Goal: Task Accomplishment & Management: Complete application form

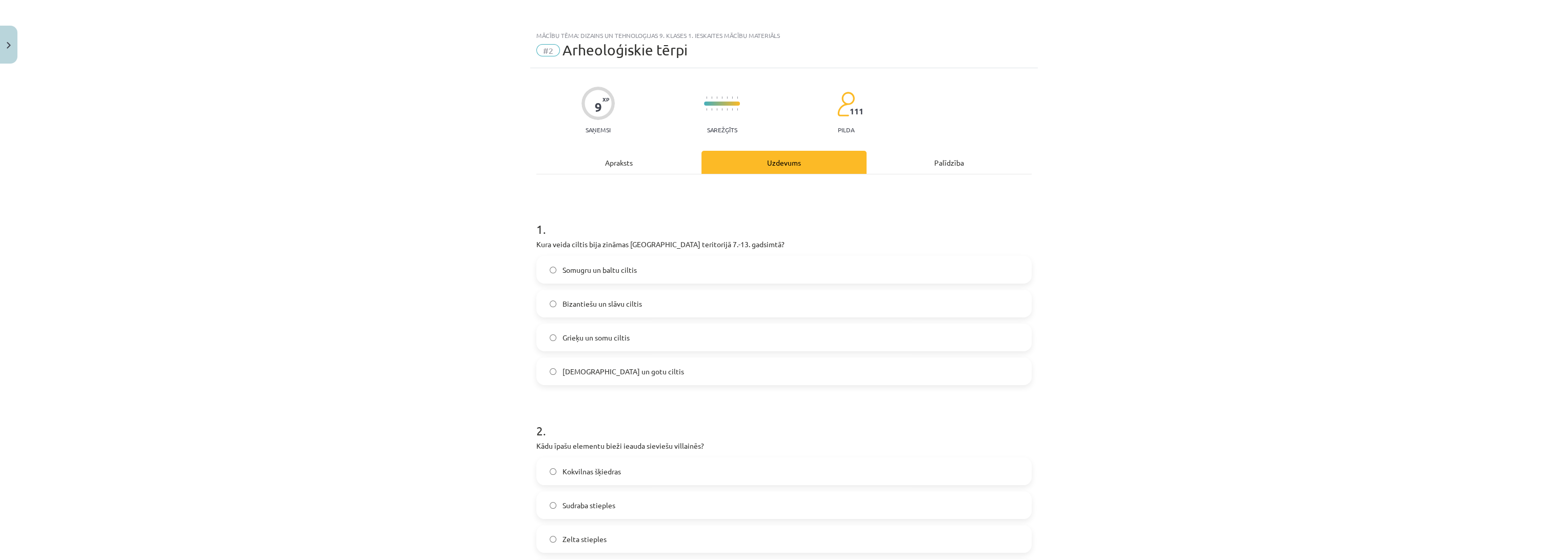
scroll to position [424, 0]
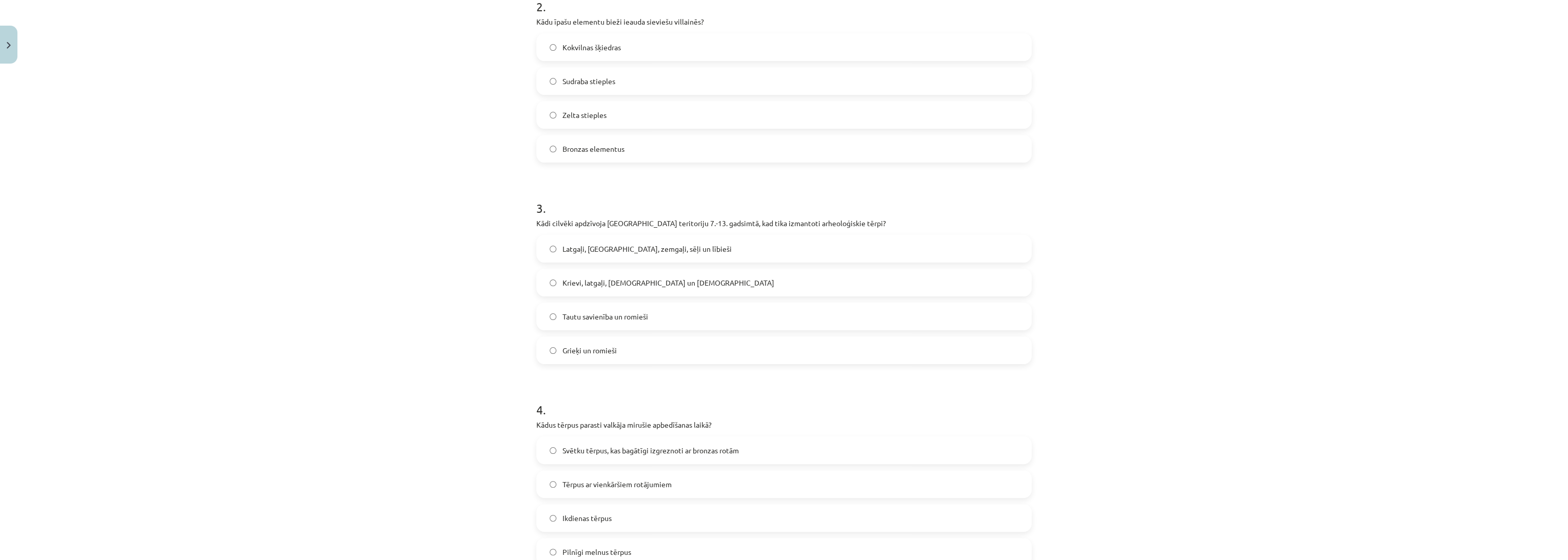
click at [1128, 315] on div "Mācību tēma: Dizains un tehnoloģijas 9. klases 1. ieskaites mācību materiāls #2…" at bounding box center [784, 280] width 1568 height 560
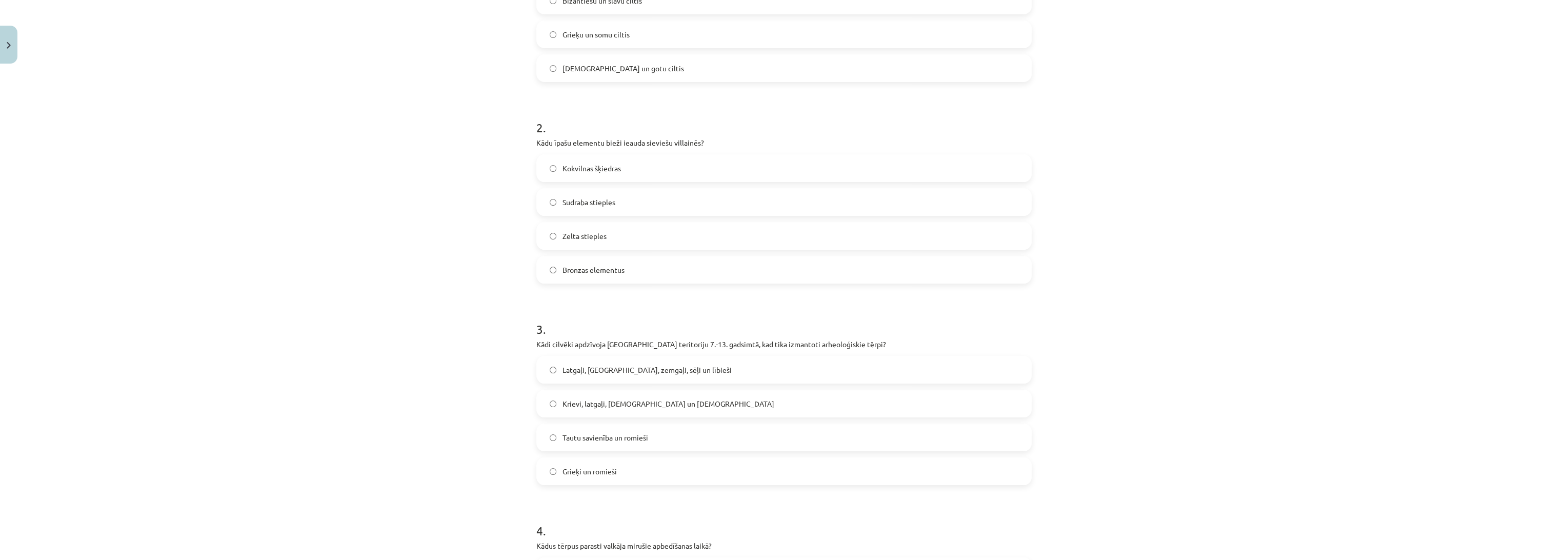
scroll to position [341, 0]
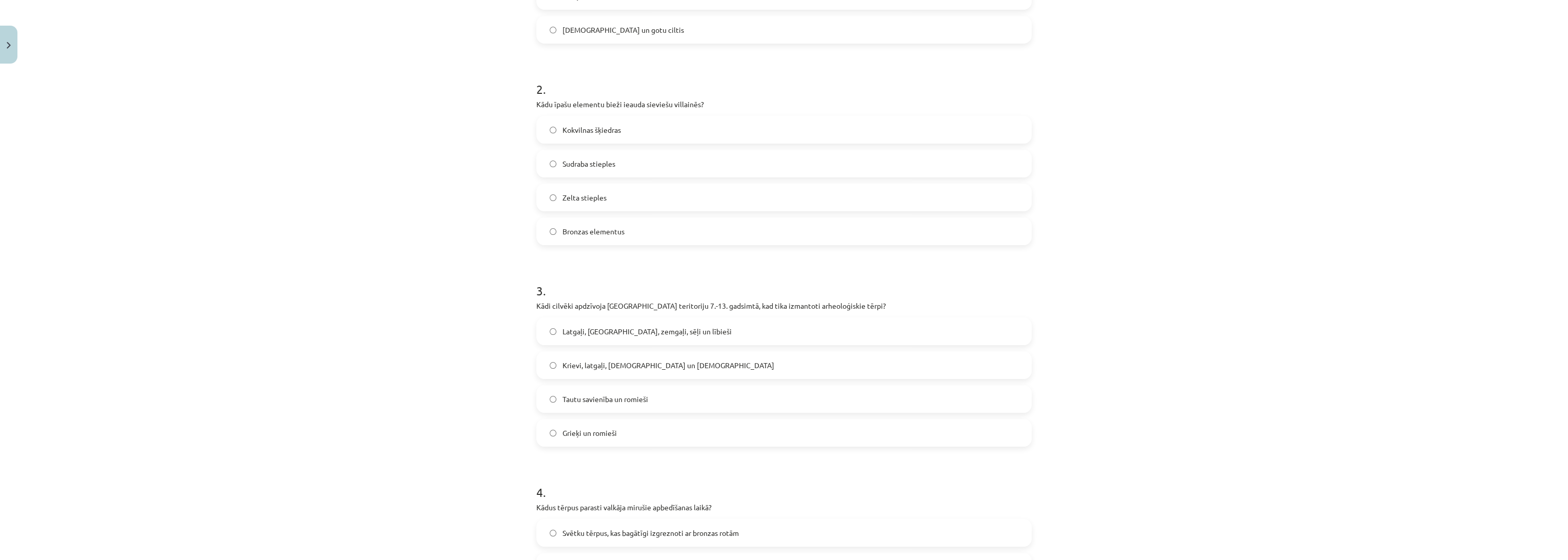
click at [604, 187] on label "Zelta stieples" at bounding box center [784, 197] width 493 height 26
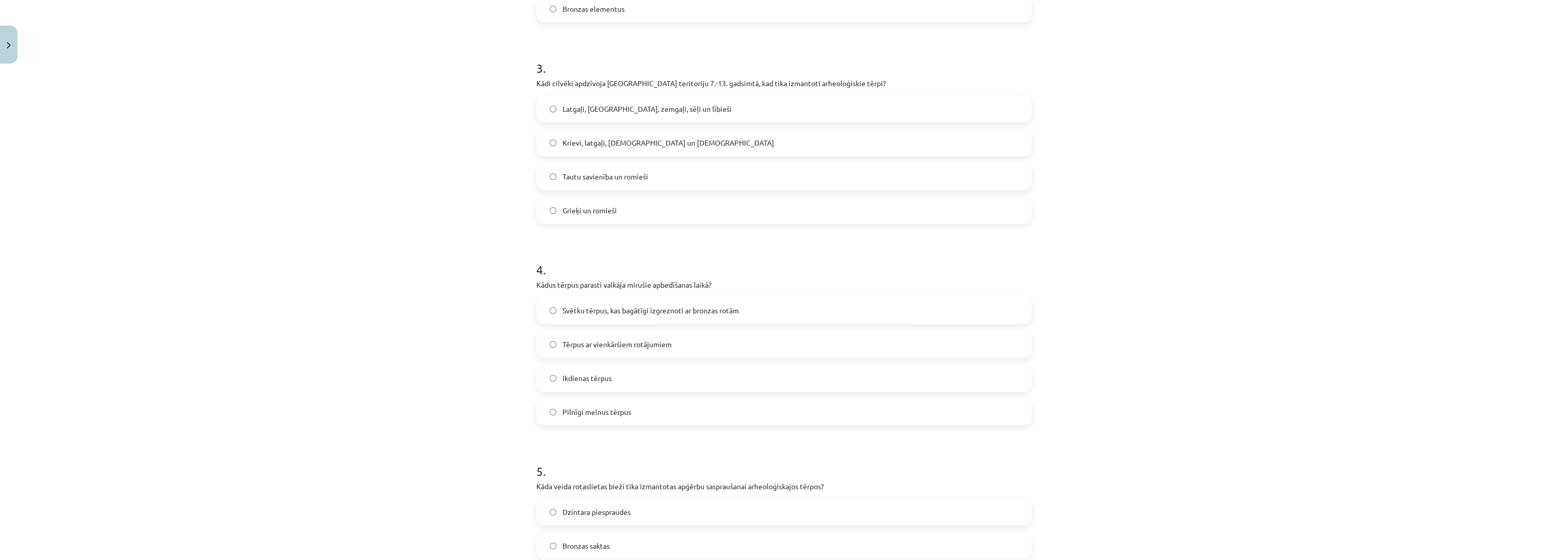
scroll to position [569, 0]
click at [427, 272] on div "Mācību tēma: Dizains un tehnoloģijas 9. klases 1. ieskaites mācību materiāls #2…" at bounding box center [784, 280] width 1568 height 560
click at [635, 100] on span "Latgaļi, kurši, zemgaļi, sēļi un lībieši" at bounding box center [647, 103] width 169 height 11
click at [376, 280] on div "Mācību tēma: Dizains un tehnoloģijas 9. klases 1. ieskaites mācību materiāls #2…" at bounding box center [784, 280] width 1568 height 560
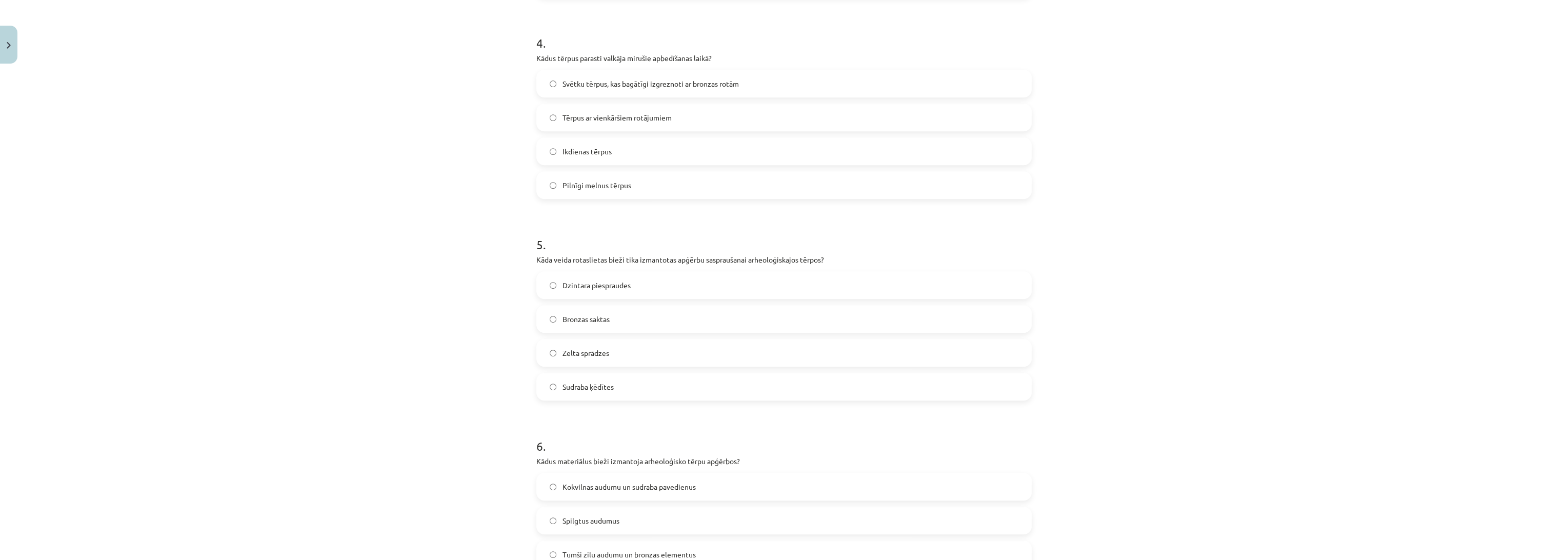
scroll to position [797, 0]
drag, startPoint x: 648, startPoint y: 70, endPoint x: 636, endPoint y: 73, distance: 12.4
click at [648, 70] on label "Svētku tērpus, kas bagātīgi izgreznoti ar bronzas rotām" at bounding box center [784, 76] width 493 height 26
click at [429, 175] on div "Mācību tēma: Dizains un tehnoloģijas 9. klases 1. ieskaites mācību materiāls #2…" at bounding box center [784, 280] width 1568 height 560
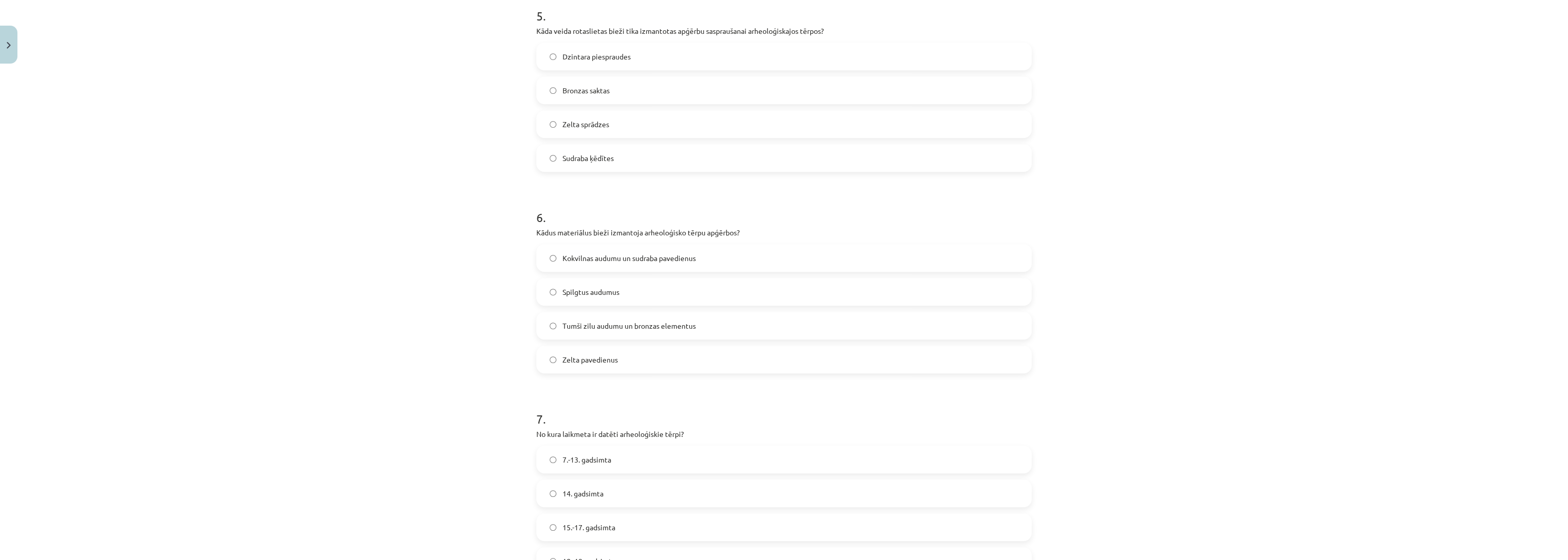
scroll to position [1025, 0]
click at [594, 90] on label "Bronzas saktas" at bounding box center [784, 84] width 493 height 26
click at [368, 201] on div "Mācību tēma: Dizains un tehnoloģijas 9. klases 1. ieskaites mācību materiāls #2…" at bounding box center [784, 280] width 1568 height 560
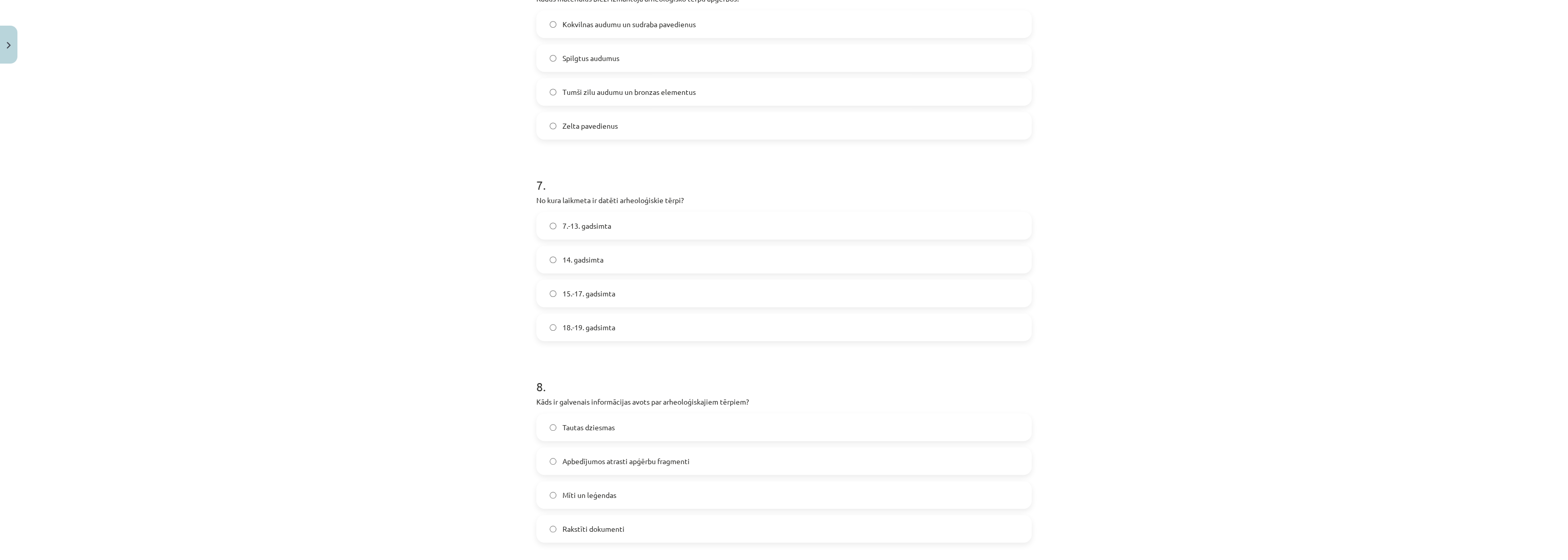
scroll to position [1196, 0]
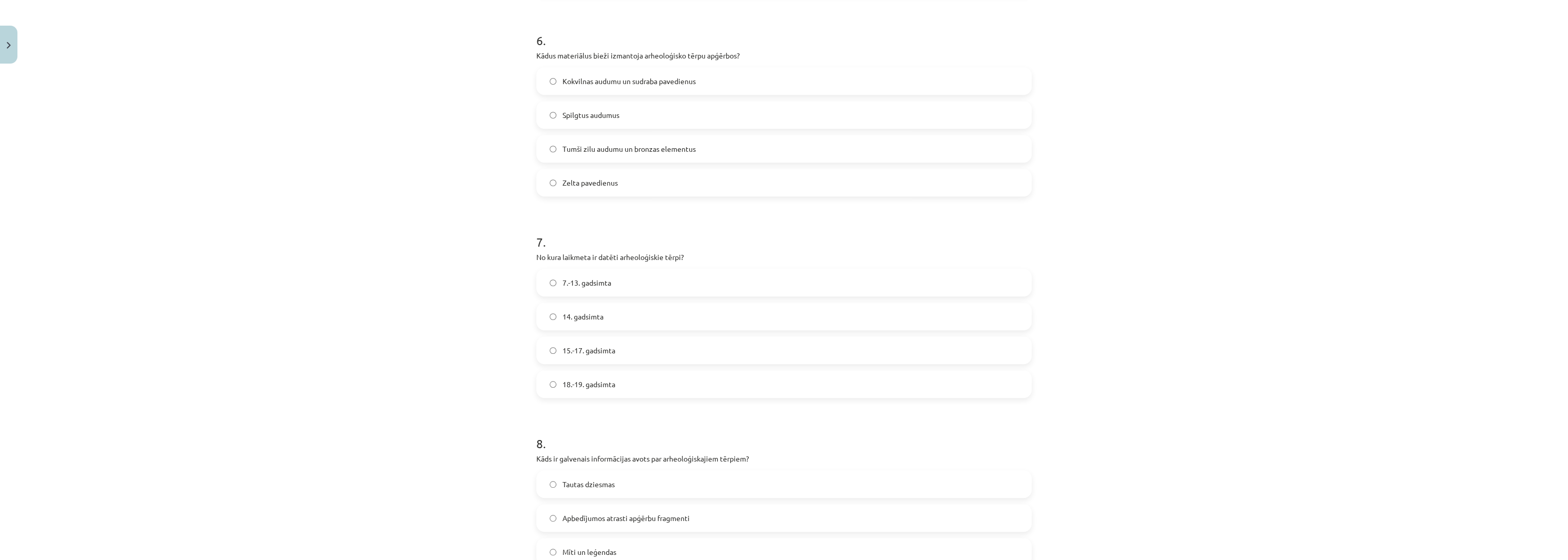
click at [592, 151] on span "Tumši zilu audumu un bronzas elementus" at bounding box center [629, 149] width 133 height 11
click at [430, 190] on div "Mācību tēma: Dizains un tehnoloģijas 9. klases 1. ieskaites mācību materiāls #2…" at bounding box center [784, 280] width 1568 height 560
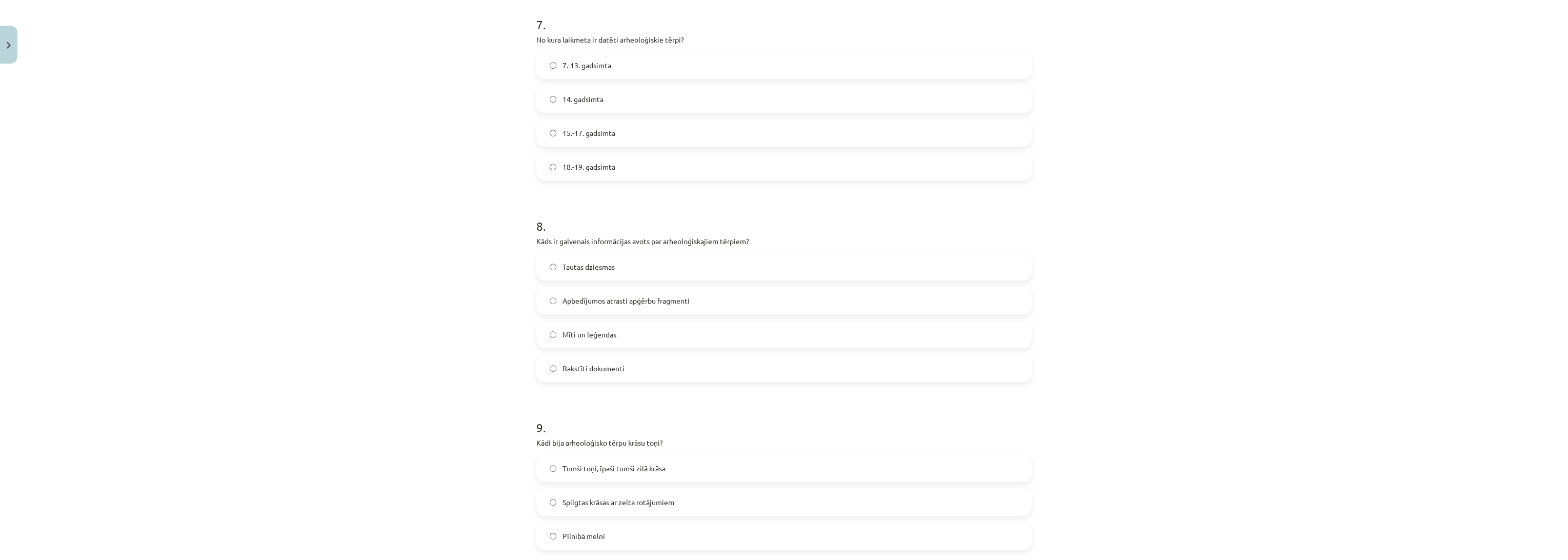
scroll to position [1424, 0]
click at [561, 45] on label "7.-13. gadsimta" at bounding box center [784, 54] width 493 height 26
click at [381, 180] on div "Mācību tēma: Dizains un tehnoloģijas 9. klases 1. ieskaites mācību materiāls #2…" at bounding box center [784, 280] width 1568 height 560
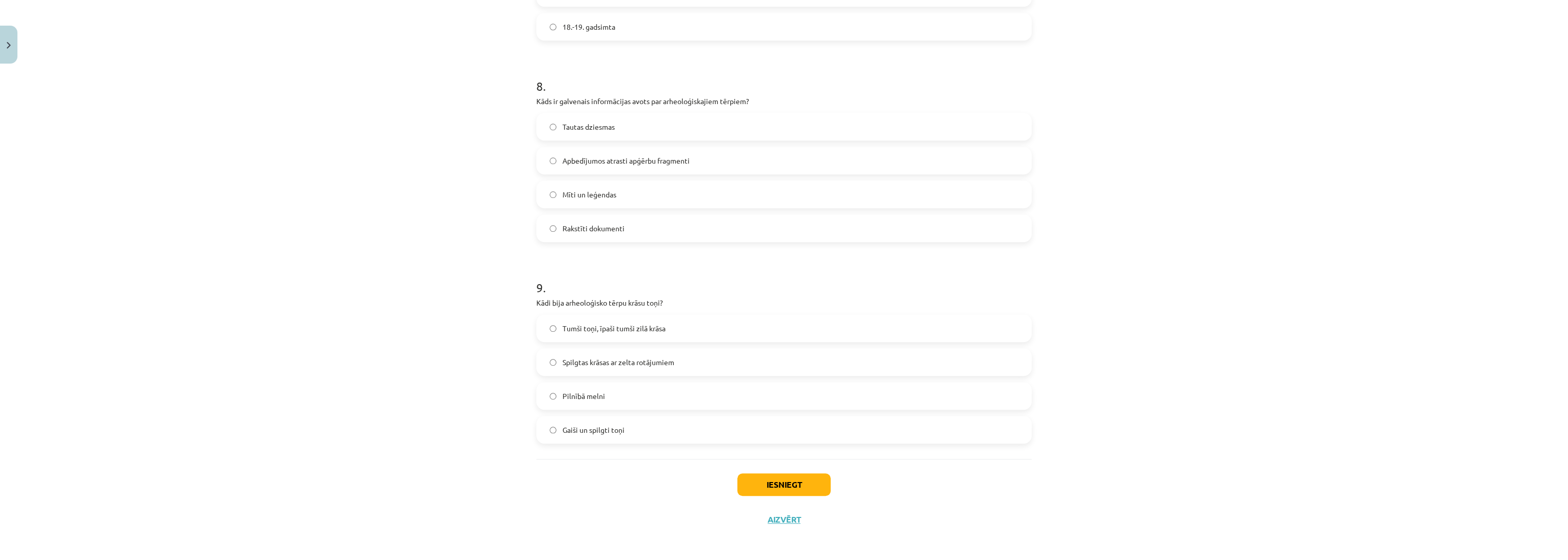
scroll to position [1555, 0]
click at [591, 153] on span "Apbedījumos atrasti apģērbu fragmenti" at bounding box center [626, 159] width 127 height 11
click at [454, 256] on div "Mācību tēma: Dizains un tehnoloģijas 9. klases 1. ieskaites mācību materiāls #2…" at bounding box center [784, 280] width 1568 height 560
click at [655, 330] on span "Tumši toņi, īpaši tumši zilā krāsa" at bounding box center [614, 326] width 103 height 11
click at [748, 479] on button "Iesniegt" at bounding box center [784, 482] width 94 height 23
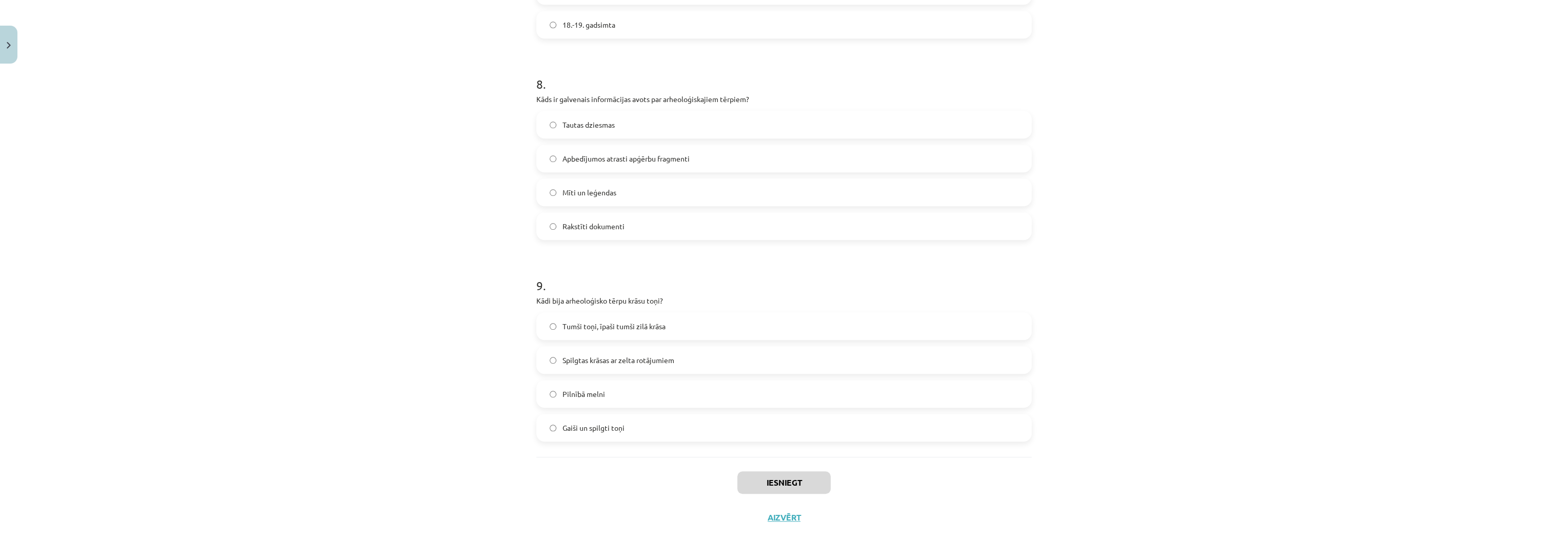
click at [323, 479] on div "Mācību tēma: Dizains un tehnoloģijas 9. klases 1. ieskaites mācību materiāls #2…" at bounding box center [784, 280] width 1568 height 560
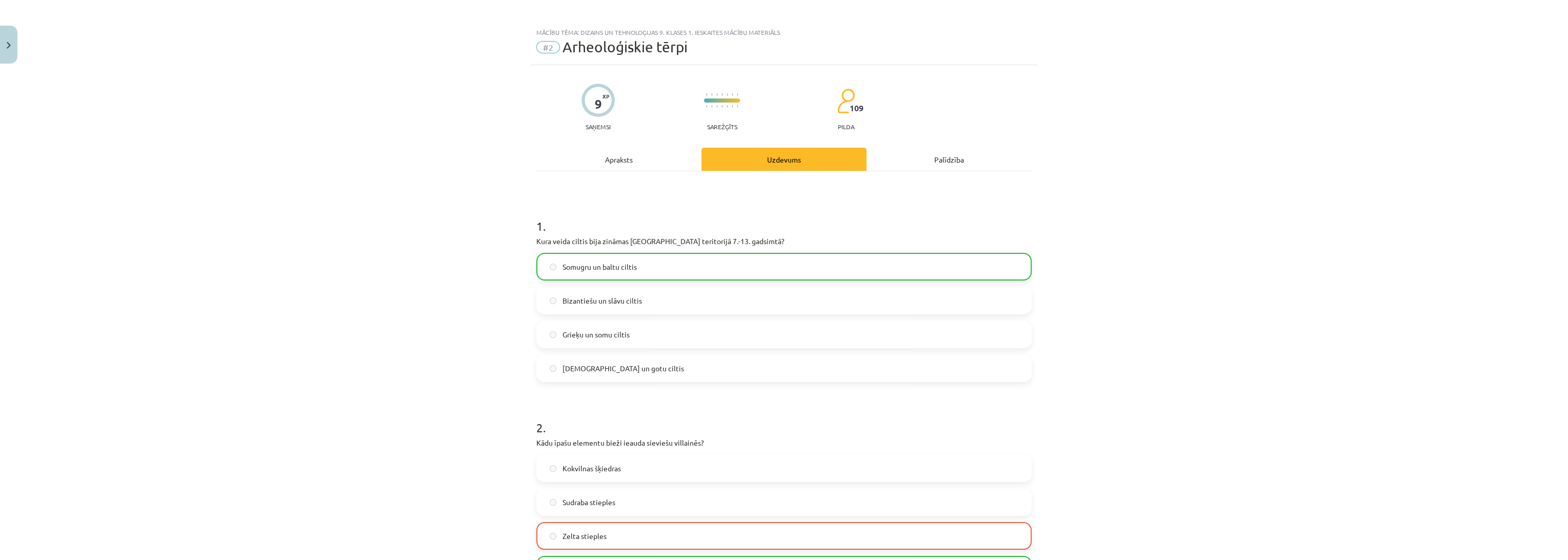
scroll to position [0, 0]
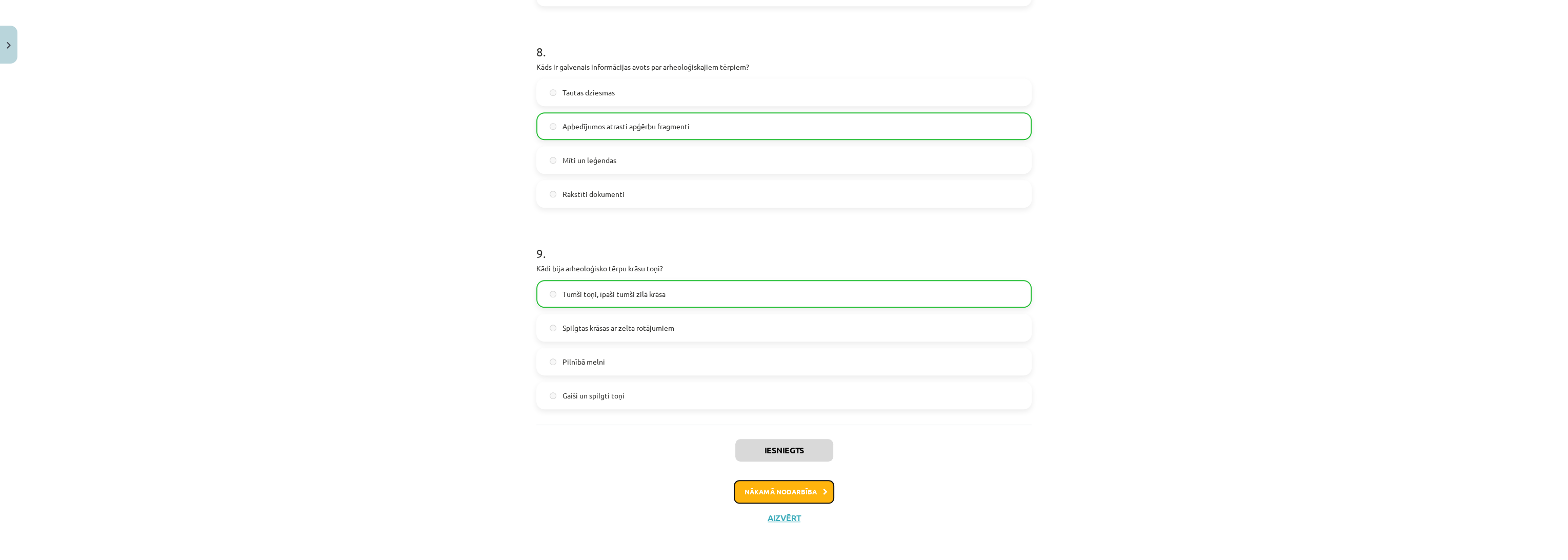
click at [803, 492] on button "Nākamā nodarbība" at bounding box center [784, 492] width 101 height 24
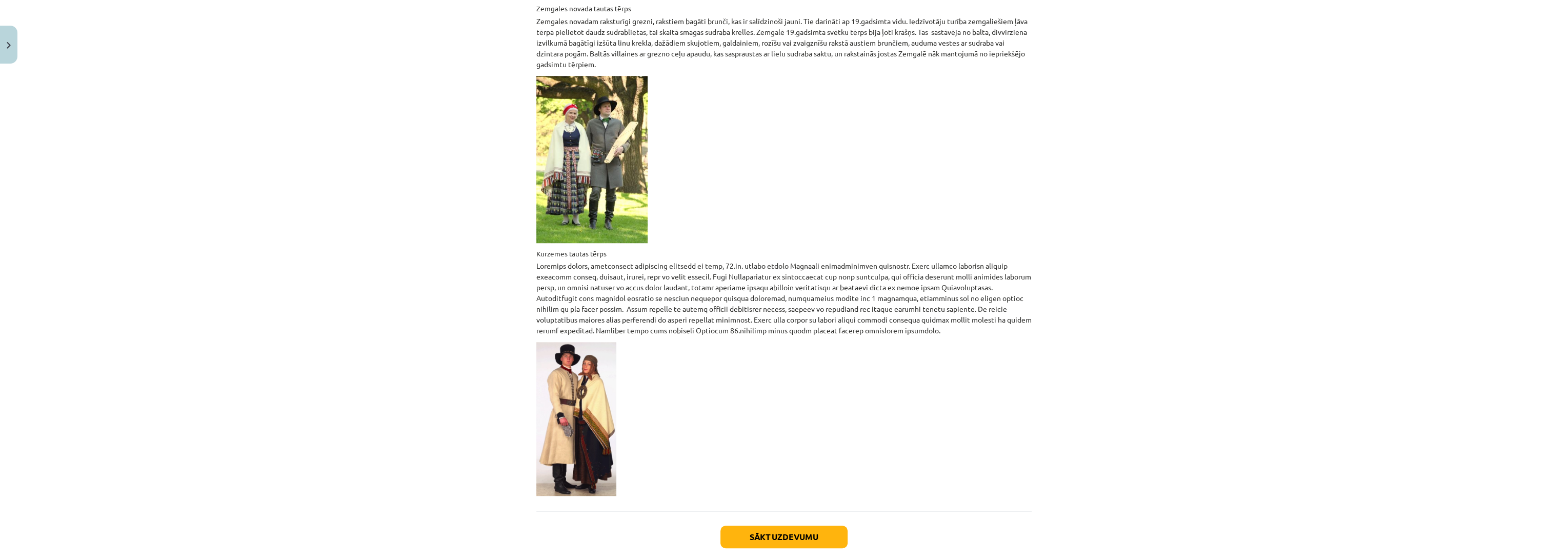
scroll to position [1447, 0]
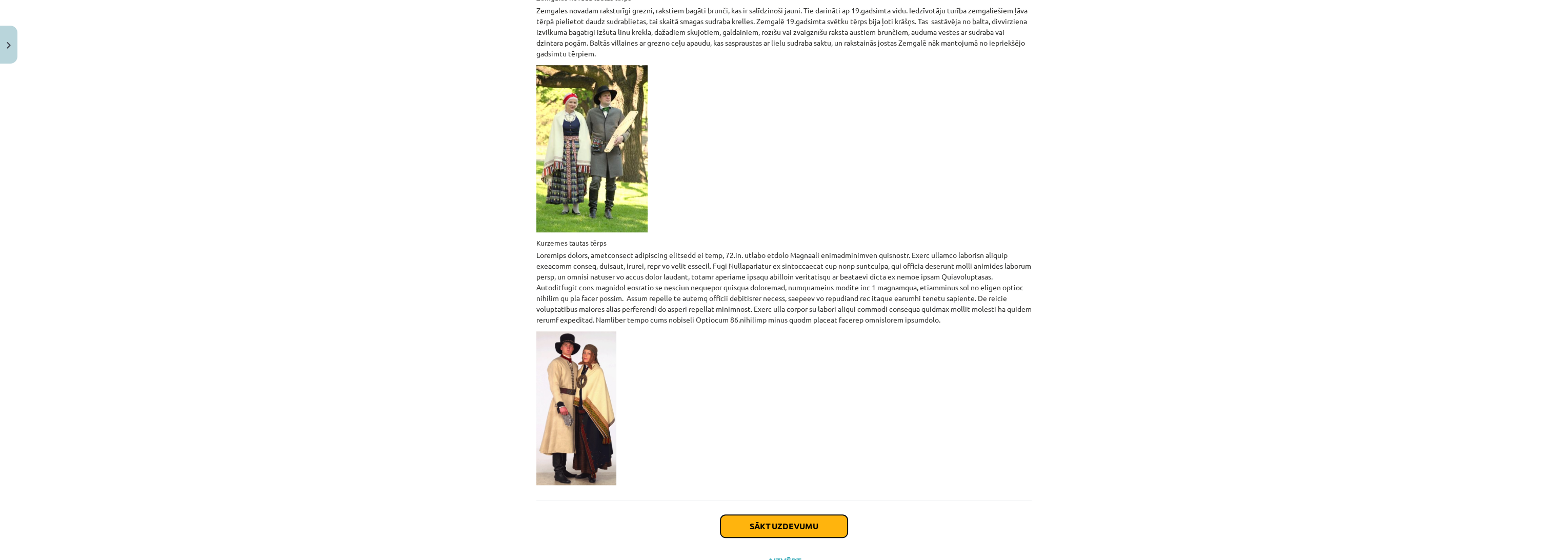
click at [822, 514] on button "Sākt uzdevumu" at bounding box center [784, 525] width 127 height 23
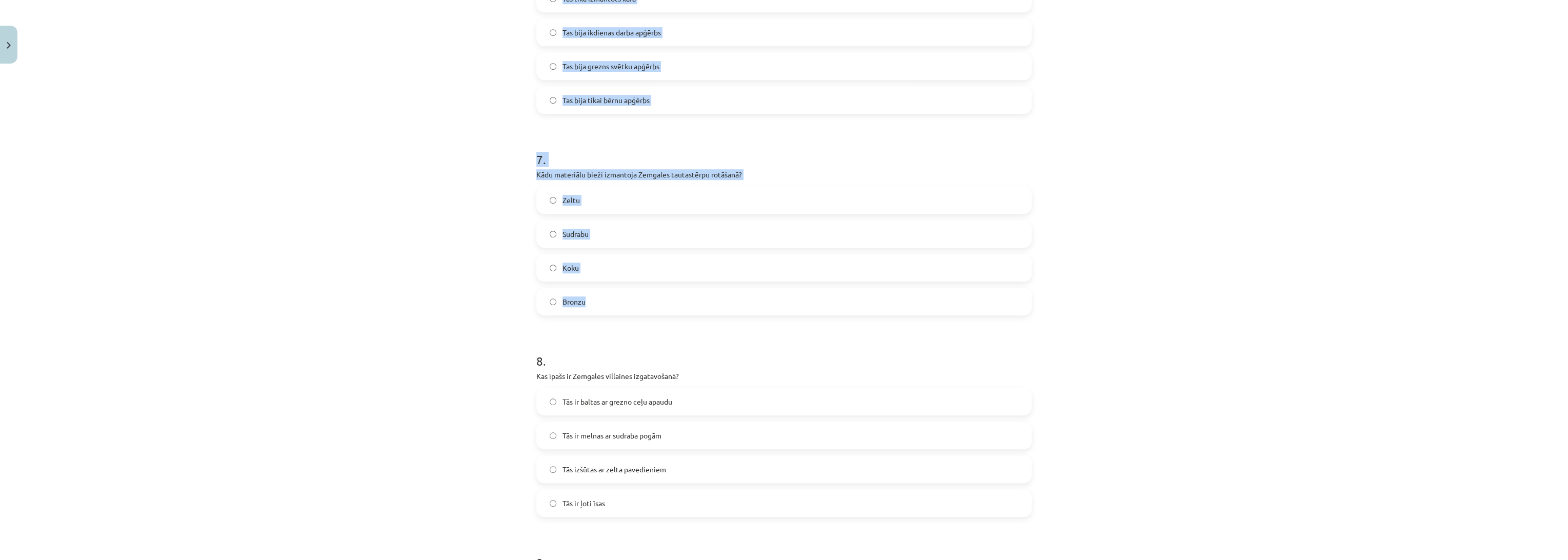
scroll to position [1555, 0]
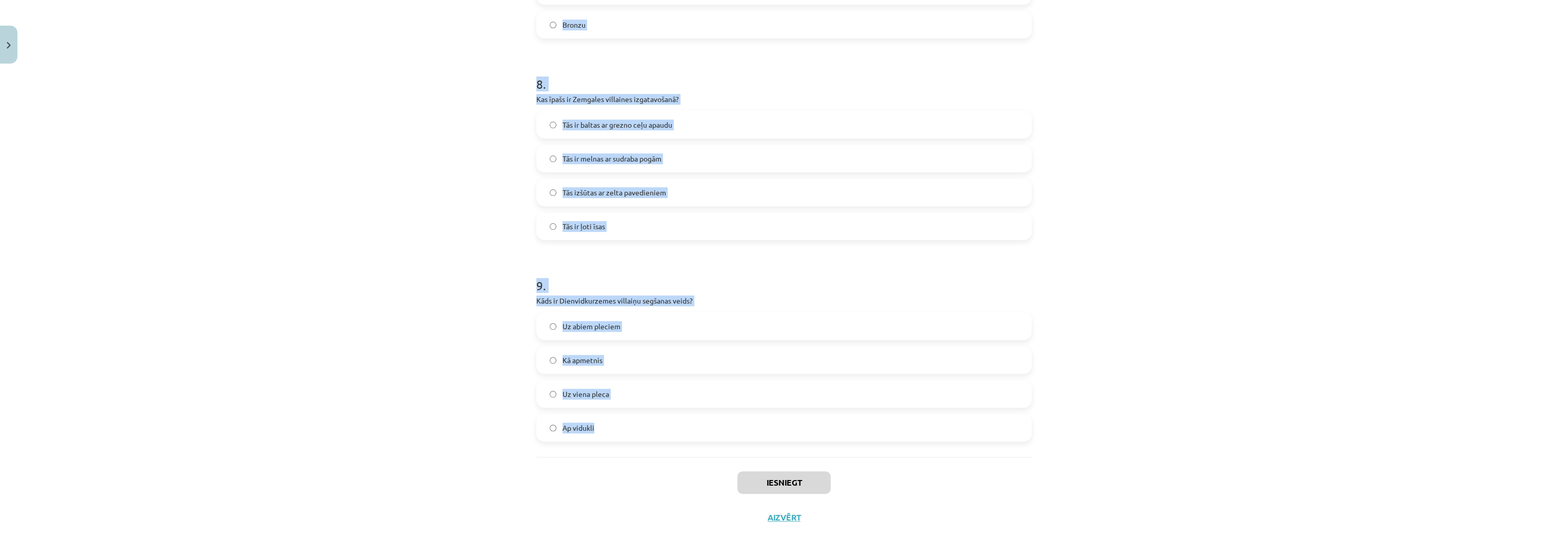
drag, startPoint x: 517, startPoint y: 198, endPoint x: 637, endPoint y: 425, distance: 256.8
click at [637, 425] on div "Mācību tēma: Dizains un tehnoloģijas 9. klases 1. ieskaites mācību materiāls #3…" at bounding box center [784, 280] width 1568 height 560
copy form "1 . Kāda ir Kurzemes tautastērpu rotājuma īpatnība? Tiek izmantoti zīda un samt…"
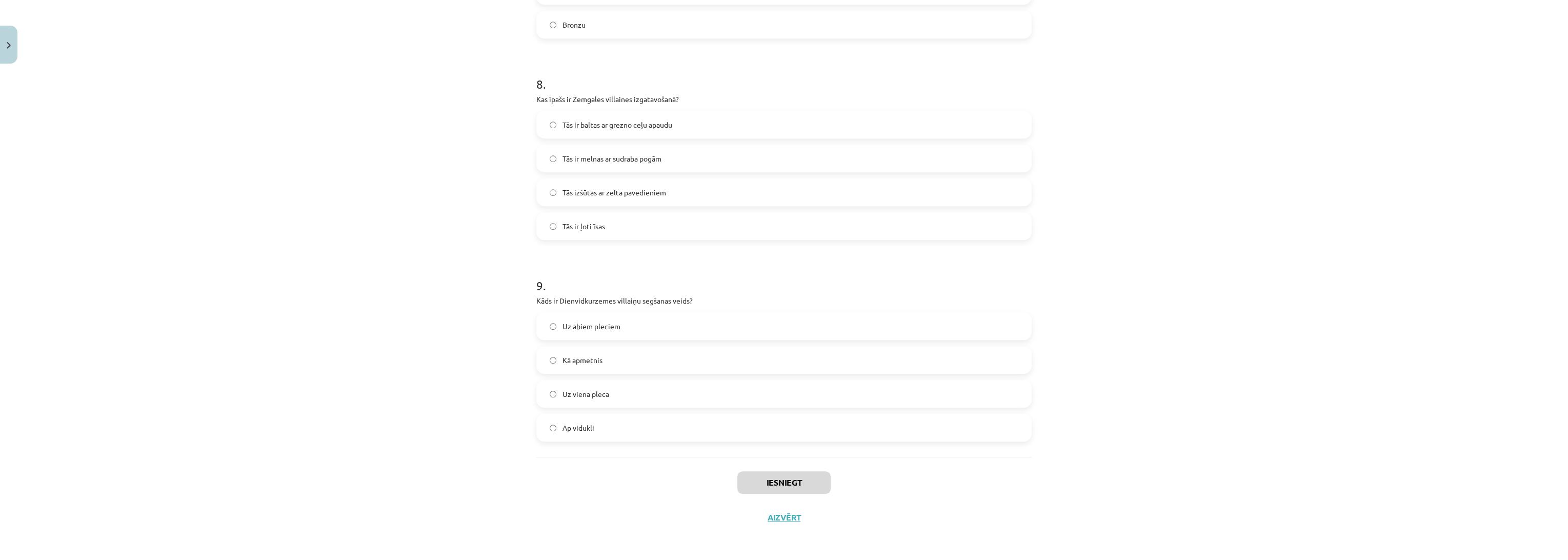
click at [697, 524] on div "Iesniegt Aizvērt" at bounding box center [784, 492] width 496 height 72
click at [600, 385] on label "Uz viena pleca" at bounding box center [784, 393] width 493 height 26
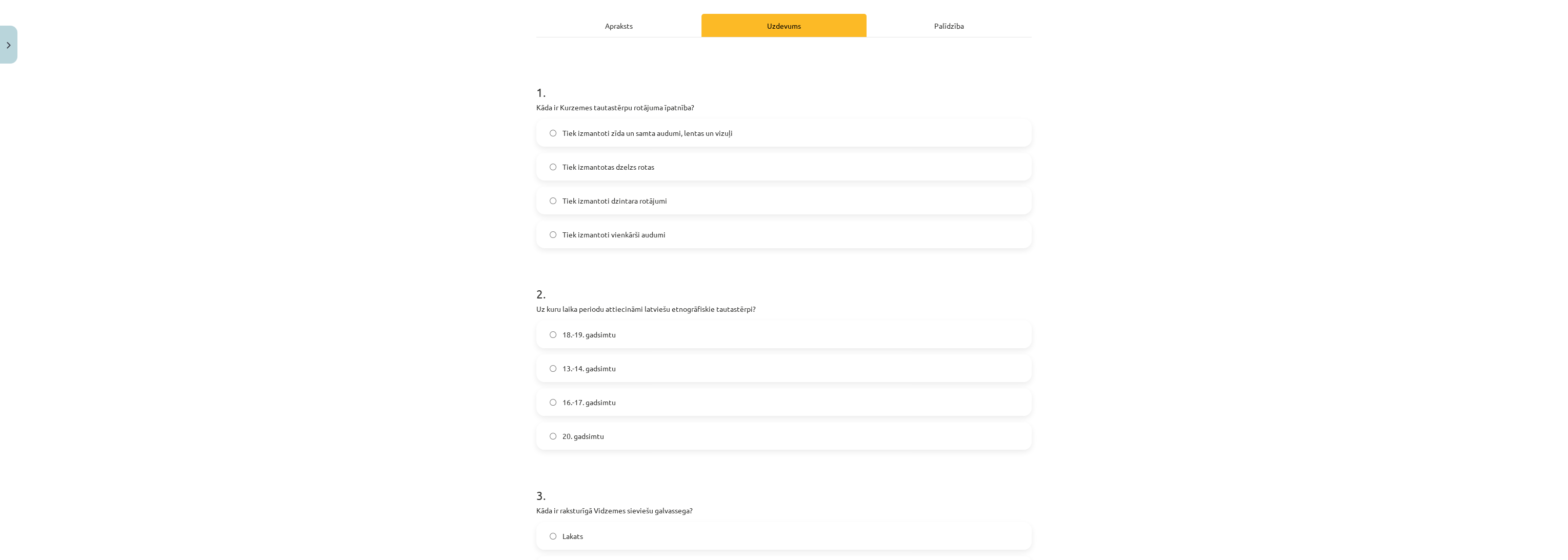
scroll to position [131, 0]
drag, startPoint x: 626, startPoint y: 138, endPoint x: 640, endPoint y: 151, distance: 19.1
click at [626, 138] on span "Tiek izmantoti zīda un samta audumi, lentas un vizuļi" at bounding box center [647, 138] width 170 height 11
click at [596, 339] on span "18.-19. gadsimtu" at bounding box center [589, 341] width 53 height 11
click at [333, 432] on div "Mācību tēma: Dizains un tehnoloģijas 9. klases 1. ieskaites mācību materiāls #3…" at bounding box center [784, 280] width 1568 height 560
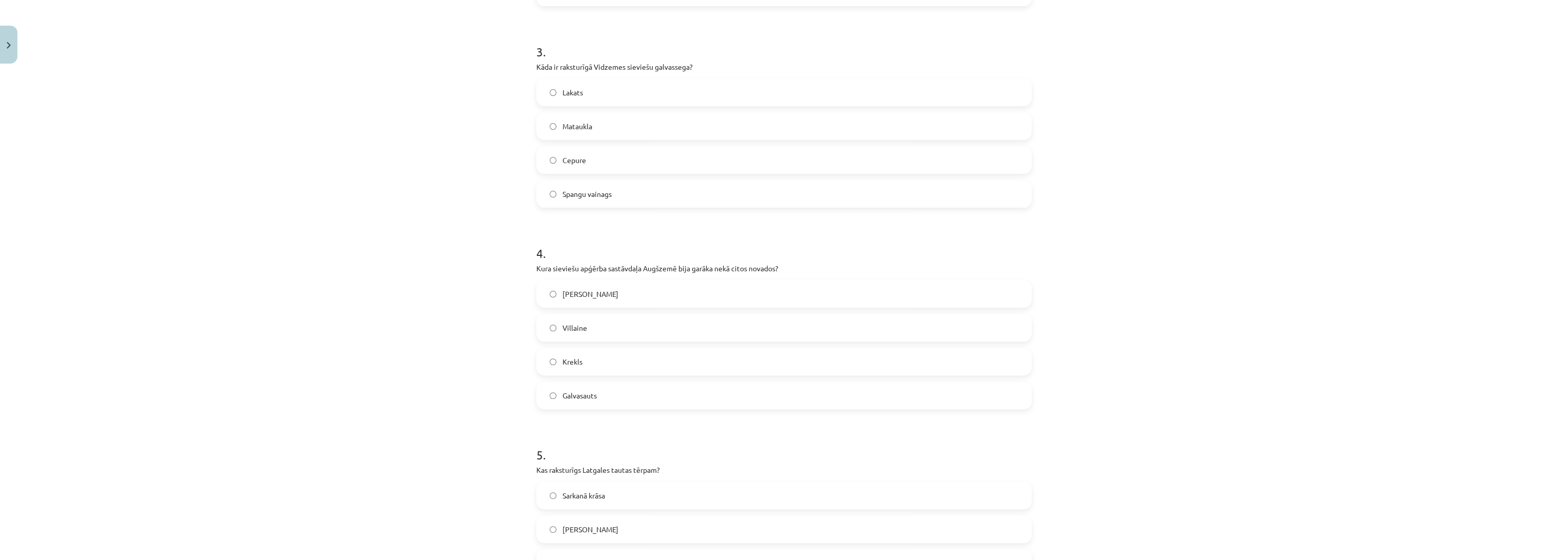
scroll to position [587, 0]
click at [592, 179] on label "Spangu vainags" at bounding box center [784, 187] width 493 height 26
drag, startPoint x: 570, startPoint y: 319, endPoint x: 423, endPoint y: 319, distance: 147.0
click at [570, 319] on span "Villaine" at bounding box center [574, 321] width 24 height 11
click at [411, 319] on div "Mācību tēma: Dizains un tehnoloģijas 9. klases 1. ieskaites mācību materiāls #3…" at bounding box center [784, 280] width 1568 height 560
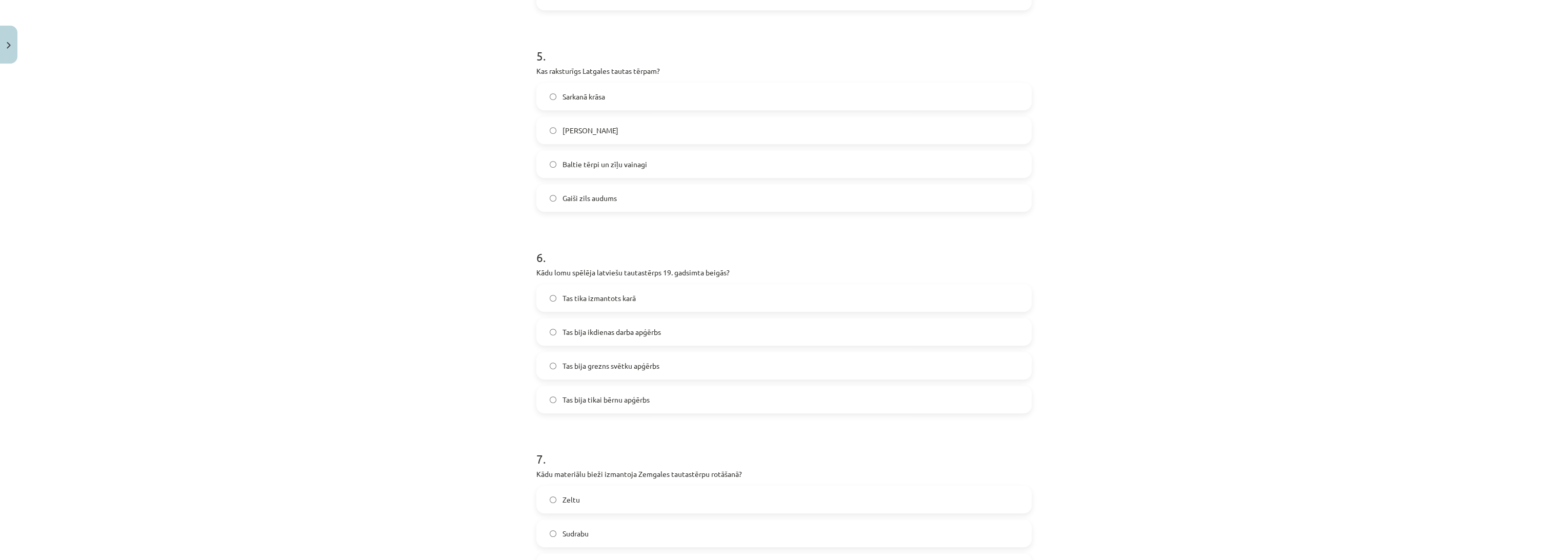
scroll to position [986, 0]
click at [566, 153] on span "Baltie tērpi un zīļu vainagi" at bounding box center [605, 158] width 85 height 11
click at [301, 289] on div "Mācību tēma: Dizains un tehnoloģijas 9. klases 1. ieskaites mācību materiāls #3…" at bounding box center [784, 280] width 1568 height 560
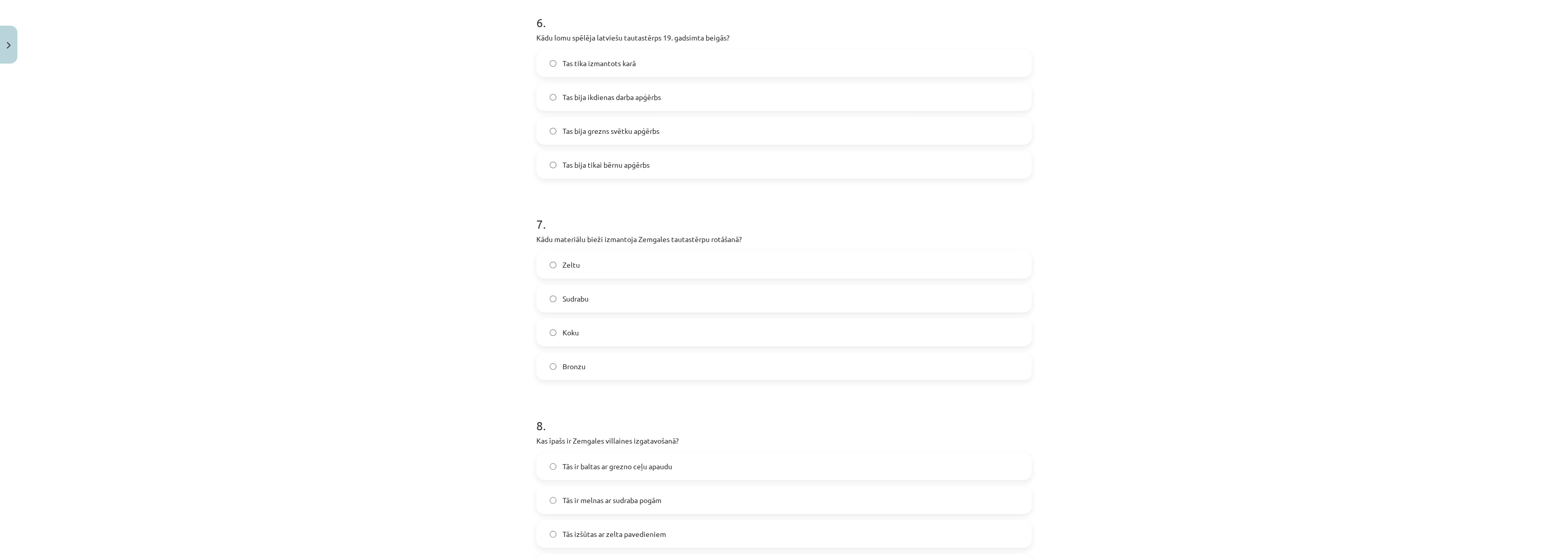
click at [594, 131] on span "Tas bija grezns svētku apģērbs" at bounding box center [611, 131] width 97 height 11
click at [329, 192] on div "Mācību tēma: Dizains un tehnoloģijas 9. klases 1. ieskaites mācību materiāls #3…" at bounding box center [784, 280] width 1568 height 560
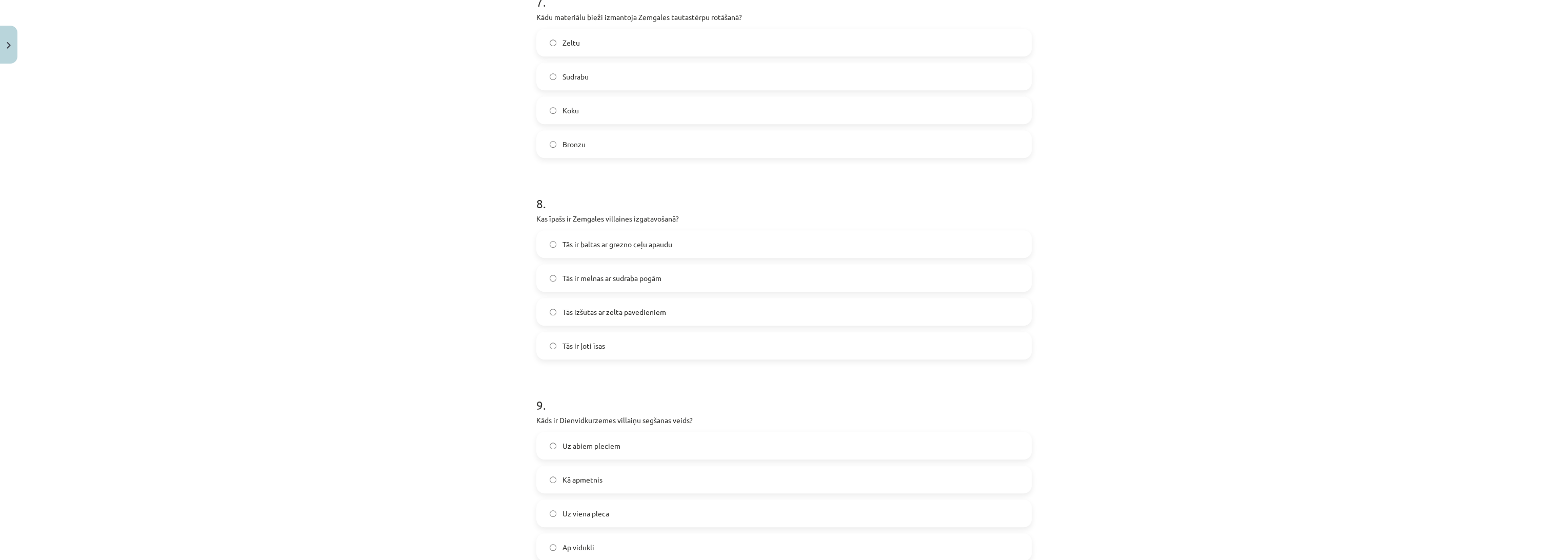
scroll to position [1442, 0]
drag, startPoint x: 577, startPoint y: 127, endPoint x: 557, endPoint y: 138, distance: 22.8
click at [577, 128] on label "Bronzu" at bounding box center [784, 138] width 493 height 26
click at [462, 190] on div "Mācību tēma: Dizains un tehnoloģijas 9. klases 1. ieskaites mācību materiāls #3…" at bounding box center [784, 280] width 1568 height 560
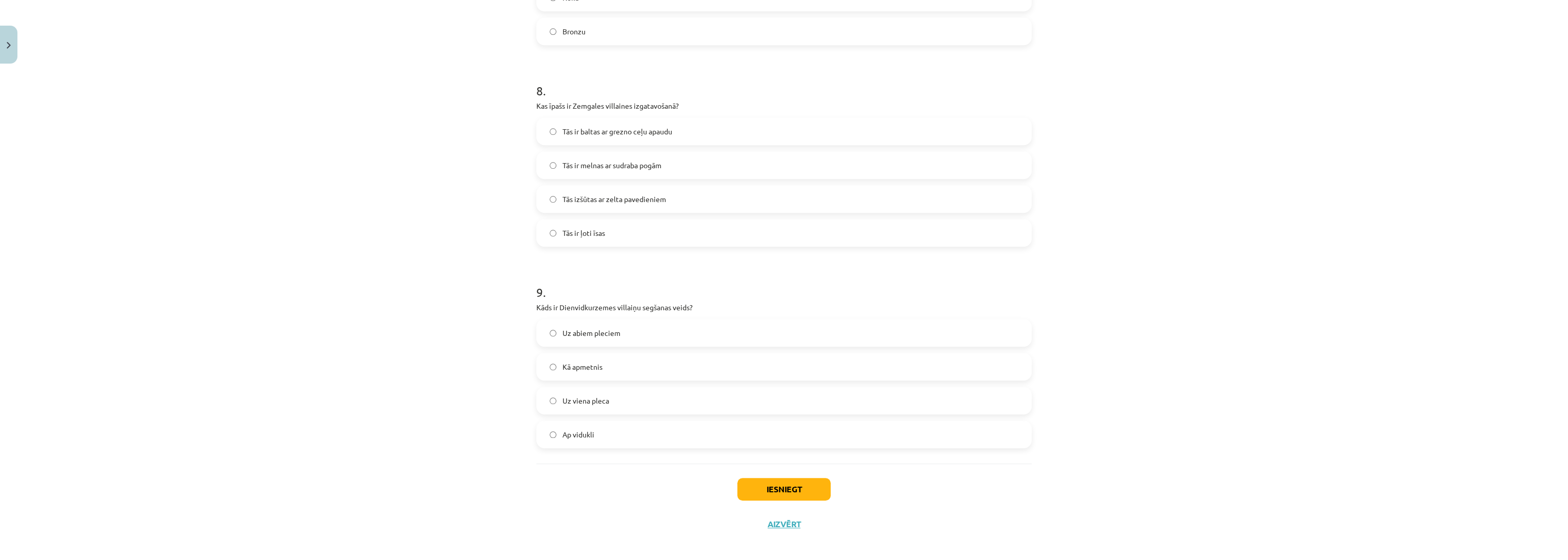
scroll to position [1555, 0]
click at [622, 120] on span "Tās ir baltas ar grezno ceļu apaudu" at bounding box center [617, 125] width 109 height 11
click at [793, 487] on button "Iesniegt" at bounding box center [784, 482] width 94 height 23
click at [186, 285] on div "Mācību tēma: Dizains un tehnoloģijas 9. klases 1. ieskaites mācību materiāls #3…" at bounding box center [784, 280] width 1568 height 560
click at [293, 143] on div "Mācību tēma: Dizains un tehnoloģijas 9. klases 1. ieskaites mācību materiāls #3…" at bounding box center [784, 280] width 1568 height 560
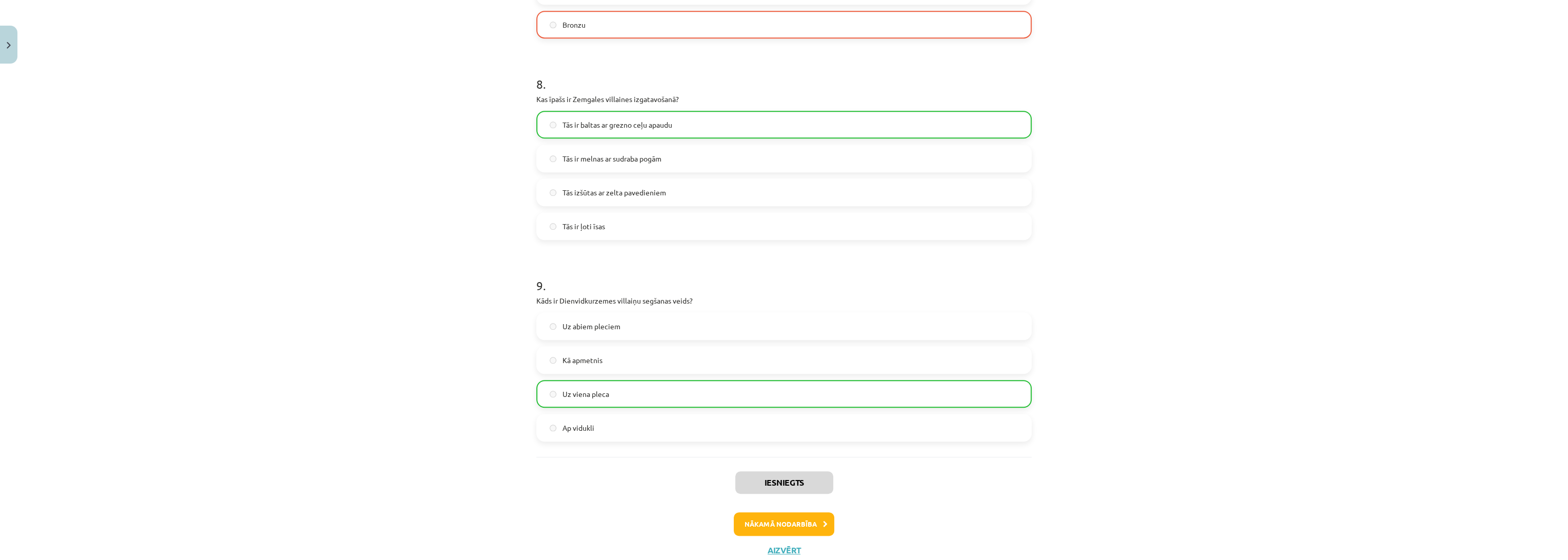
click at [695, 557] on div "Iesniegts Nākamā nodarbība Aizvērt" at bounding box center [784, 509] width 496 height 105
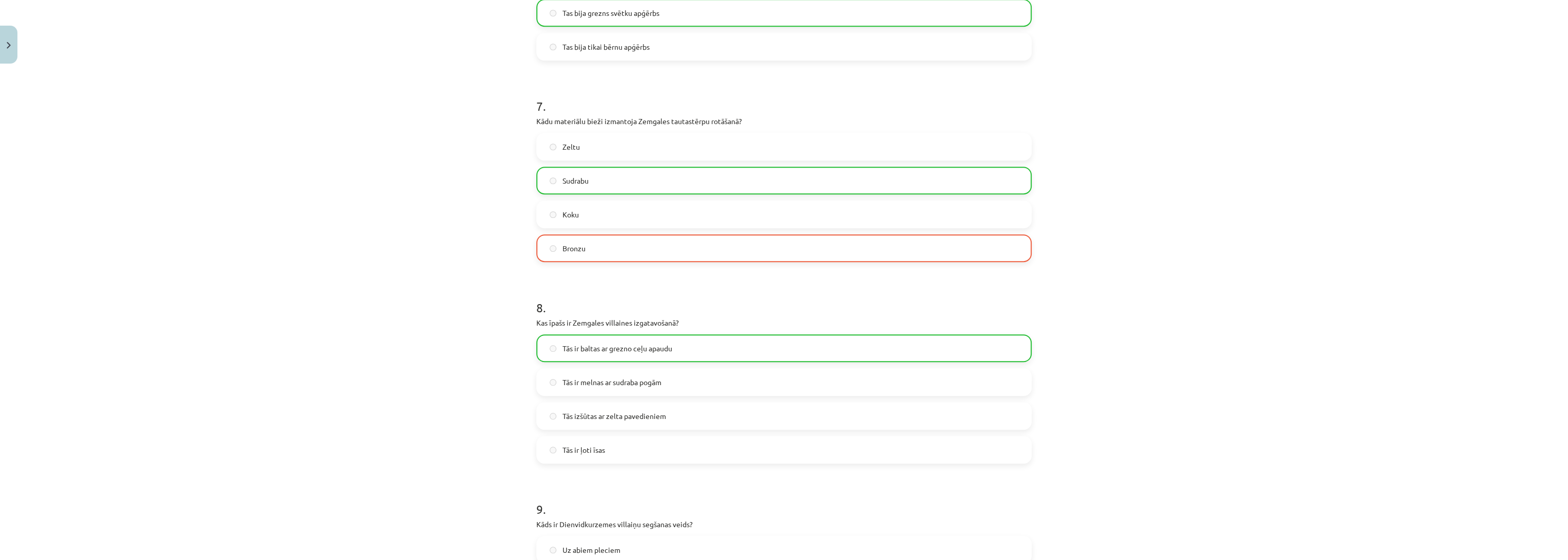
scroll to position [1587, 0]
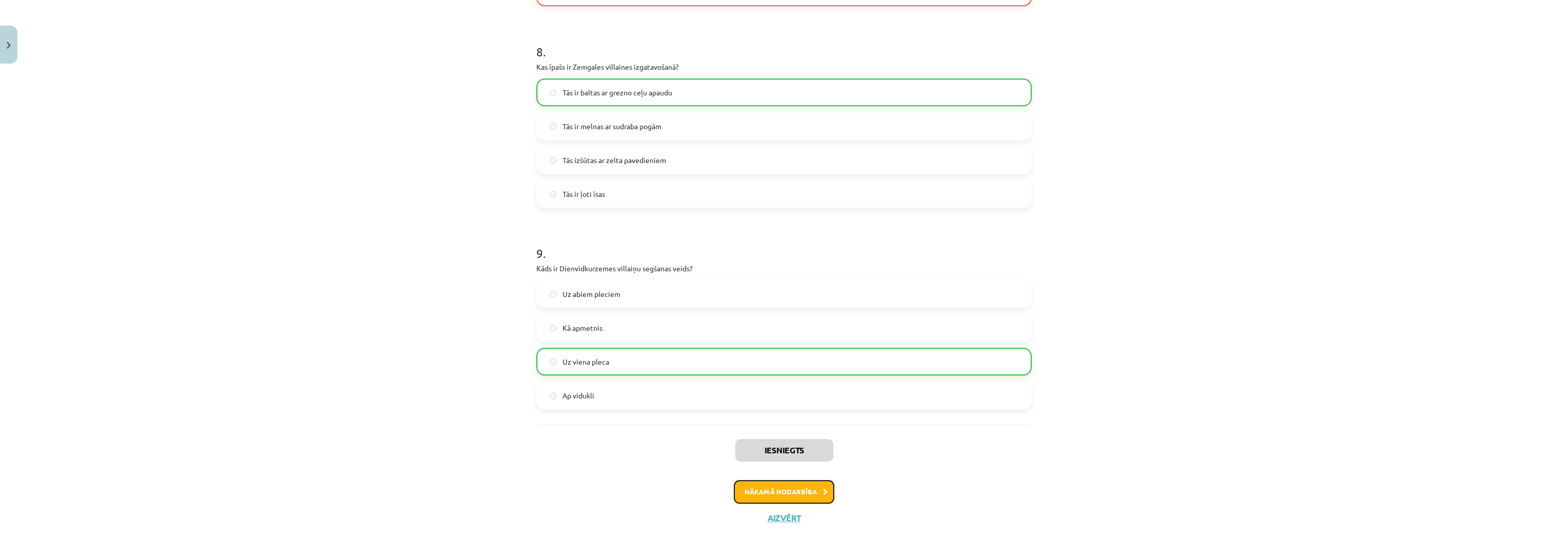
click at [802, 488] on button "Nākamā nodarbība" at bounding box center [784, 492] width 101 height 24
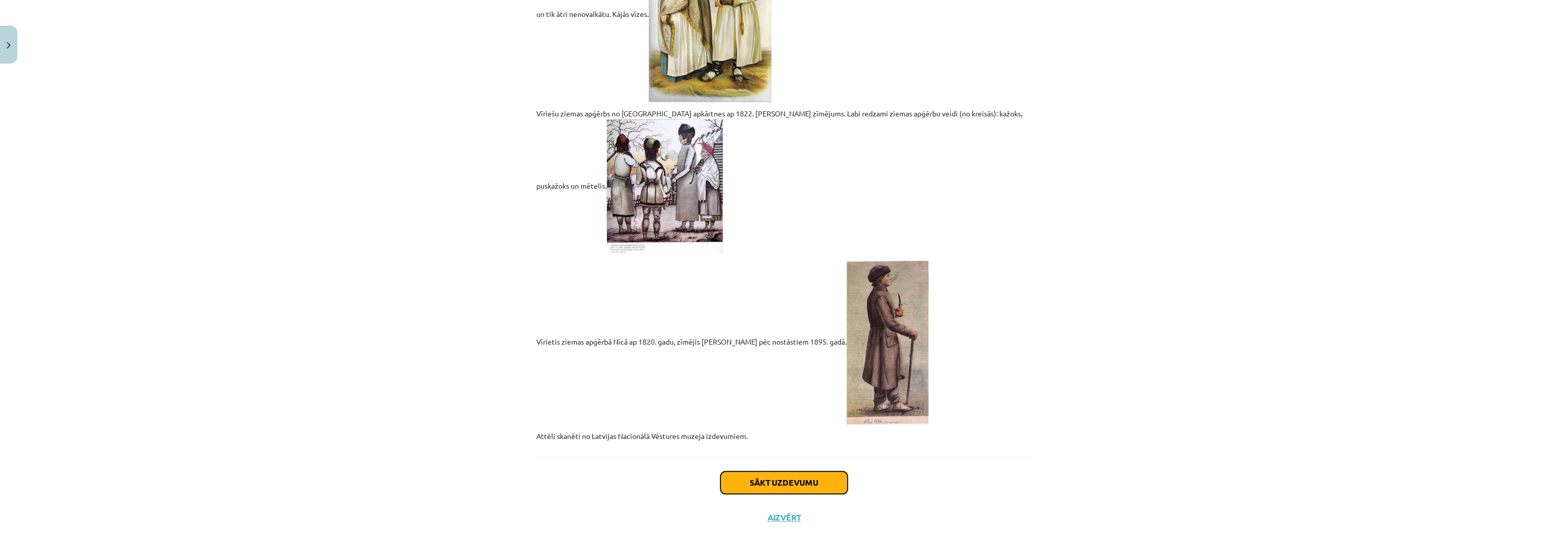
click at [832, 479] on button "Sākt uzdevumu" at bounding box center [784, 482] width 127 height 23
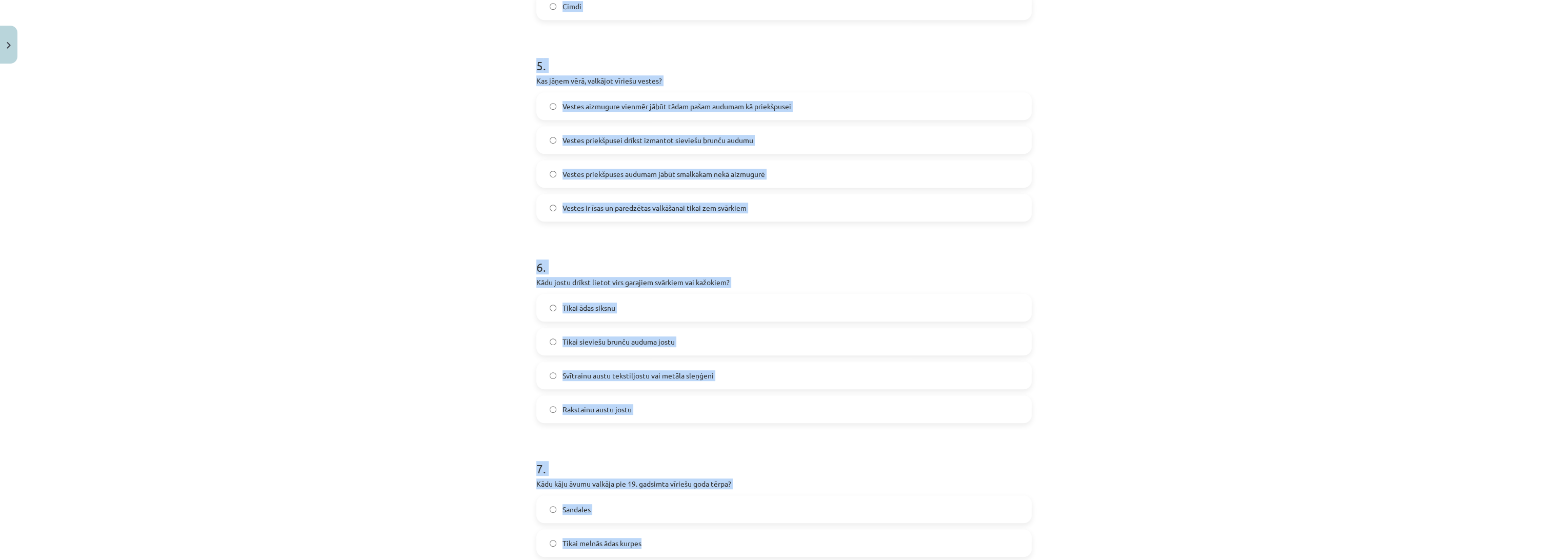
scroll to position [1152, 0]
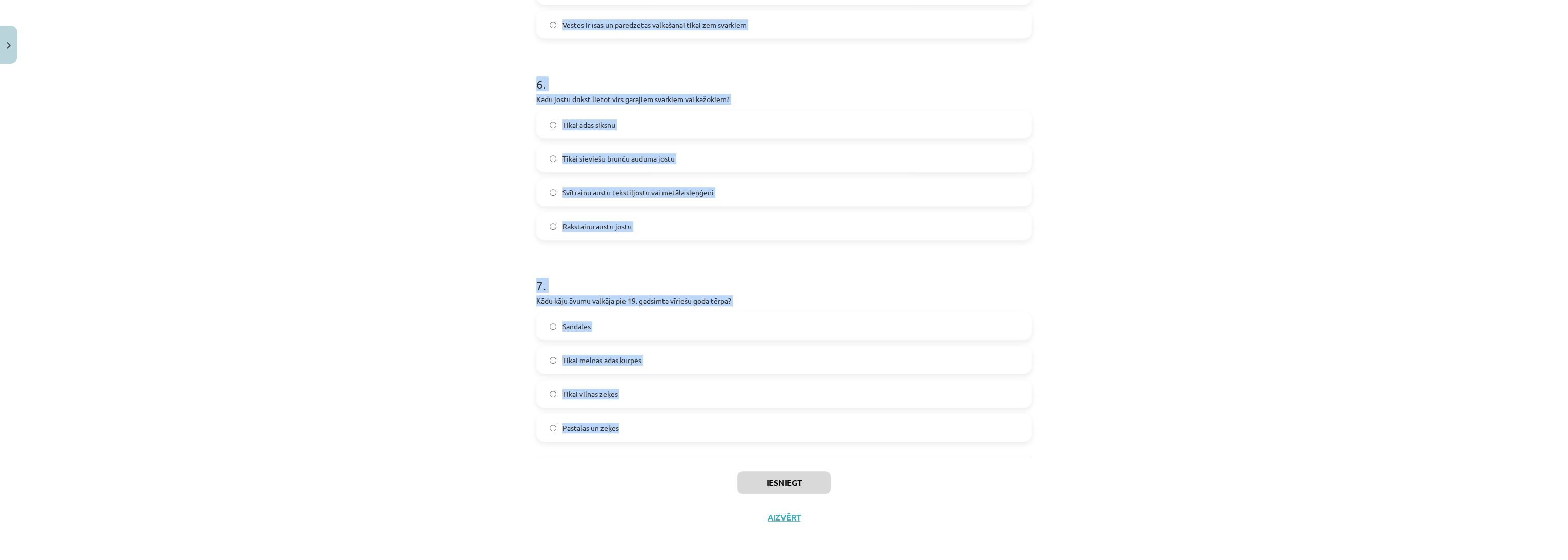
drag, startPoint x: 525, startPoint y: 200, endPoint x: 667, endPoint y: 429, distance: 269.5
click at [667, 429] on div "Mācību tēma: Dizains un tehnoloģijas 9. klases 1. ieskaites mācību materiāls #4…" at bounding box center [784, 280] width 1568 height 560
copy form "1 . Ko nozīmē vīriešu tautastērpa "svārki"? Tie ir sieviešu brunči Tie ir vīrie…"
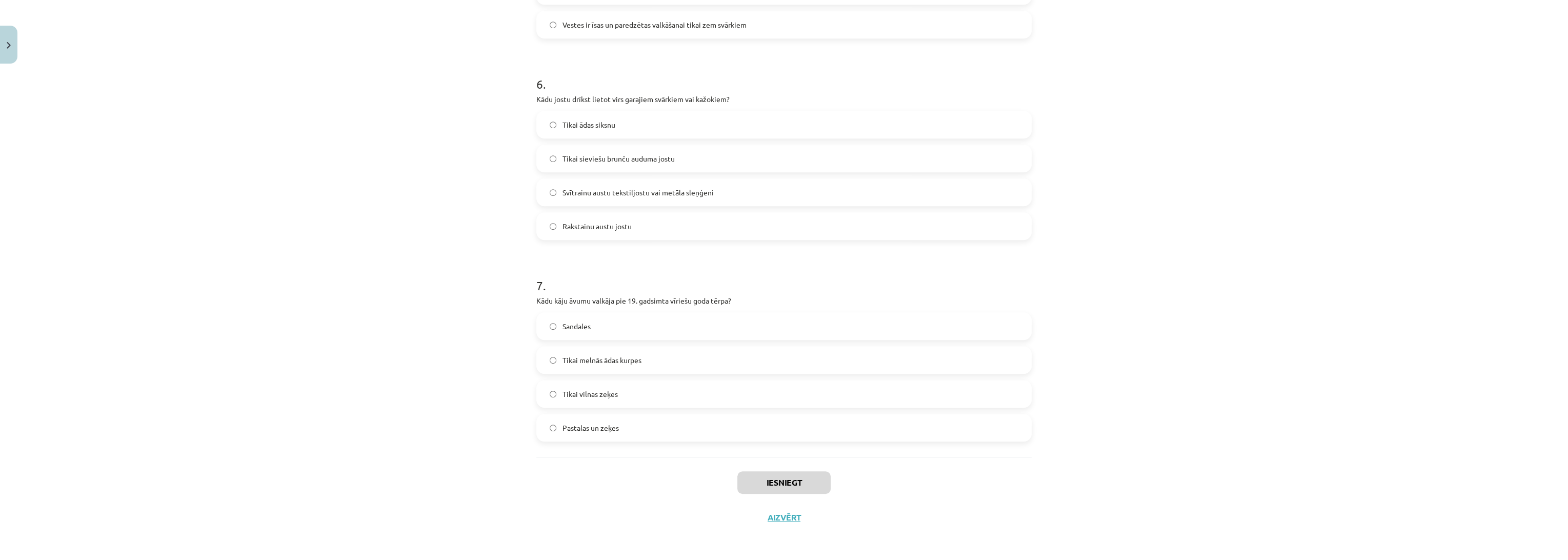
click at [634, 499] on div "Iesniegt Aizvērt" at bounding box center [784, 492] width 496 height 72
drag, startPoint x: 435, startPoint y: 516, endPoint x: 426, endPoint y: 343, distance: 173.2
drag, startPoint x: 471, startPoint y: 258, endPoint x: 471, endPoint y: 212, distance: 46.0
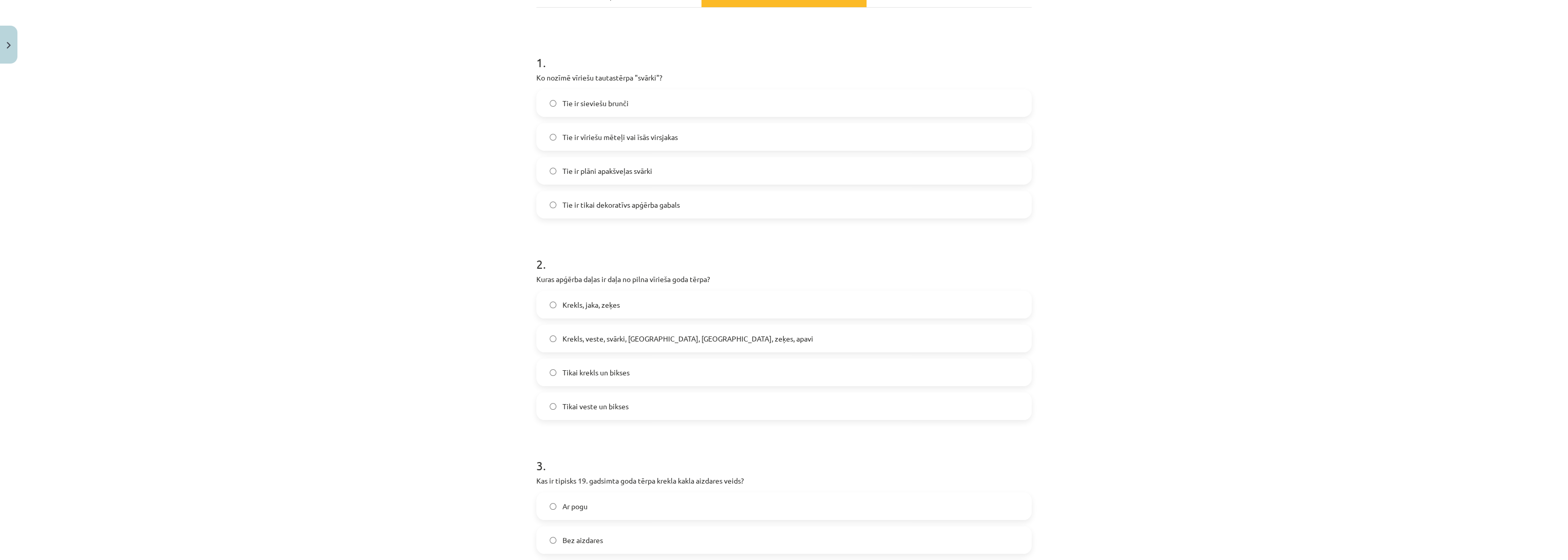
scroll to position [171, 0]
click at [577, 134] on span "Tie ir vīriešu mēteļi vai īsās virsjakas" at bounding box center [620, 133] width 116 height 11
click at [435, 232] on div "Mācību tēma: Dizains un tehnoloģijas 9. klases 1. ieskaites mācību materiāls #4…" at bounding box center [784, 280] width 1568 height 560
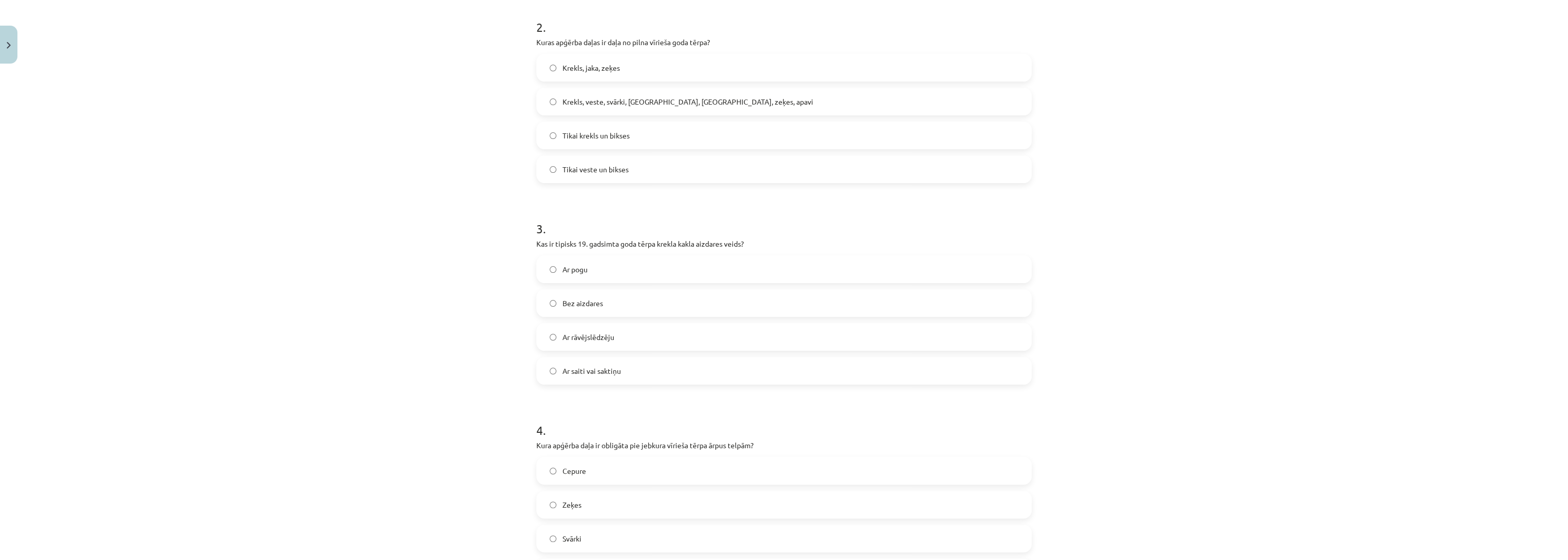
scroll to position [398, 0]
drag, startPoint x: 622, startPoint y: 102, endPoint x: 603, endPoint y: 109, distance: 20.2
click at [622, 102] on span "Krekls, veste, svārki, cepure, josta, zeķes, apavi" at bounding box center [688, 107] width 251 height 11
click at [443, 171] on div "Mācību tēma: Dizains un tehnoloģijas 9. klases 1. ieskaites mācību materiāls #4…" at bounding box center [784, 280] width 1568 height 560
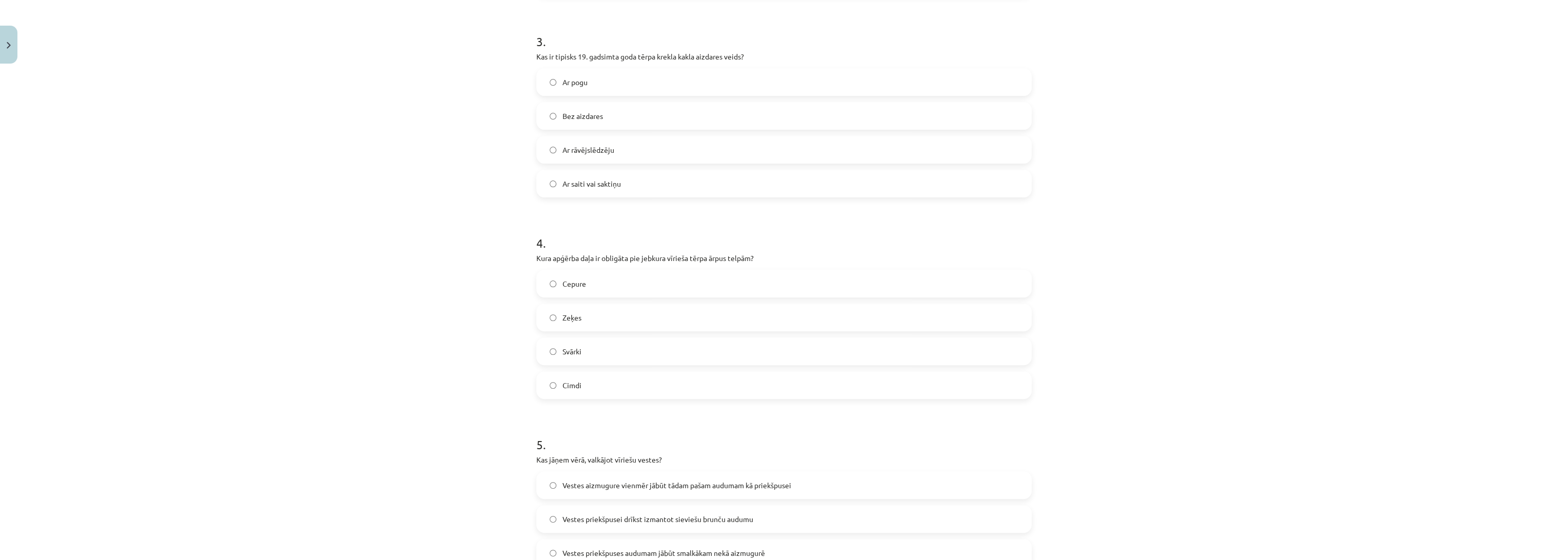
scroll to position [626, 0]
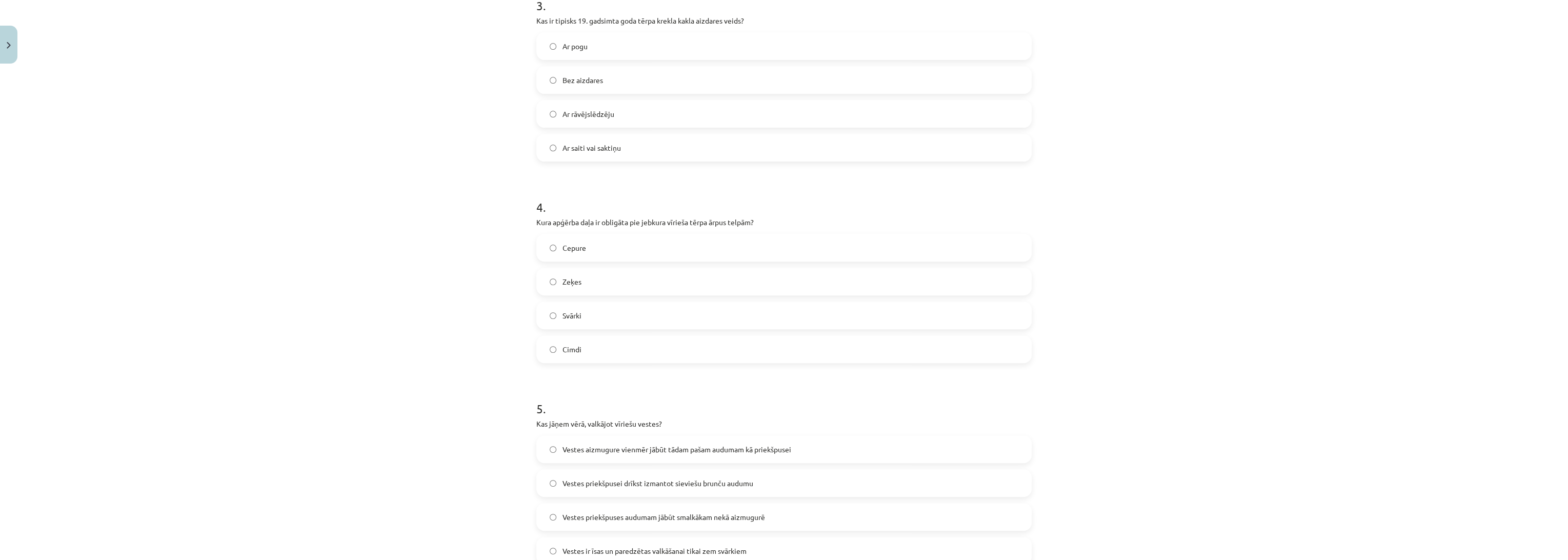
click at [596, 138] on label "Ar saiti vai saktiņu" at bounding box center [784, 147] width 493 height 26
click at [403, 225] on div "Mācību tēma: Dizains un tehnoloģijas 9. klases 1. ieskaites mācību materiāls #4…" at bounding box center [784, 280] width 1568 height 560
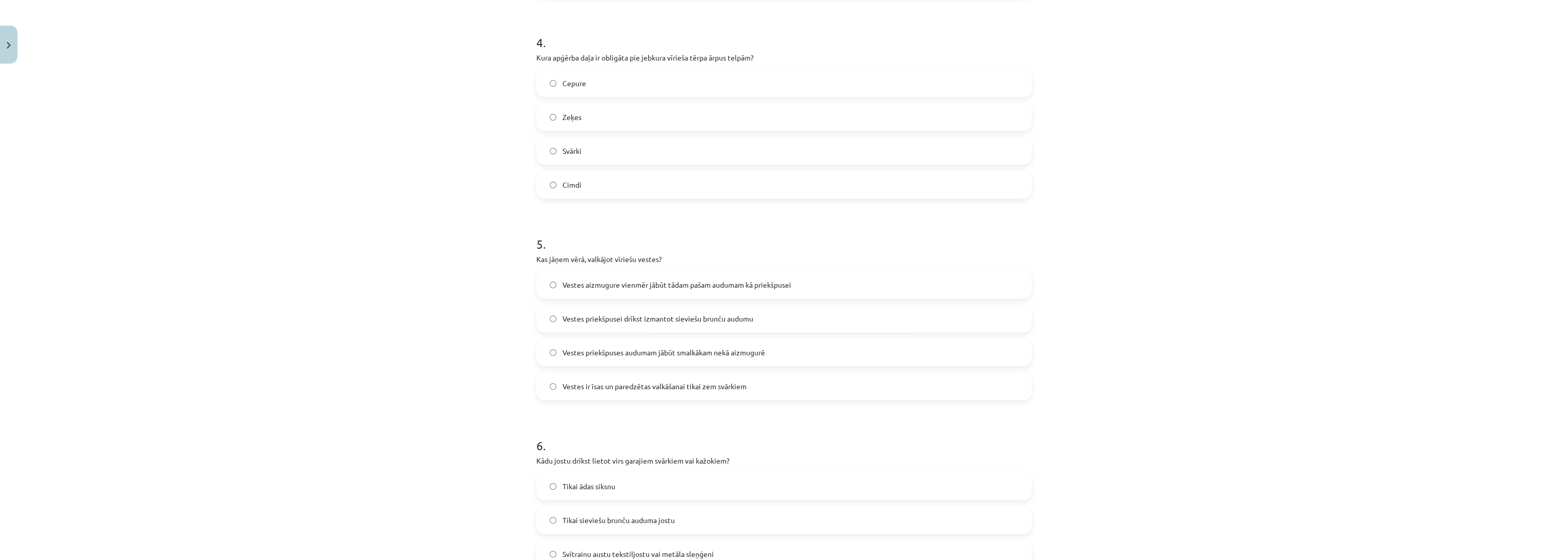
scroll to position [797, 0]
click at [577, 77] on span "Cepure" at bounding box center [574, 77] width 24 height 11
click at [445, 204] on div "Mācību tēma: Dizains un tehnoloģijas 9. klases 1. ieskaites mācību materiāls #4…" at bounding box center [784, 280] width 1568 height 560
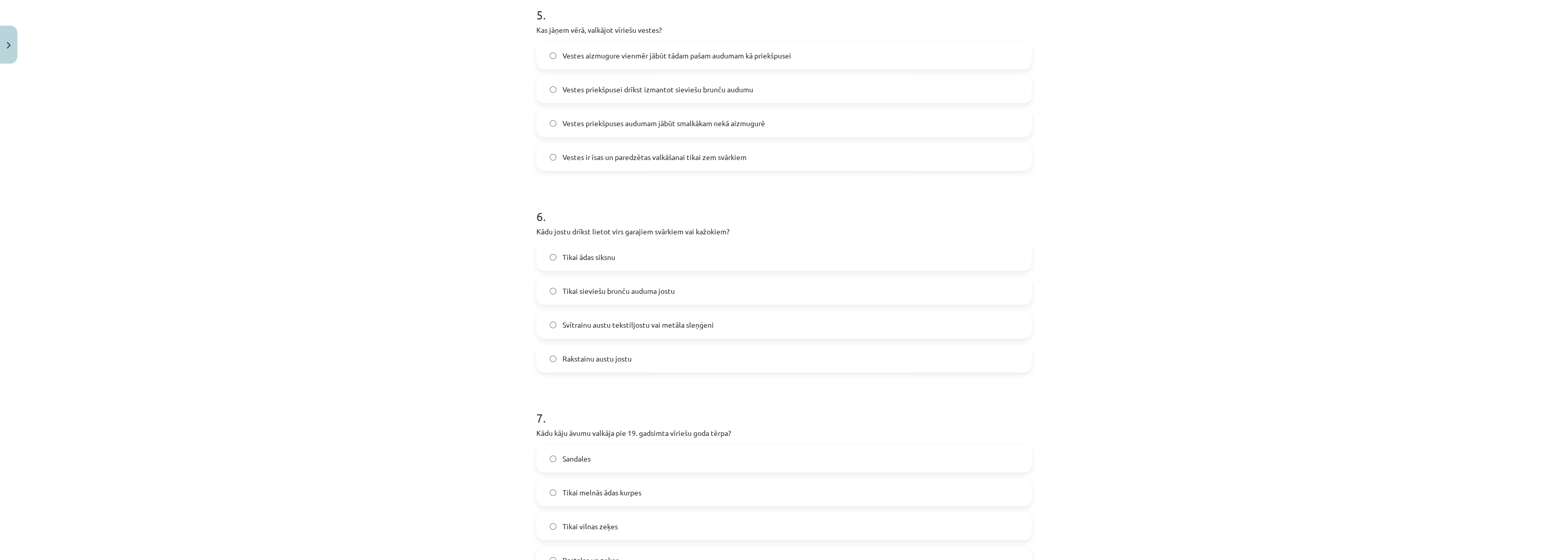
scroll to position [1025, 0]
click at [603, 118] on span "Vestes priekšpuses audumam jābūt smalkākam nekā aizmugurē" at bounding box center [663, 118] width 202 height 11
click at [361, 171] on div "Mācību tēma: Dizains un tehnoloģijas 9. klases 1. ieskaites mācību materiāls #4…" at bounding box center [784, 280] width 1568 height 560
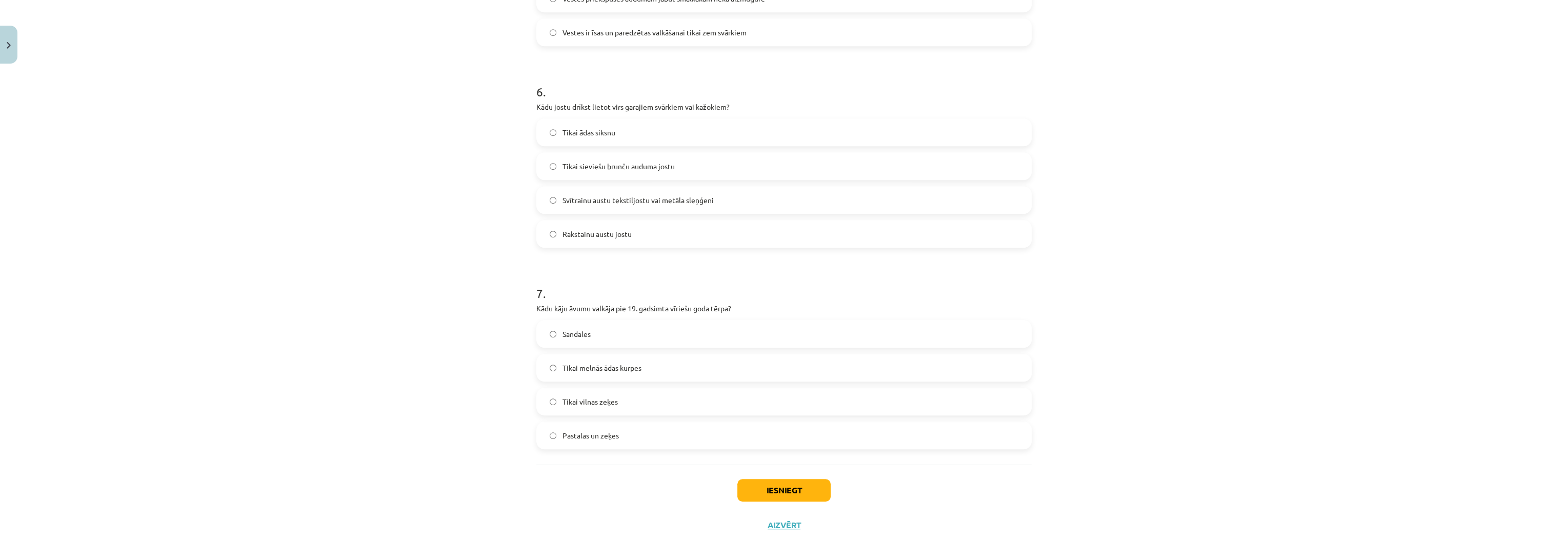
scroll to position [1152, 0]
click at [363, 171] on div "Mācību tēma: Dizains un tehnoloģijas 9. klases 1. ieskaites mācību materiāls #4…" at bounding box center [784, 280] width 1568 height 560
click at [620, 196] on span "Svītrainu austu tekstiljostu vai metāla sleņģeni" at bounding box center [638, 193] width 151 height 11
click at [376, 299] on div "Mācību tēma: Dizains un tehnoloģijas 9. klases 1. ieskaites mācību materiāls #4…" at bounding box center [784, 280] width 1568 height 560
click at [583, 422] on label "Pastalas un zeķes" at bounding box center [784, 427] width 493 height 26
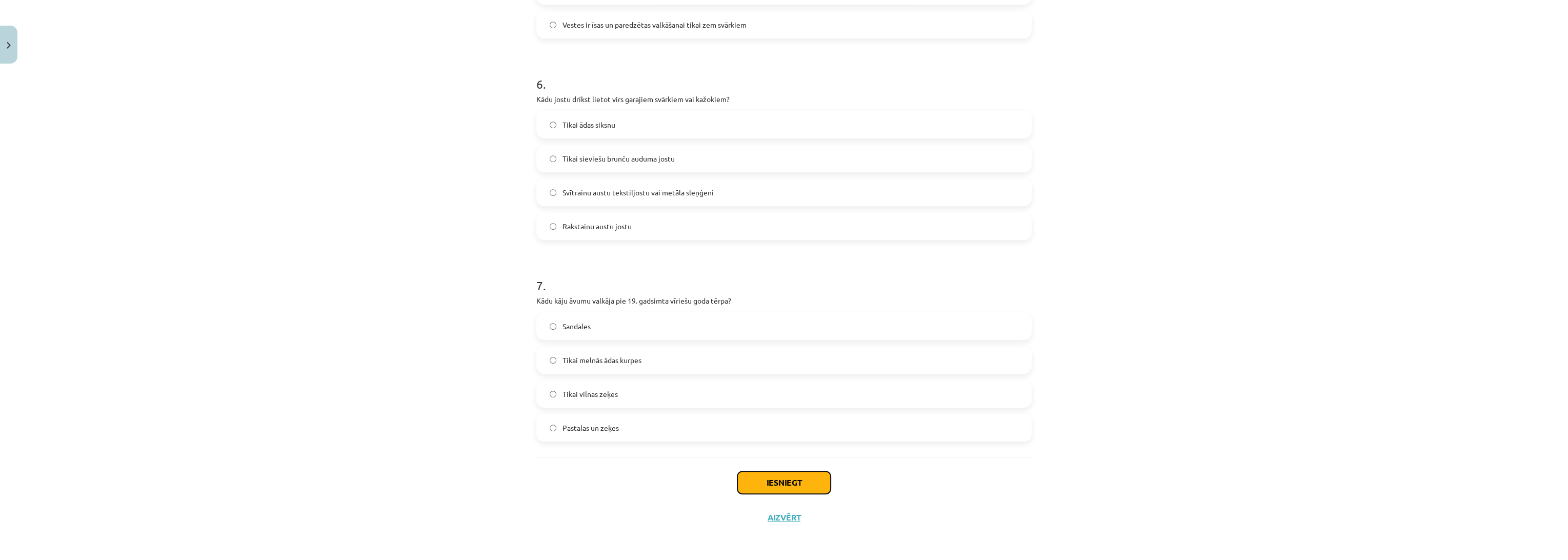
click at [766, 472] on button "Iesniegt" at bounding box center [784, 482] width 94 height 23
click at [363, 445] on div "Mācību tēma: Dizains un tehnoloģijas 9. klases 1. ieskaites mācību materiāls #4…" at bounding box center [784, 280] width 1568 height 560
click at [433, 502] on div "Mācību tēma: Dizains un tehnoloģijas 9. klases 1. ieskaites mācību materiāls #4…" at bounding box center [784, 280] width 1568 height 560
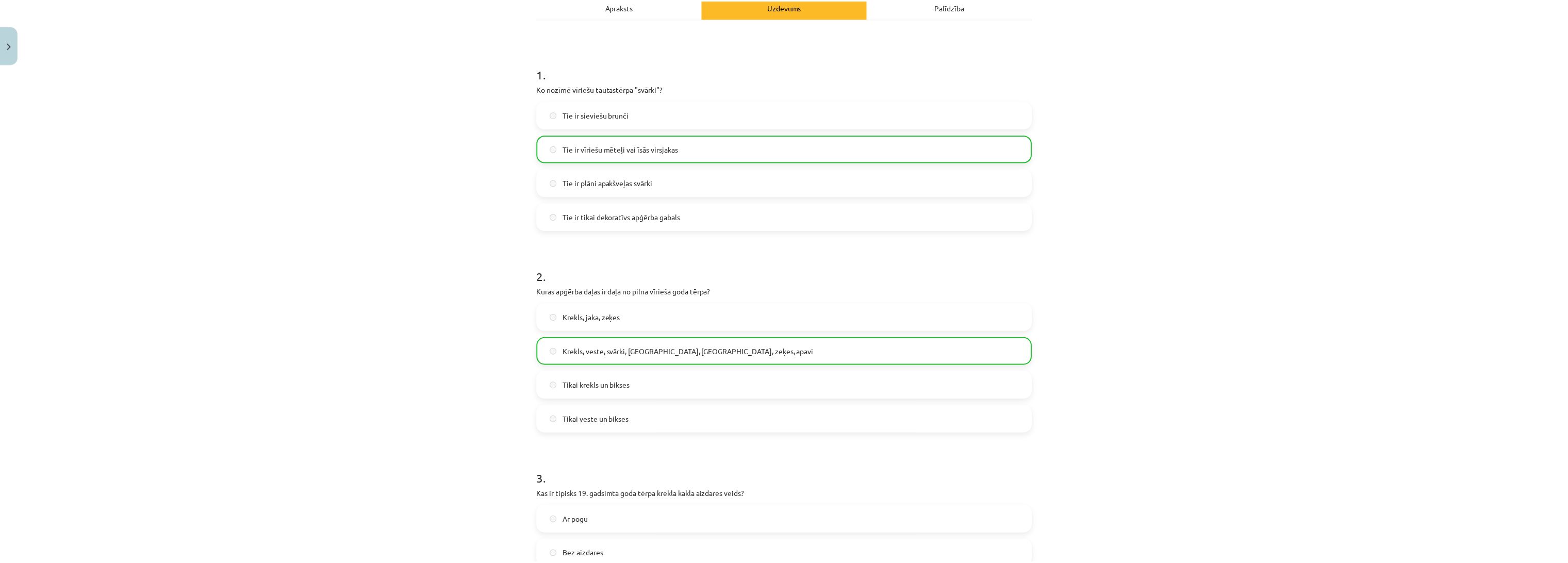
scroll to position [128, 0]
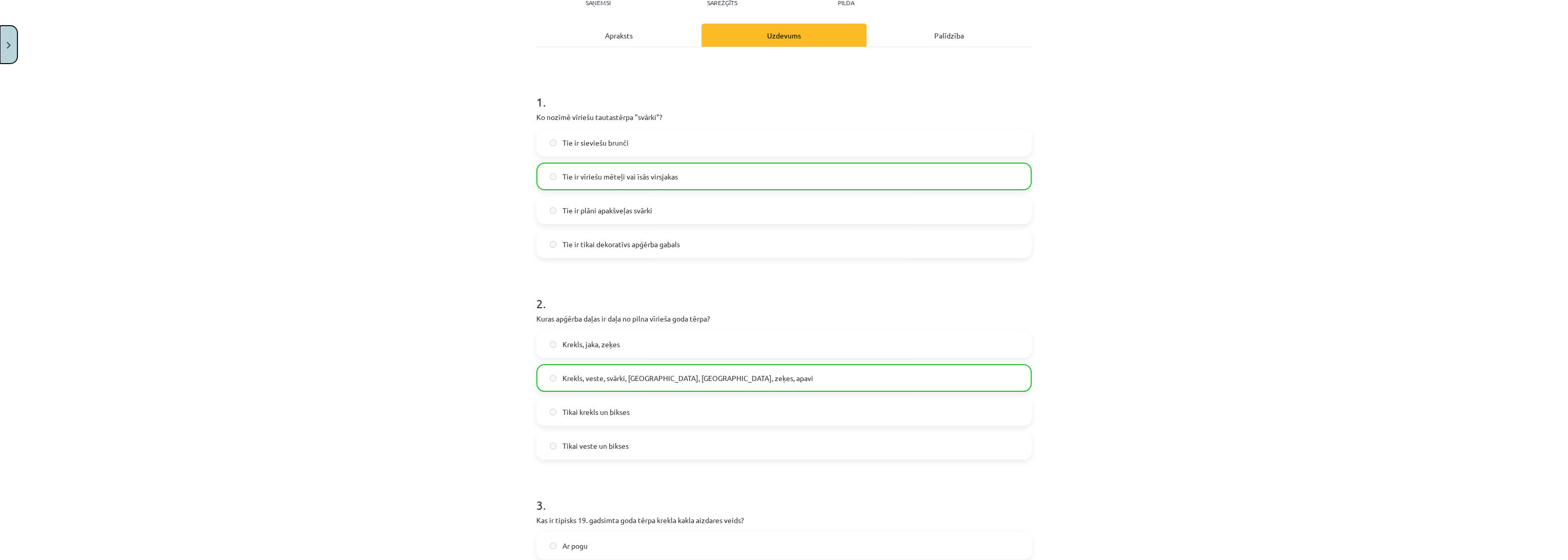
click at [13, 31] on button "Close" at bounding box center [9, 45] width 17 height 38
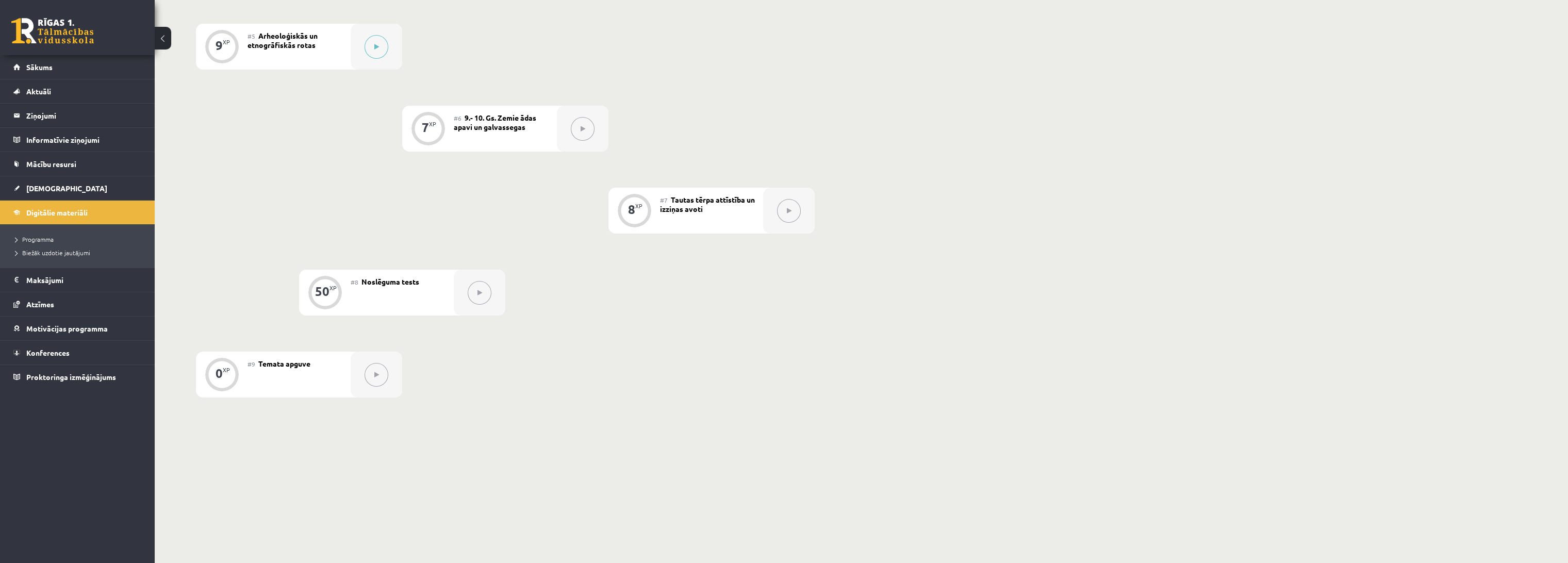
scroll to position [596, 0]
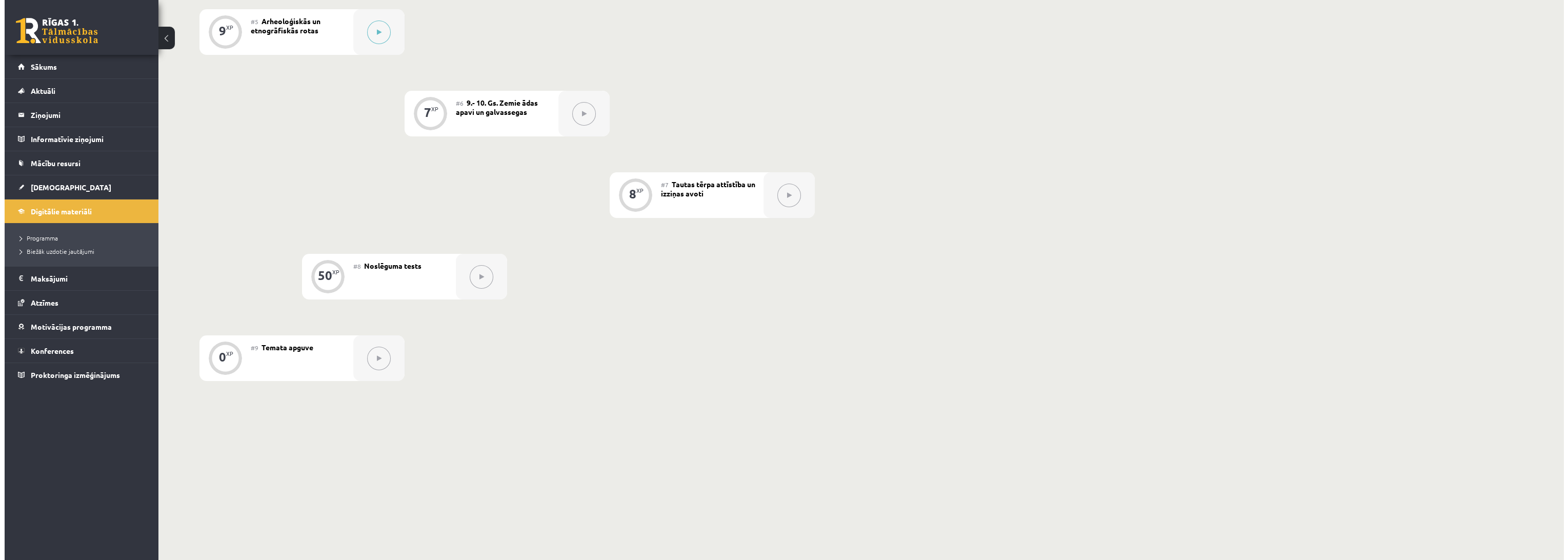
scroll to position [422, 0]
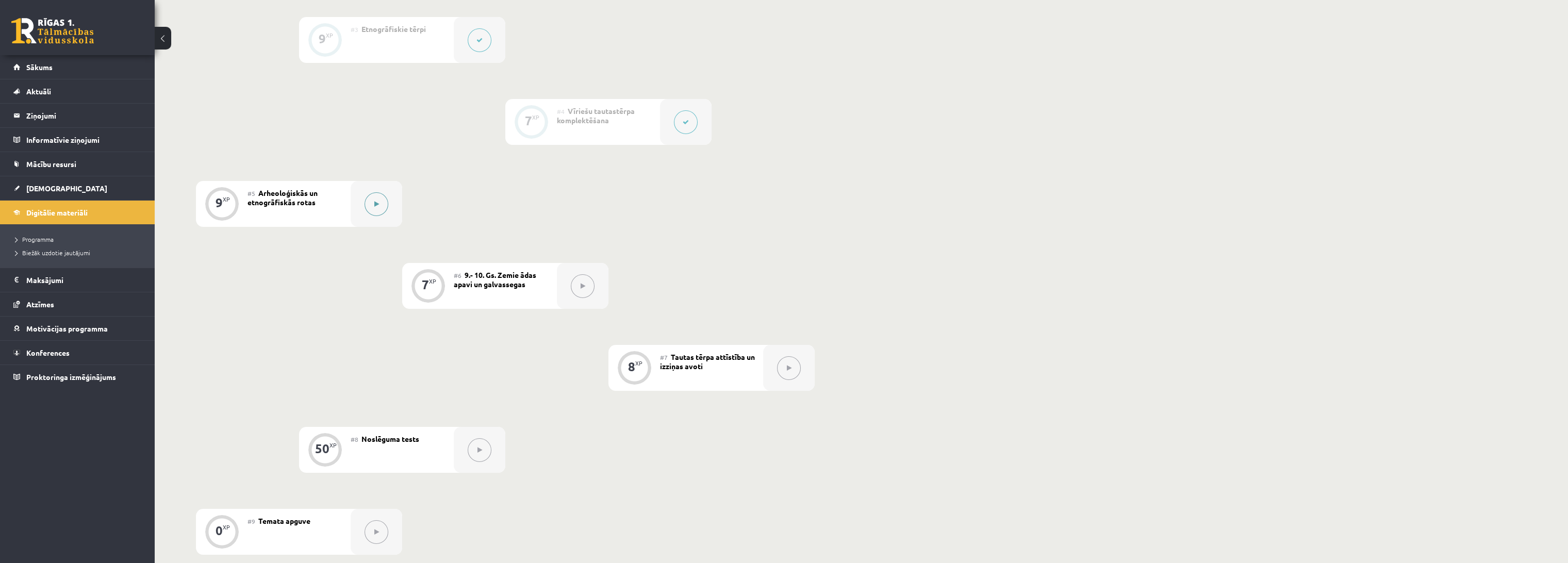
click at [365, 201] on button at bounding box center [377, 204] width 24 height 24
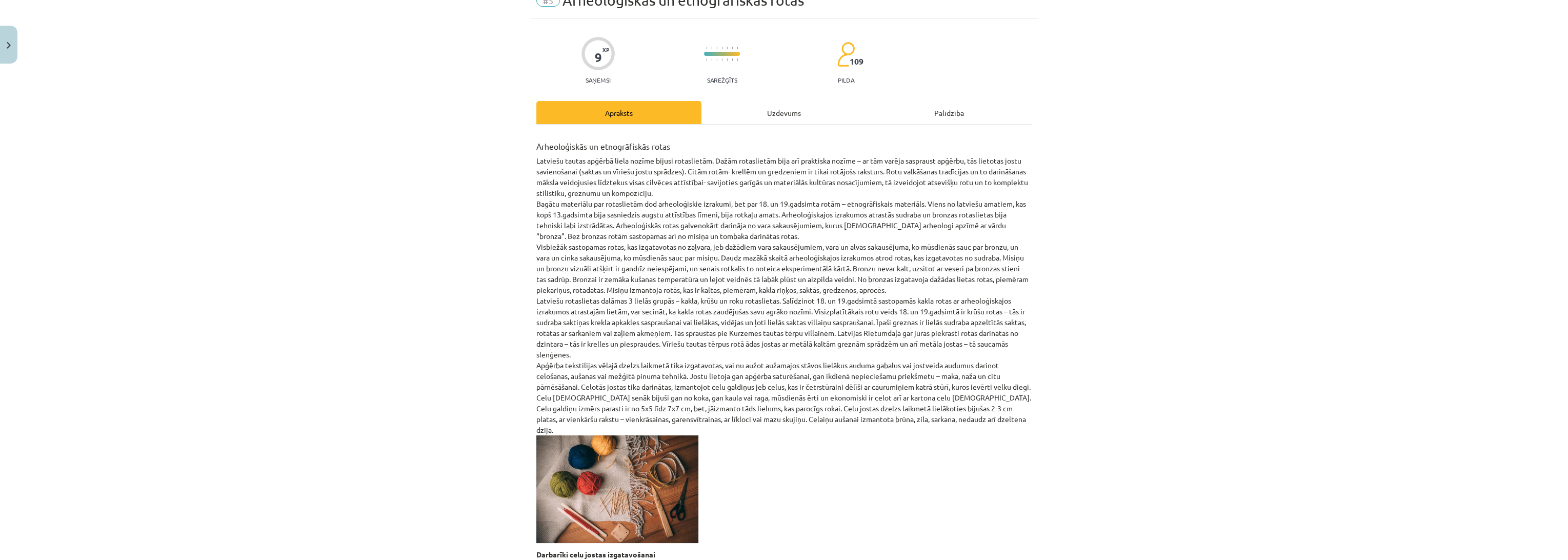
scroll to position [46, 0]
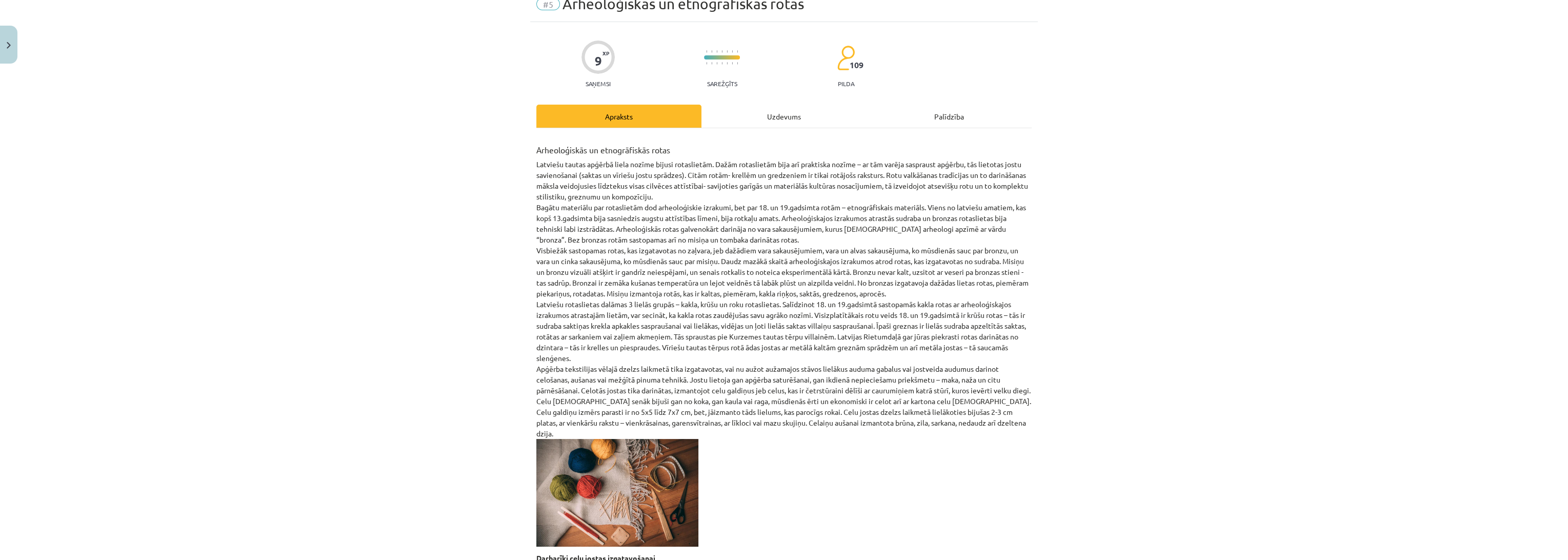
click at [388, 175] on div "Mācību tēma: Dizains un tehnoloģijas 9. klases 1. ieskaites mācību materiāls #5…" at bounding box center [784, 280] width 1568 height 560
click at [415, 168] on div "Mācību tēma: Dizains un tehnoloģijas 9. klases 1. ieskaites mācību materiāls #5…" at bounding box center [784, 280] width 1568 height 560
click at [738, 107] on div "Uzdevums" at bounding box center [784, 116] width 165 height 23
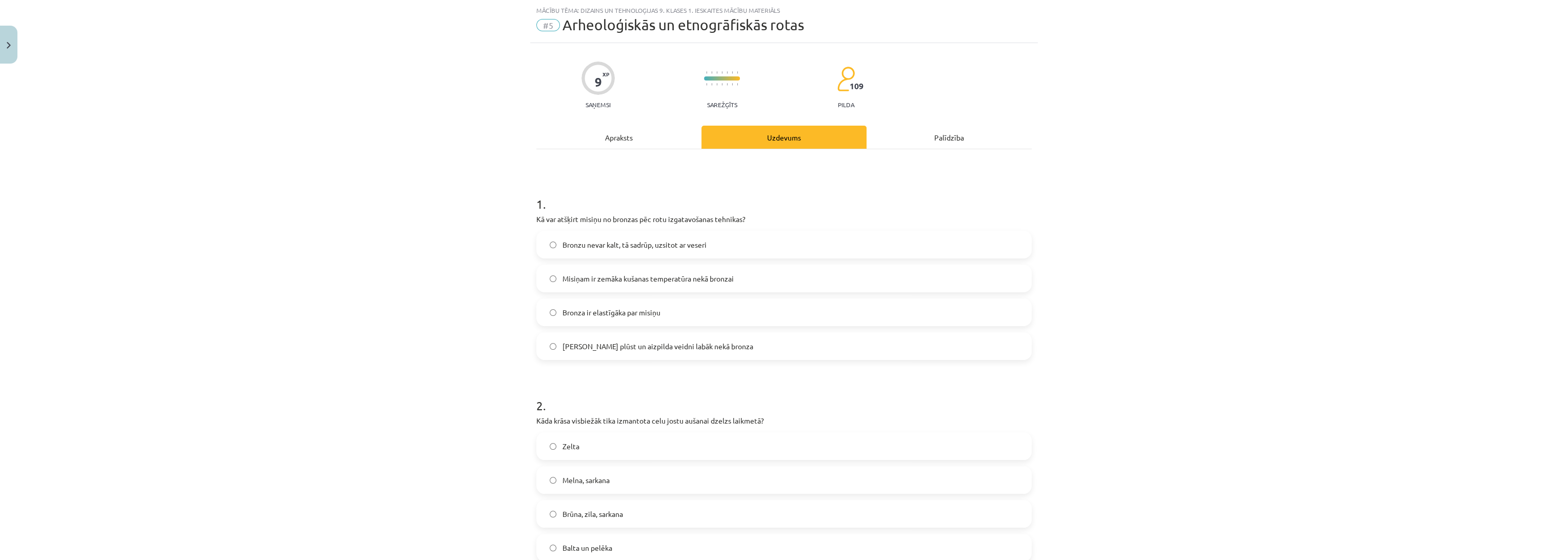
click at [622, 138] on div "Apraksts" at bounding box center [619, 137] width 165 height 23
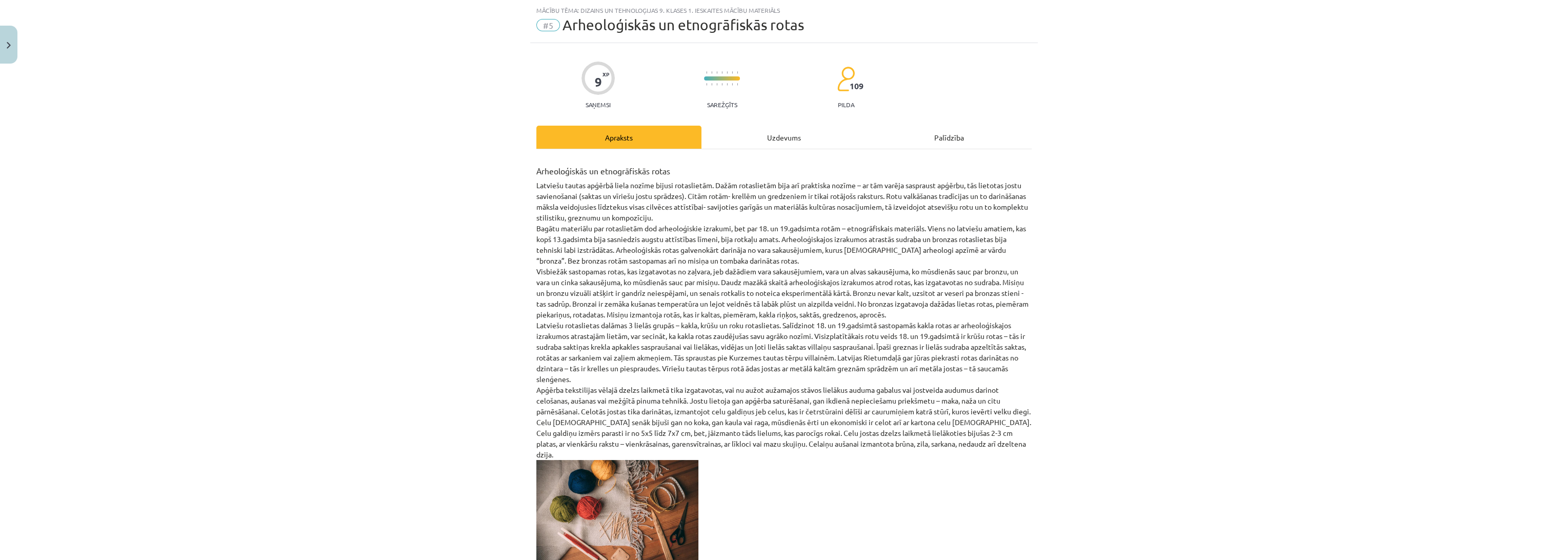
click at [758, 140] on div "Uzdevums" at bounding box center [784, 137] width 165 height 23
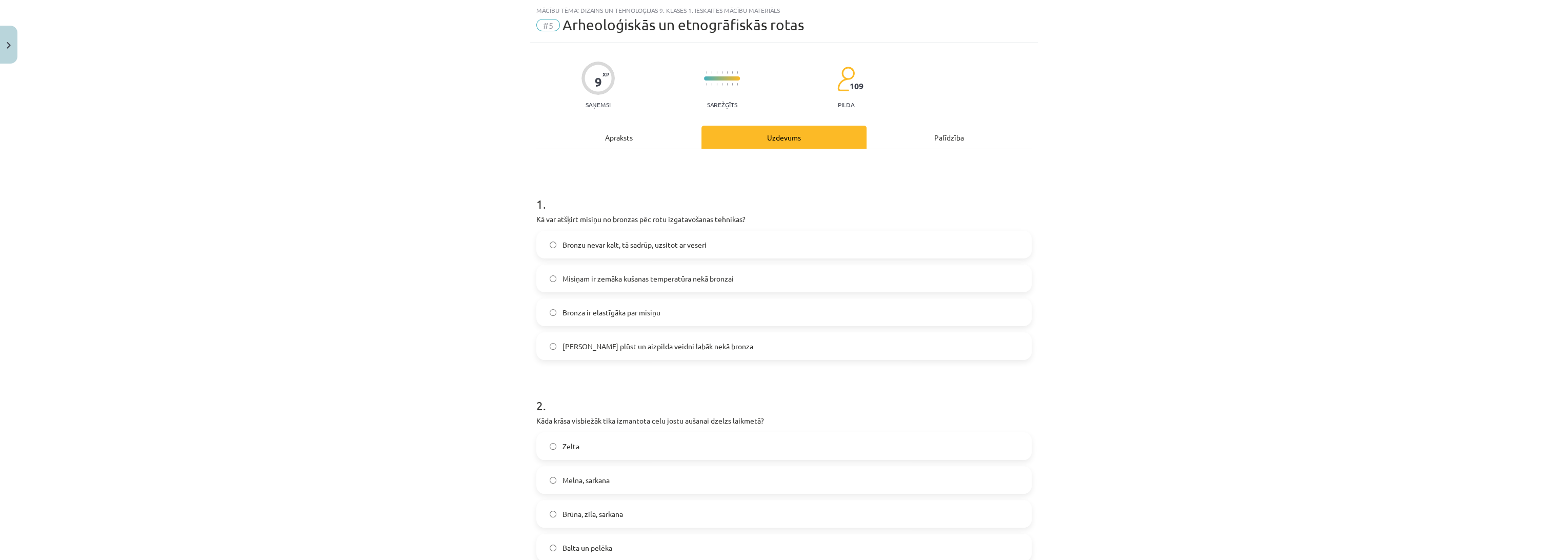
click at [587, 250] on label "Bronzu nevar kalt, tā sadrūp, uzsitot ar veseri" at bounding box center [784, 245] width 493 height 26
click at [437, 283] on div "Mācību tēma: Dizains un tehnoloģijas 9. klases 1. ieskaites mācību materiāls #5…" at bounding box center [784, 280] width 1568 height 560
click at [620, 142] on div "Apraksts" at bounding box center [619, 137] width 165 height 23
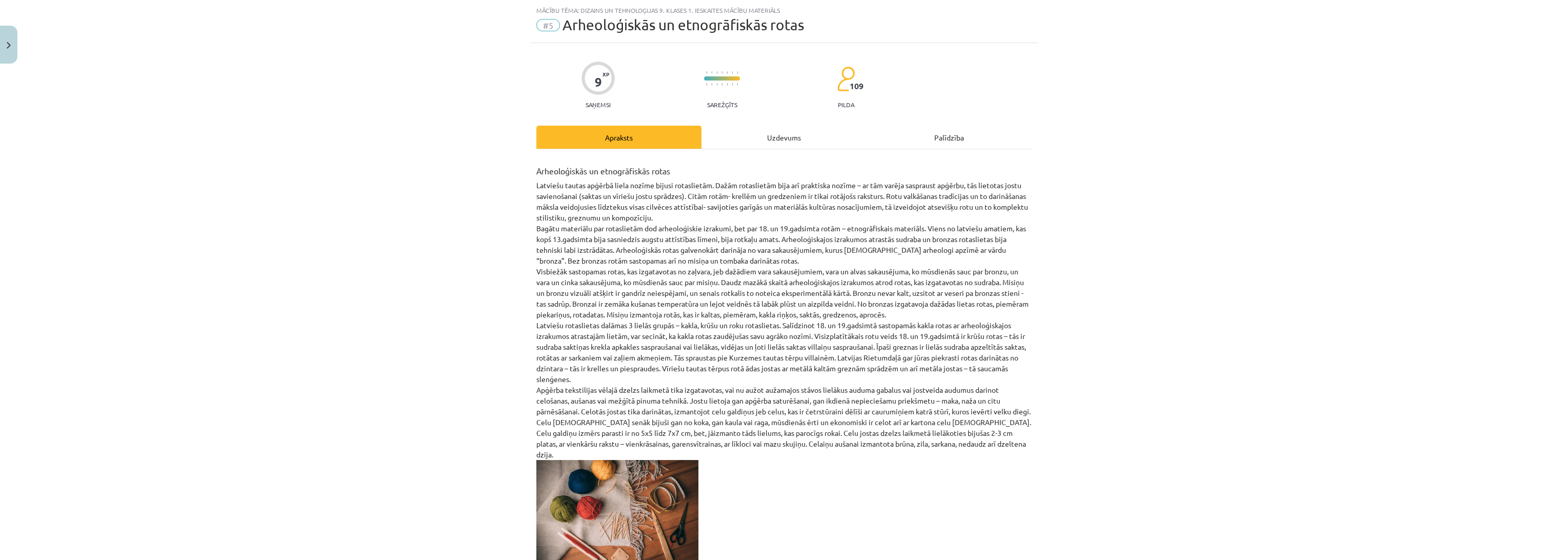
click at [779, 127] on div "Uzdevums" at bounding box center [784, 137] width 165 height 23
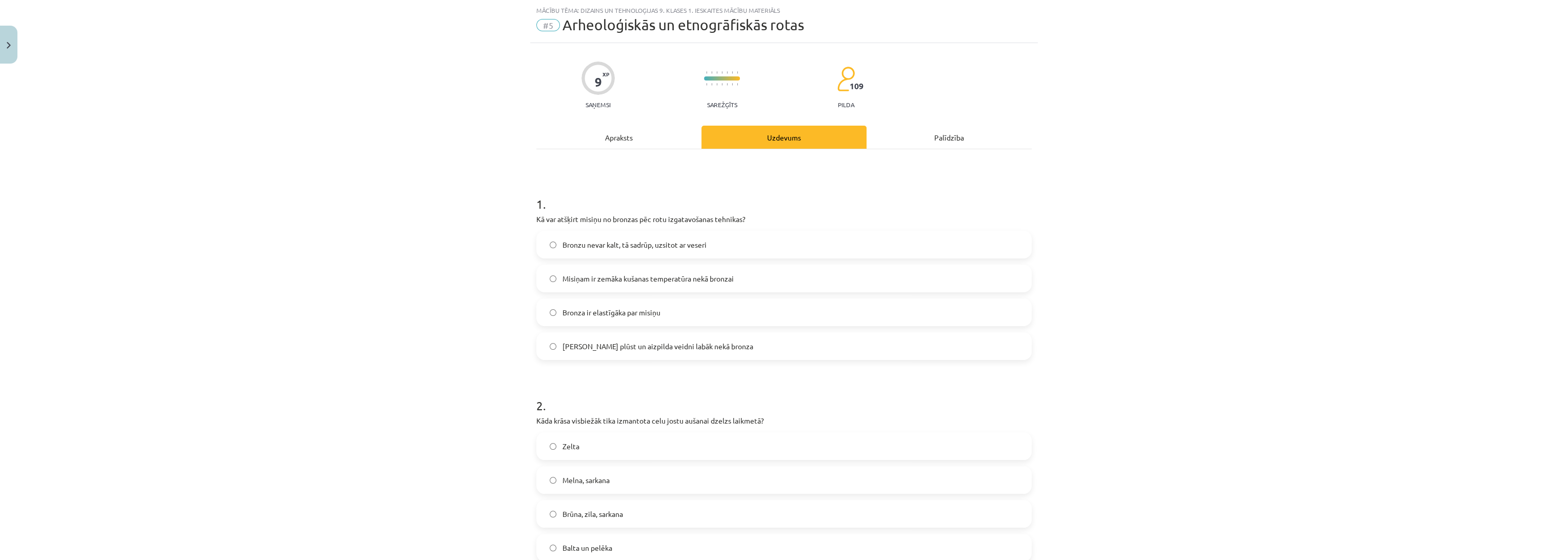
click at [634, 136] on div "Apraksts" at bounding box center [619, 137] width 165 height 23
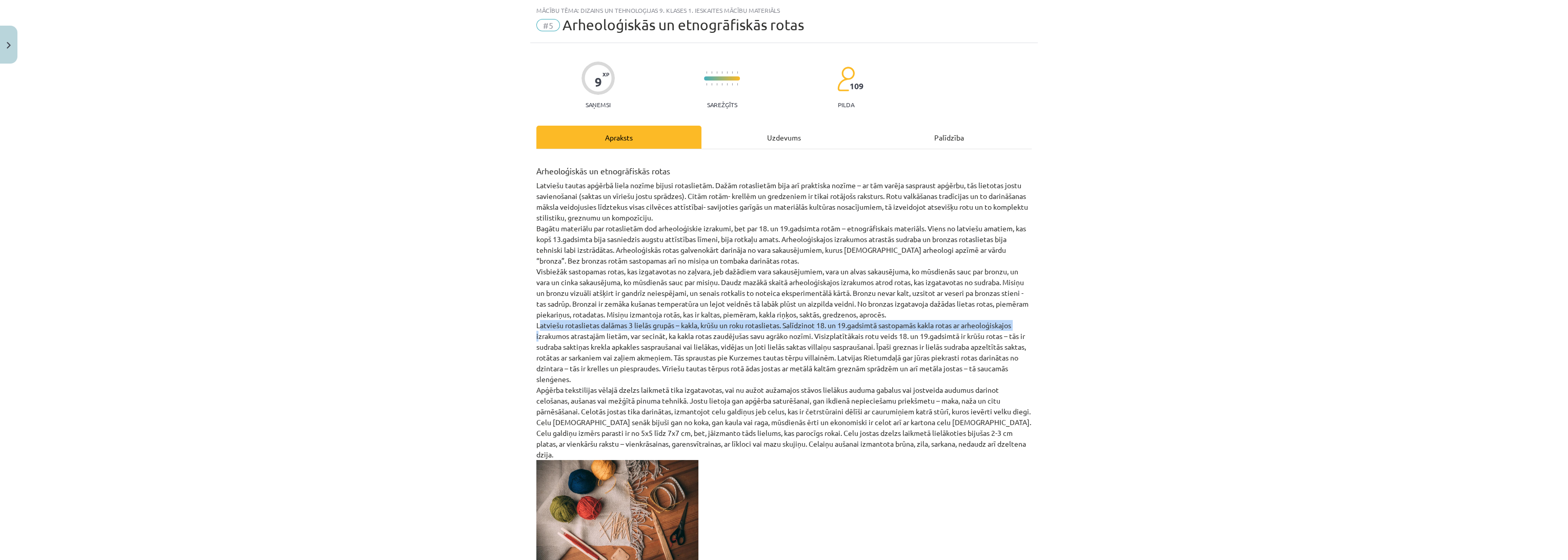
click at [383, 333] on div "Mācību tēma: Dizains un tehnoloģijas 9. klases 1. ieskaites mācību materiāls #5…" at bounding box center [784, 280] width 1568 height 560
click at [384, 333] on div "Mācību tēma: Dizains un tehnoloģijas 9. klases 1. ieskaites mācību materiāls #5…" at bounding box center [784, 280] width 1568 height 560
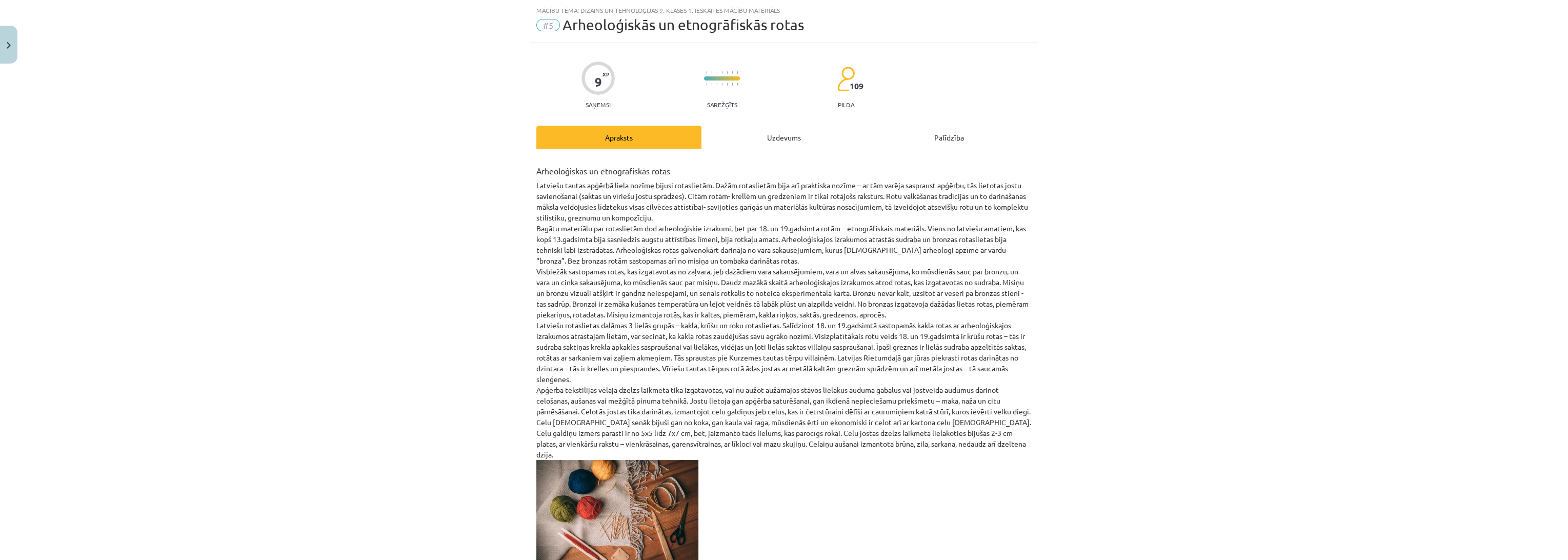
click at [827, 129] on div "Uzdevums" at bounding box center [784, 137] width 165 height 23
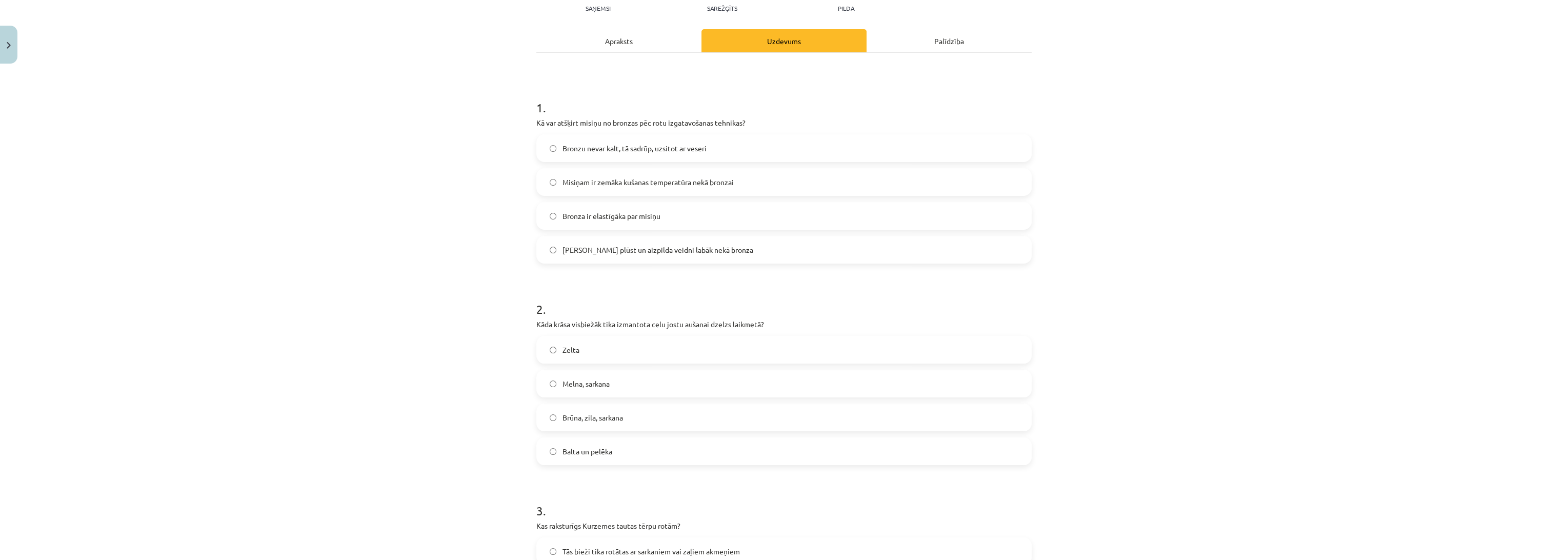
scroll to position [139, 0]
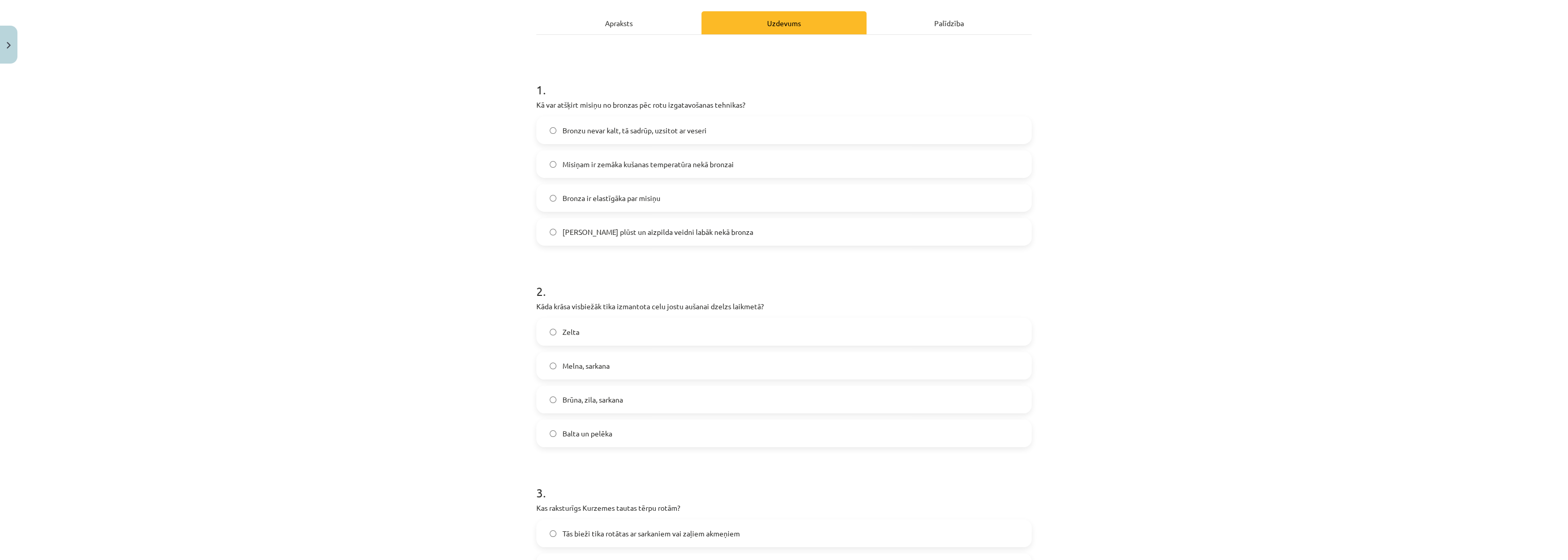
click at [582, 403] on span "Brūna, zila, sarkana" at bounding box center [592, 400] width 61 height 11
click at [319, 435] on div "Mācību tēma: Dizains un tehnoloģijas 9. klases 1. ieskaites mācību materiāls #5…" at bounding box center [784, 280] width 1568 height 560
click at [613, 26] on div "Apraksts" at bounding box center [619, 22] width 165 height 23
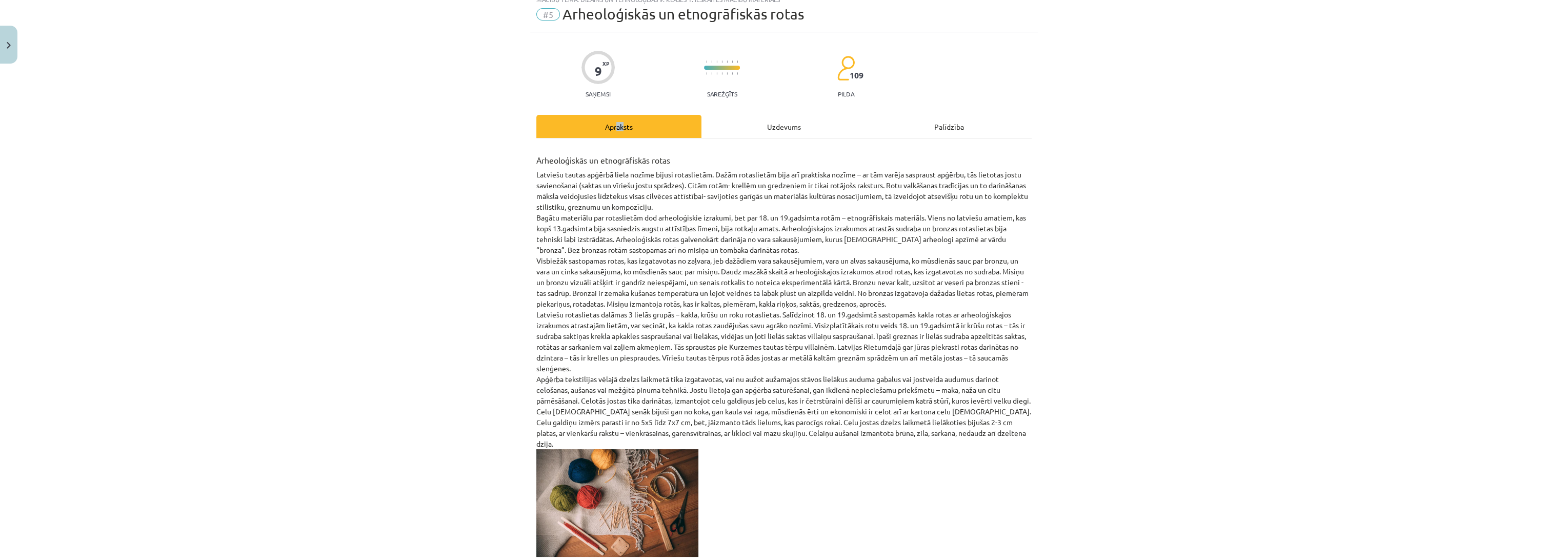
scroll to position [25, 0]
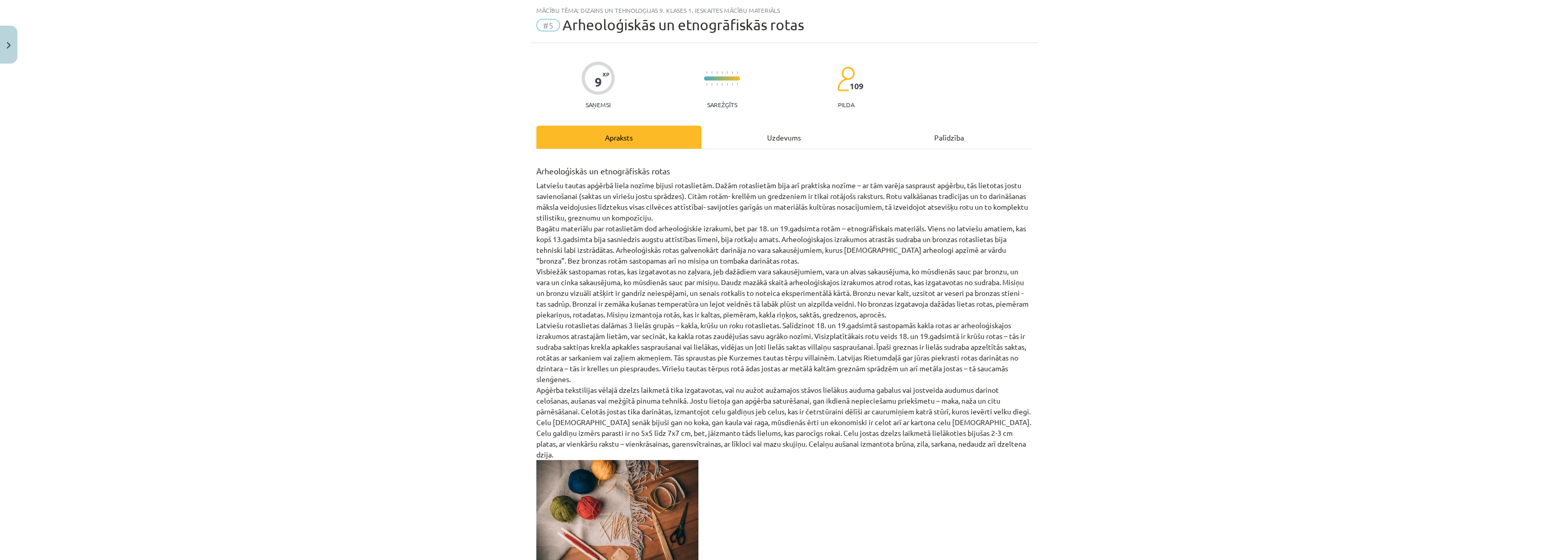
click at [354, 216] on div "Mācību tēma: Dizains un tehnoloģijas 9. klases 1. ieskaites mācību materiāls #5…" at bounding box center [784, 280] width 1568 height 560
click at [740, 134] on div "Uzdevums" at bounding box center [784, 137] width 165 height 23
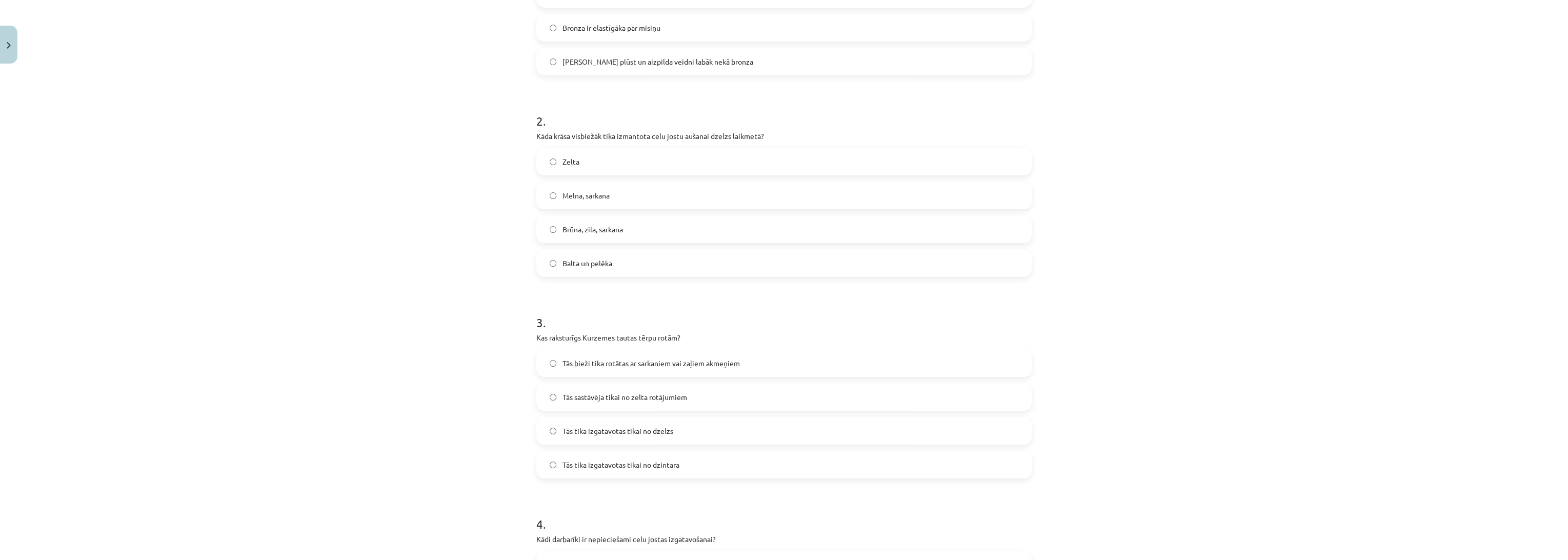
scroll to position [310, 0]
click at [577, 366] on span "Tās bieži tika rotātas ar sarkaniem vai zaļiem akmeņiem" at bounding box center [651, 363] width 177 height 11
click at [417, 381] on div "Mācību tēma: Dizains un tehnoloģijas 9. klases 1. ieskaites mācību materiāls #5…" at bounding box center [784, 280] width 1568 height 560
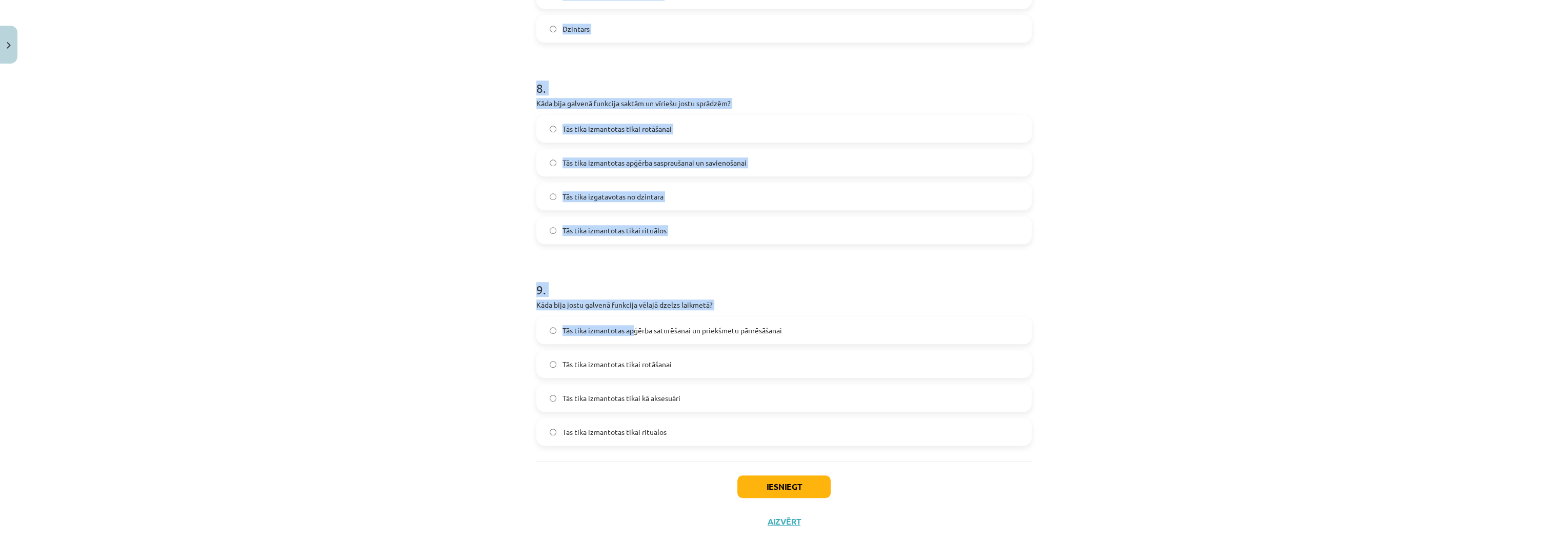
scroll to position [1555, 0]
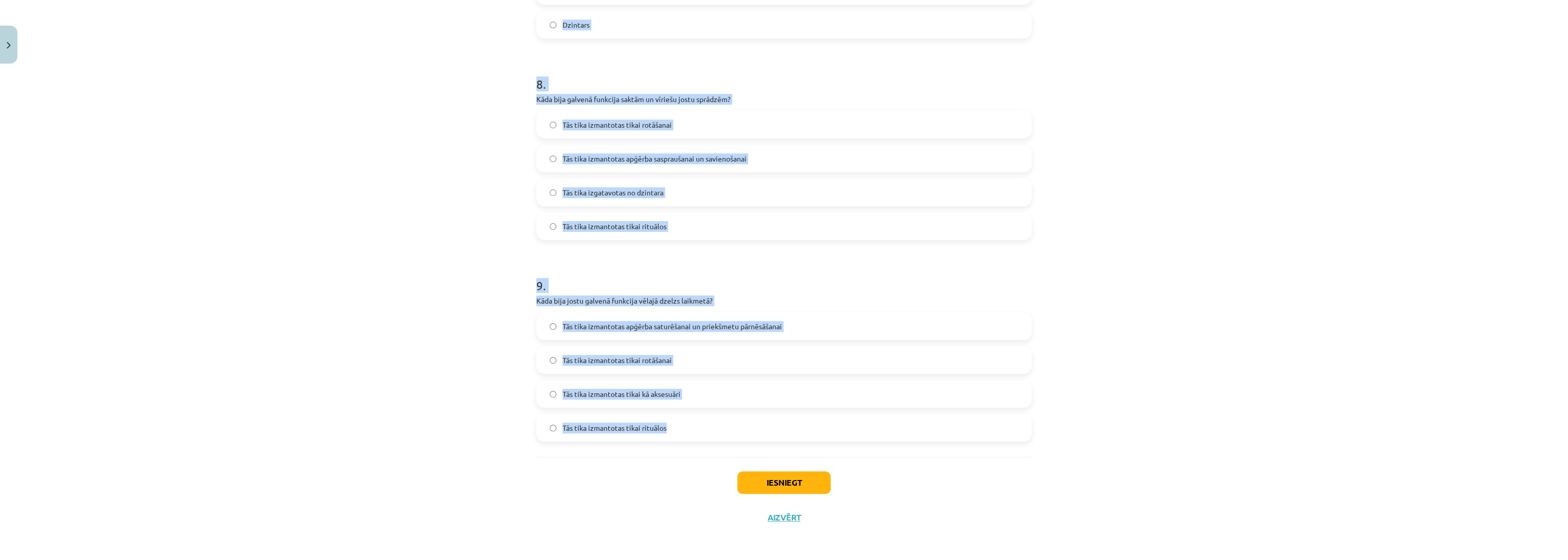
drag, startPoint x: 515, startPoint y: 233, endPoint x: 673, endPoint y: 433, distance: 254.9
click at [673, 433] on div "Mācību tēma: Dizains un tehnoloģijas 9. klases 1. ieskaites mācību materiāls #5…" at bounding box center [784, 280] width 1568 height 560
copy form "4 . Kādi darbarīki ir nepieciešami celu jostas izgatavošanai? Tikai aužamie stā…"
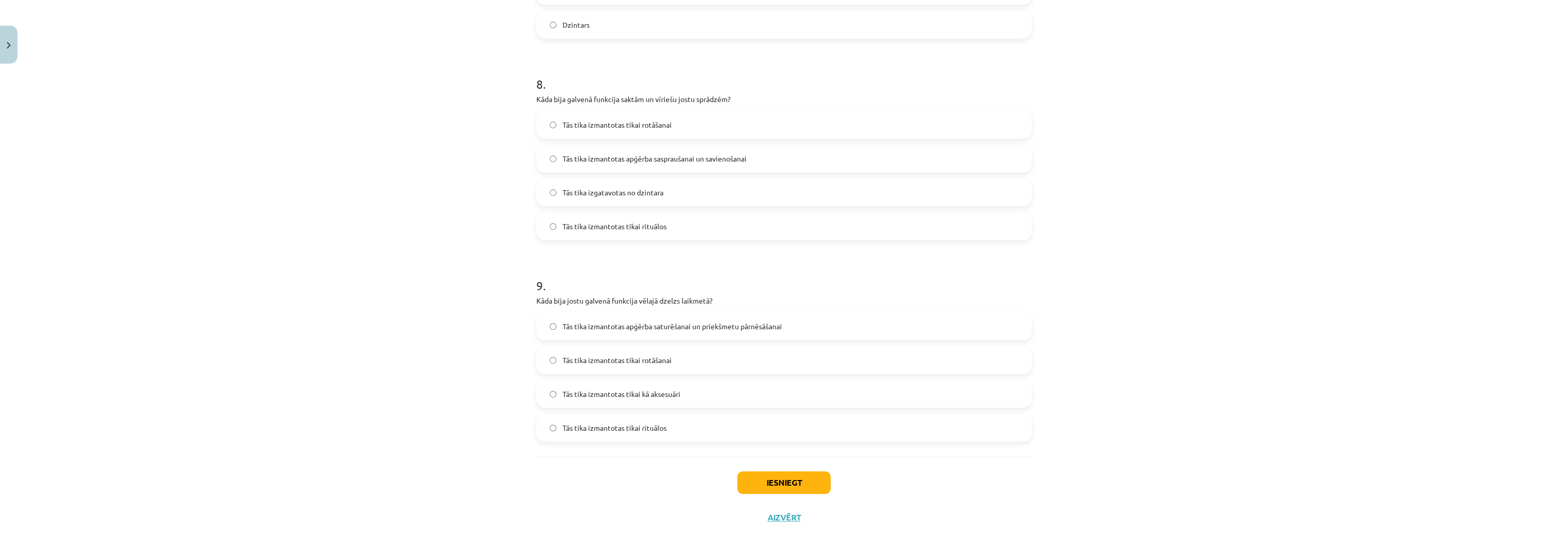
click at [569, 521] on div "Iesniegt Aizvērt" at bounding box center [784, 492] width 496 height 72
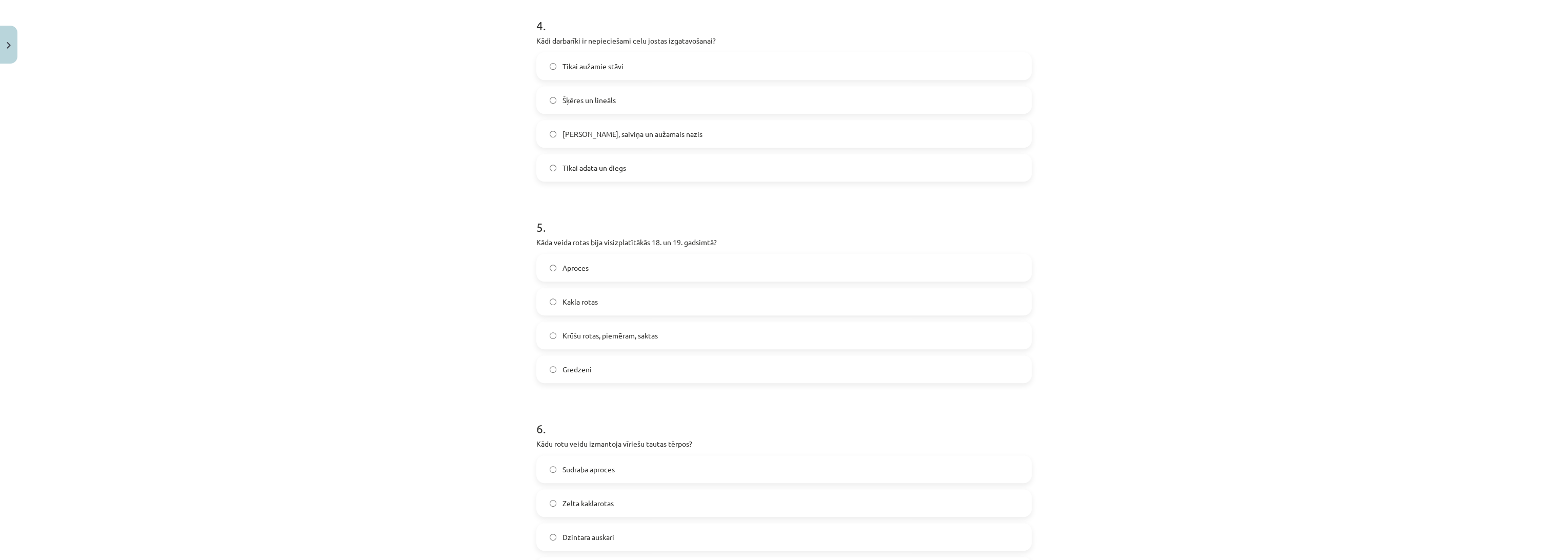
scroll to position [815, 0]
click at [622, 123] on span "Celu galdiņi, saiviņa un aužamais nazis" at bounding box center [633, 127] width 140 height 11
click at [600, 327] on span "Krūšu rotas, piemēram, saktas" at bounding box center [610, 329] width 95 height 11
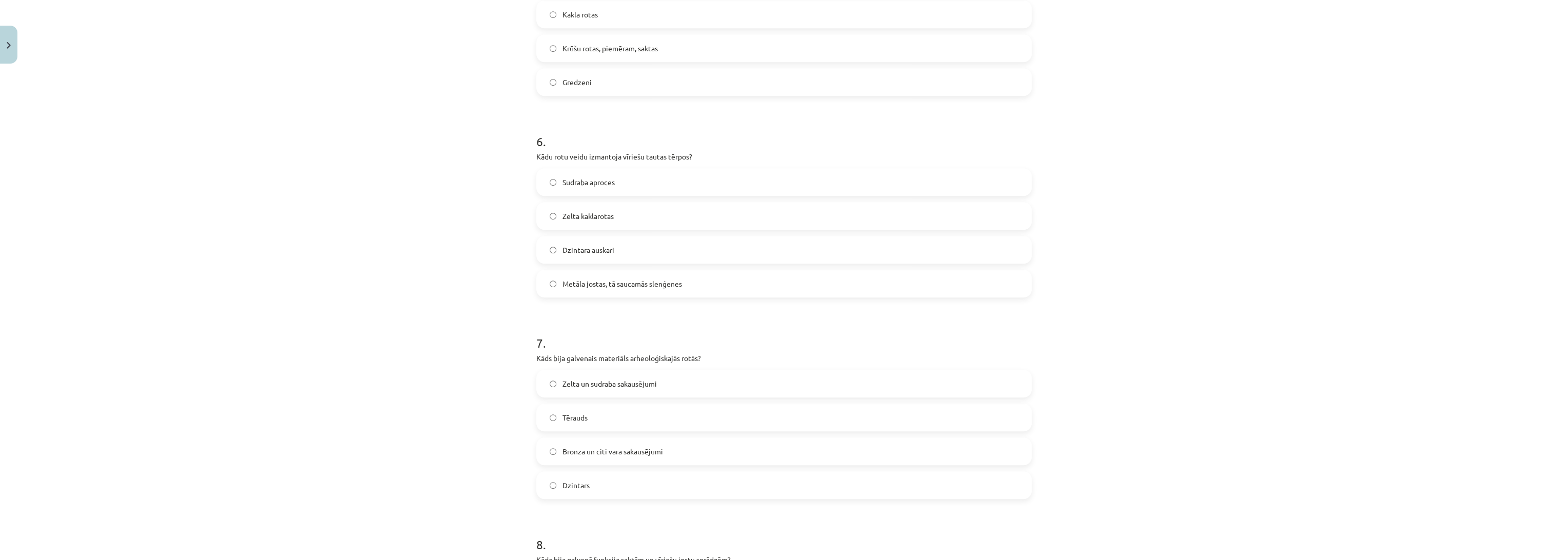
scroll to position [1100, 0]
click at [670, 282] on span "Metāla jostas, tā saucamās slenģenes" at bounding box center [622, 279] width 120 height 11
click at [656, 452] on label "Bronza un citi vara sakausējumi" at bounding box center [784, 446] width 493 height 26
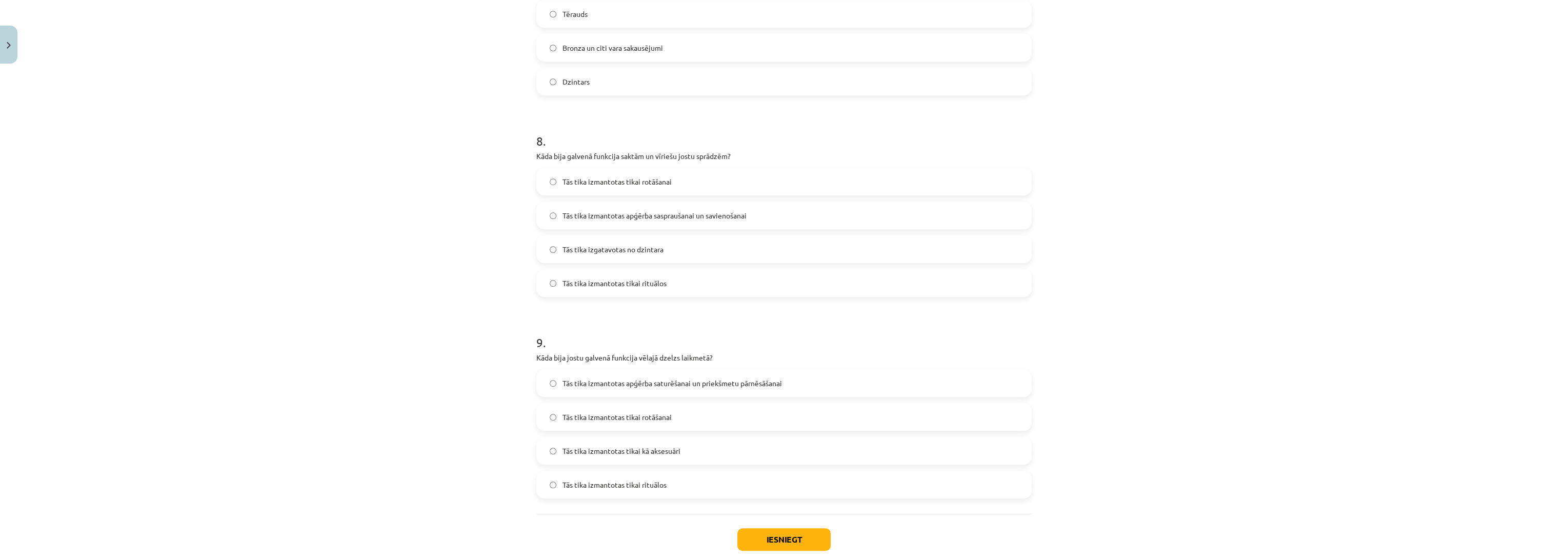
click at [323, 388] on div "Mācību tēma: Dizains un tehnoloģijas 9. klases 1. ieskaites mācību materiāls #5…" at bounding box center [784, 280] width 1568 height 560
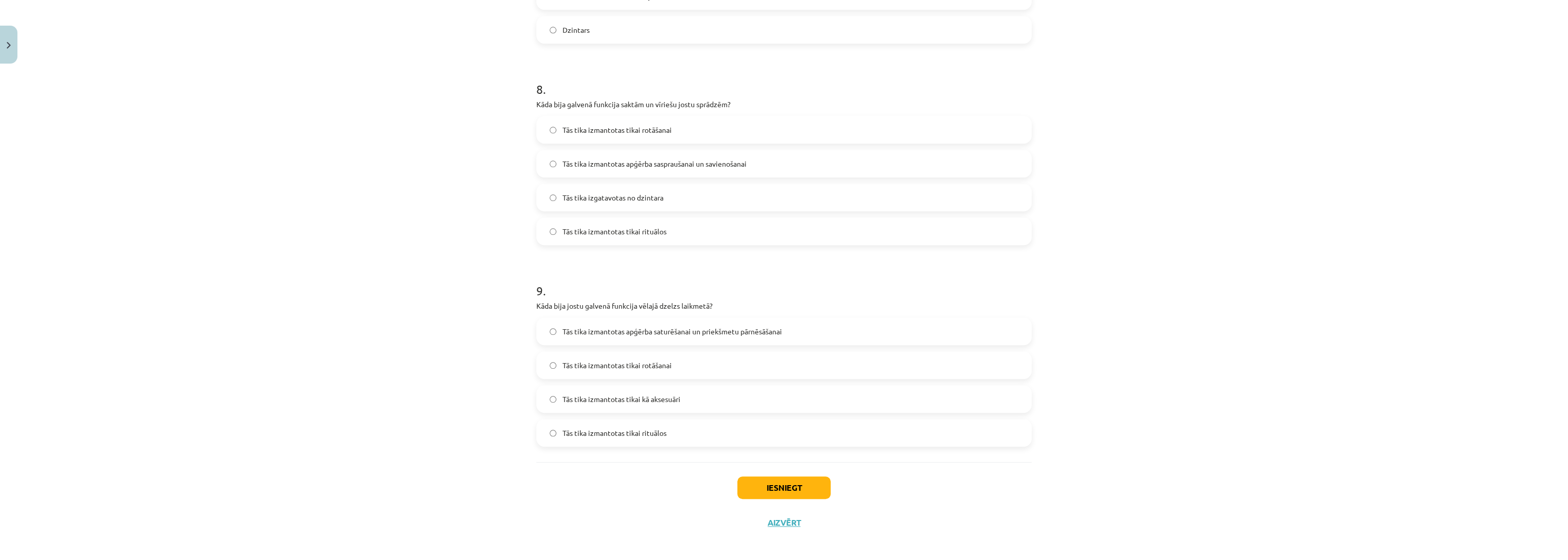
scroll to position [1555, 0]
click at [700, 159] on span "Tās tika izmantotas apģērba saspraušanai un savienošanai" at bounding box center [655, 159] width 184 height 11
click at [706, 314] on label "Tās tika izmantotas apģērba saturēšanai un priekšmetu pārnēsāšanai" at bounding box center [784, 326] width 493 height 26
click at [759, 485] on button "Iesniegt" at bounding box center [784, 482] width 94 height 23
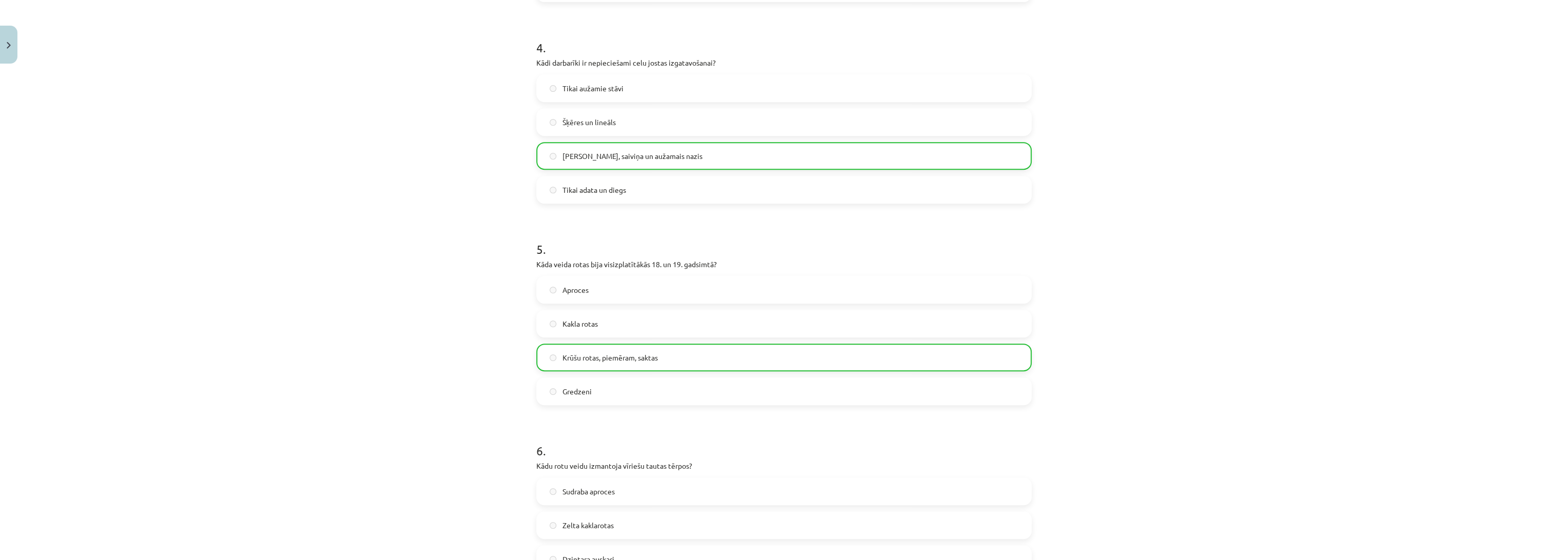
scroll to position [1587, 0]
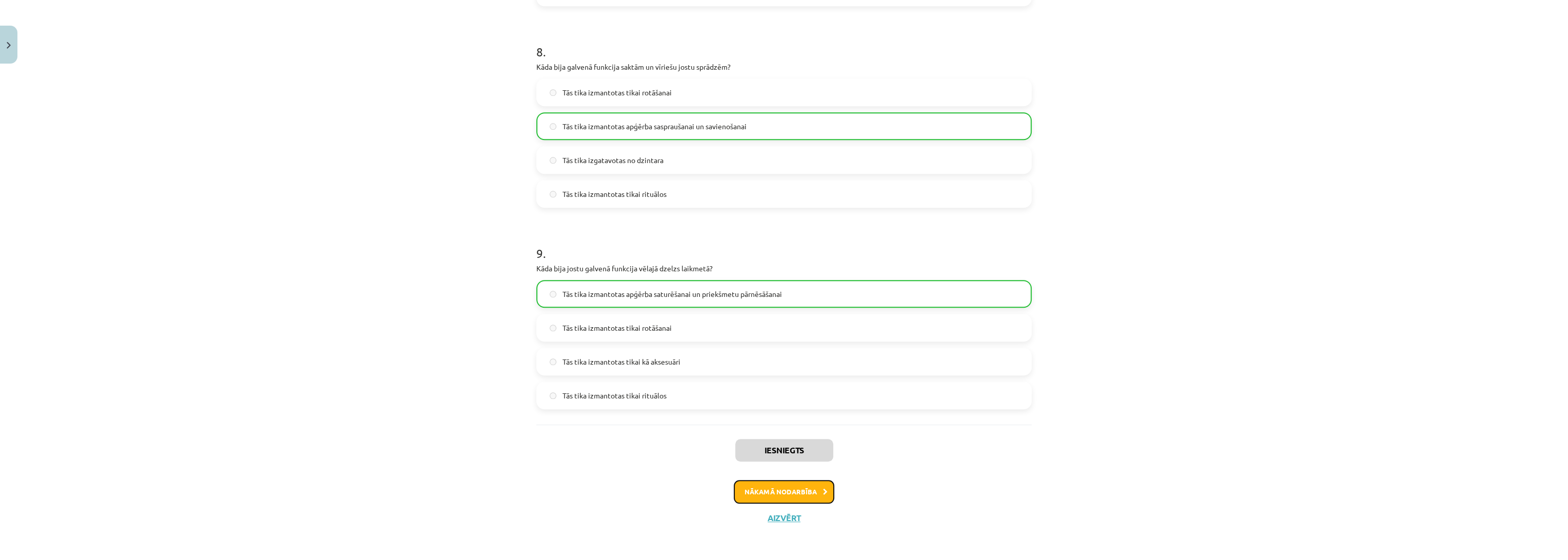
click at [748, 496] on button "Nākamā nodarbība" at bounding box center [784, 492] width 101 height 24
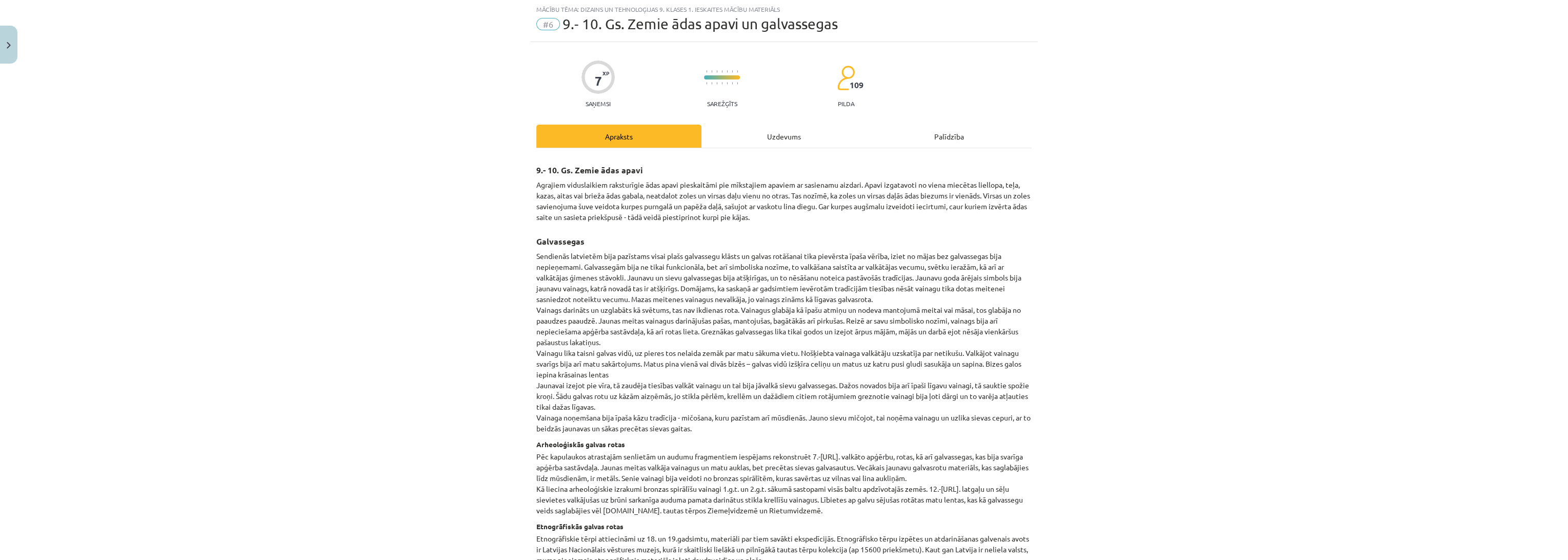
scroll to position [25, 0]
click at [758, 143] on div "Uzdevums" at bounding box center [784, 137] width 165 height 23
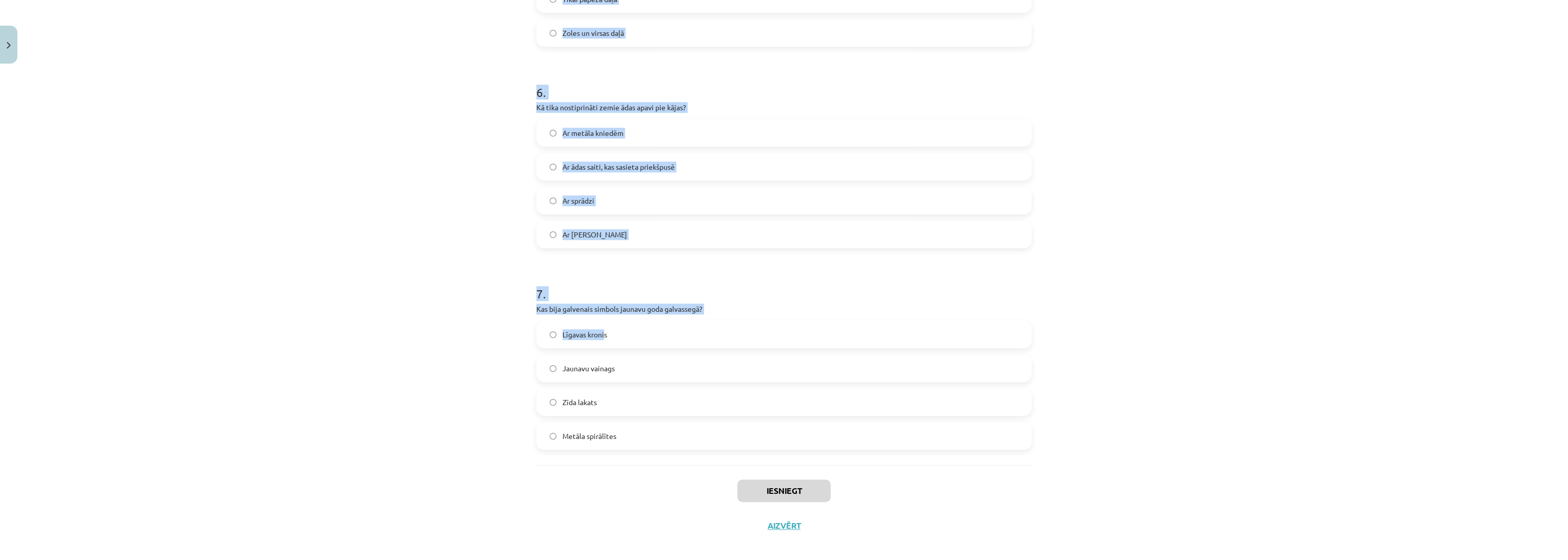
scroll to position [1152, 0]
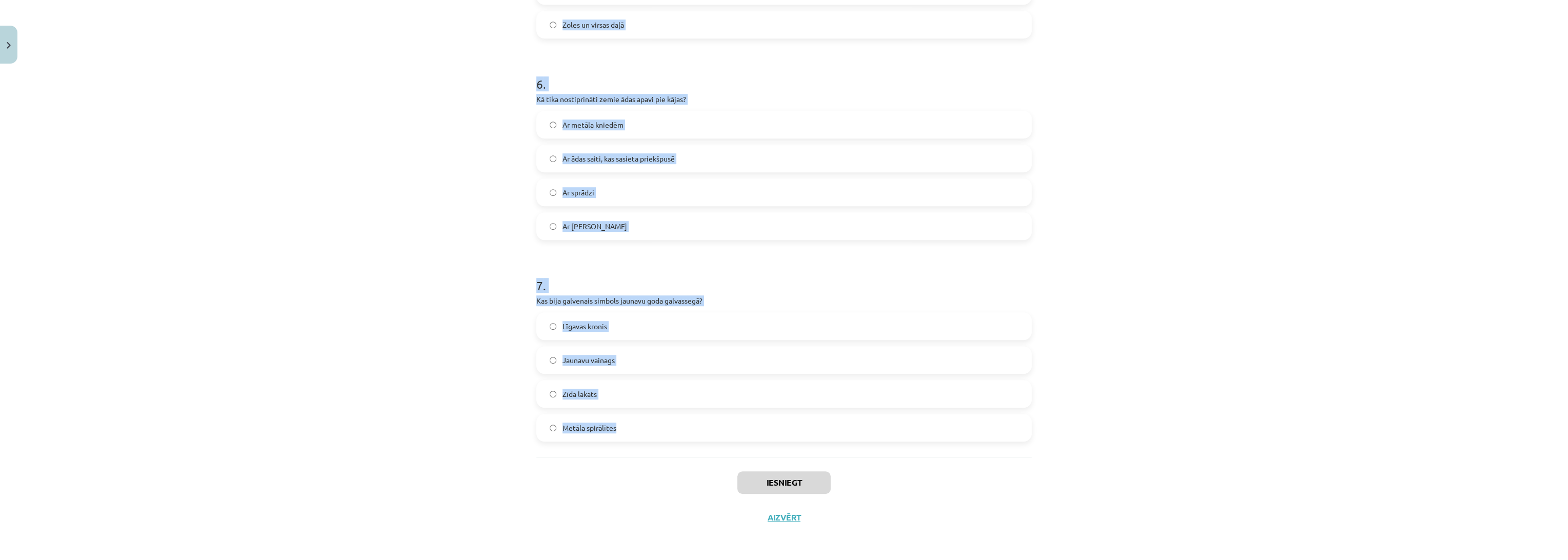
drag, startPoint x: 523, startPoint y: 202, endPoint x: 632, endPoint y: 426, distance: 249.1
click at [632, 426] on div "Mācību tēma: Dizains un tehnoloģijas 9. klases 1. ieskaites mācību materiāls #6…" at bounding box center [784, 280] width 1568 height 560
copy form "1 . Kāda veida cepures valkāja Vidzemes precētās sievas 18. gadsimtā? Zīda laka…"
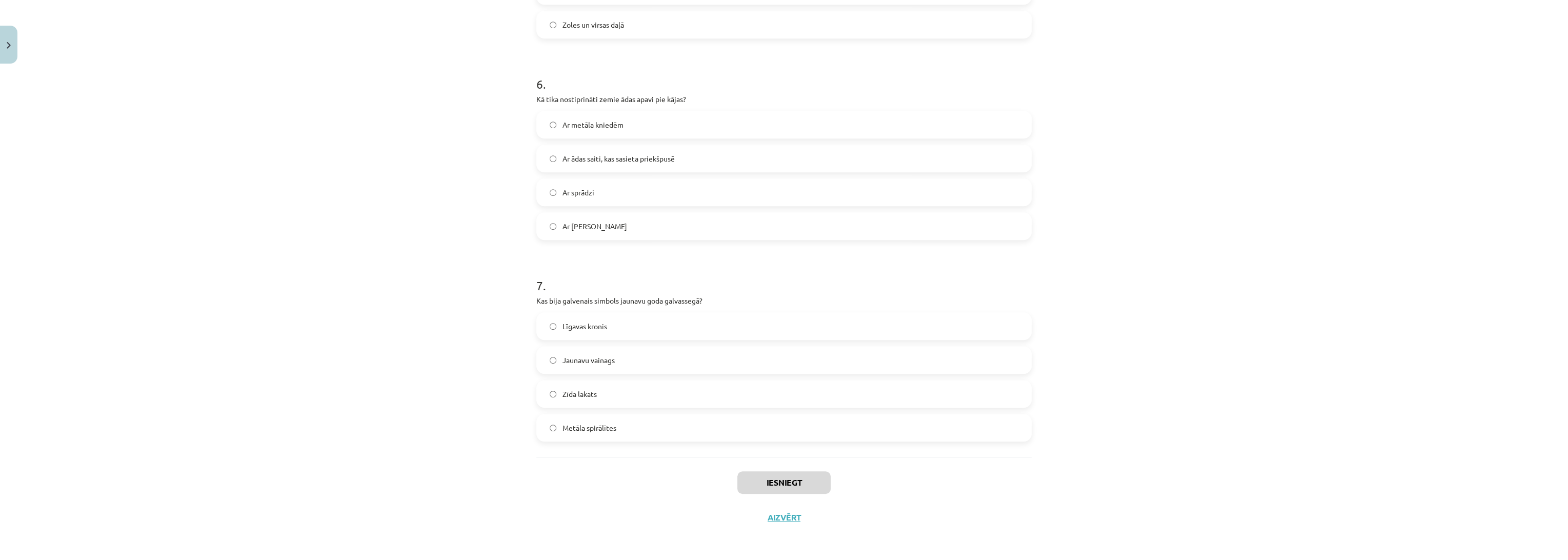
click at [583, 535] on div "Mācību tēma: Dizains un tehnoloģijas 9. klases 1. ieskaites mācību materiāls #6…" at bounding box center [784, 280] width 1568 height 560
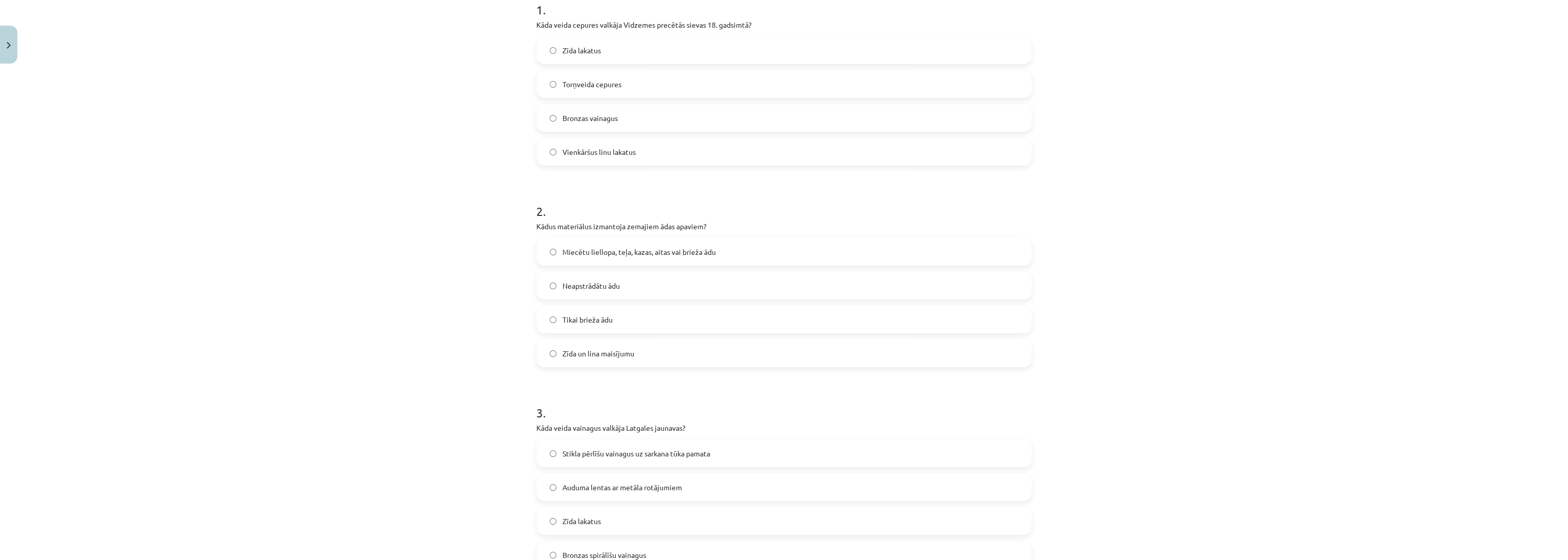
scroll to position [227, 0]
click at [582, 79] on span "Torņveida cepures" at bounding box center [592, 76] width 59 height 11
click at [435, 164] on div "Mācību tēma: Dizains un tehnoloģijas 9. klases 1. ieskaites mācību materiāls #6…" at bounding box center [784, 280] width 1568 height 560
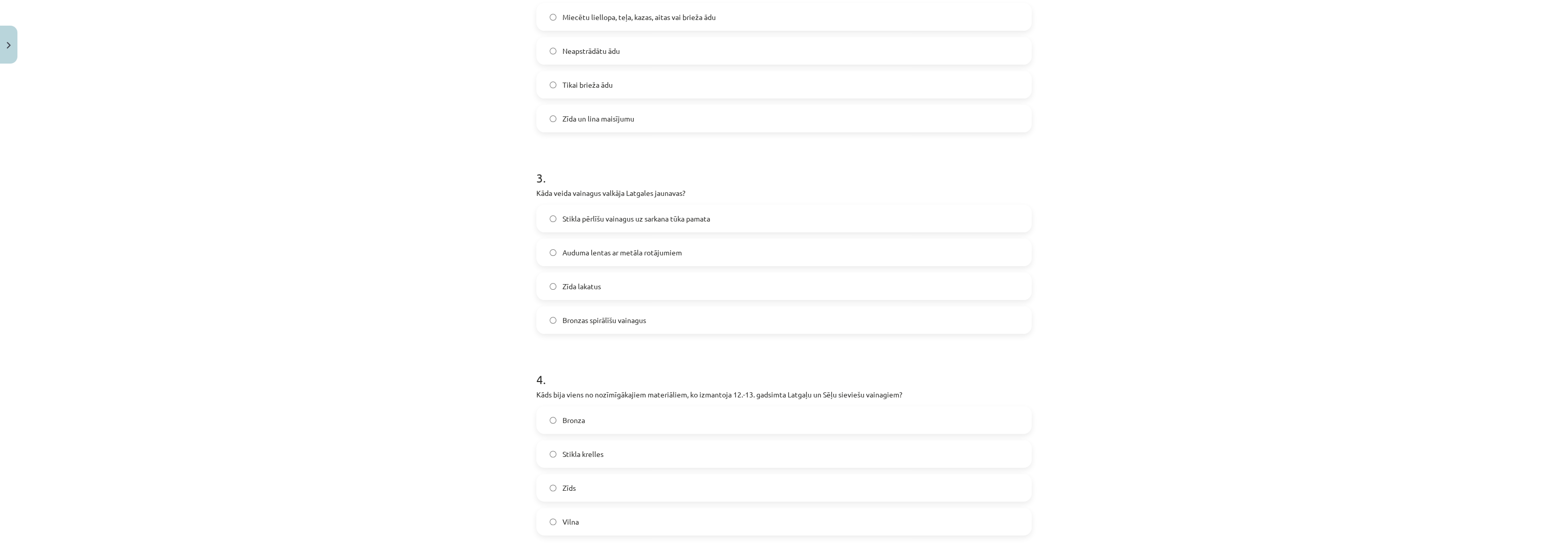
scroll to position [455, 0]
click at [625, 18] on span "Miecētu liellopa, teļa, kazas, aitas vai brieža ādu" at bounding box center [639, 17] width 153 height 11
click at [580, 212] on span "Stikla pērlīšu vainagus uz sarkana tūka pamata" at bounding box center [636, 218] width 148 height 11
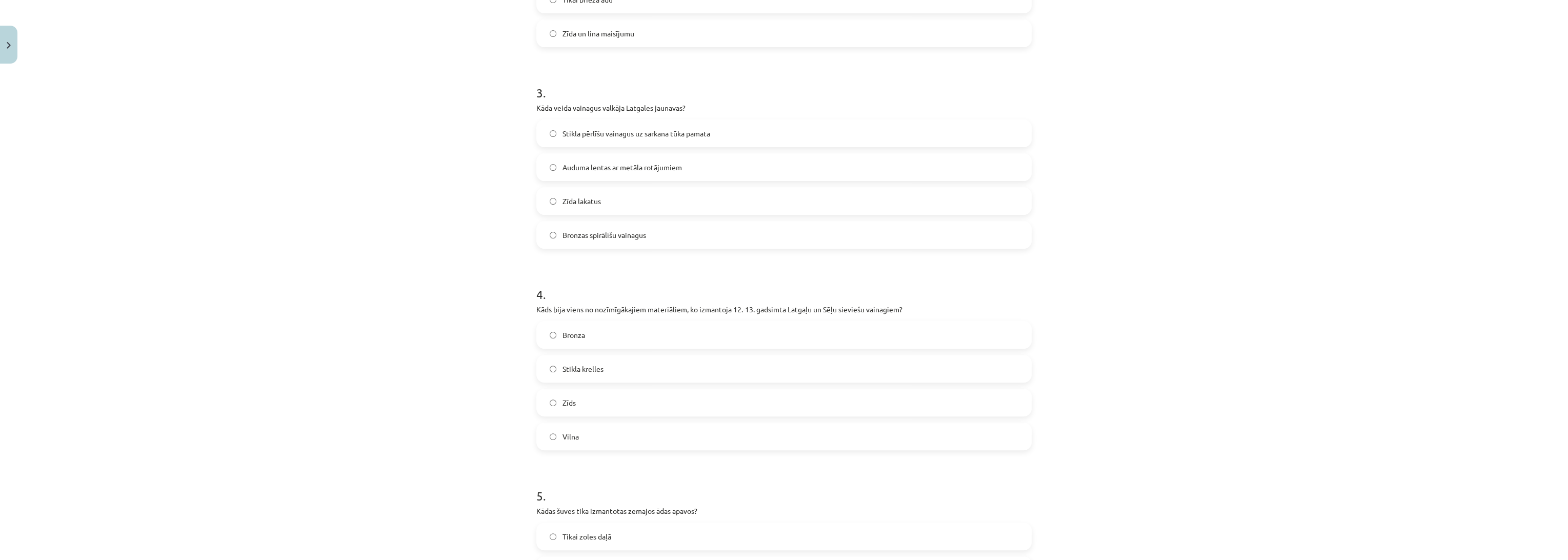
scroll to position [569, 0]
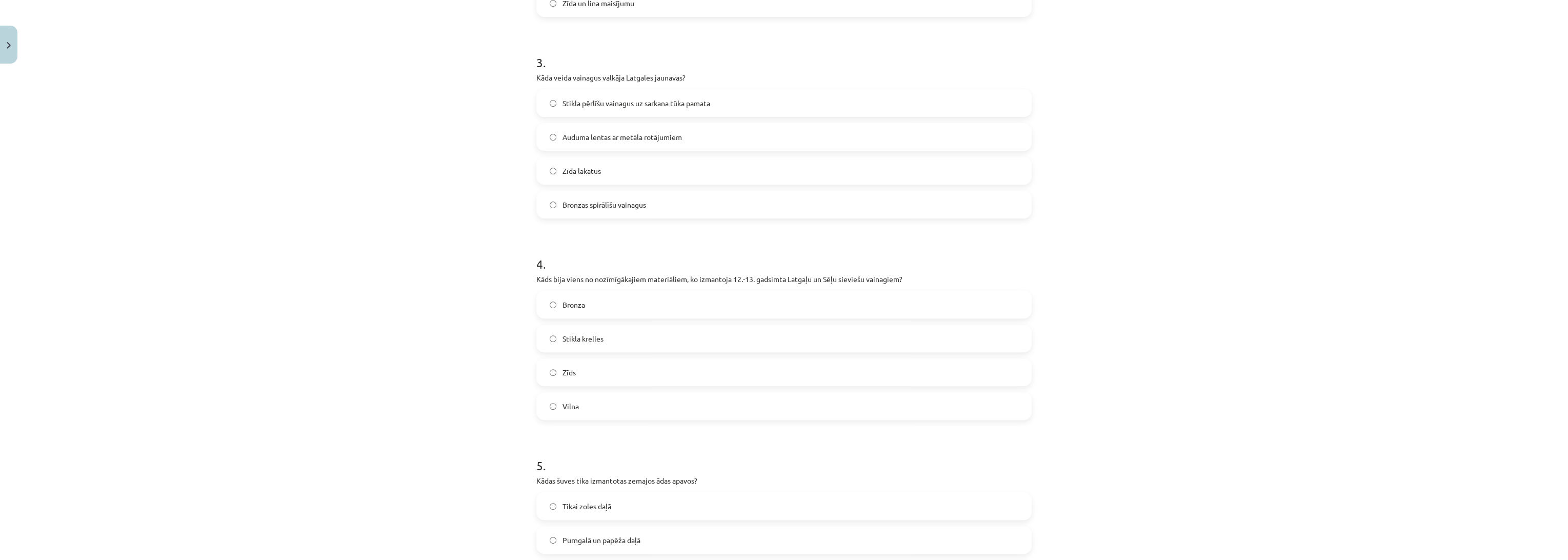
click at [456, 396] on div "Mācību tēma: Dizains un tehnoloģijas 9. klases 1. ieskaites mācību materiāls #6…" at bounding box center [784, 280] width 1568 height 560
click at [569, 341] on span "Stikla krelles" at bounding box center [583, 339] width 41 height 11
click at [419, 356] on div "Mācību tēma: Dizains un tehnoloģijas 9. klases 1. ieskaites mācību materiāls #6…" at bounding box center [784, 280] width 1568 height 560
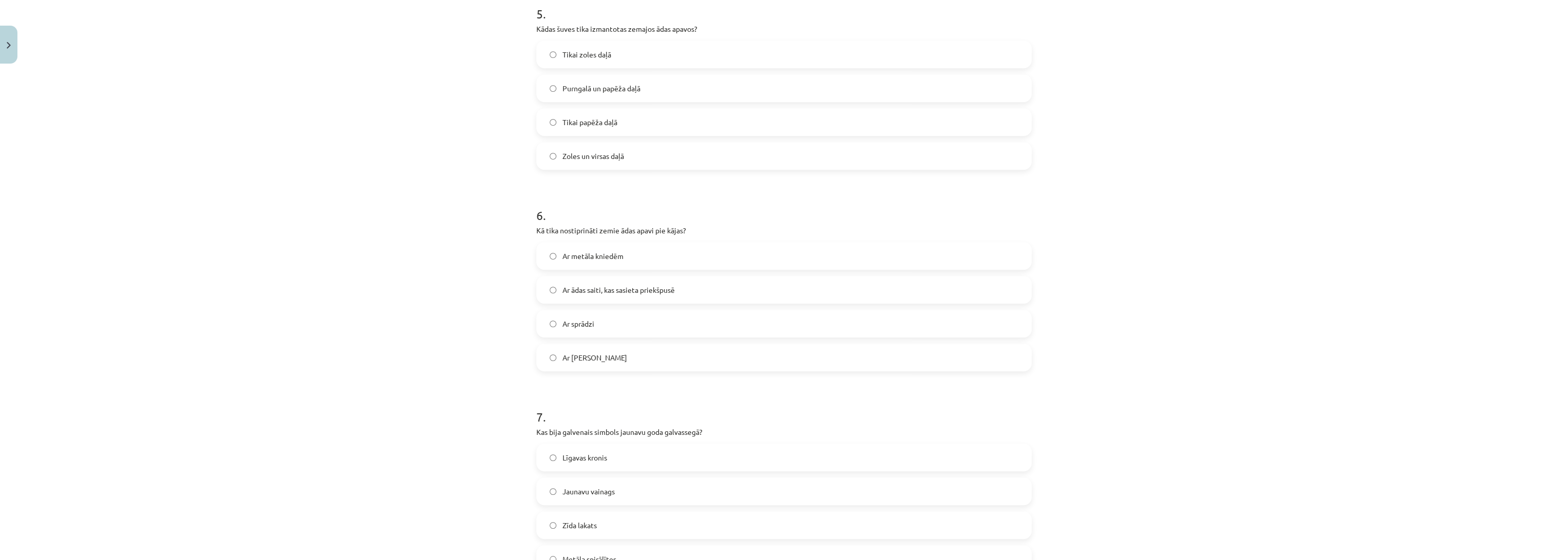
scroll to position [1025, 0]
click at [591, 155] on span "Zoles un virsas daļā" at bounding box center [593, 152] width 61 height 11
click at [366, 246] on div "Mācību tēma: Dizains un tehnoloģijas 9. klases 1. ieskaites mācību materiāls #6…" at bounding box center [784, 280] width 1568 height 560
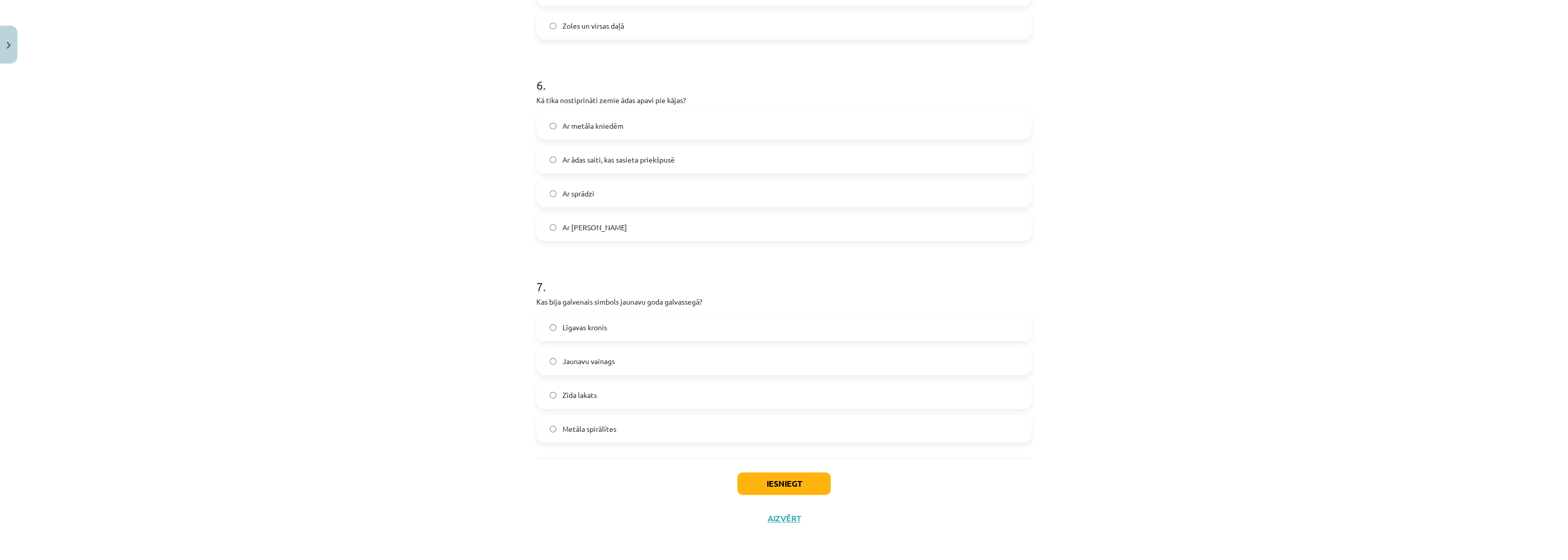
scroll to position [1152, 0]
click at [615, 160] on span "Ar ādas saiti, kas sasieta priekšpusē" at bounding box center [618, 159] width 113 height 11
click at [616, 359] on label "Jaunavu vainags" at bounding box center [784, 359] width 493 height 26
click at [787, 481] on button "Iesniegt" at bounding box center [784, 482] width 94 height 23
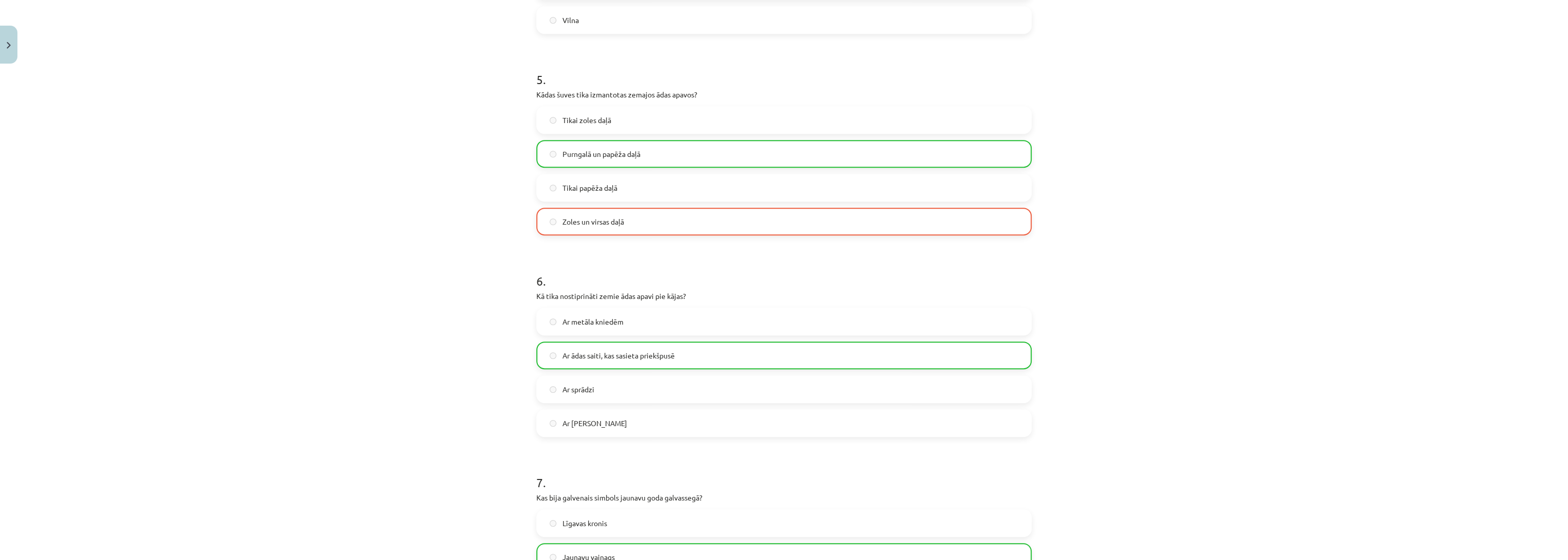
scroll to position [810, 0]
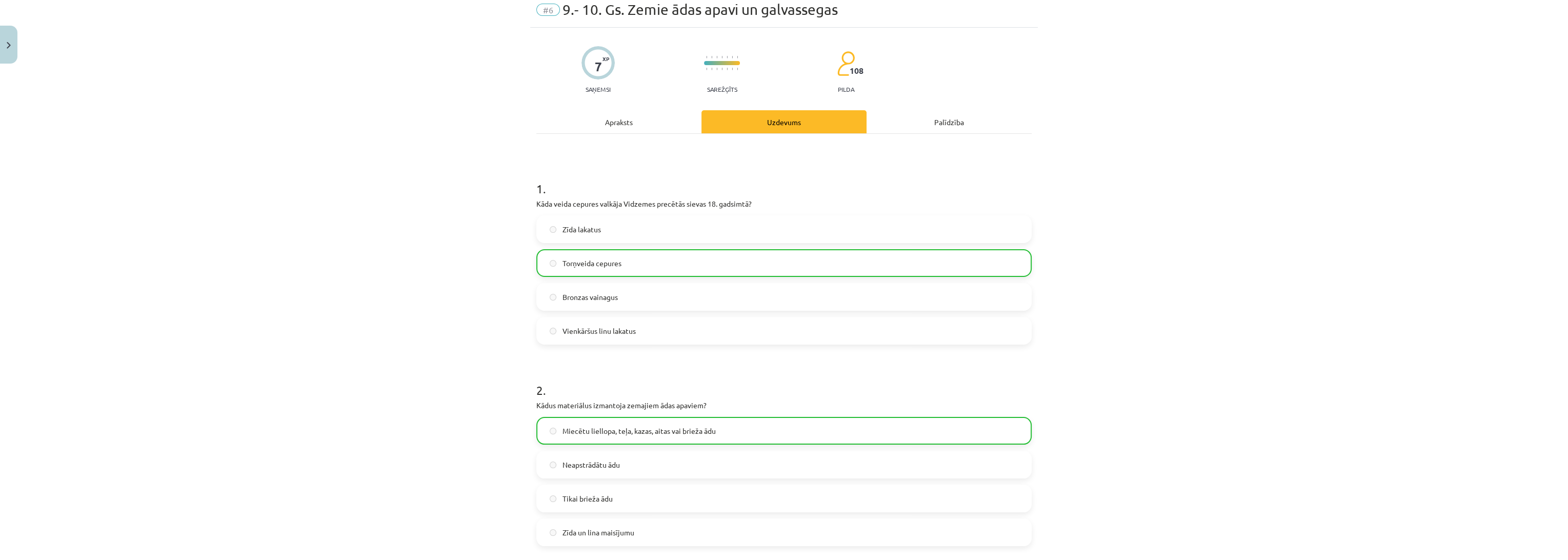
drag, startPoint x: 377, startPoint y: 86, endPoint x: 381, endPoint y: 99, distance: 13.6
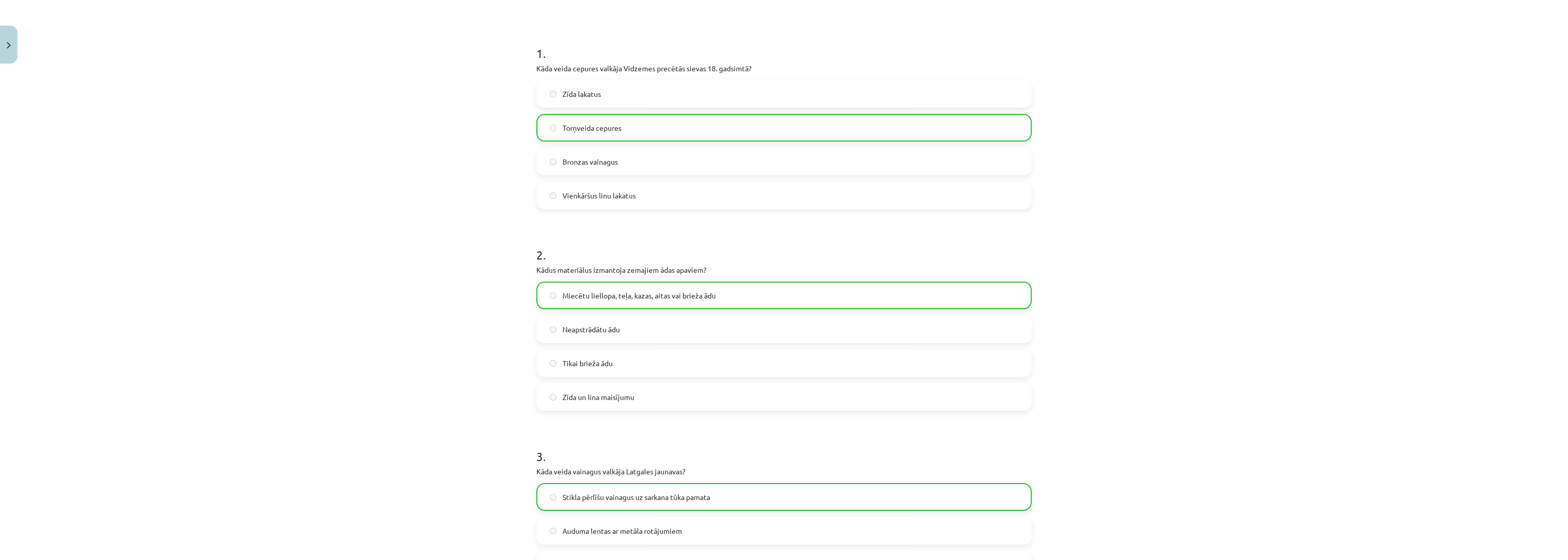
scroll to position [1184, 0]
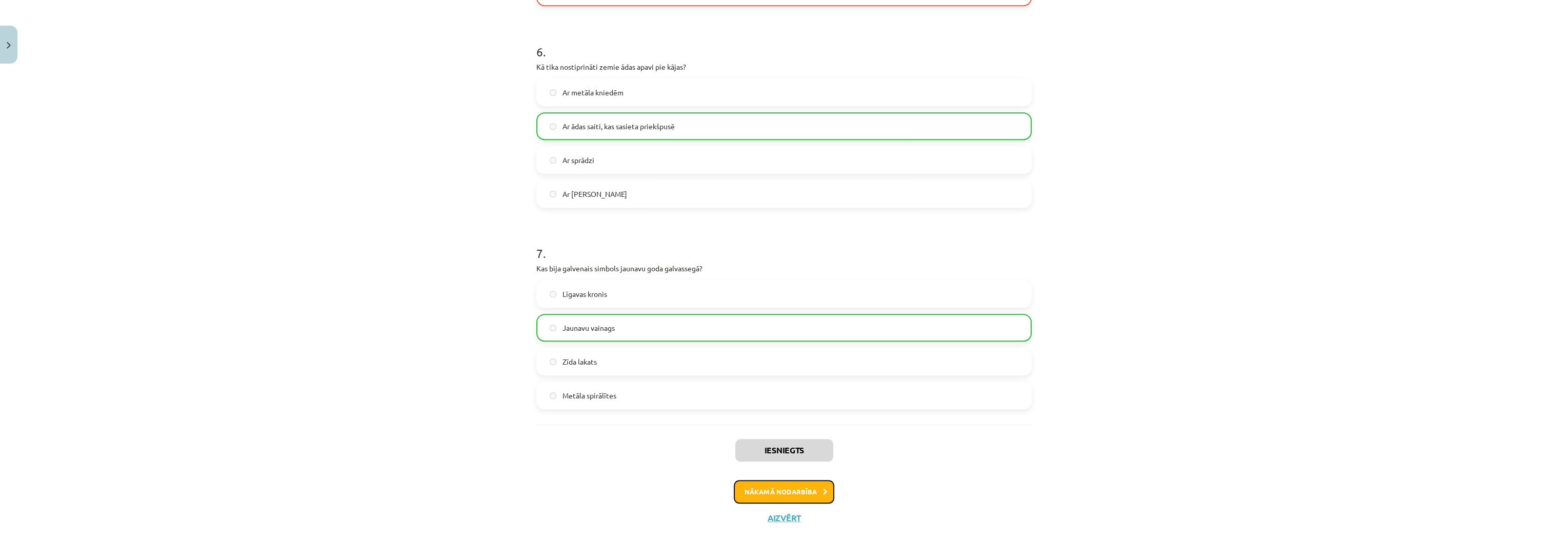
click at [772, 487] on button "Nākamā nodarbība" at bounding box center [784, 492] width 101 height 24
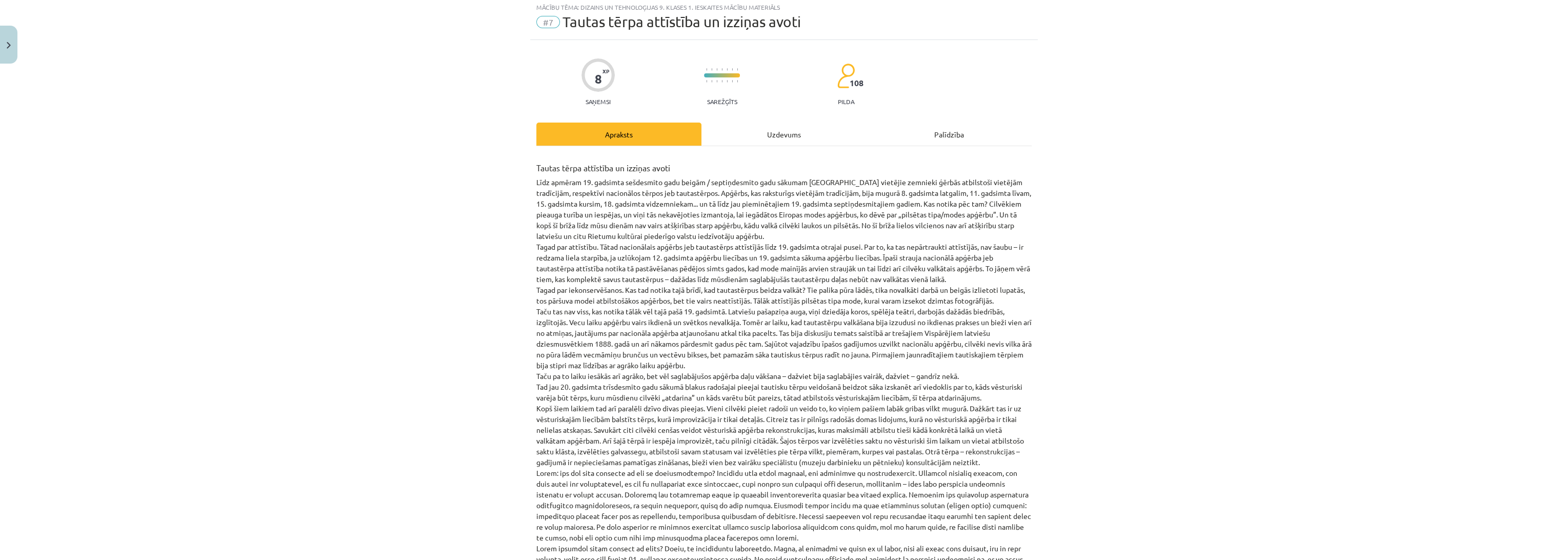
scroll to position [25, 0]
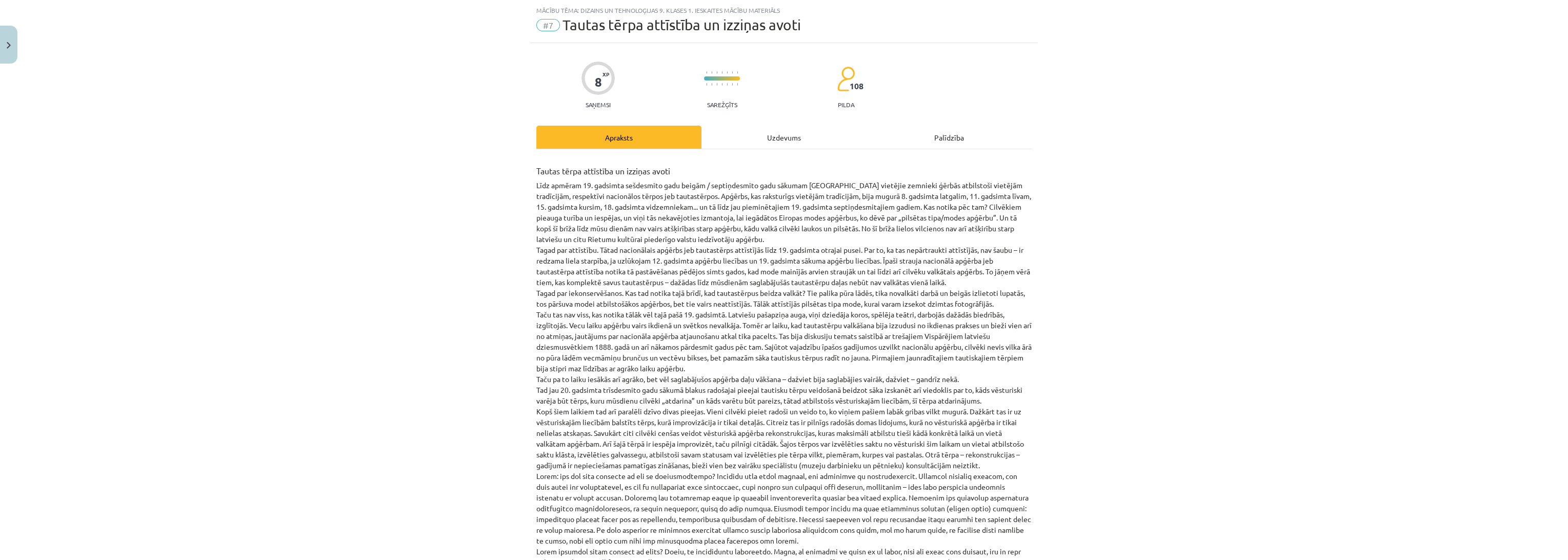
click at [747, 134] on div "Uzdevums" at bounding box center [784, 137] width 165 height 23
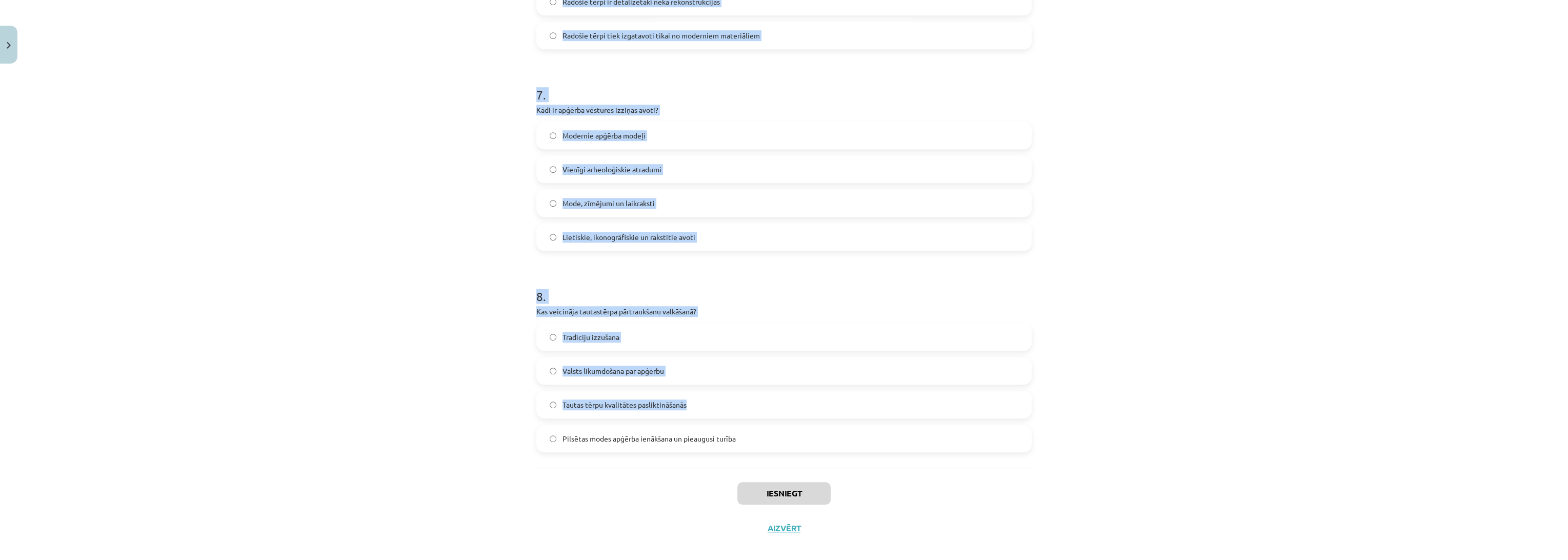
scroll to position [1353, 0]
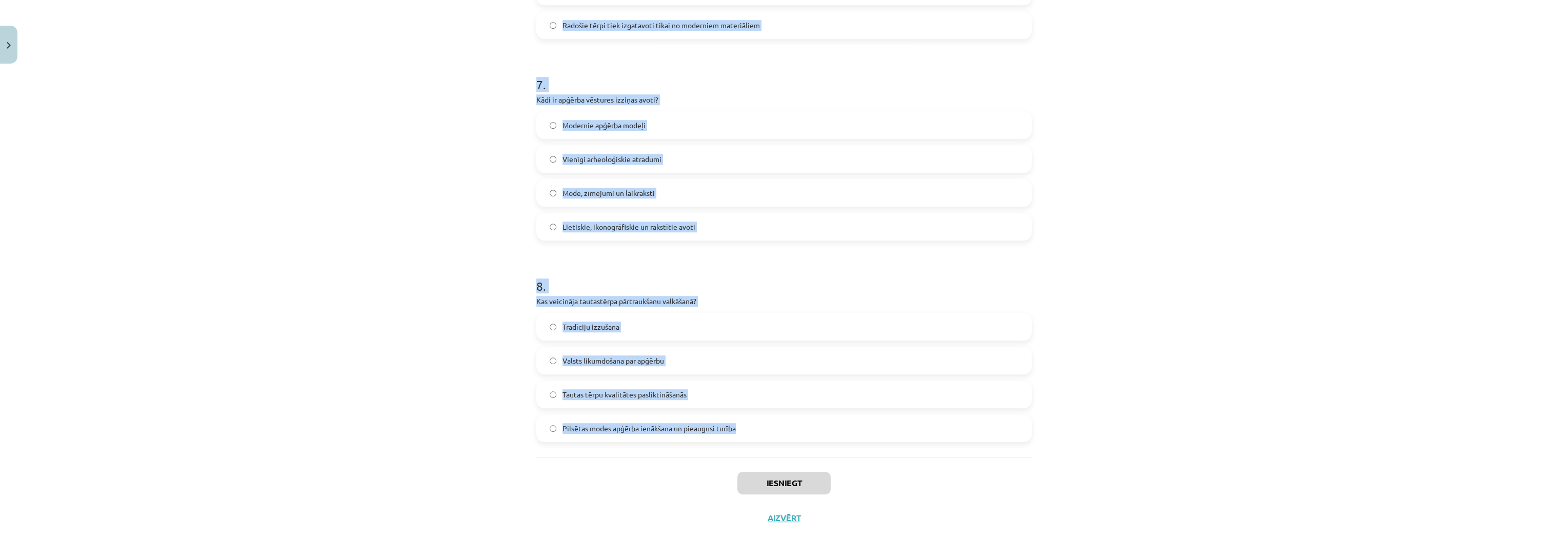
drag, startPoint x: 520, startPoint y: 196, endPoint x: 740, endPoint y: 434, distance: 324.1
click at [740, 434] on div "Mācību tēma: Dizains un tehnoloģijas 9. klases 1. ieskaites mācību materiāls #7…" at bounding box center [784, 280] width 1568 height 560
copy form "1 . Kāds bija tautastērpu veidošanas process pēc 19. gadsimta beigām? vēsturisk…"
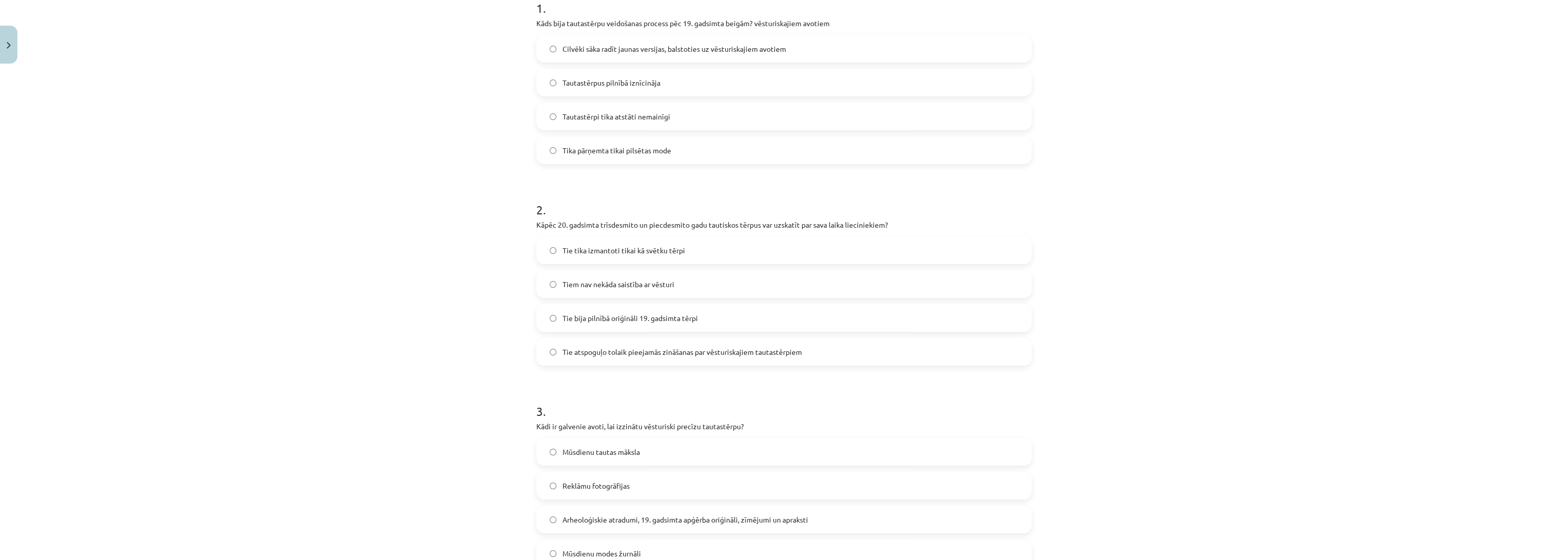
scroll to position [227, 0]
click at [636, 44] on span "Cilvēki sāka radīt jaunas versijas, balstoties uz vēsturiskajiem avotiem" at bounding box center [674, 42] width 223 height 11
click at [354, 179] on div "Mācību tēma: Dizains un tehnoloģijas 9. klases 1. ieskaites mācību materiāls #7…" at bounding box center [784, 280] width 1568 height 560
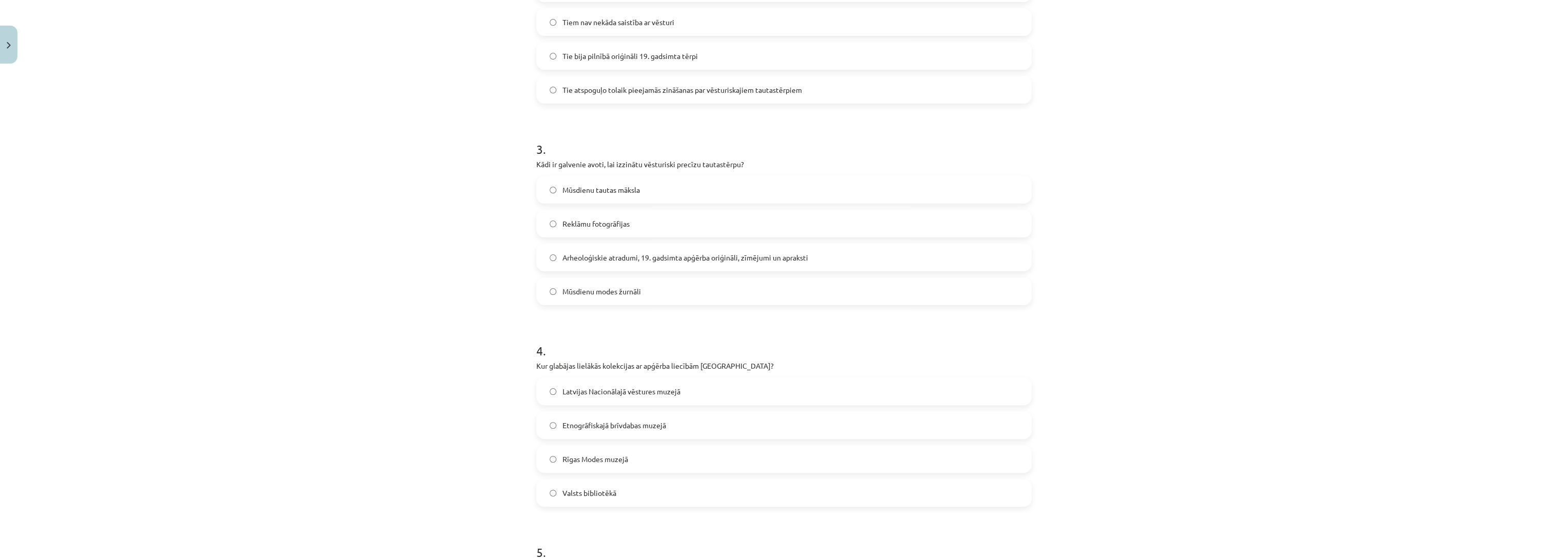
scroll to position [513, 0]
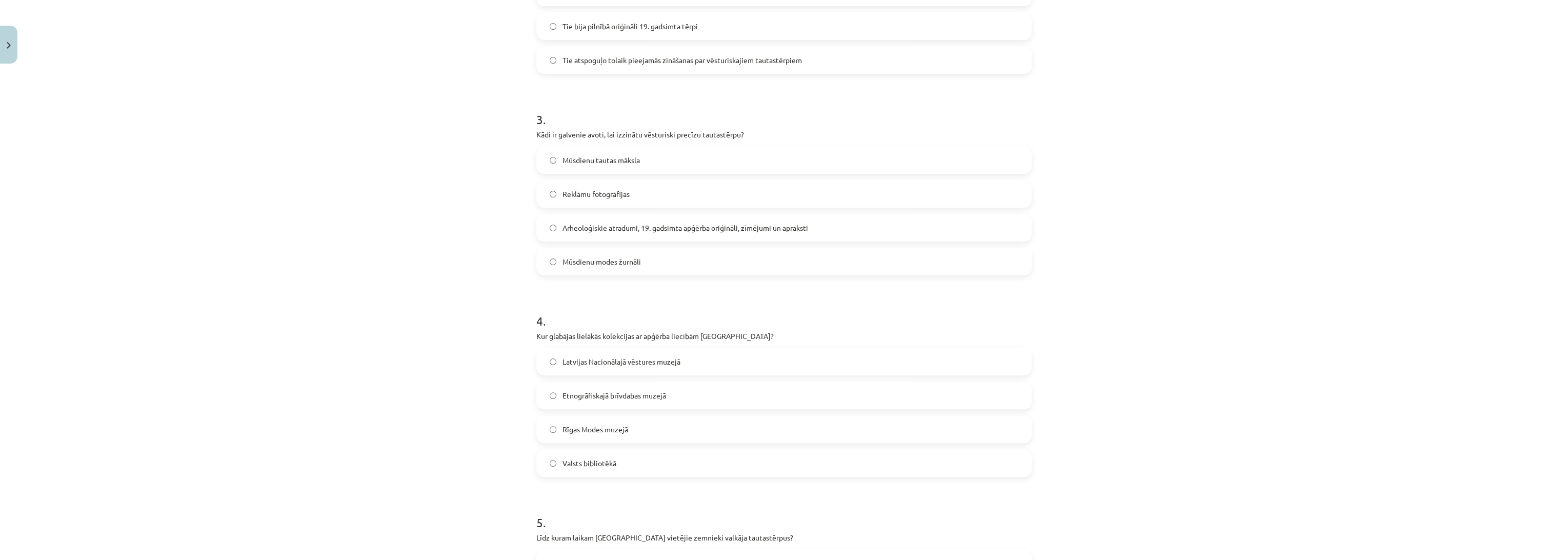
drag, startPoint x: 681, startPoint y: 57, endPoint x: 670, endPoint y: 69, distance: 16.3
click at [681, 57] on span "Tie atspoguļo tolaik pieejamās zināšanas par vēsturiskajiem tautastērpiem" at bounding box center [682, 61] width 239 height 11
click at [343, 194] on div "Mācību tēma: Dizains un tehnoloģijas 9. klases 1. ieskaites mācību materiāls #7…" at bounding box center [784, 280] width 1568 height 560
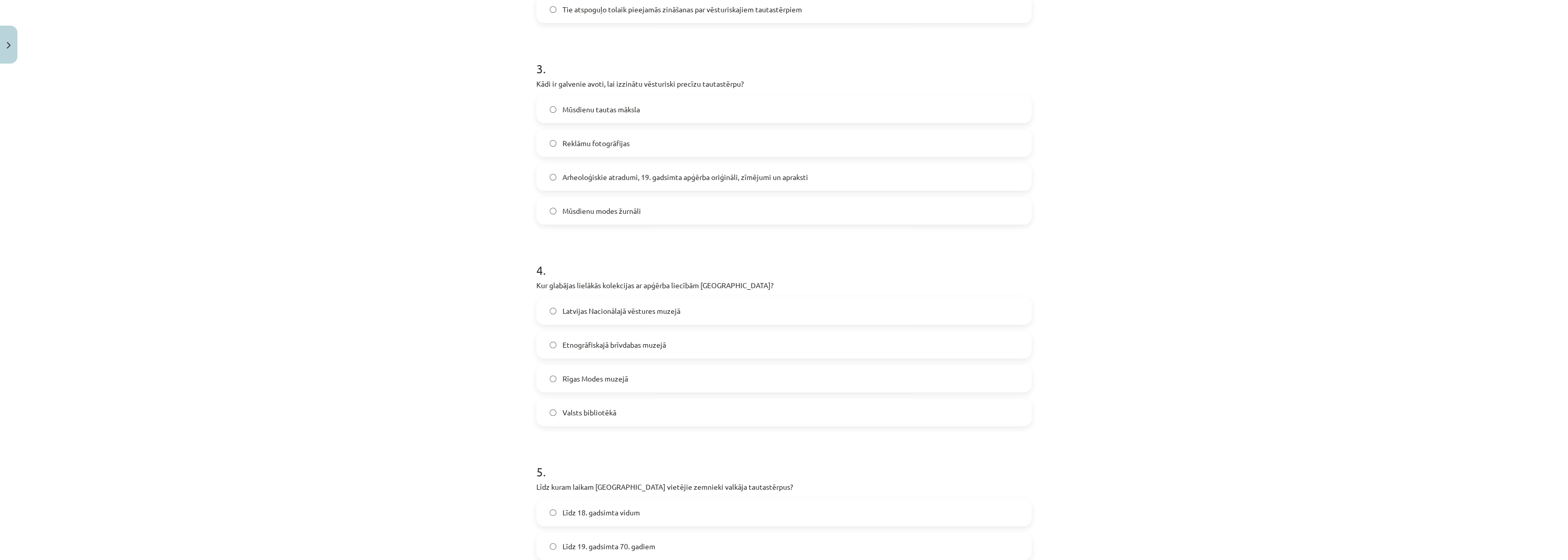
scroll to position [569, 0]
click at [577, 165] on span "Arheoloģiskie atradumi, 19. gadsimta apģērba oriģināli, zīmējumi un apraksti" at bounding box center [685, 171] width 245 height 11
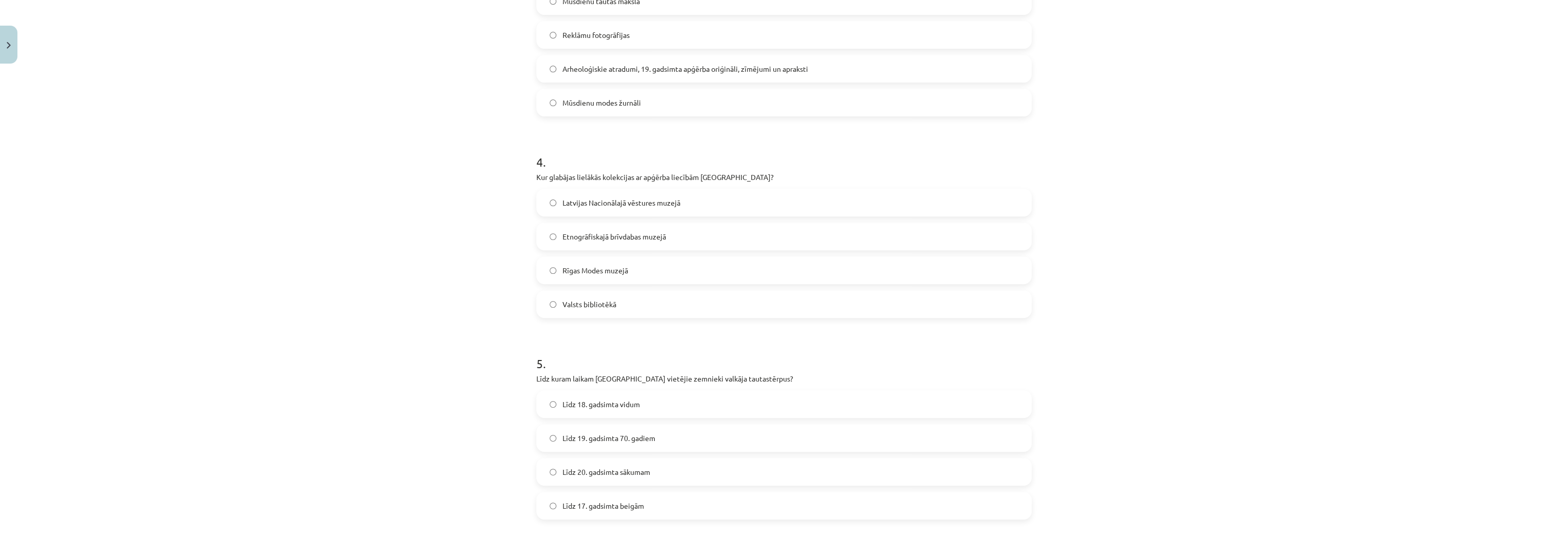
scroll to position [683, 0]
click at [622, 188] on span "Latvijas Nacionālajā vēstures muzejā" at bounding box center [622, 191] width 118 height 11
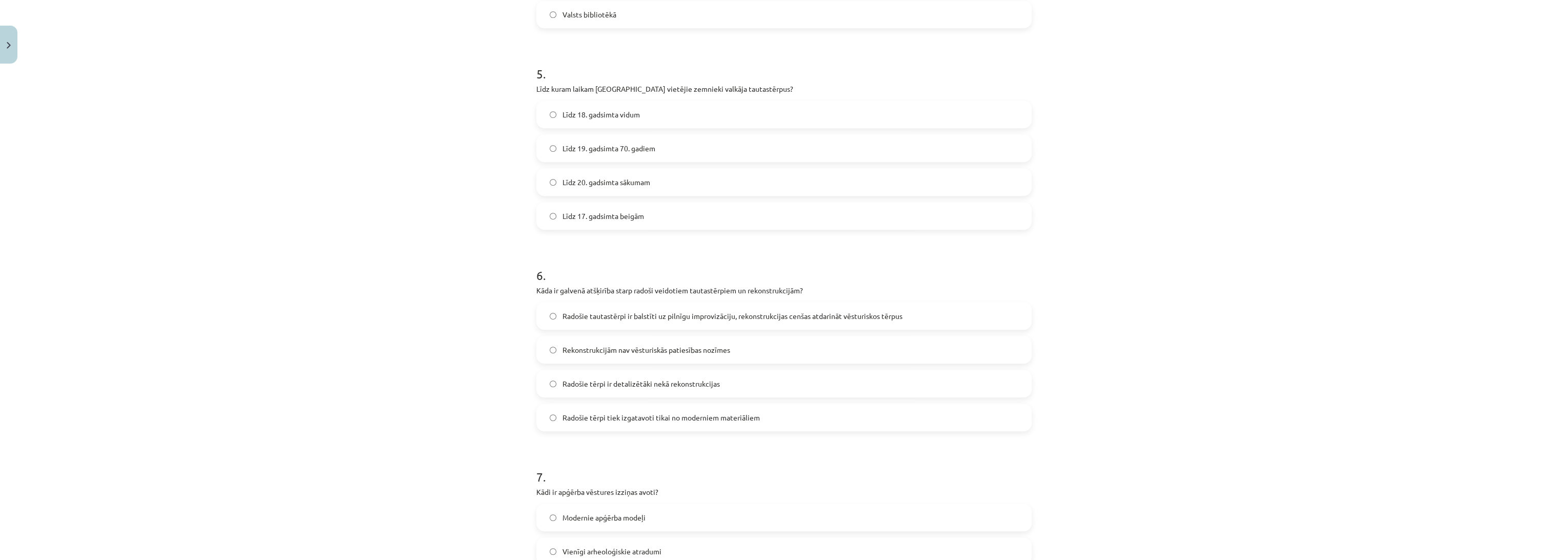
scroll to position [967, 0]
click at [565, 141] on span "Līdz 19. gadsimta 70. gadiem" at bounding box center [609, 142] width 93 height 11
click at [356, 248] on div "Mācību tēma: Dizains un tehnoloģijas 9. klases 1. ieskaites mācību materiāls #7…" at bounding box center [784, 280] width 1568 height 560
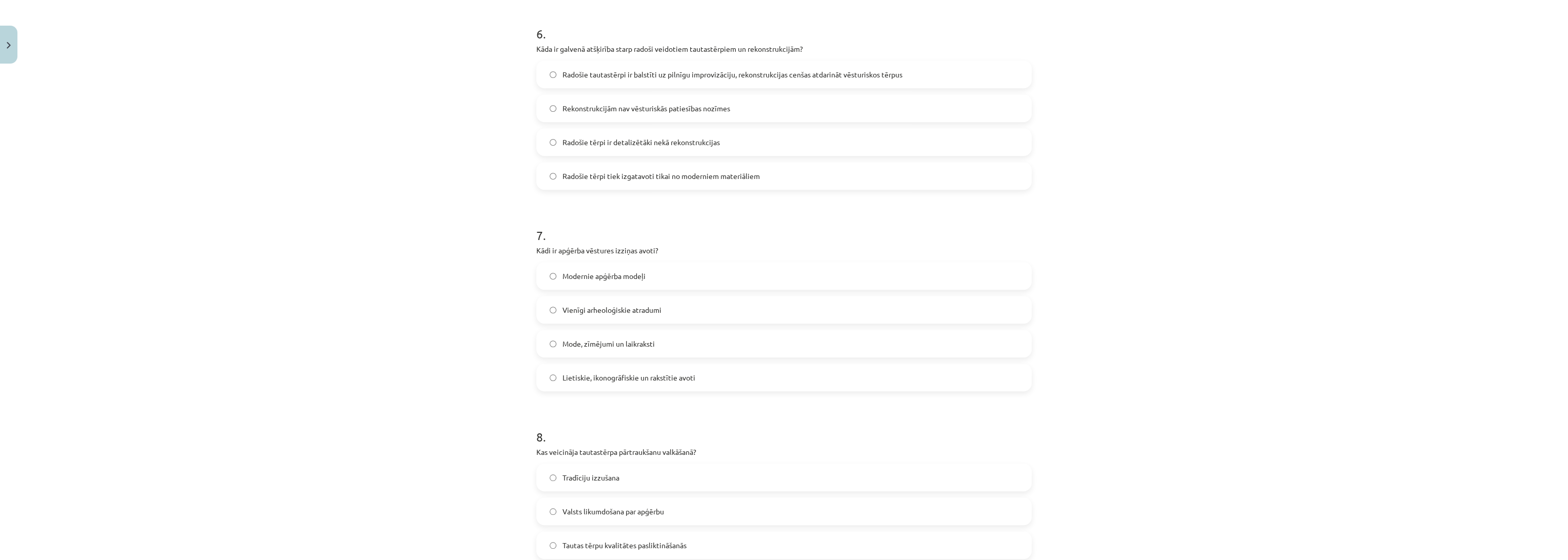
scroll to position [1196, 0]
click at [684, 80] on span "Radošie tautastērpi ir balstīti uz pilnīgu improvizāciju, rekonstrukcijas cenša…" at bounding box center [732, 81] width 340 height 11
click at [621, 392] on label "Lietiskie, ikonogrāfiskie un rakstītie avoti" at bounding box center [784, 384] width 493 height 26
click at [381, 371] on div "Mācību tēma: Dizains un tehnoloģijas 9. klases 1. ieskaites mācību materiāls #7…" at bounding box center [784, 280] width 1568 height 560
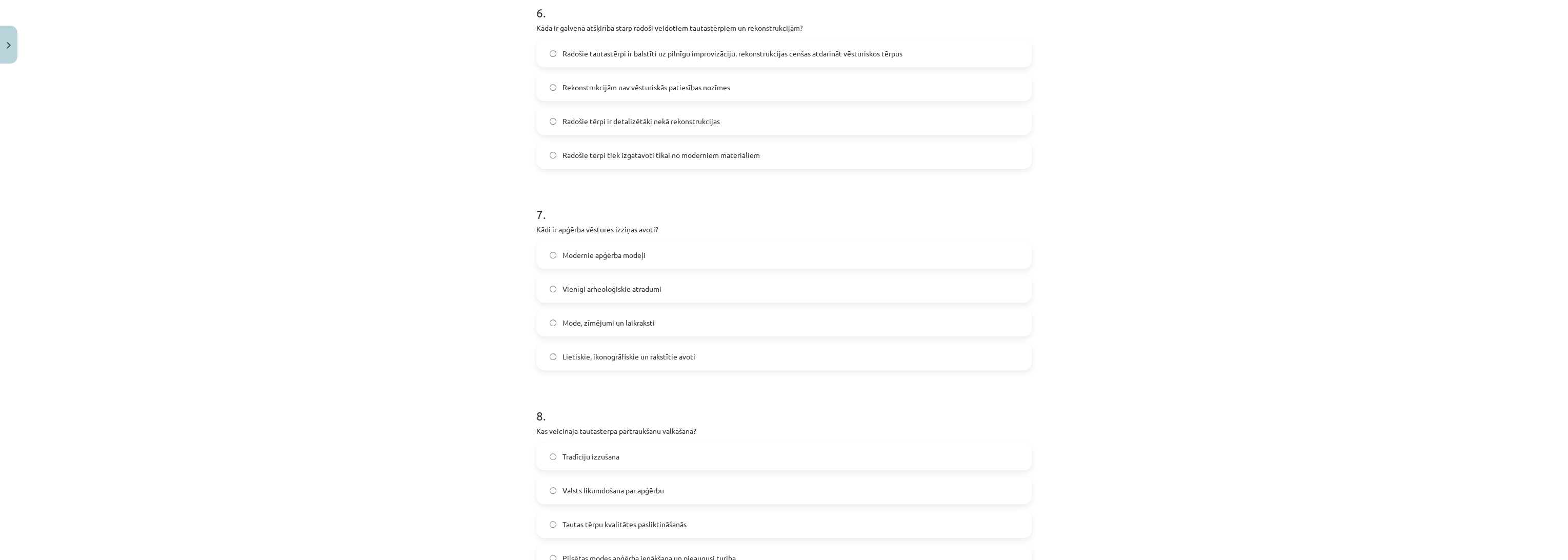
scroll to position [1353, 0]
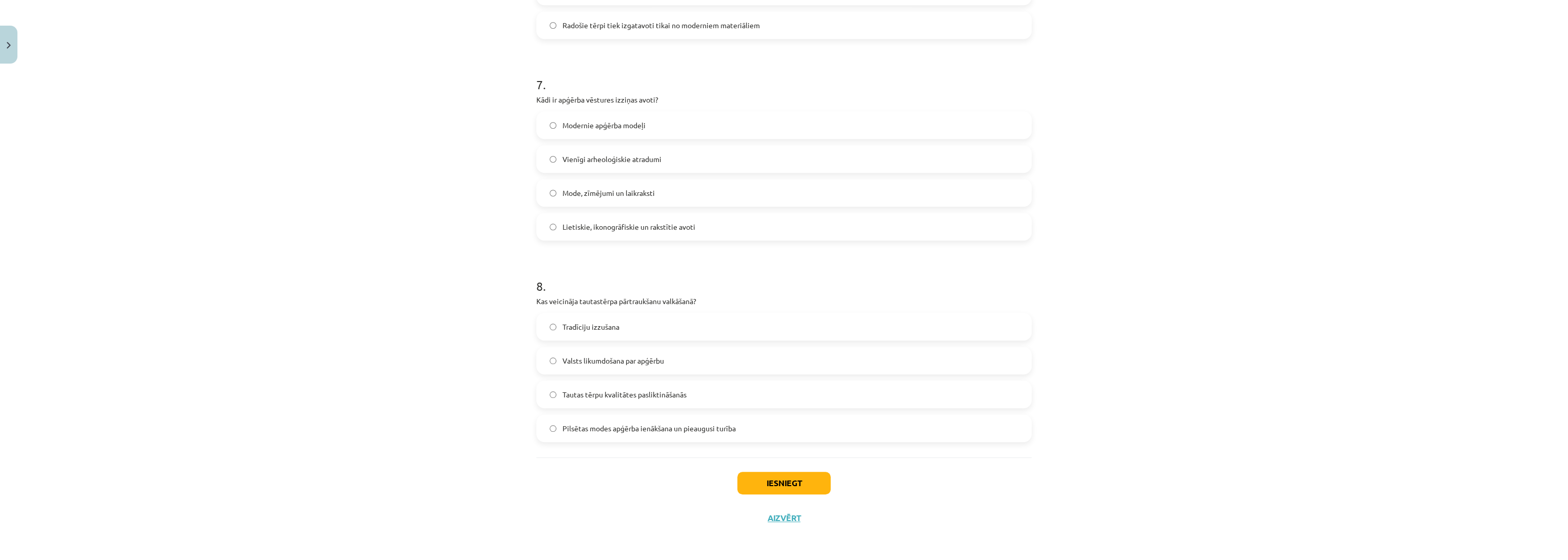
click at [616, 435] on label "Pilsētas modes apģērba ienākšana un pieaugusi turība" at bounding box center [784, 428] width 493 height 26
click at [375, 444] on div "Mācību tēma: Dizains un tehnoloģijas 9. klases 1. ieskaites mācību materiāls #7…" at bounding box center [784, 280] width 1568 height 560
click at [777, 491] on button "Iesniegt" at bounding box center [784, 483] width 94 height 23
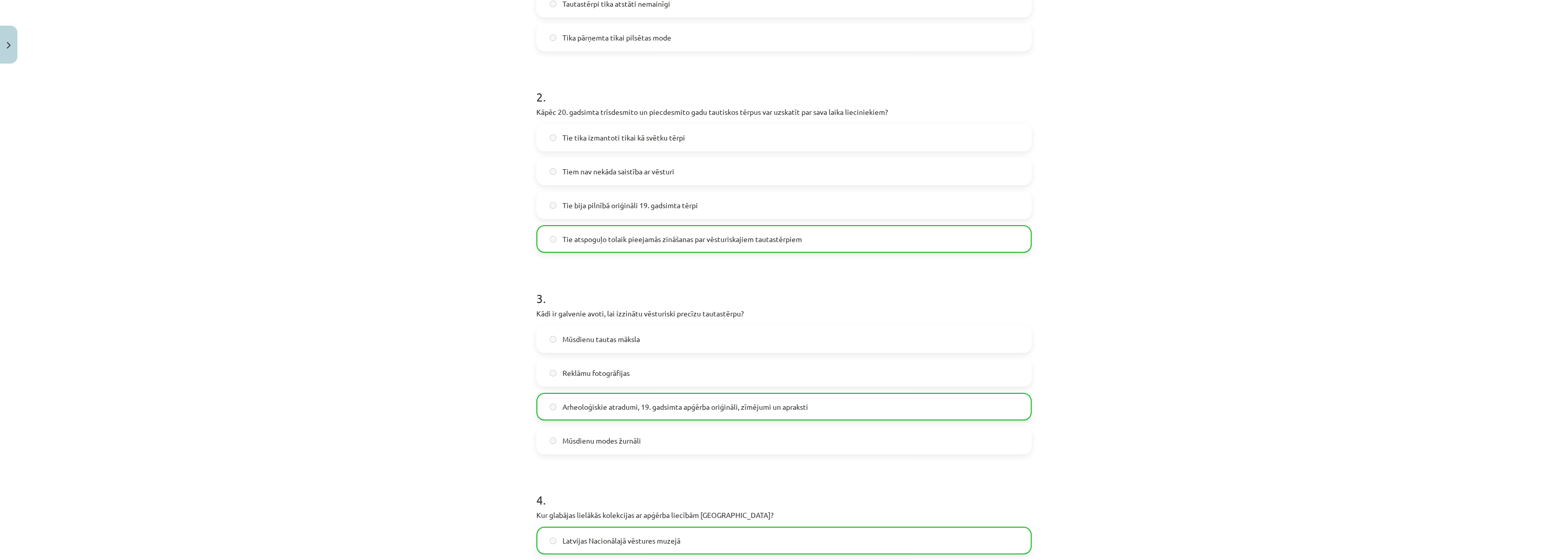
scroll to position [1386, 0]
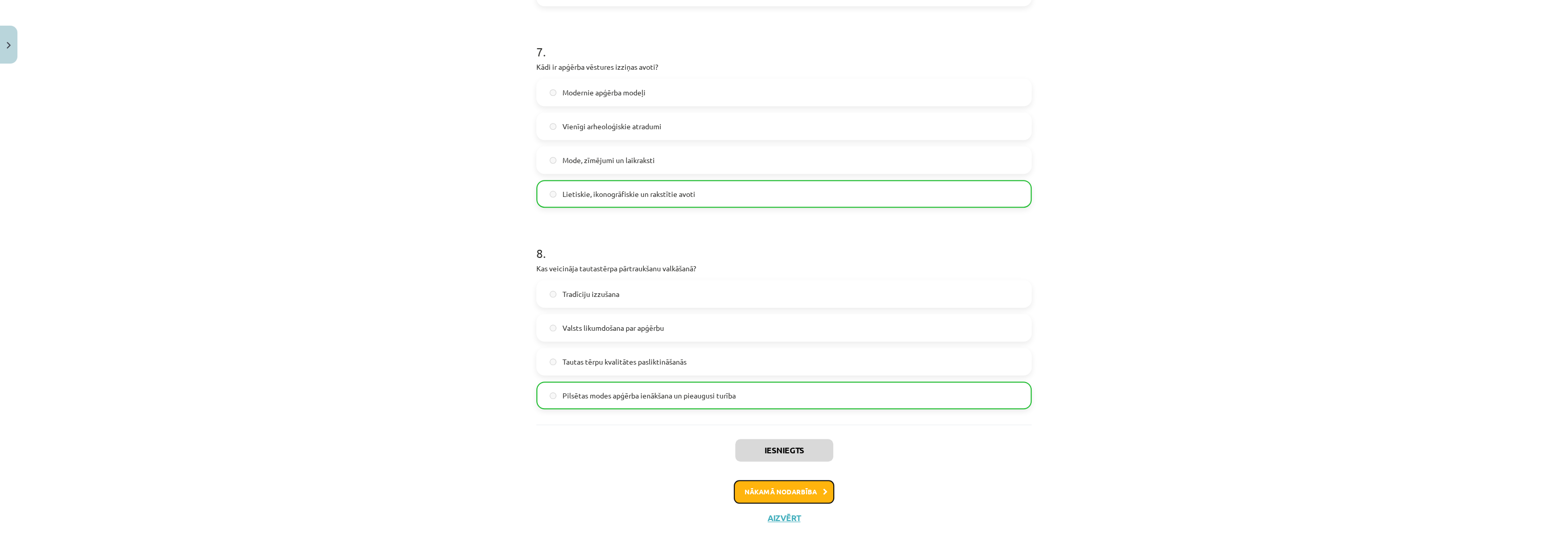
click at [738, 499] on button "Nākamā nodarbība" at bounding box center [784, 492] width 101 height 24
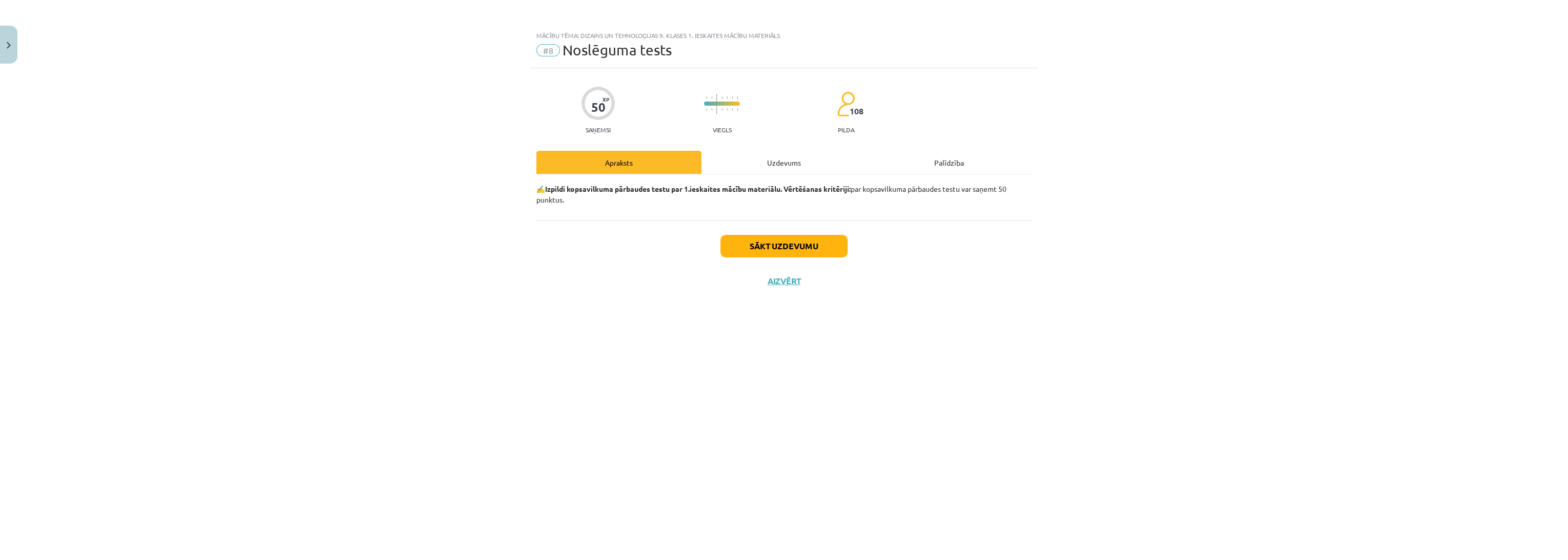
scroll to position [0, 0]
click at [758, 160] on div "Uzdevums" at bounding box center [784, 162] width 165 height 23
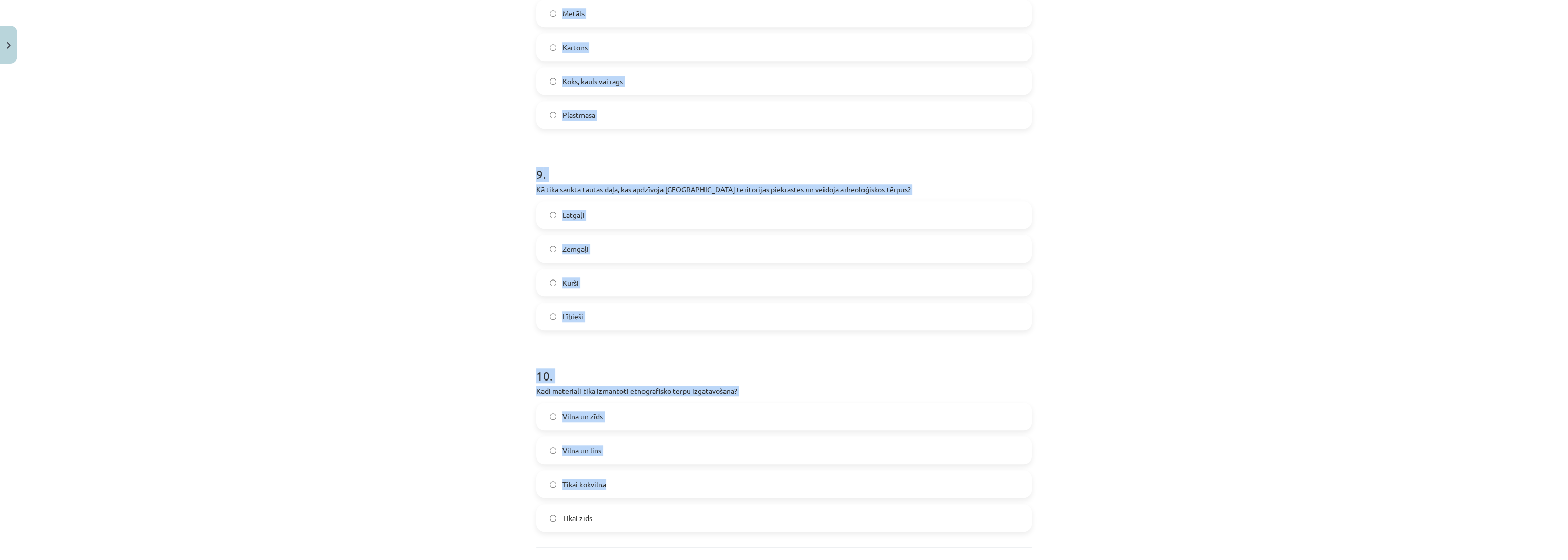
scroll to position [1756, 0]
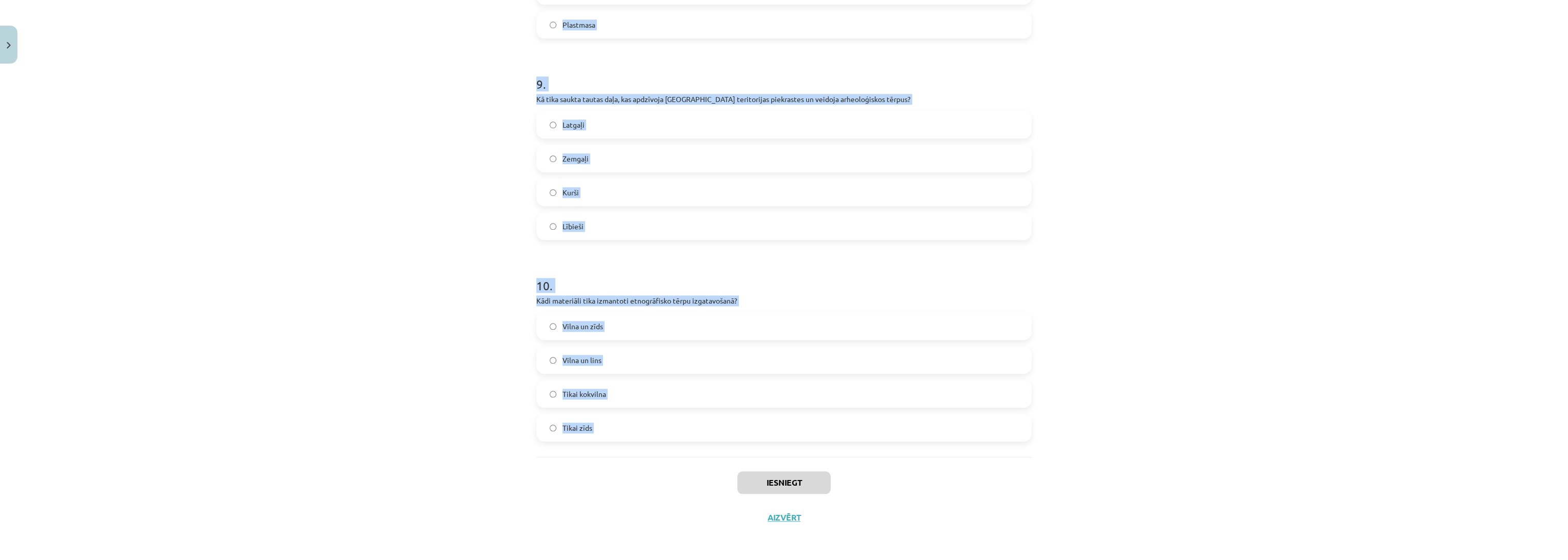
drag, startPoint x: 516, startPoint y: 226, endPoint x: 659, endPoint y: 469, distance: 282.0
click at [659, 469] on div "Mācību tēma: Dizains un tehnoloģijas 9. klases 1. ieskaites mācību materiāls #8…" at bounding box center [784, 280] width 1568 height 560
copy form "1 . Kā tautastērpa rekonstrukcijas atšķiras no mūsdienu tautiskajiem tērpiem? R…"
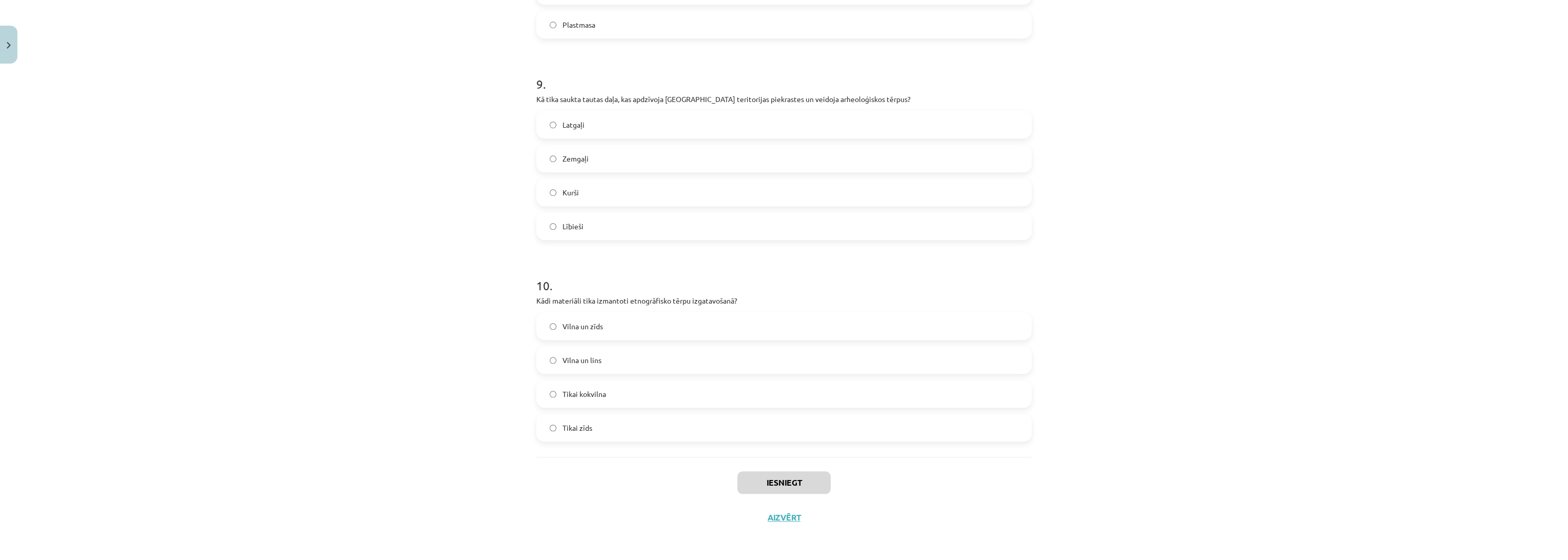
click at [591, 520] on div "Iesniegt Aizvērt" at bounding box center [784, 492] width 496 height 72
drag, startPoint x: 4, startPoint y: 48, endPoint x: 36, endPoint y: 92, distance: 54.4
click at [5, 48] on button "Close" at bounding box center [9, 45] width 17 height 38
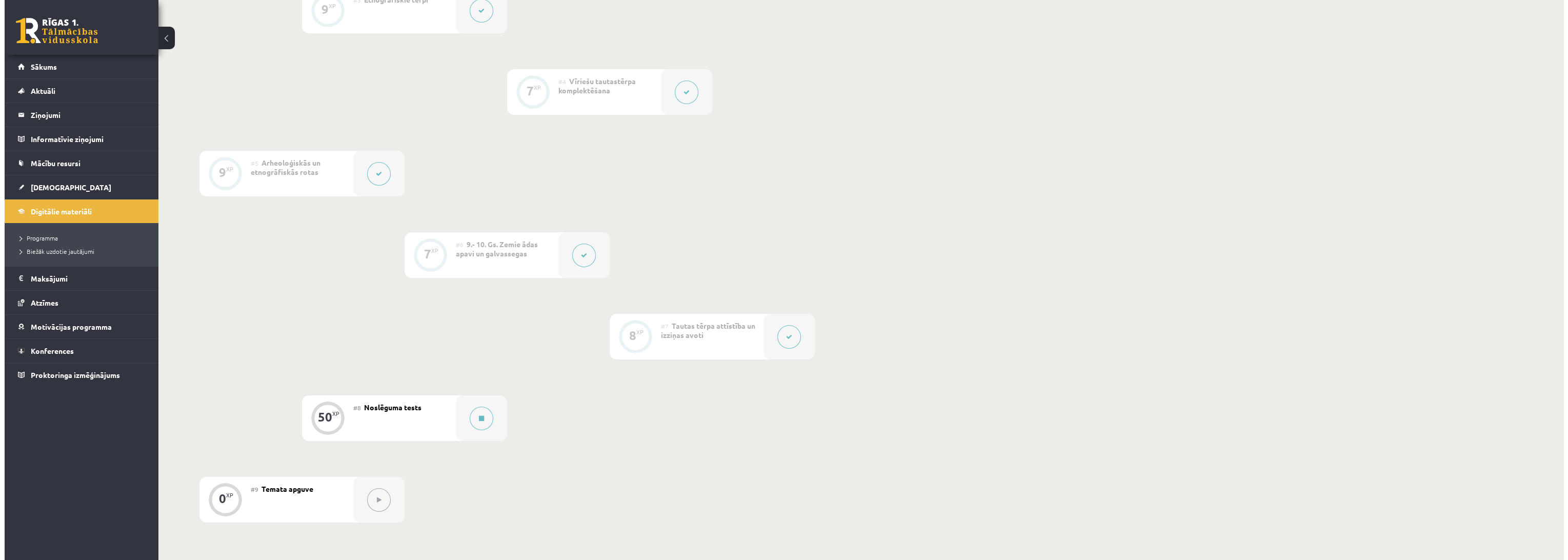
scroll to position [455, 0]
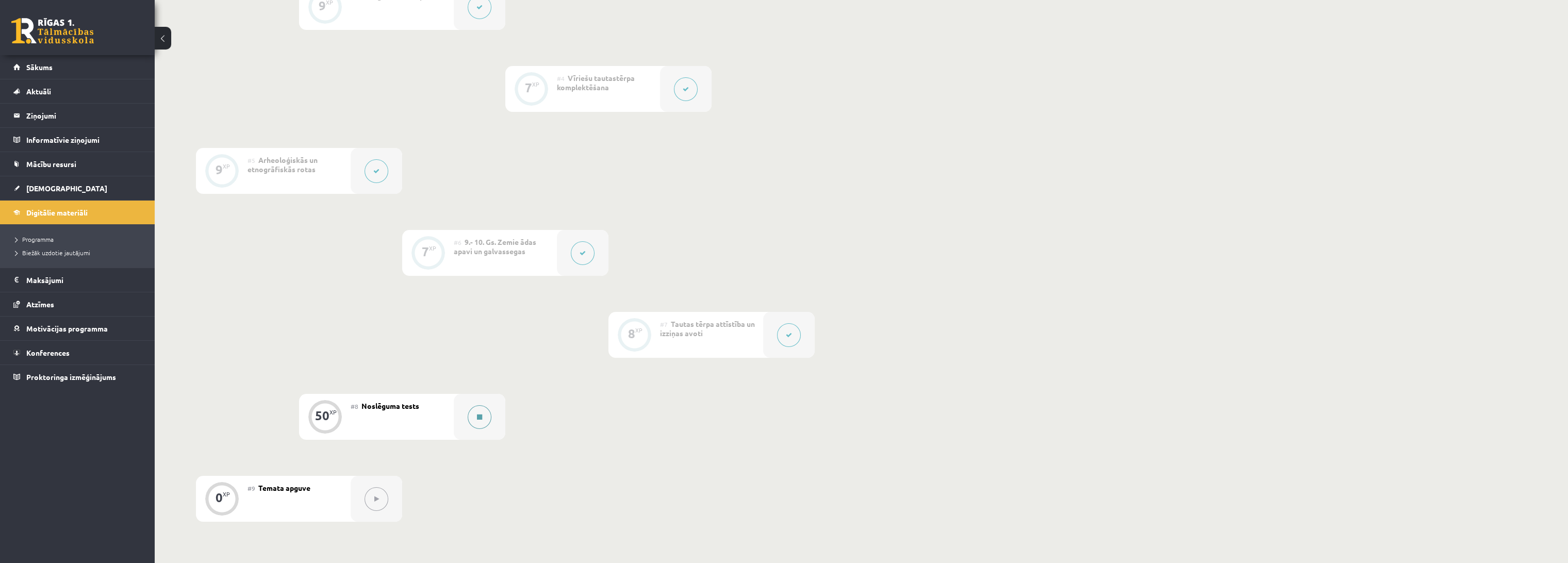
click at [477, 411] on button at bounding box center [479, 417] width 24 height 24
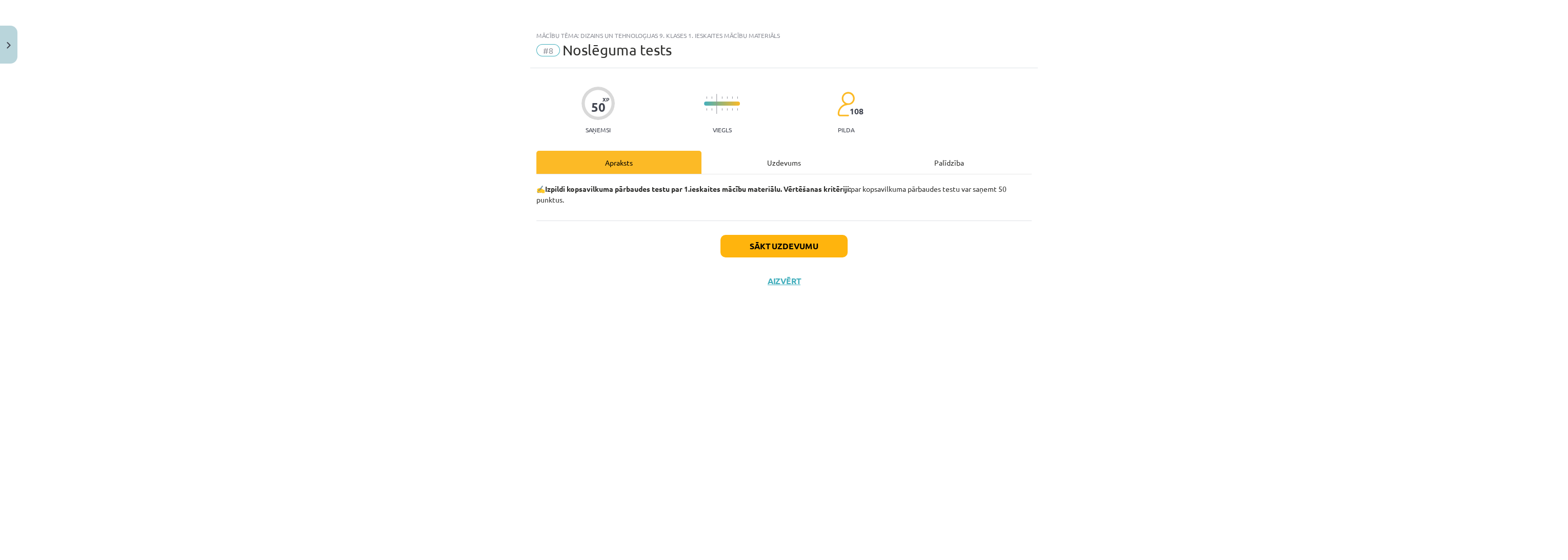
click at [707, 165] on div "Uzdevums" at bounding box center [784, 162] width 165 height 23
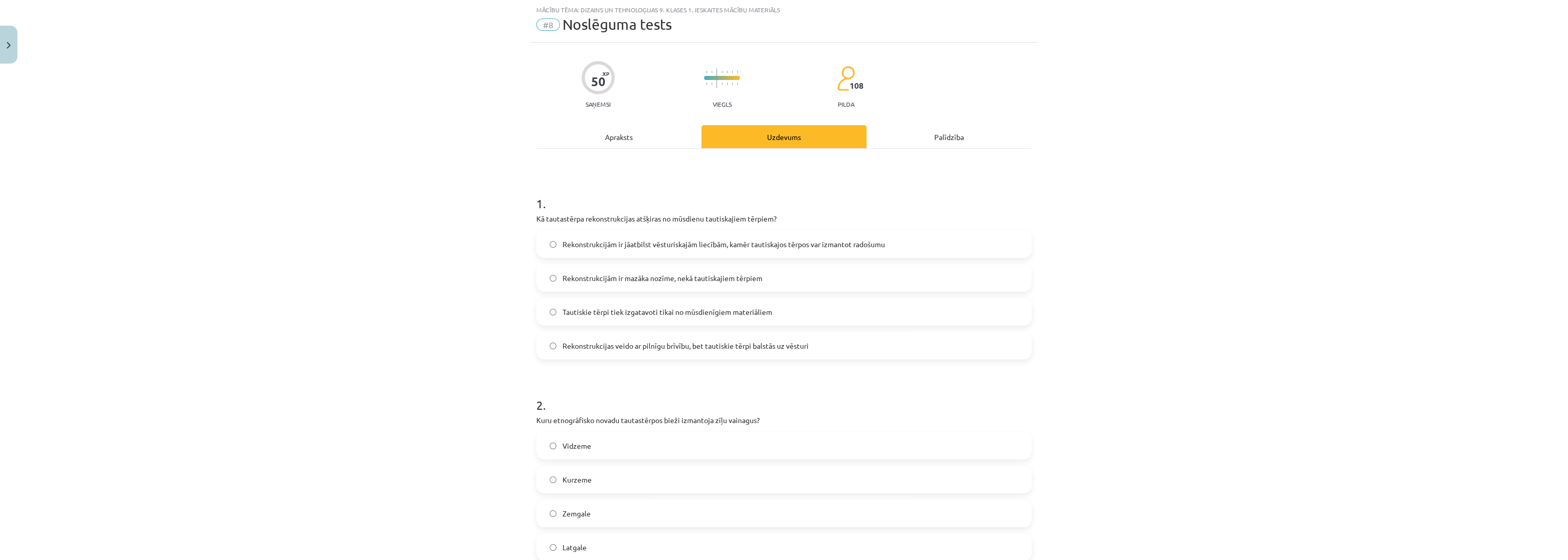
scroll to position [114, 0]
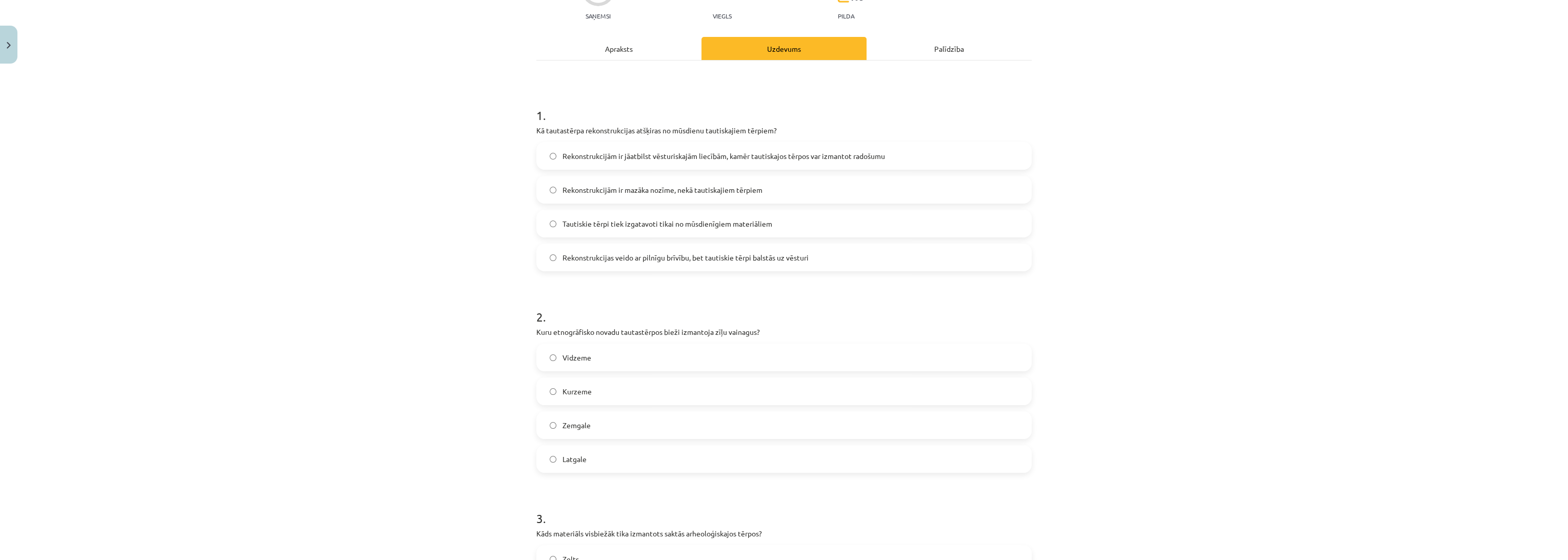
click at [729, 155] on span "Rekonstrukcijām ir jāatbilst vēsturiskajām liecībām, kamēr tautiskajos tērpos v…" at bounding box center [724, 157] width 323 height 11
click at [379, 297] on div "Mācību tēma: Dizains un tehnoloģijas 9. klases 1. ieskaites mācību materiāls #8…" at bounding box center [784, 280] width 1568 height 560
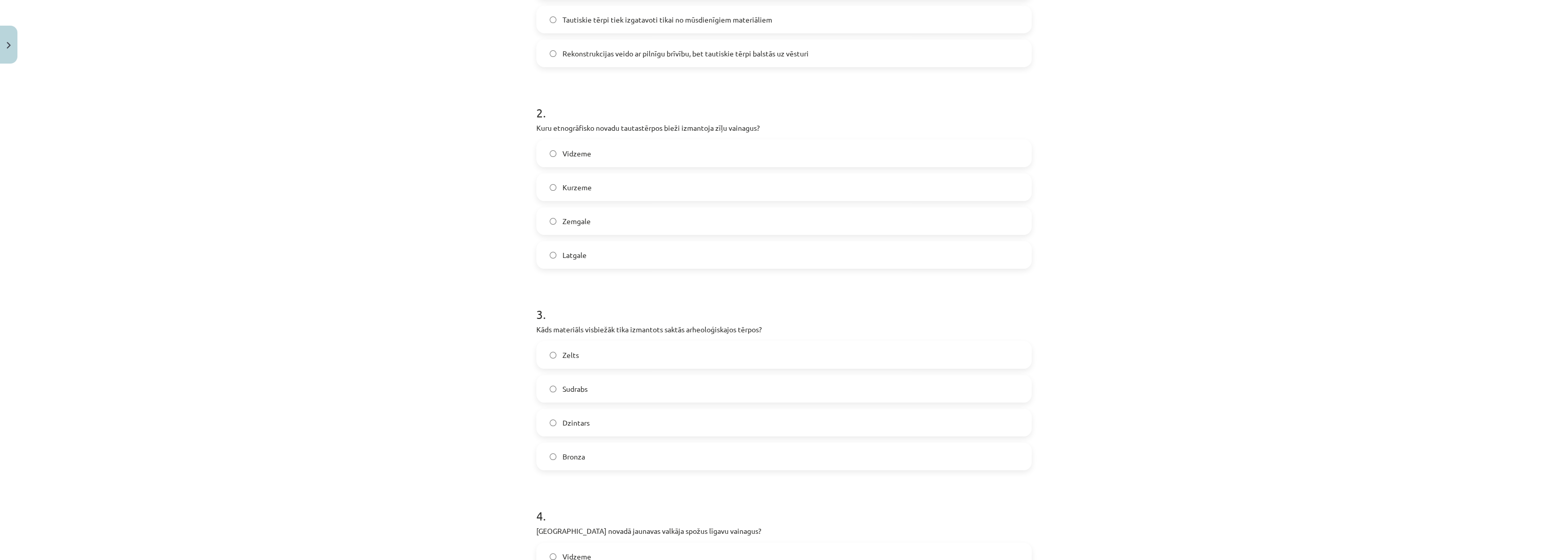
scroll to position [341, 0]
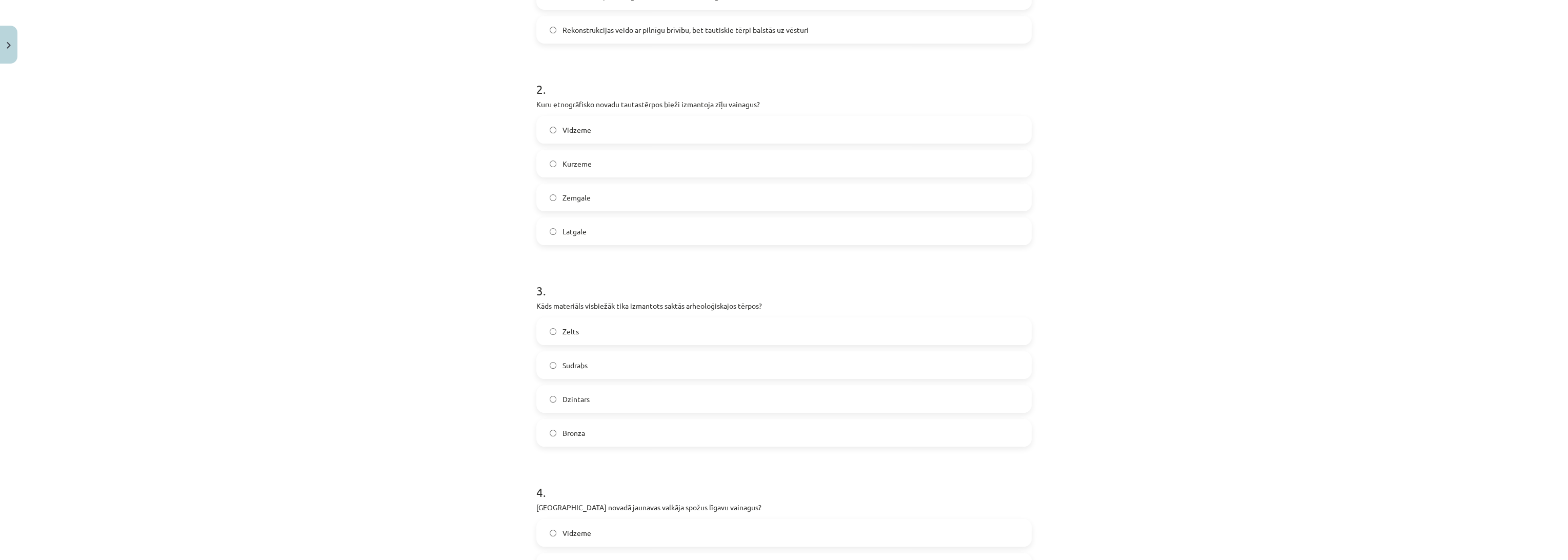
drag, startPoint x: 580, startPoint y: 227, endPoint x: 550, endPoint y: 182, distance: 54.1
click at [580, 227] on span "Latgale" at bounding box center [574, 231] width 24 height 11
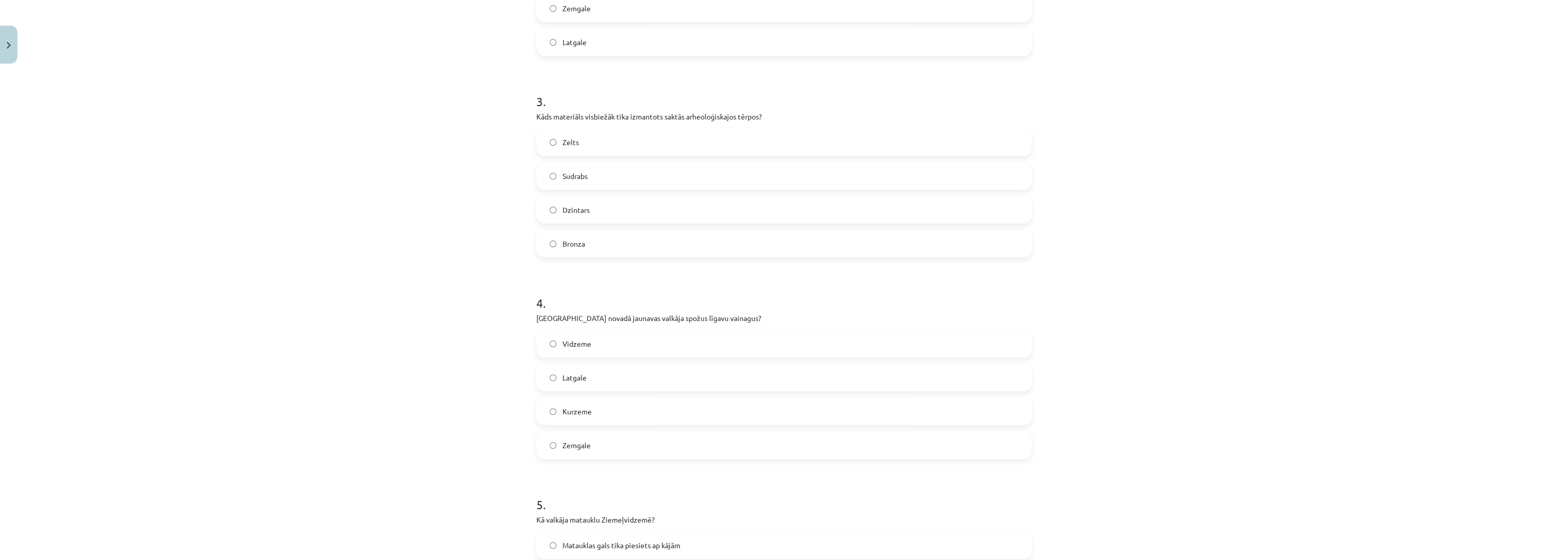
scroll to position [569, 0]
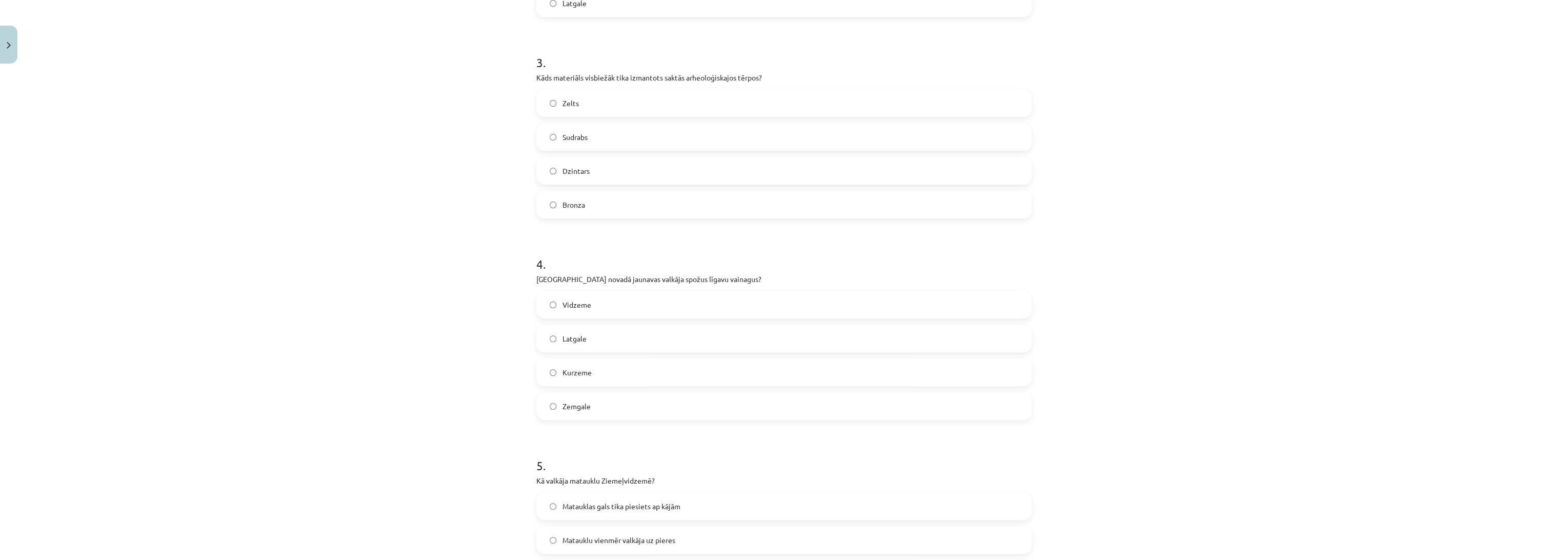
drag, startPoint x: 579, startPoint y: 199, endPoint x: 570, endPoint y: 205, distance: 10.8
click at [579, 200] on span "Bronza" at bounding box center [574, 205] width 23 height 11
click at [376, 212] on div "Mācību tēma: Dizains un tehnoloģijas 9. klases 1. ieskaites mācību materiāls #8…" at bounding box center [784, 280] width 1568 height 560
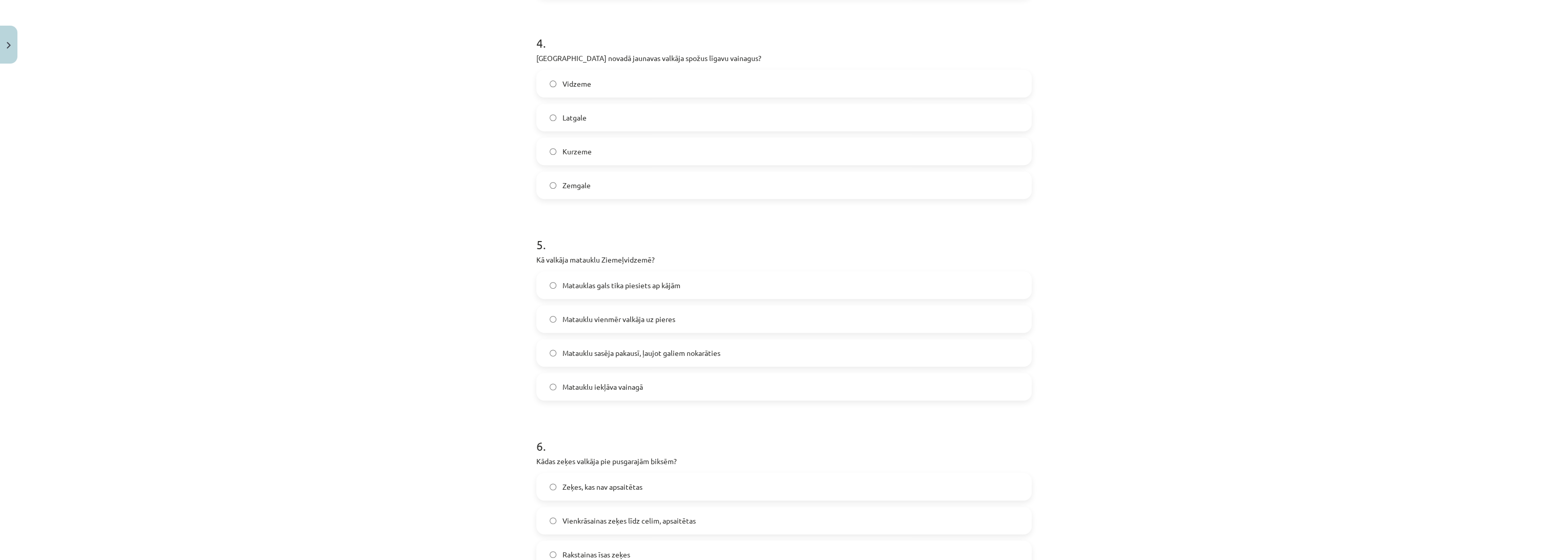
scroll to position [797, 0]
drag, startPoint x: 578, startPoint y: 152, endPoint x: 526, endPoint y: 151, distance: 52.0
click at [578, 153] on label "Kurzeme" at bounding box center [784, 144] width 493 height 26
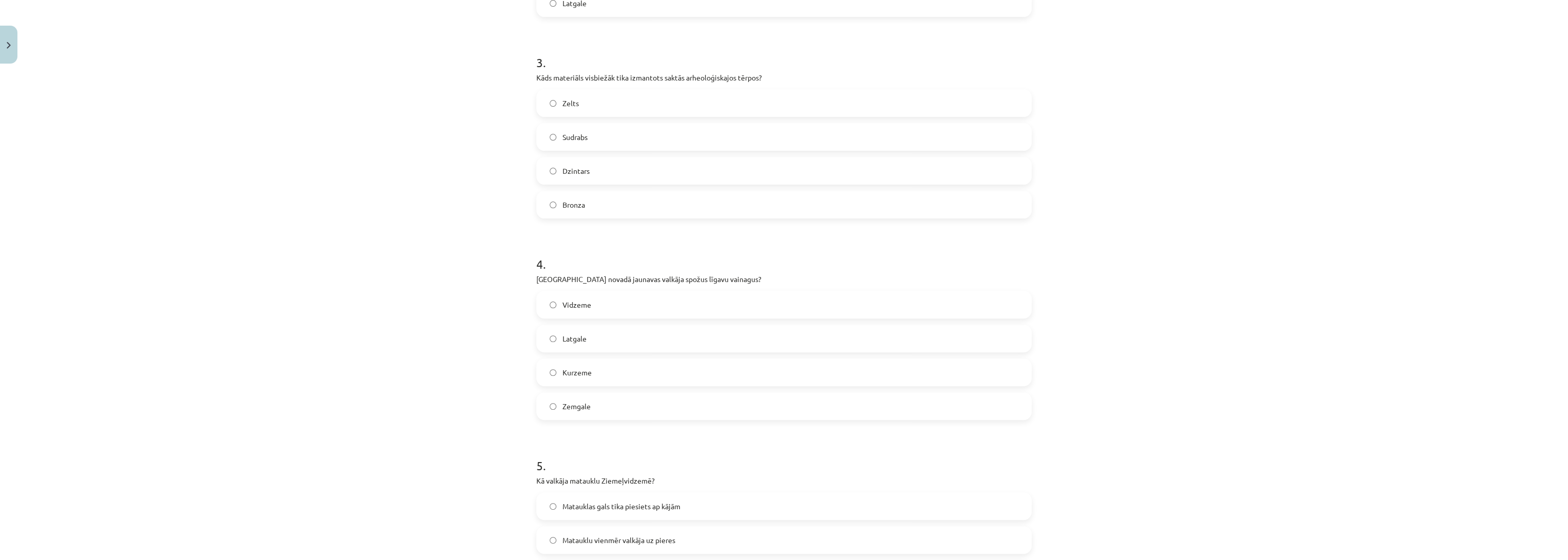
click at [361, 186] on div "Mācību tēma: Dizains un tehnoloģijas 9. klases 1. ieskaites mācību materiāls #8…" at bounding box center [784, 280] width 1568 height 560
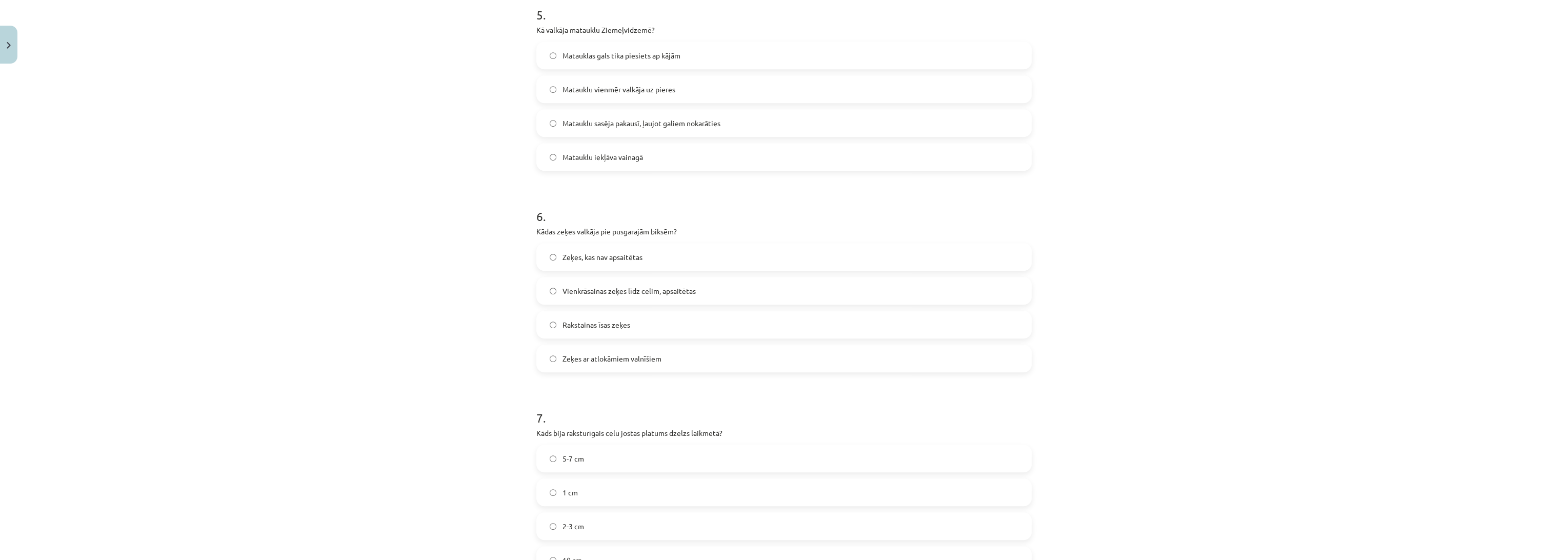
scroll to position [1025, 0]
drag, startPoint x: 600, startPoint y: 111, endPoint x: 577, endPoint y: 119, distance: 24.4
click at [600, 111] on label "Matauklu sasēja pakausī, ļaujot galiem nokarāties" at bounding box center [784, 118] width 493 height 26
click at [319, 182] on div "Mācību tēma: Dizains un tehnoloģijas 9. klases 1. ieskaites mācību materiāls #8…" at bounding box center [784, 280] width 1568 height 560
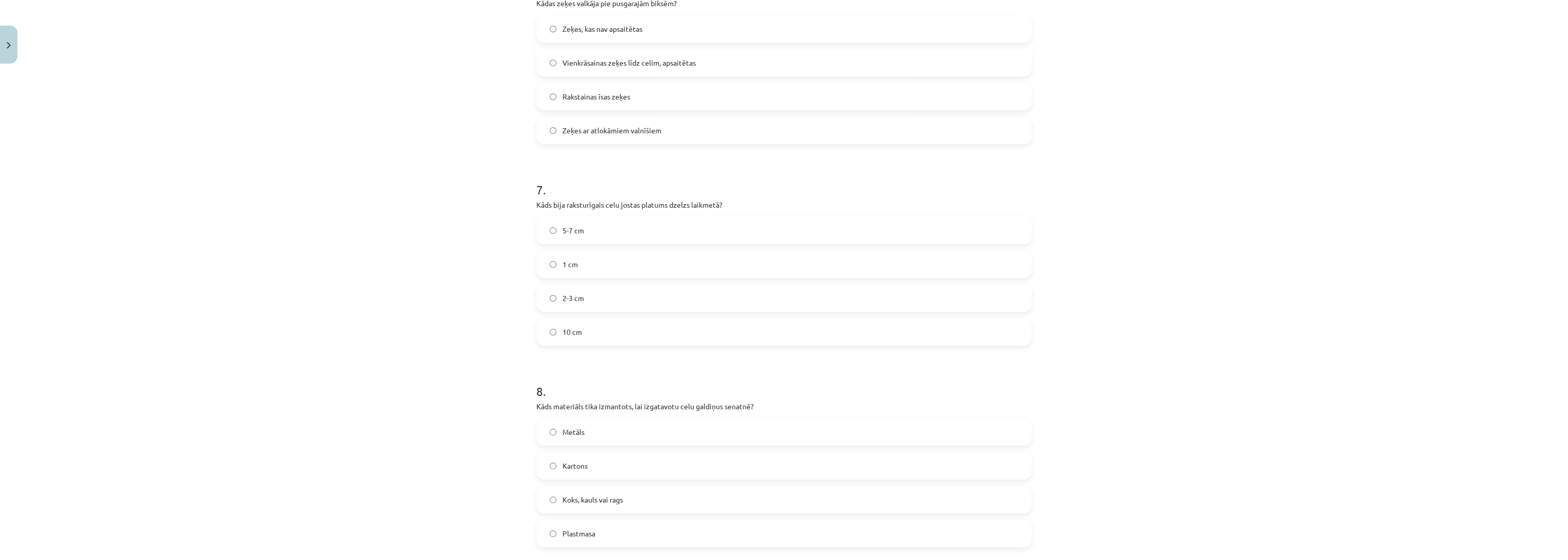
scroll to position [1253, 0]
click at [633, 56] on span "Vienkrāsainas zeķes līdz celim, apsaitētas" at bounding box center [629, 58] width 133 height 11
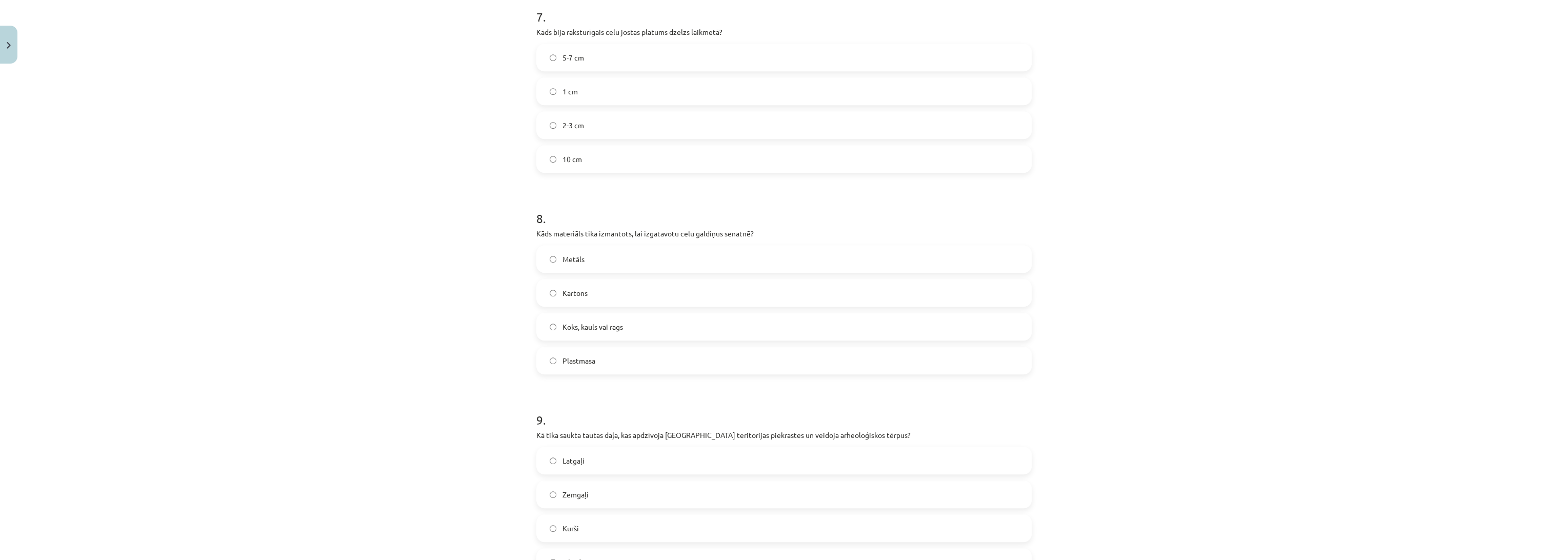
scroll to position [1424, 0]
drag, startPoint x: 564, startPoint y: 120, endPoint x: 551, endPoint y: 131, distance: 17.0
click at [564, 120] on span "2-3 cm" at bounding box center [573, 123] width 21 height 11
click at [366, 264] on div "Mācību tēma: Dizains un tehnoloģijas 9. klases 1. ieskaites mācību materiāls #8…" at bounding box center [784, 280] width 1568 height 560
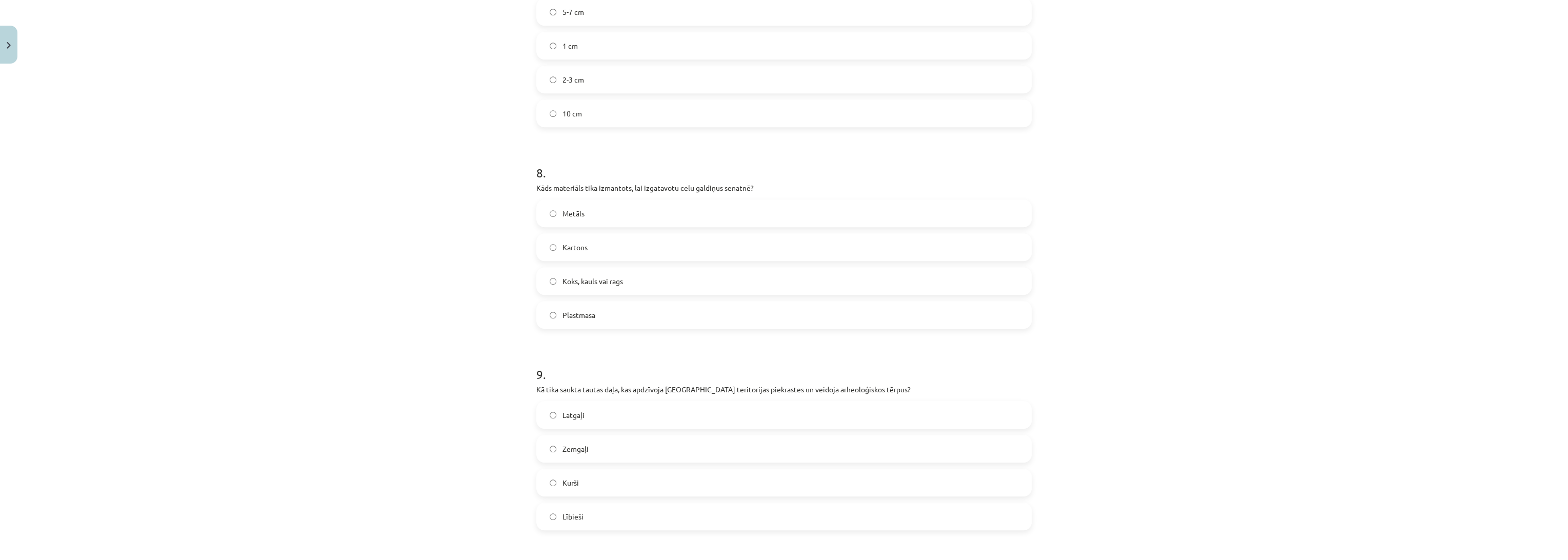
scroll to position [1594, 0]
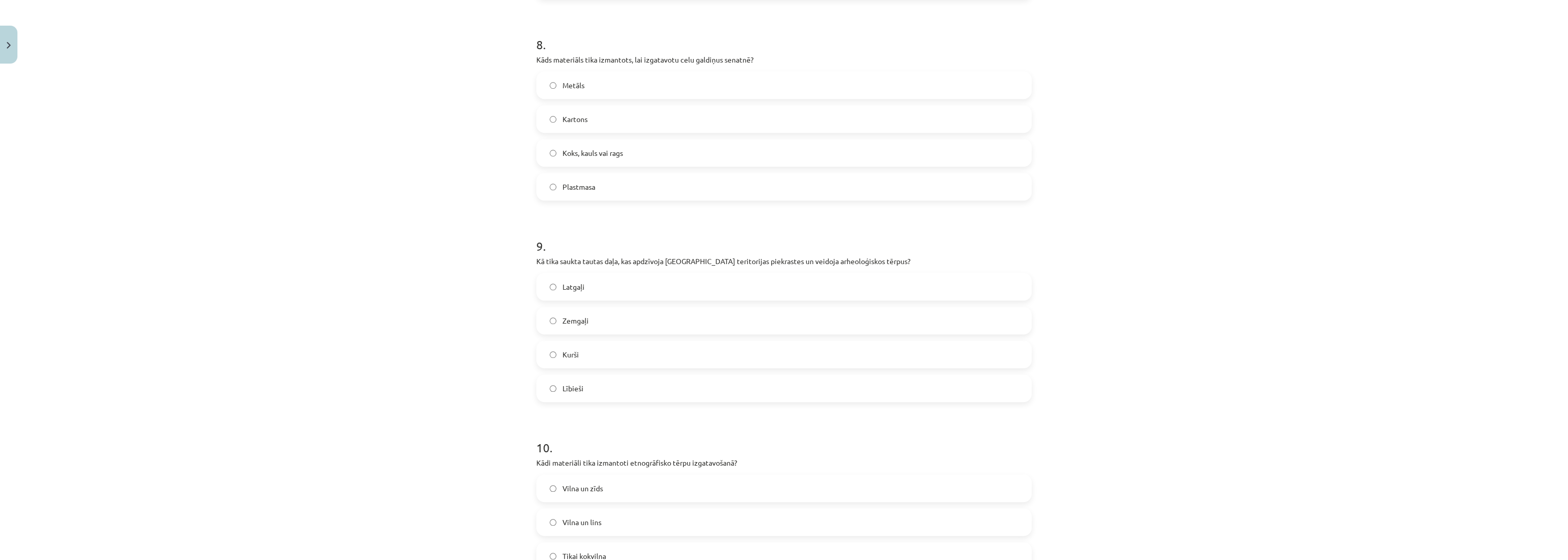
click at [596, 149] on span "Koks, kauls vai rags" at bounding box center [592, 153] width 61 height 11
click at [345, 246] on div "Mācību tēma: Dizains un tehnoloģijas 9. klases 1. ieskaites mācību materiāls #8…" at bounding box center [784, 280] width 1568 height 560
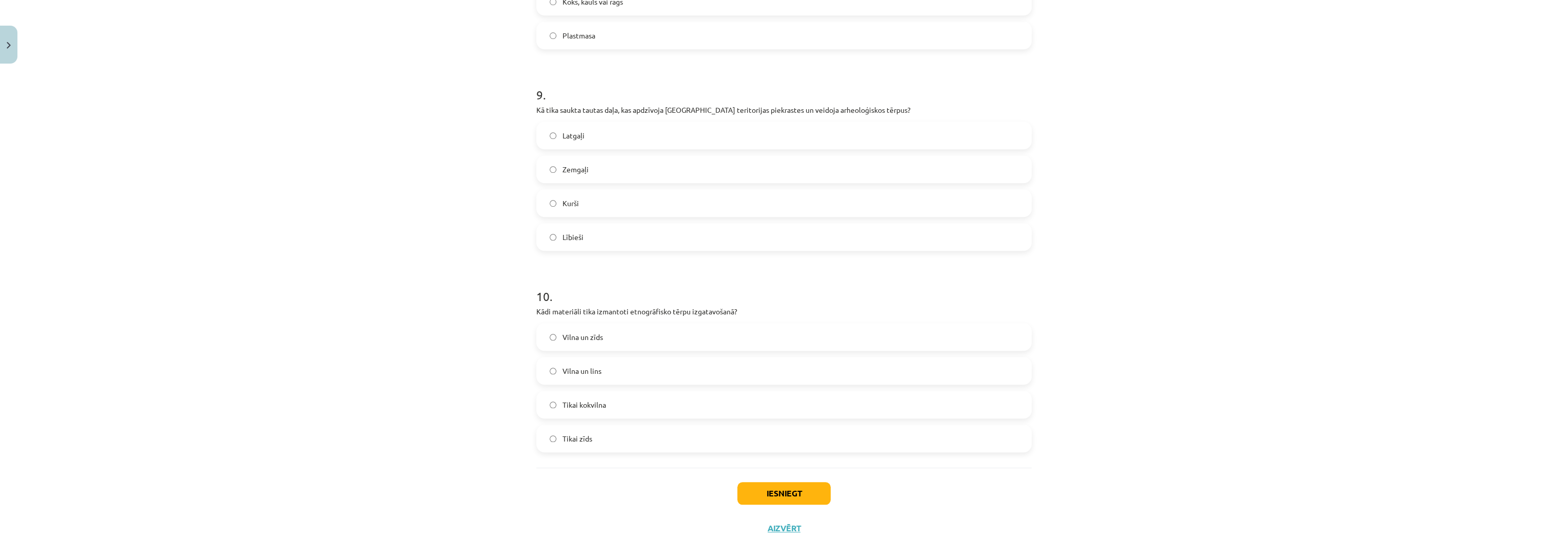
scroll to position [1756, 0]
drag, startPoint x: 609, startPoint y: 359, endPoint x: 596, endPoint y: 344, distance: 19.8
click at [608, 359] on label "Vilna un lins" at bounding box center [784, 359] width 493 height 26
click at [587, 224] on label "Lībieši" at bounding box center [784, 226] width 493 height 26
click at [789, 484] on button "Iesniegt" at bounding box center [784, 482] width 94 height 23
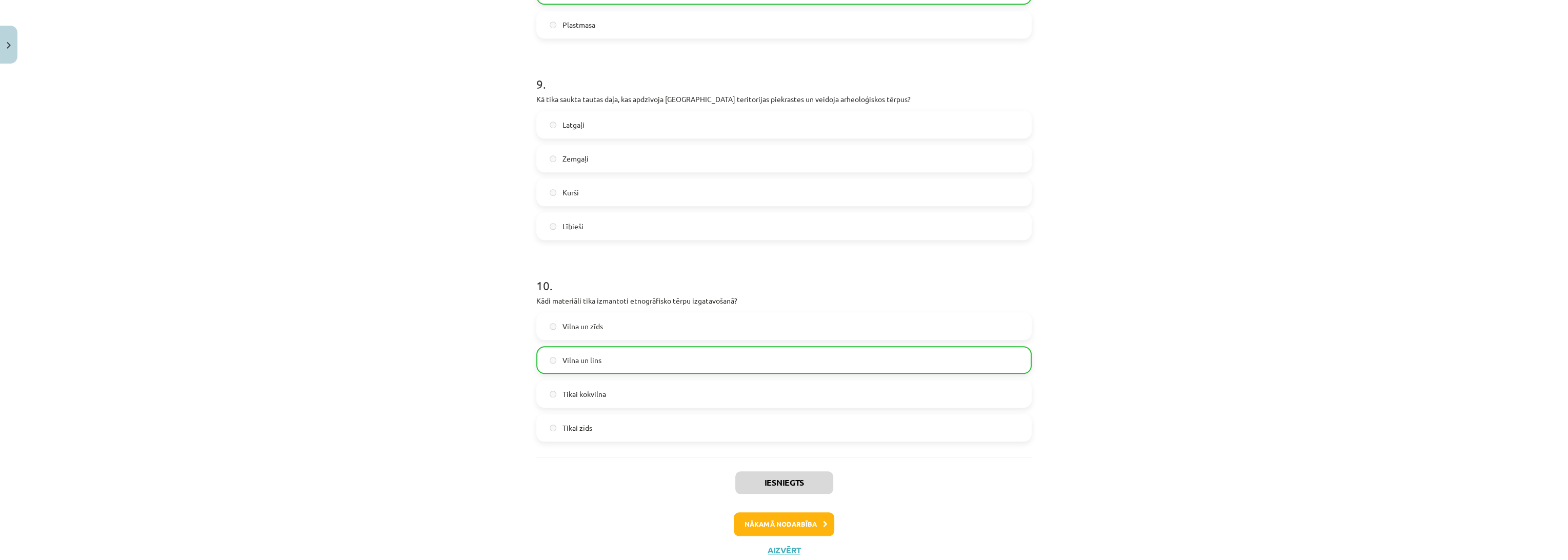
click at [544, 227] on label "Lībieši" at bounding box center [784, 226] width 493 height 26
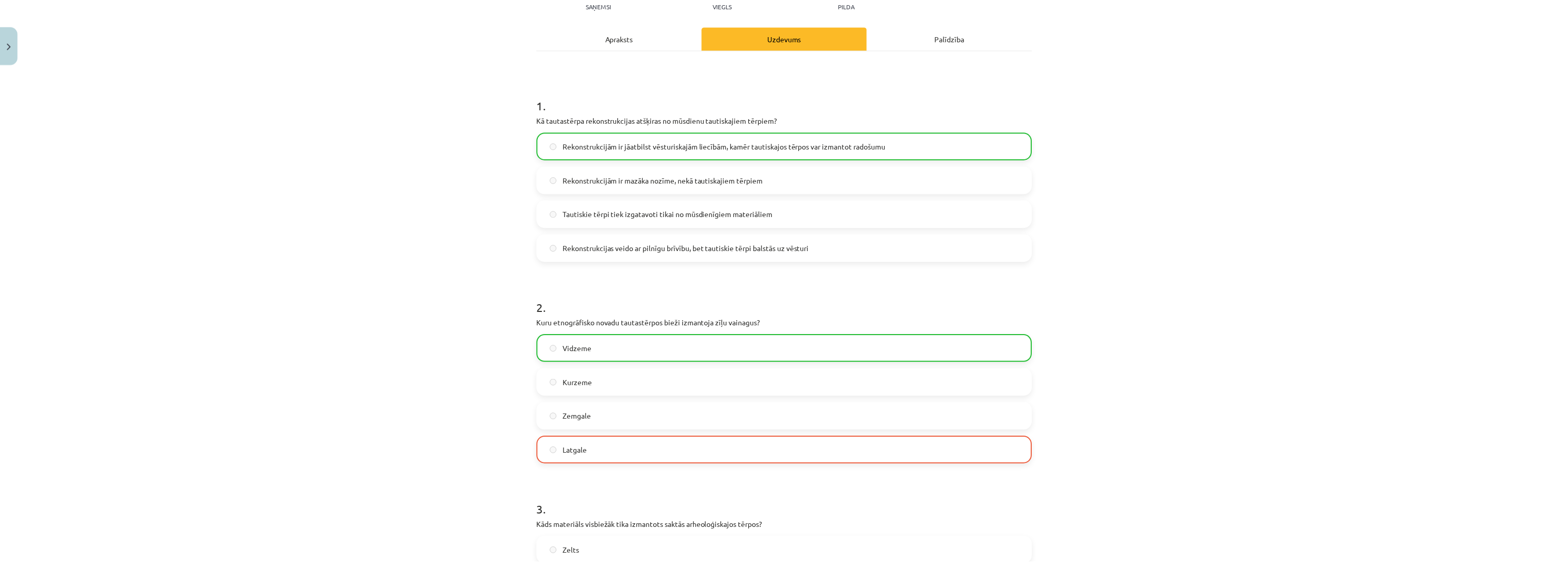
scroll to position [106, 0]
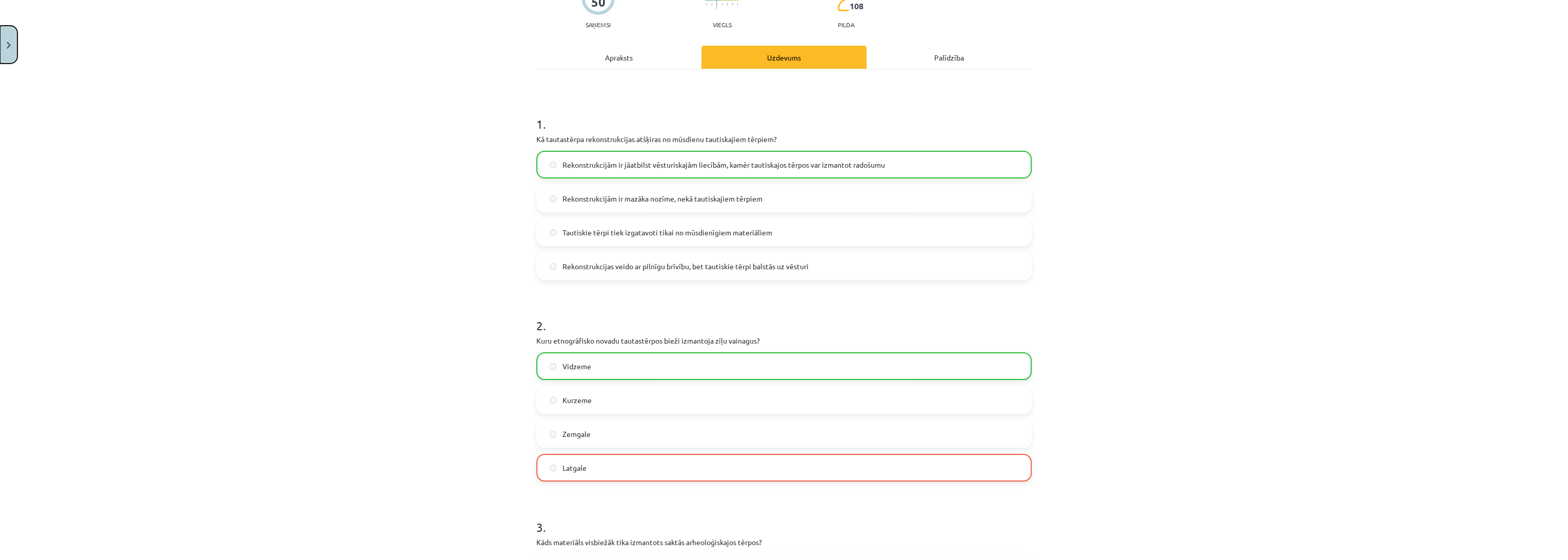
click at [13, 53] on button "Close" at bounding box center [9, 45] width 17 height 38
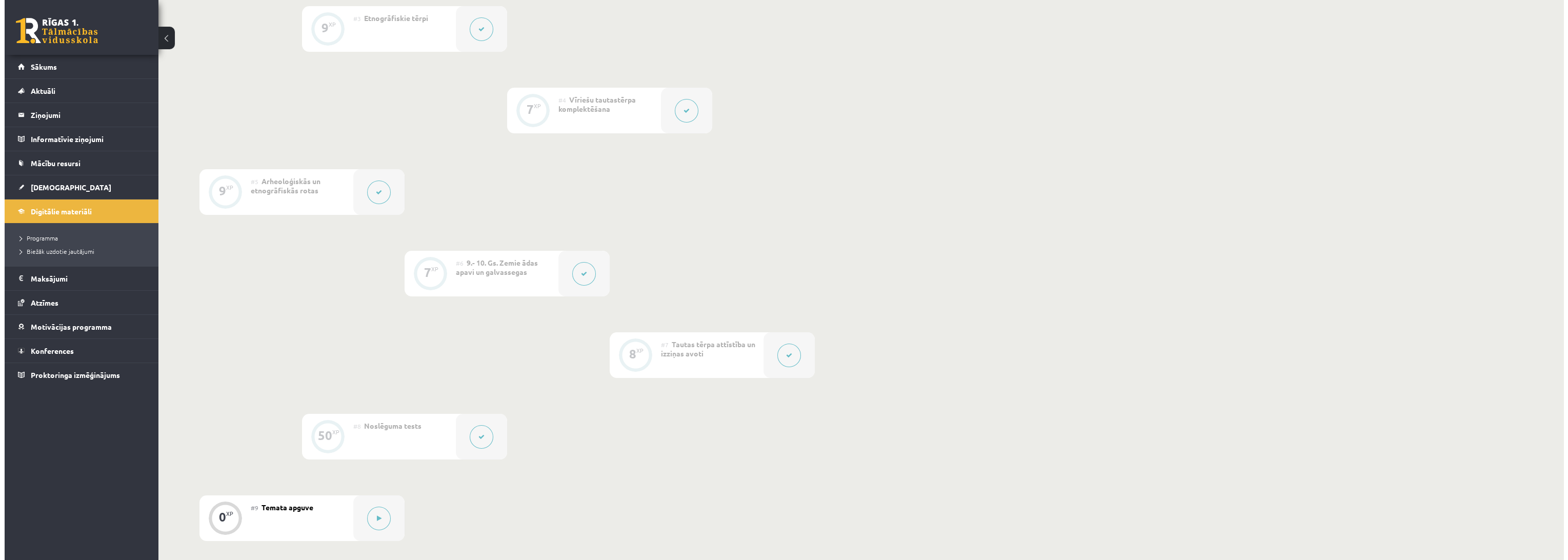
scroll to position [593, 0]
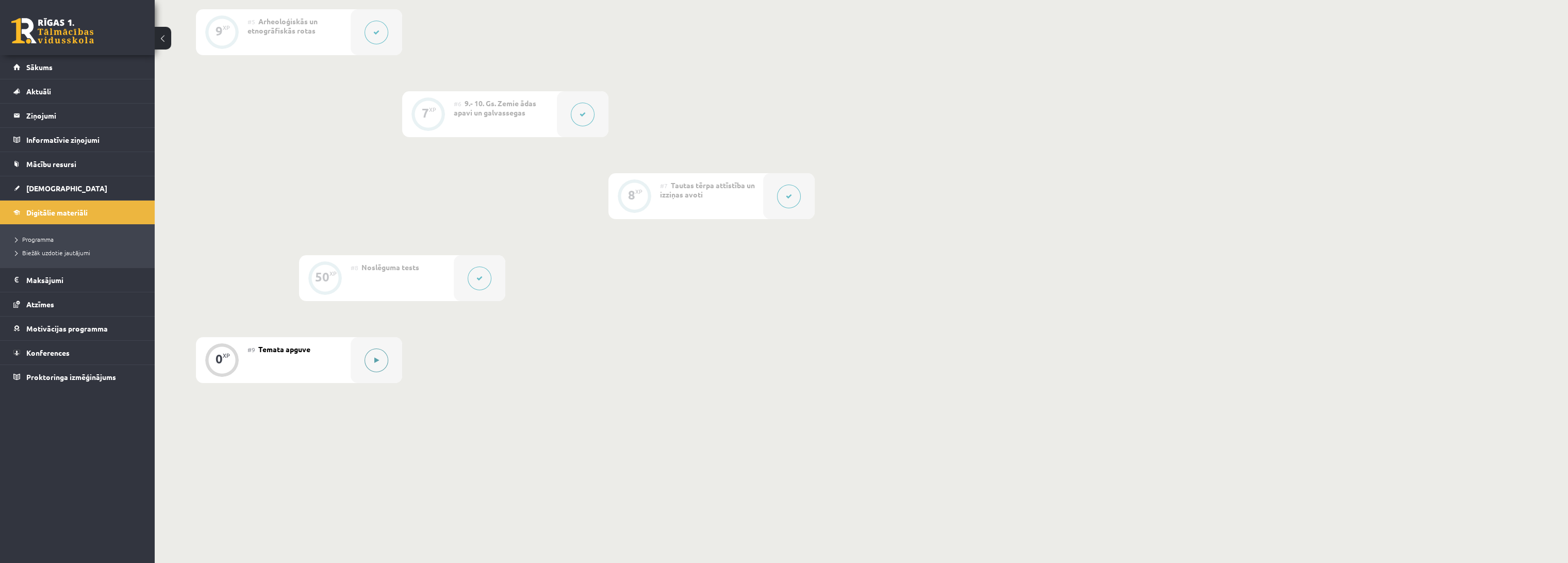
click at [383, 360] on button at bounding box center [377, 361] width 24 height 24
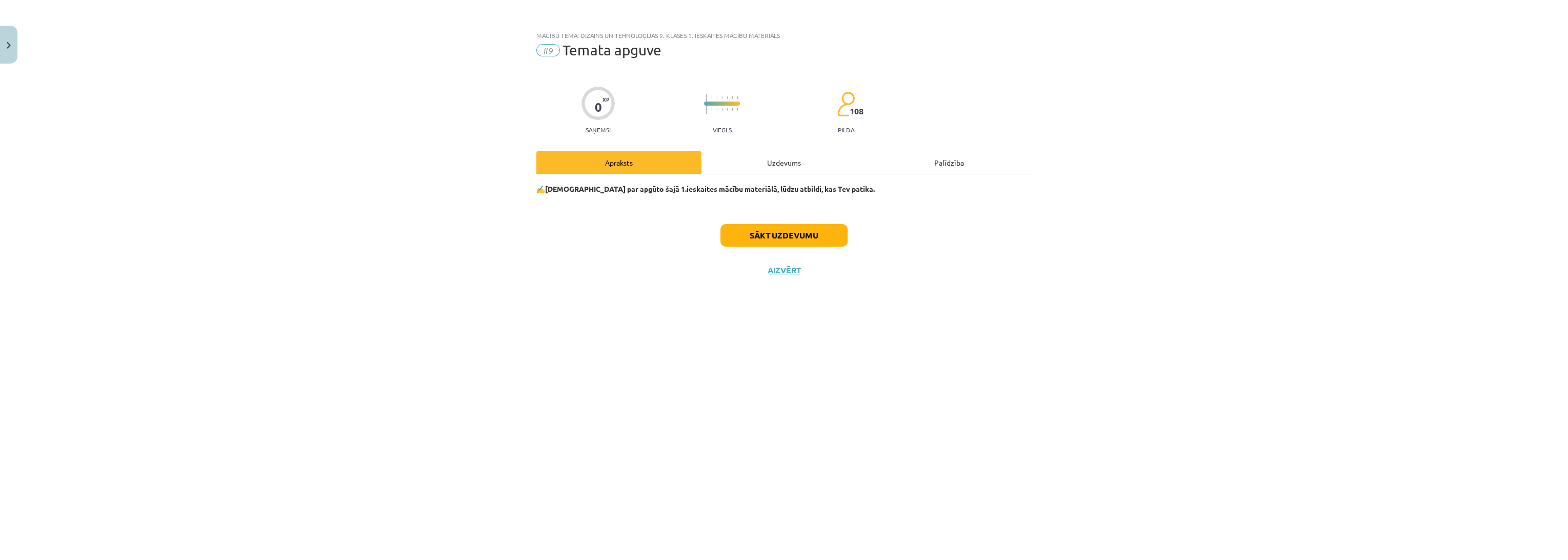
click at [738, 169] on div "Uzdevums" at bounding box center [784, 162] width 165 height 23
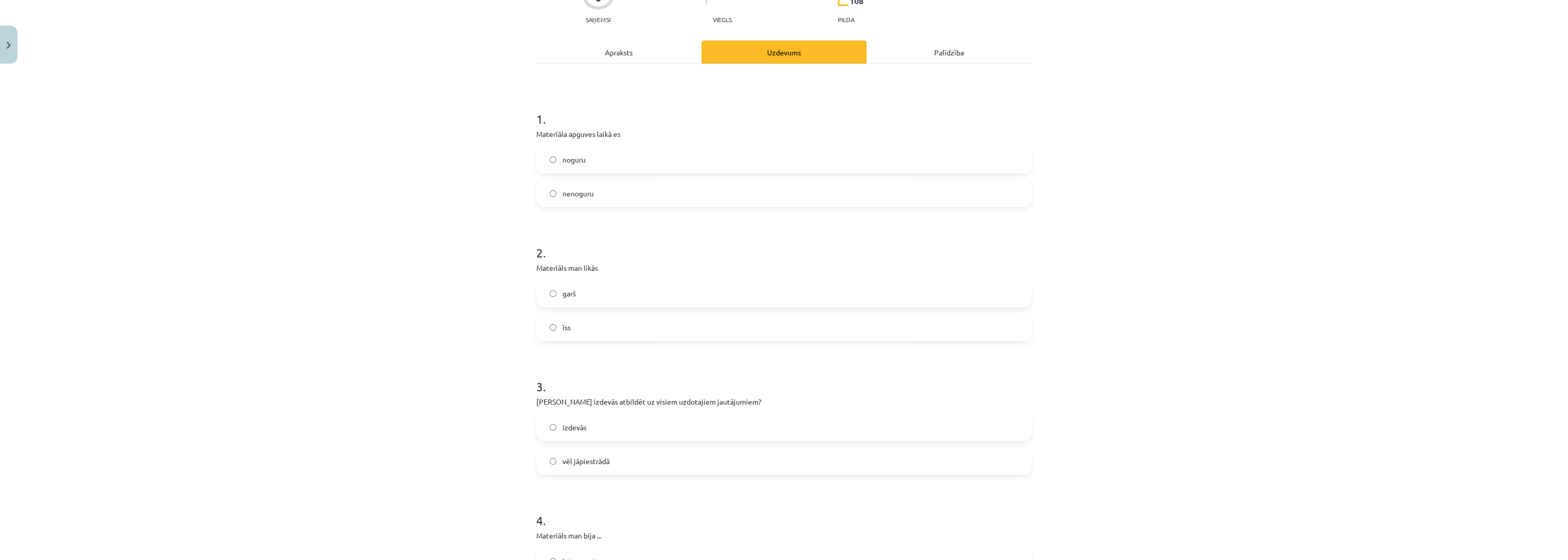
scroll to position [114, 0]
click at [570, 168] on label "noguru" at bounding box center [784, 156] width 493 height 26
click at [563, 293] on span "garš" at bounding box center [569, 290] width 13 height 11
click at [486, 307] on div "Mācību tēma: Dizains un tehnoloģijas 9. klases 1. ieskaites mācību materiāls #9…" at bounding box center [784, 280] width 1568 height 560
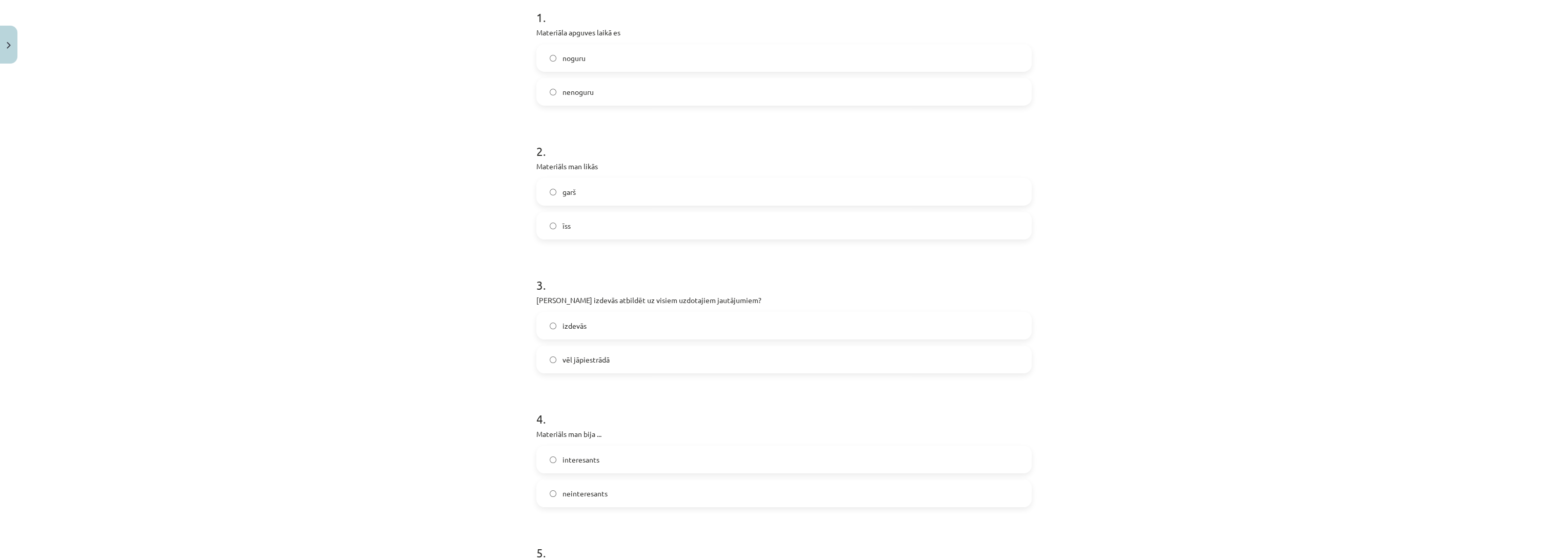
scroll to position [227, 0]
click at [574, 332] on label "vēl jāpiestrādā" at bounding box center [784, 343] width 493 height 26
click at [428, 312] on div "Mācību tēma: Dizains un tehnoloģijas 9. klases 1. ieskaites mācību materiāls #9…" at bounding box center [784, 280] width 1568 height 560
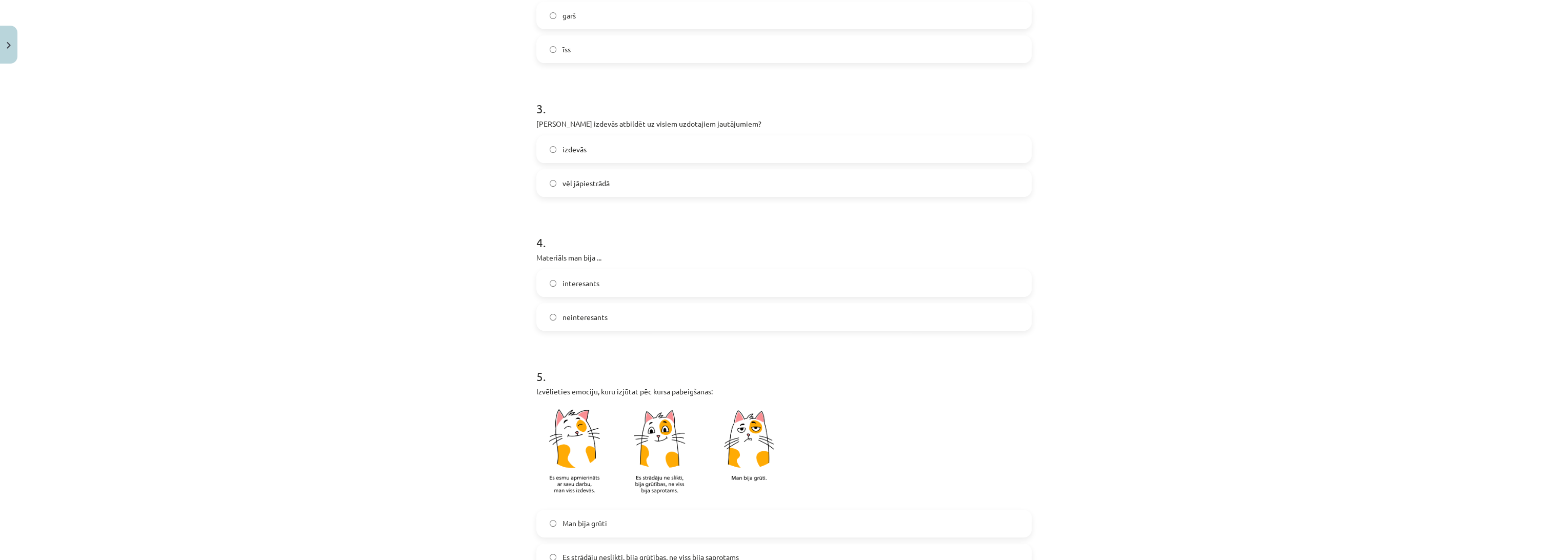
scroll to position [398, 0]
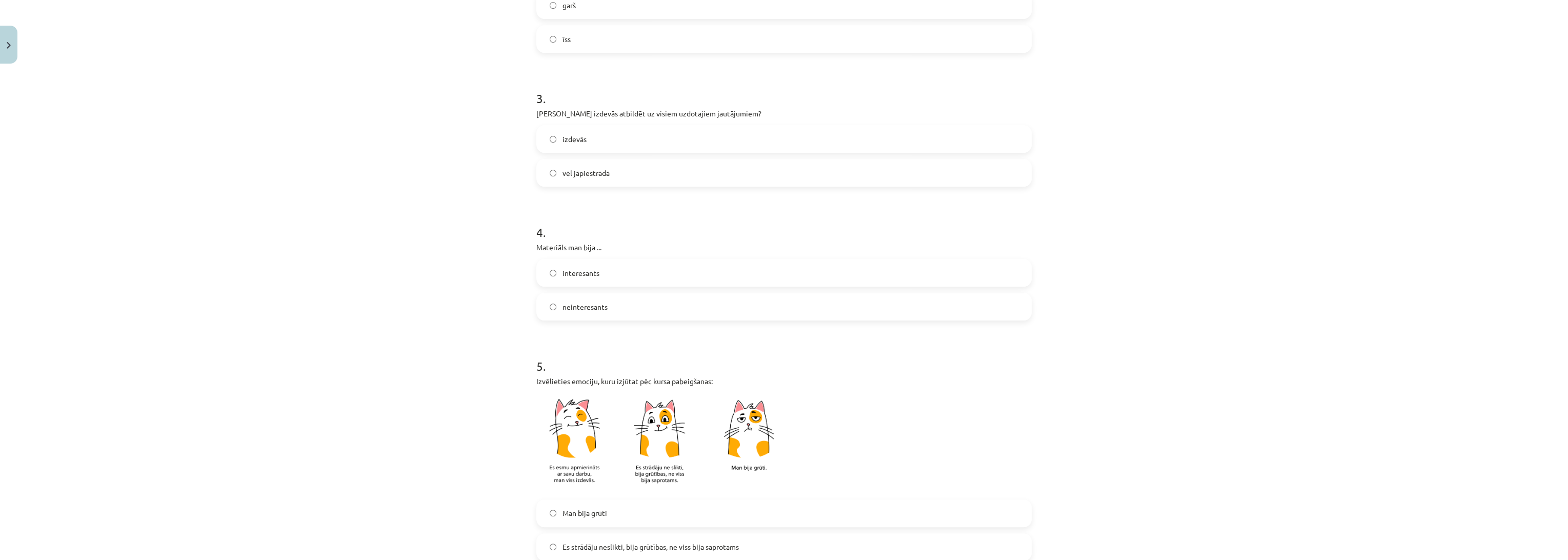
click at [566, 305] on span "neinteresants" at bounding box center [585, 307] width 45 height 11
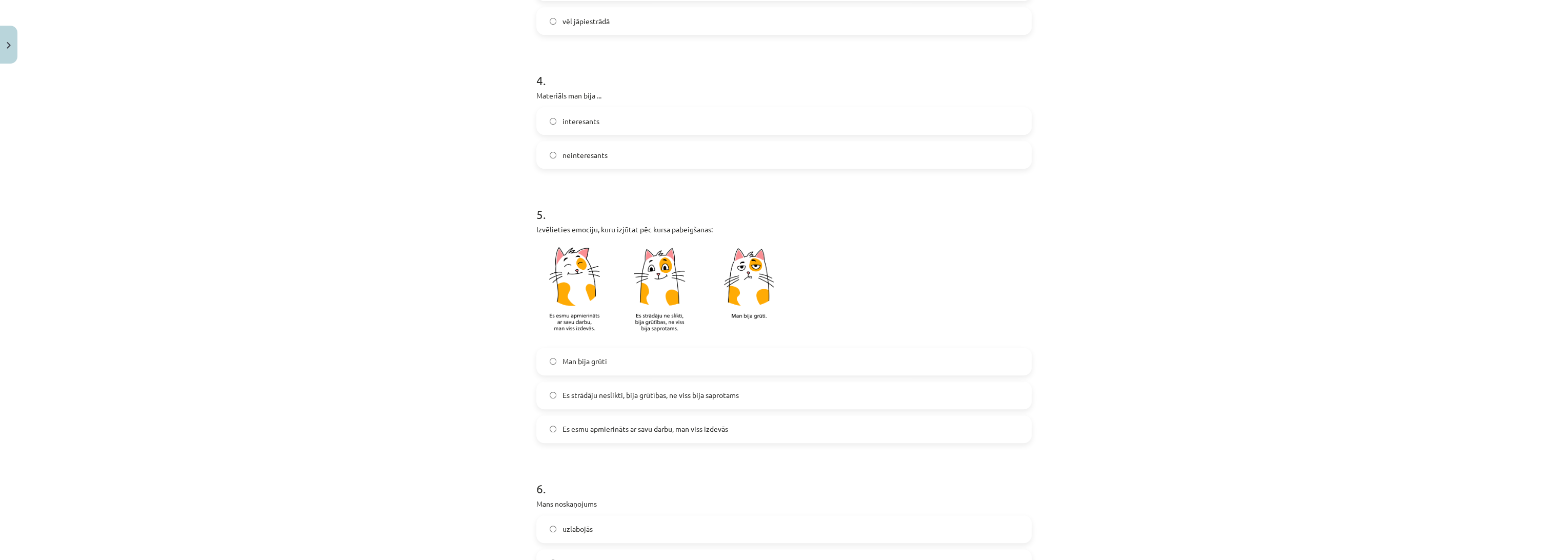
scroll to position [569, 0]
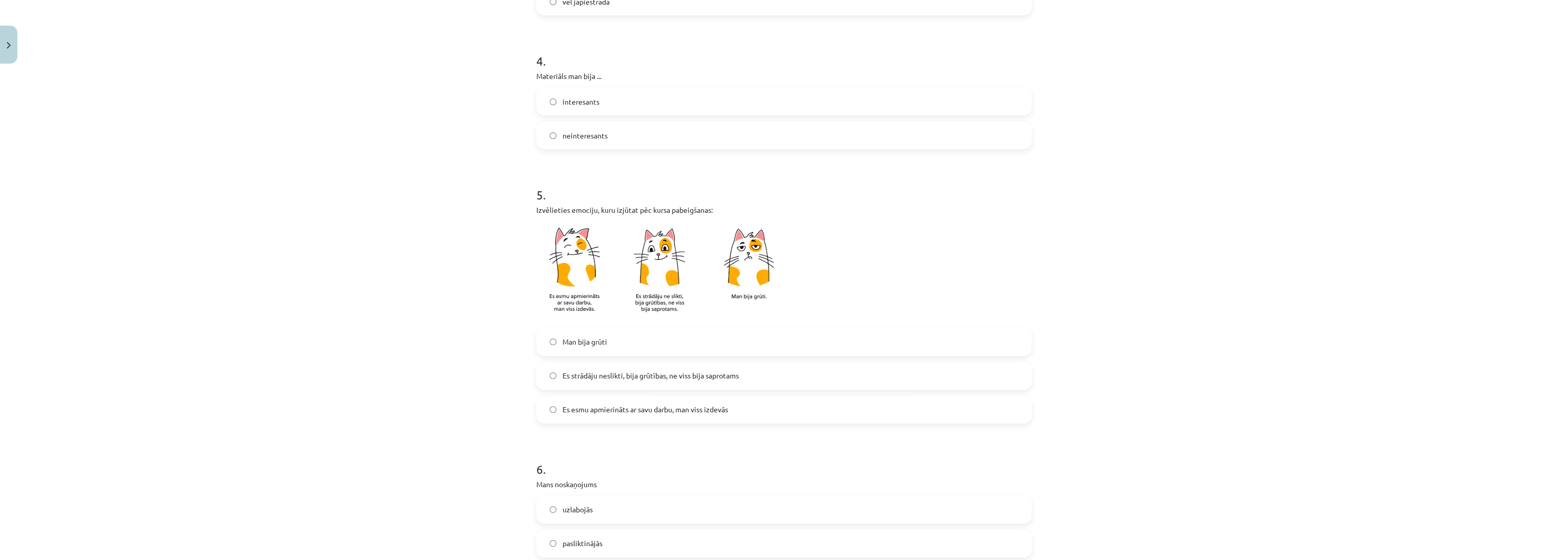
drag, startPoint x: 609, startPoint y: 371, endPoint x: 600, endPoint y: 372, distance: 9.1
click at [609, 372] on span "Es strādāju neslikti, bija grūtības, ne viss bija saprotams" at bounding box center [651, 376] width 176 height 11
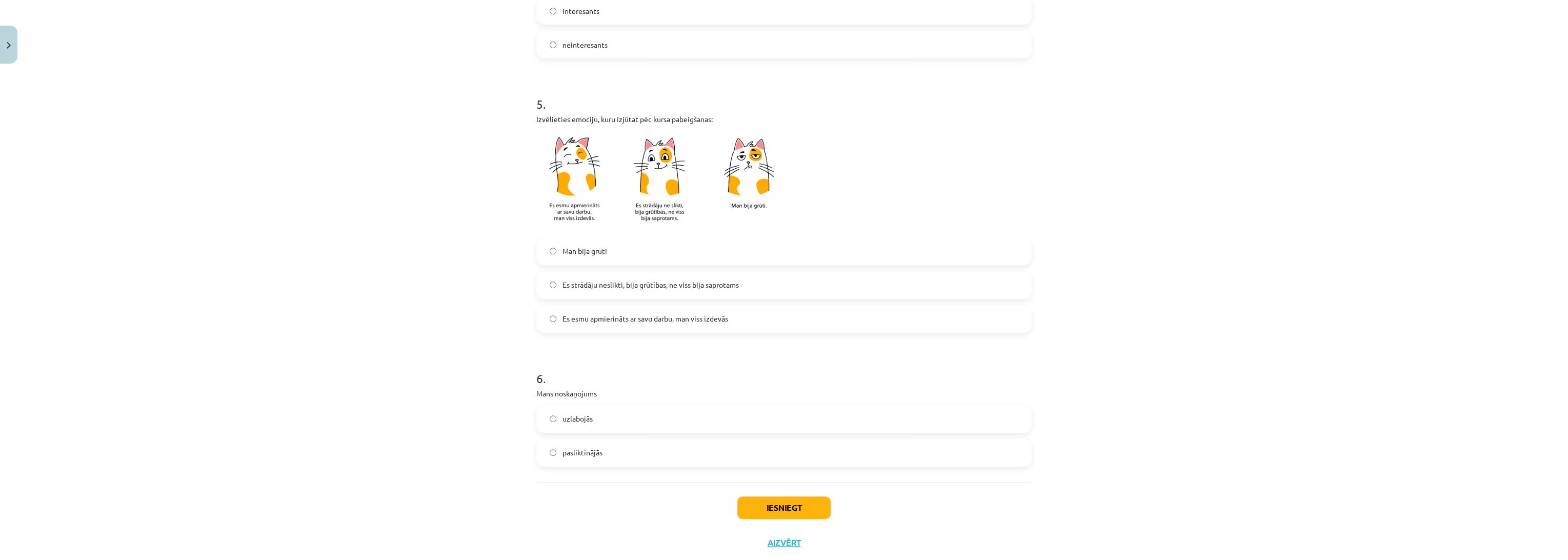
scroll to position [685, 0]
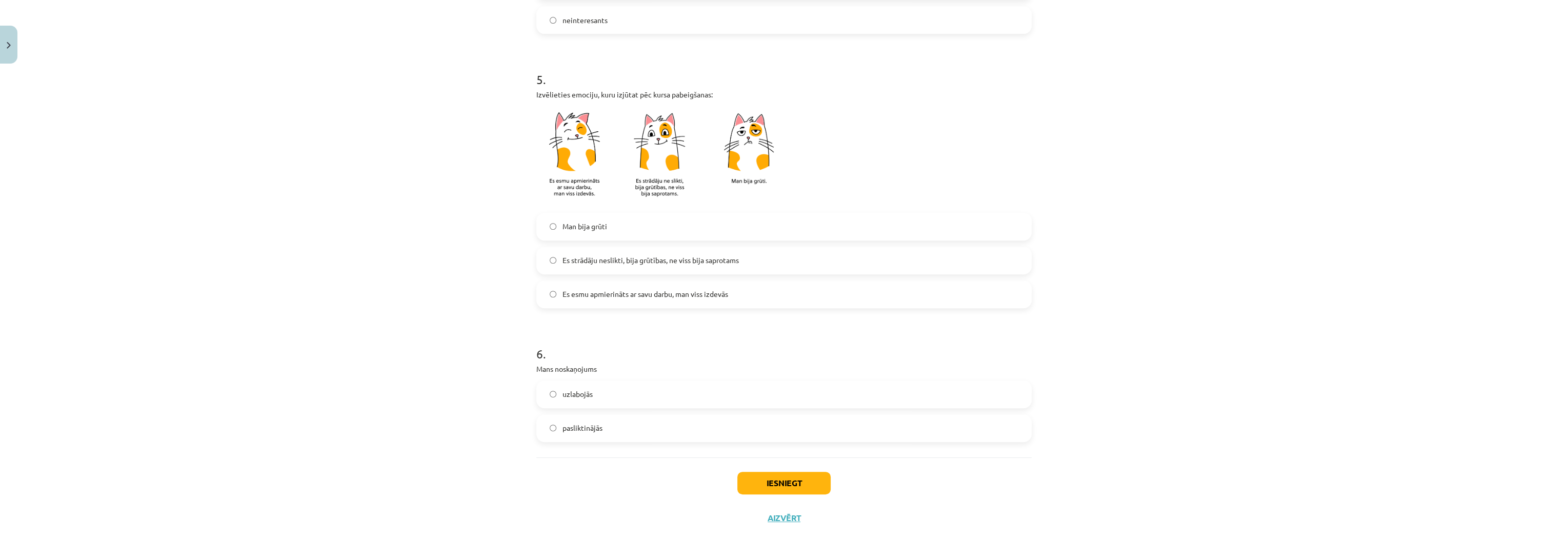
drag, startPoint x: 588, startPoint y: 417, endPoint x: 706, endPoint y: 447, distance: 121.8
click at [588, 418] on label "pasliktinājās" at bounding box center [784, 428] width 493 height 26
click at [786, 474] on button "Iesniegt" at bounding box center [784, 483] width 94 height 23
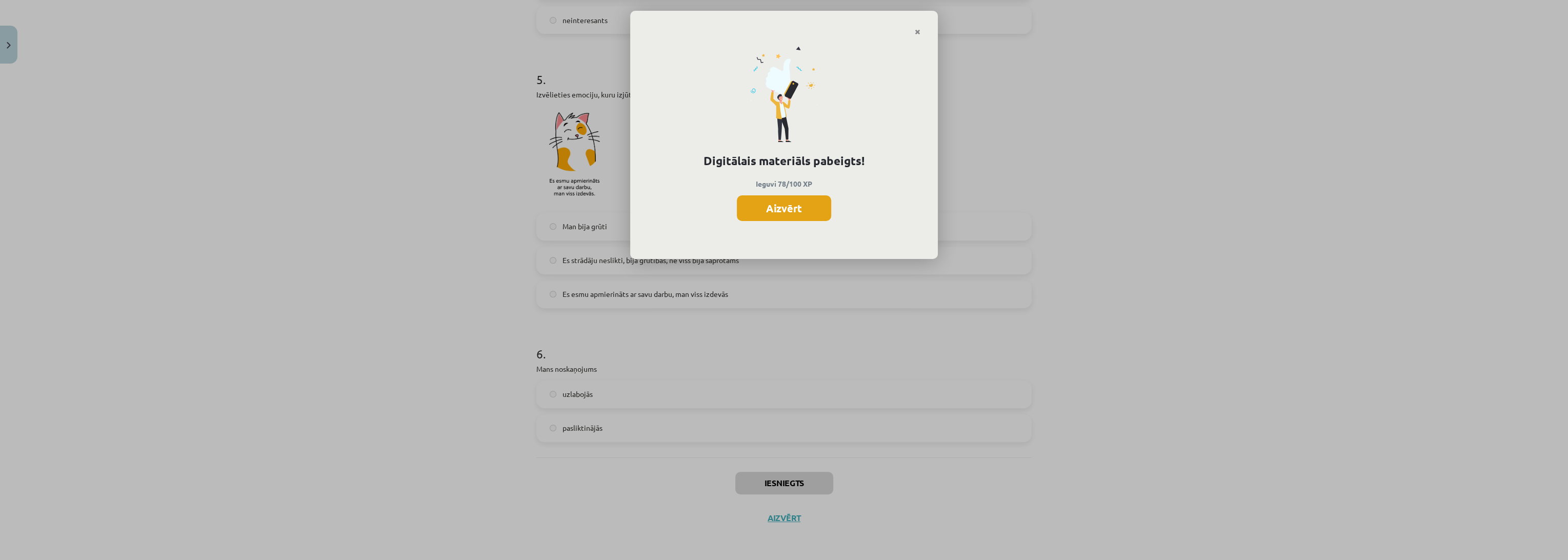
click at [768, 212] on button "Aizvērt" at bounding box center [784, 208] width 94 height 26
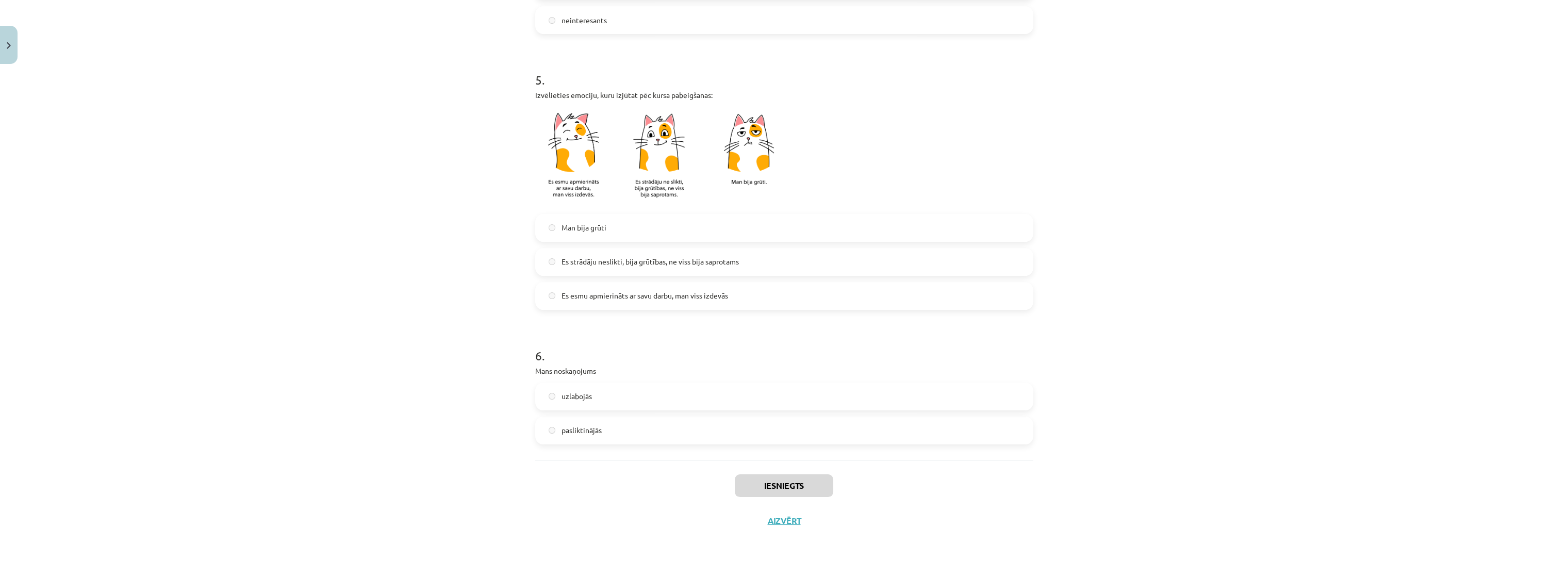
click at [295, 455] on div "Mācību tēma: Dizains un tehnoloģijas 9. klases 1. ieskaites mācību materiāls #9…" at bounding box center [784, 282] width 1568 height 563
click at [759, 507] on div "Iesniegts Aizvērt" at bounding box center [784, 495] width 498 height 72
click at [834, 498] on div "Iesniegts Aizvērt" at bounding box center [784, 495] width 498 height 72
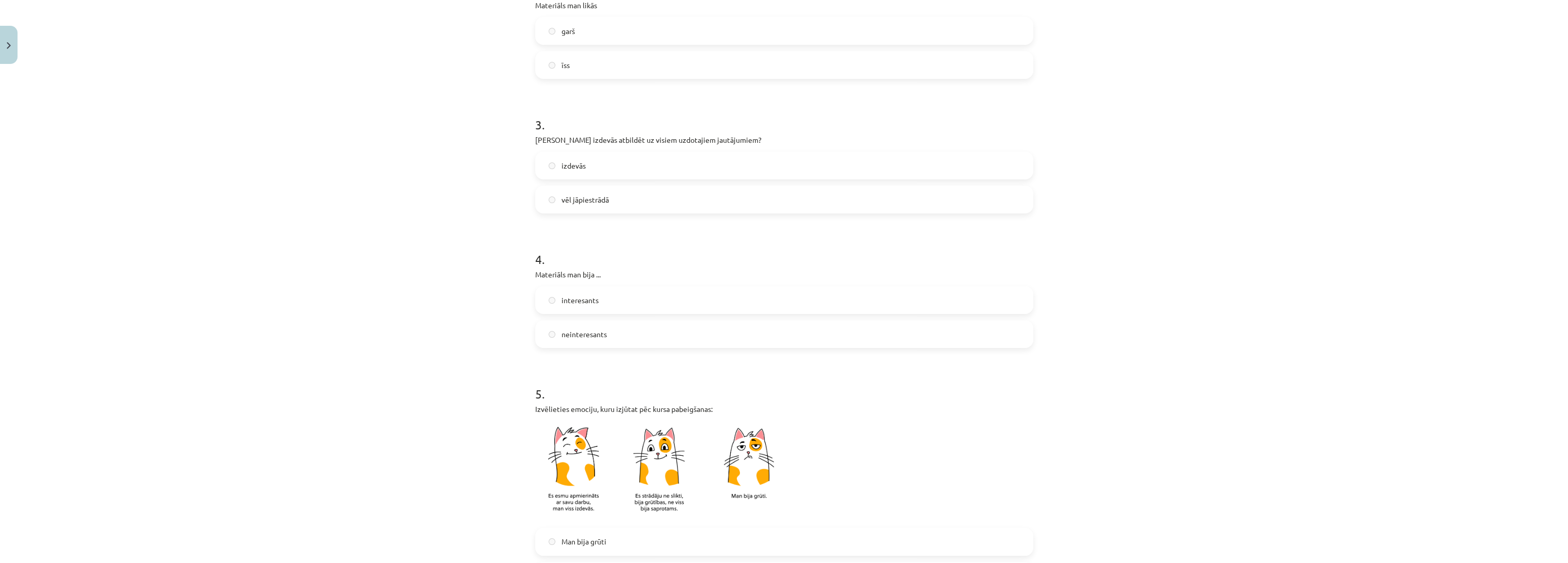
scroll to position [346, 0]
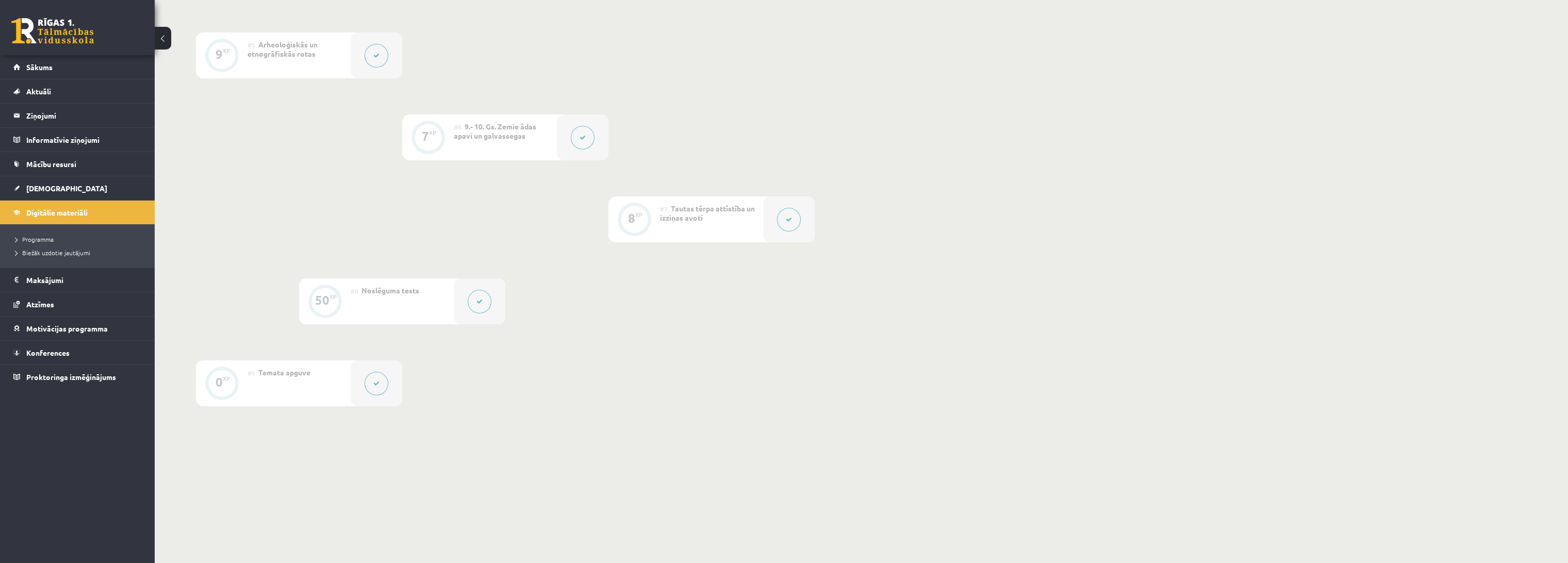
scroll to position [573, 0]
click at [67, 176] on link "[DEMOGRAPHIC_DATA]" at bounding box center [78, 188] width 128 height 24
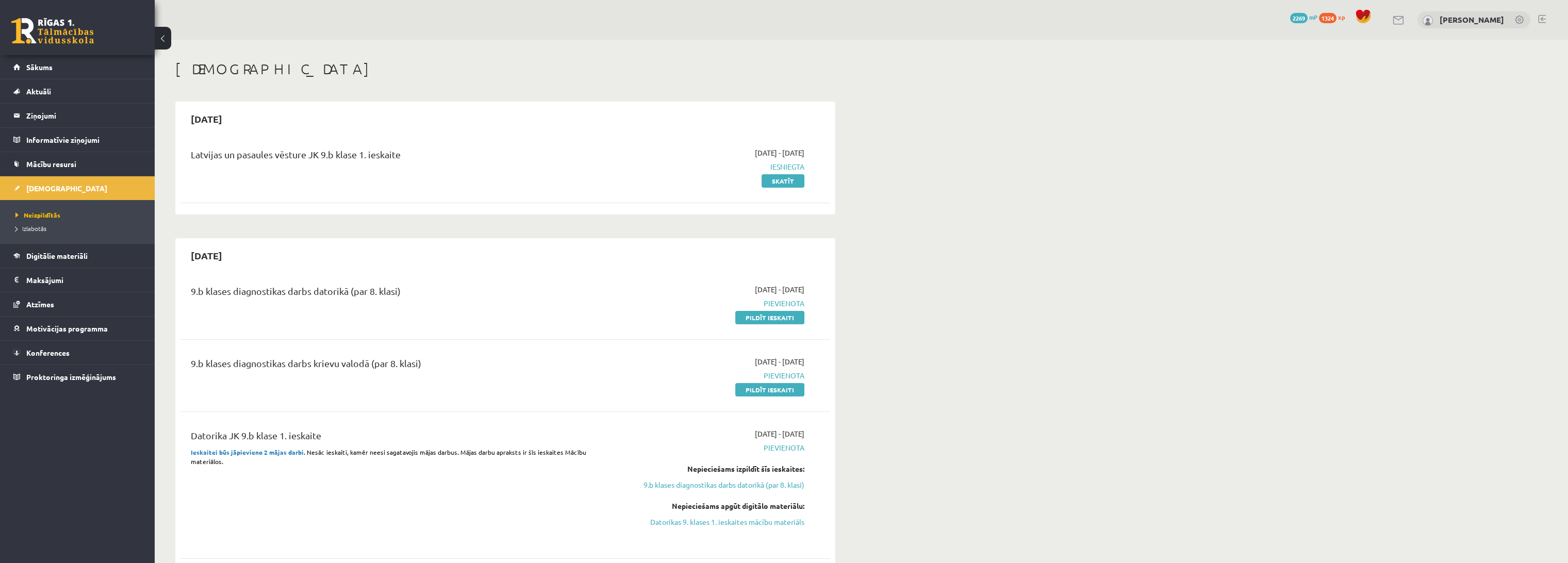
click at [429, 191] on div "Latvijas un pasaules vēsture JK 9.b klase 1. ieskaite 2025-09-16 - 2025-09-30 I…" at bounding box center [505, 166] width 650 height 59
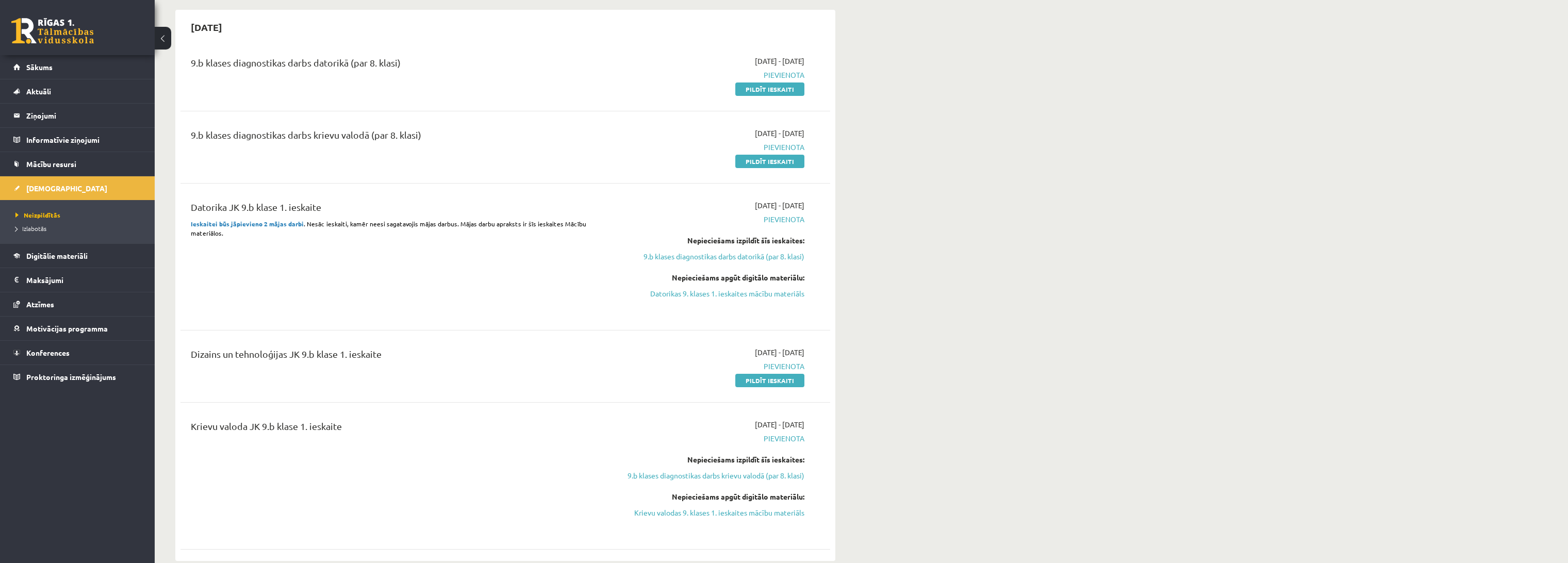
scroll to position [229, 0]
click at [771, 375] on link "Pildīt ieskaiti" at bounding box center [769, 380] width 69 height 13
drag, startPoint x: 771, startPoint y: 376, endPoint x: 843, endPoint y: 33, distance: 350.5
click at [771, 376] on link "Pildīt ieskaiti" at bounding box center [769, 380] width 69 height 13
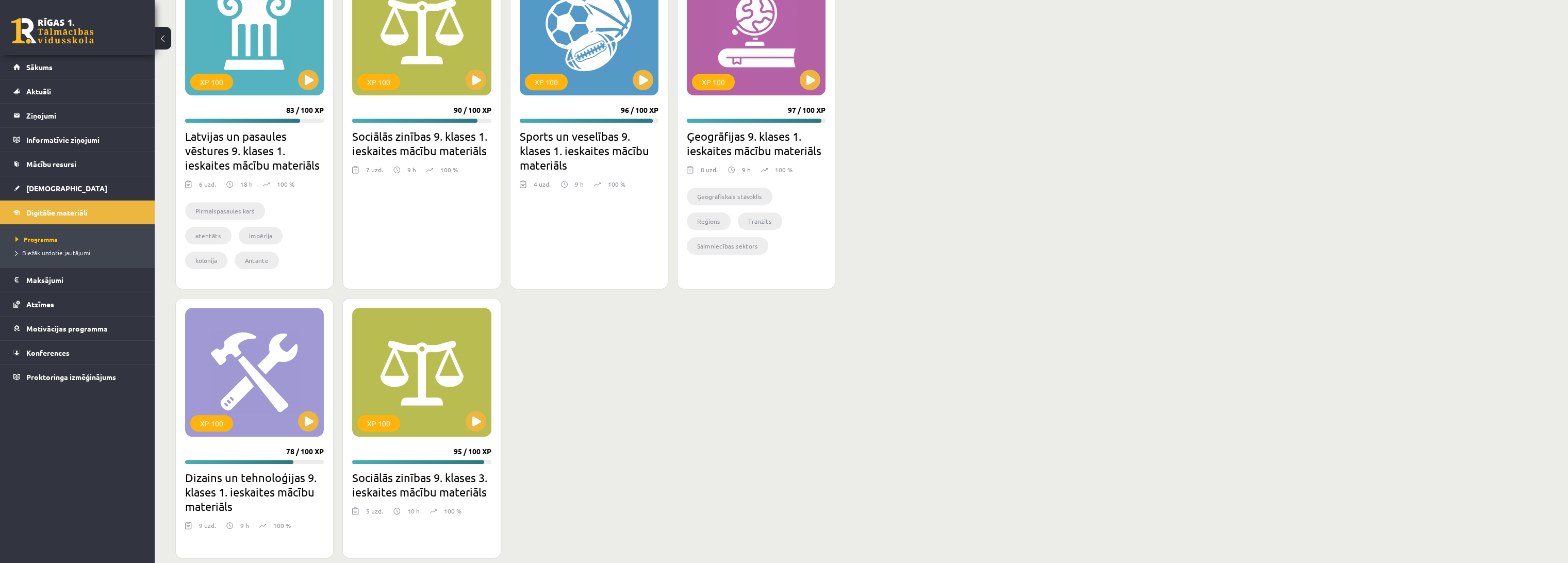
scroll to position [1847, 0]
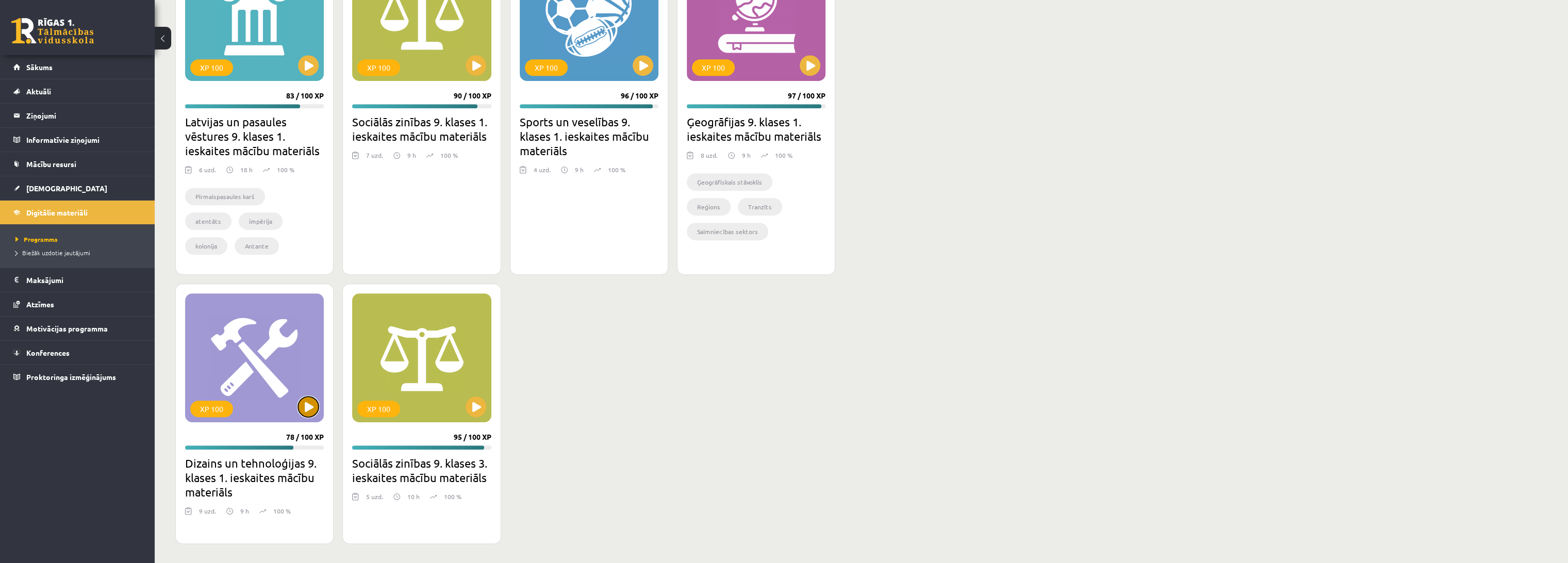
click at [312, 412] on button at bounding box center [309, 406] width 21 height 21
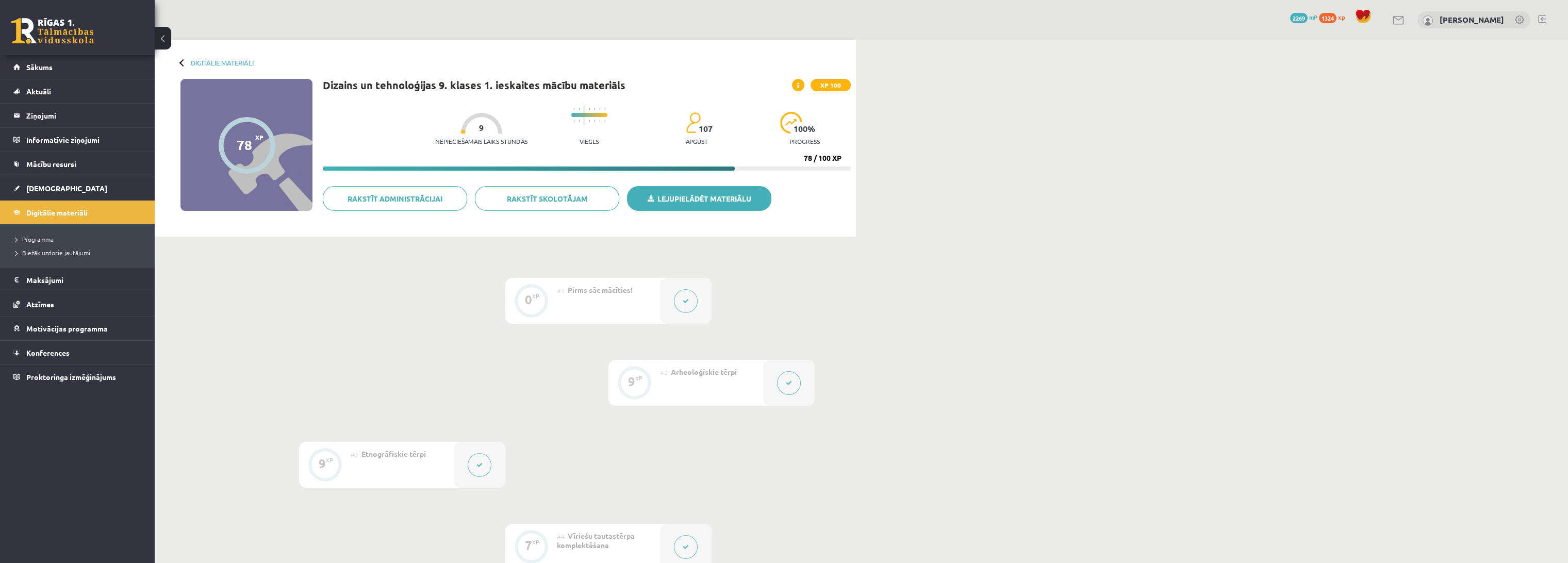
click at [649, 199] on icon at bounding box center [651, 198] width 6 height 7
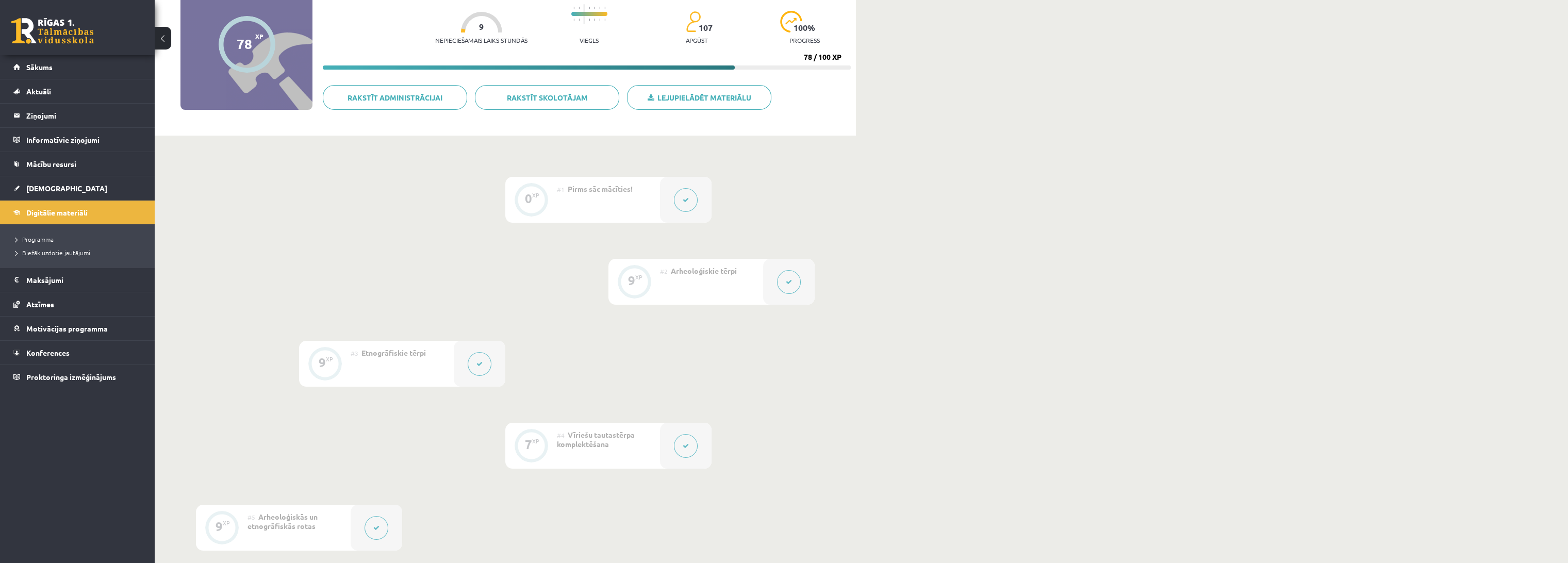
scroll to position [115, 0]
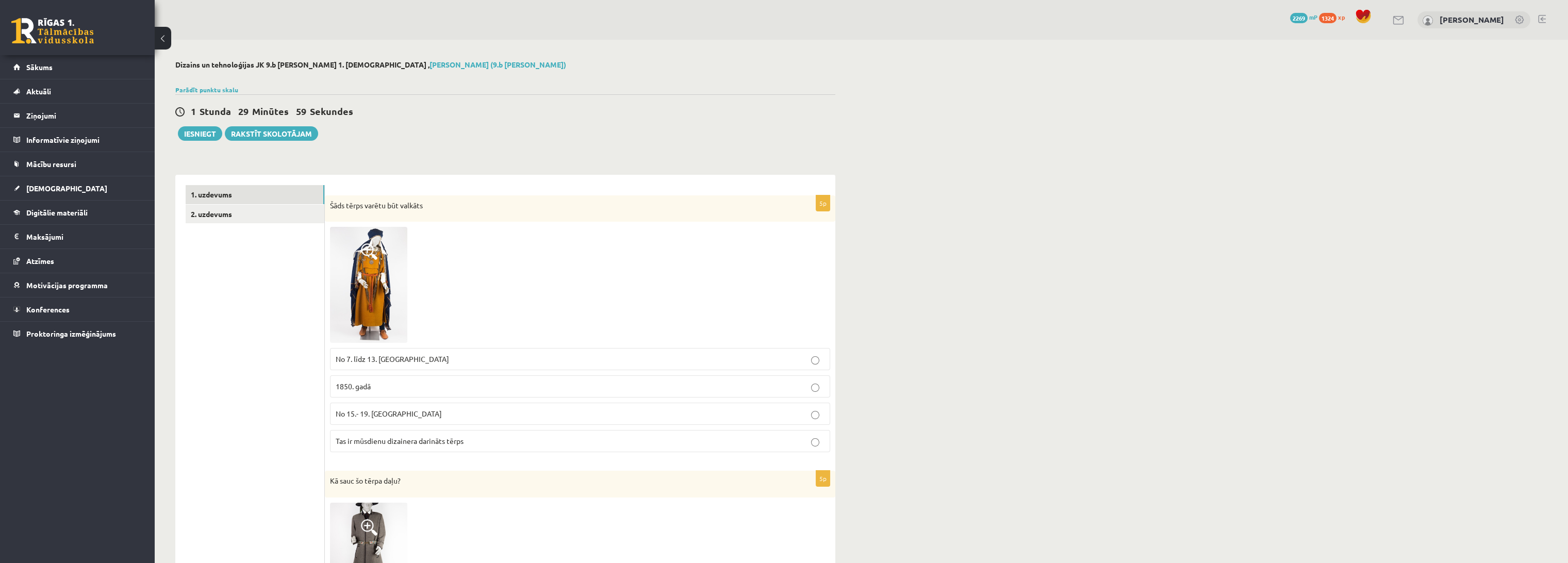
click at [392, 276] on img at bounding box center [369, 285] width 78 height 116
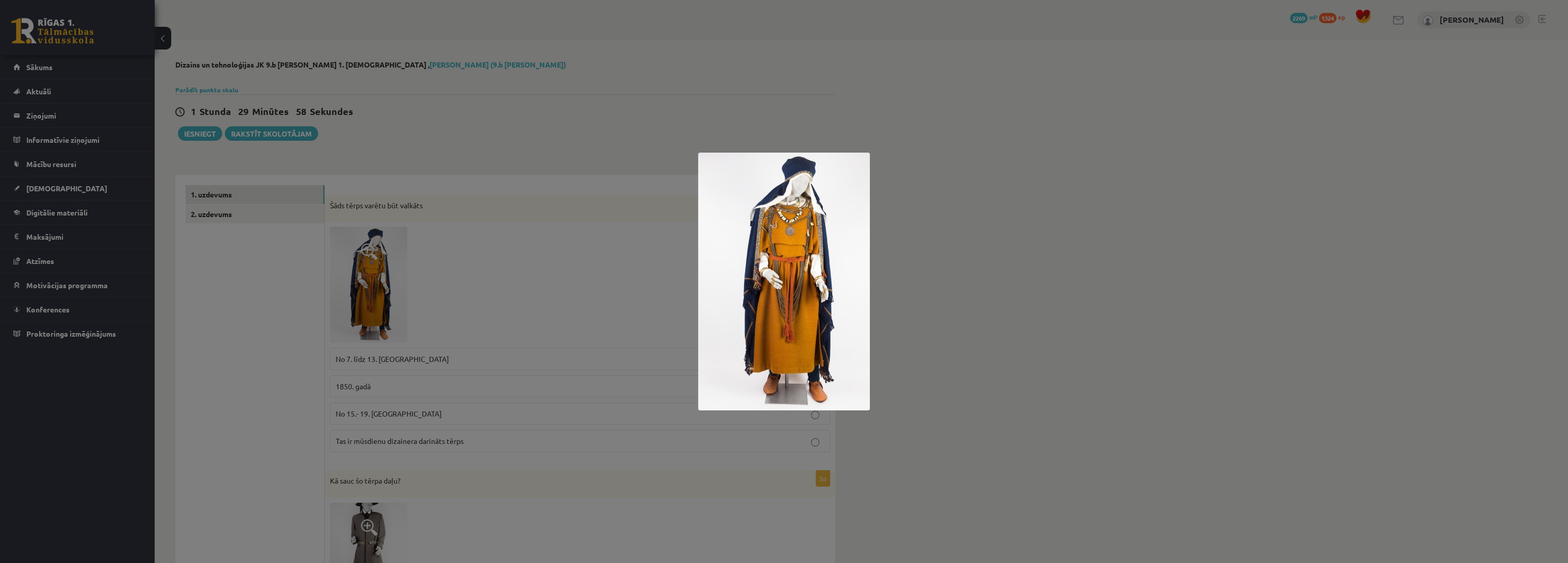
click at [788, 229] on img at bounding box center [784, 282] width 172 height 258
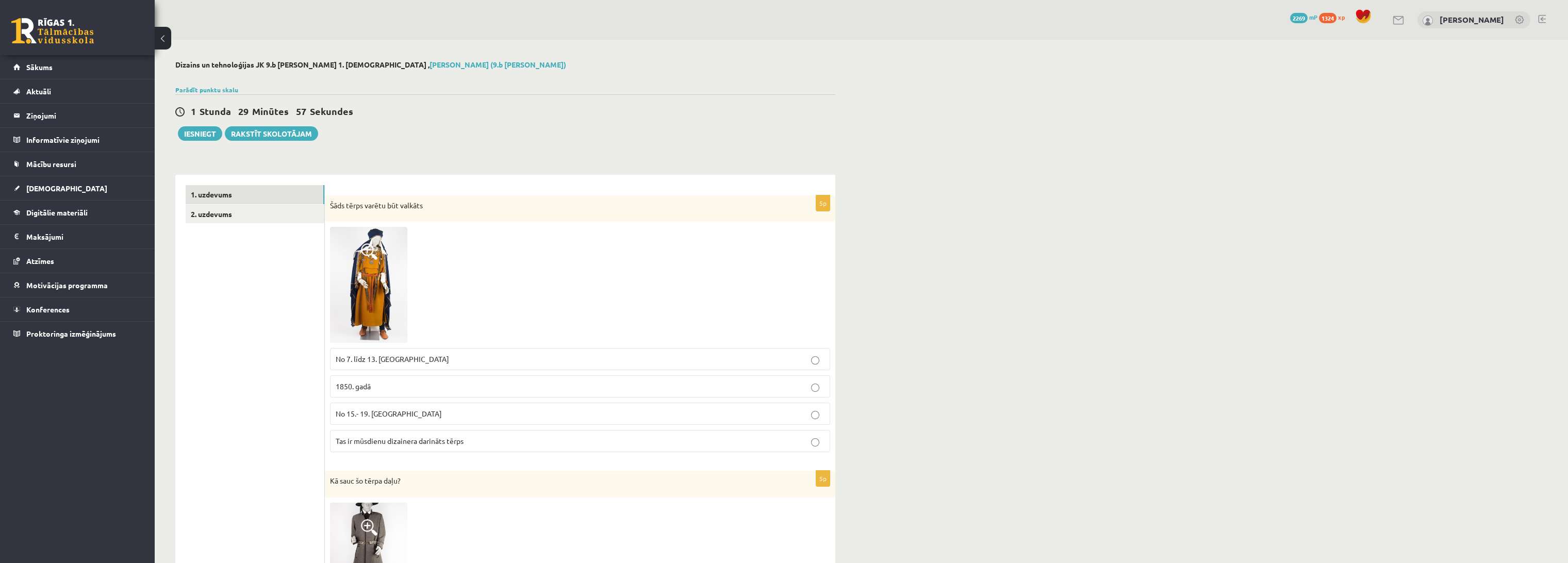
click at [361, 277] on img at bounding box center [369, 285] width 78 height 116
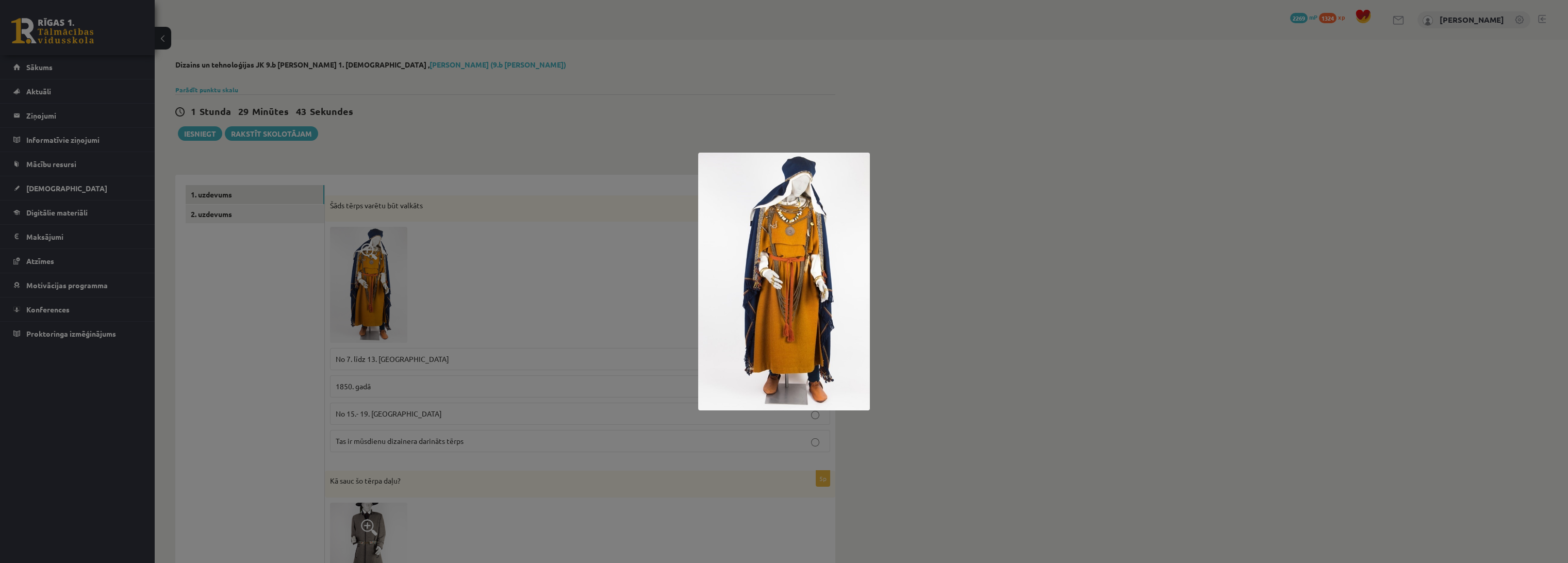
click at [516, 395] on div at bounding box center [784, 282] width 1568 height 563
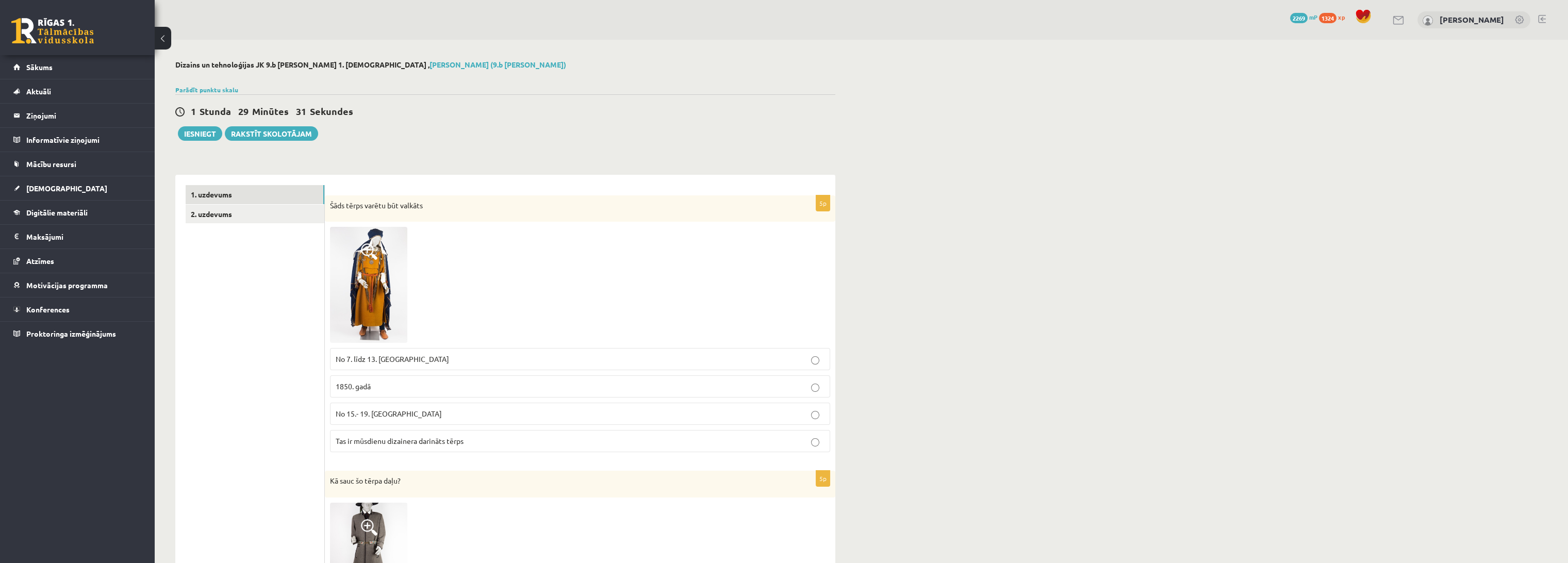
click at [385, 365] on label "No 7. līdz 13. [GEOGRAPHIC_DATA]" at bounding box center [580, 359] width 500 height 22
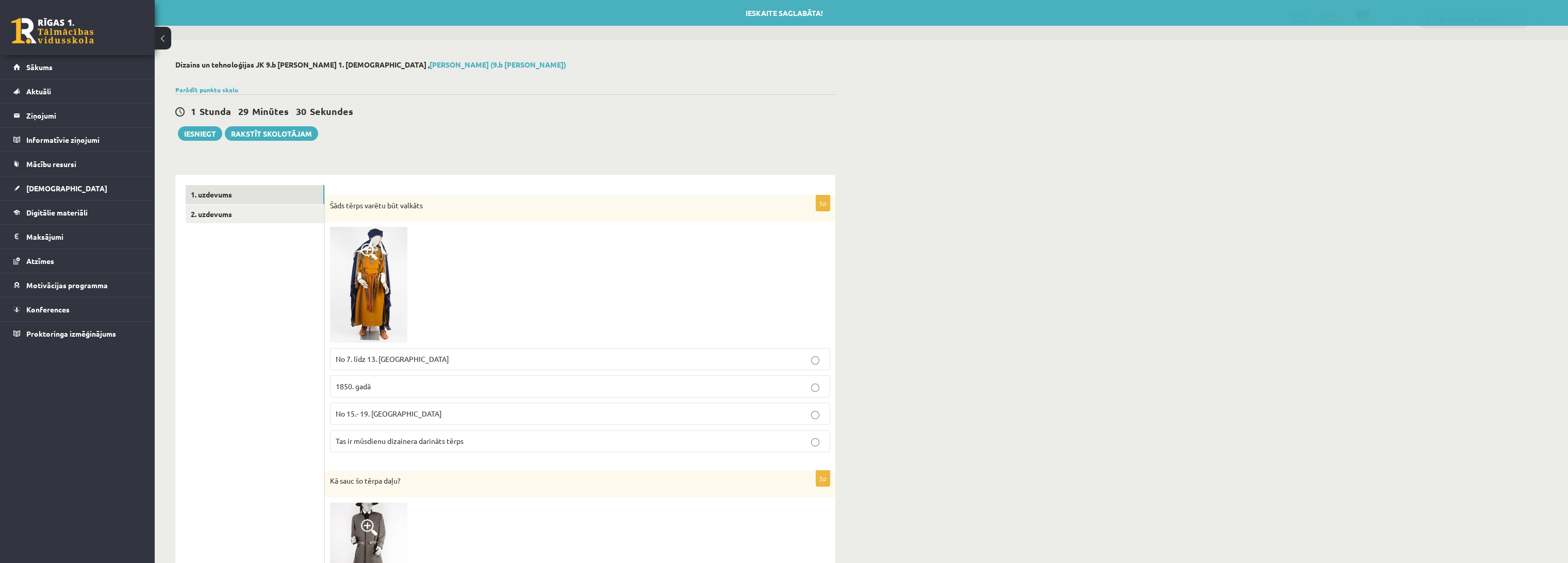
drag, startPoint x: 298, startPoint y: 361, endPoint x: 288, endPoint y: 357, distance: 10.8
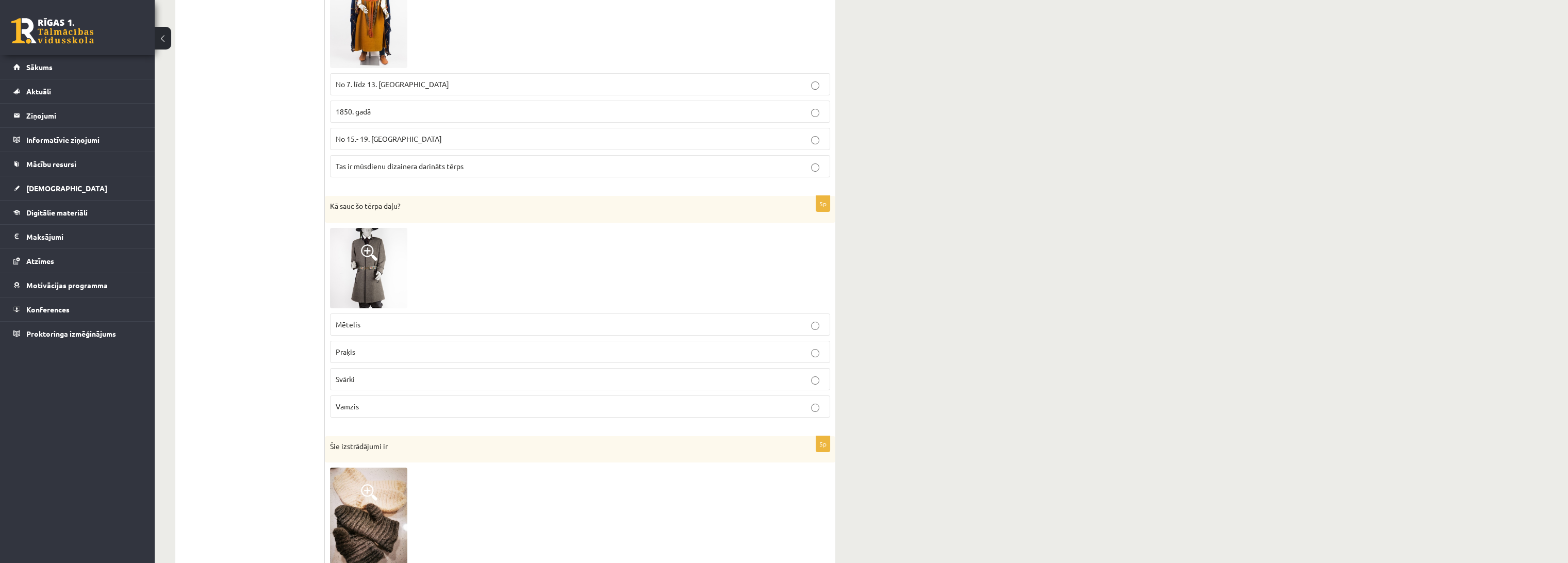
scroll to position [286, 0]
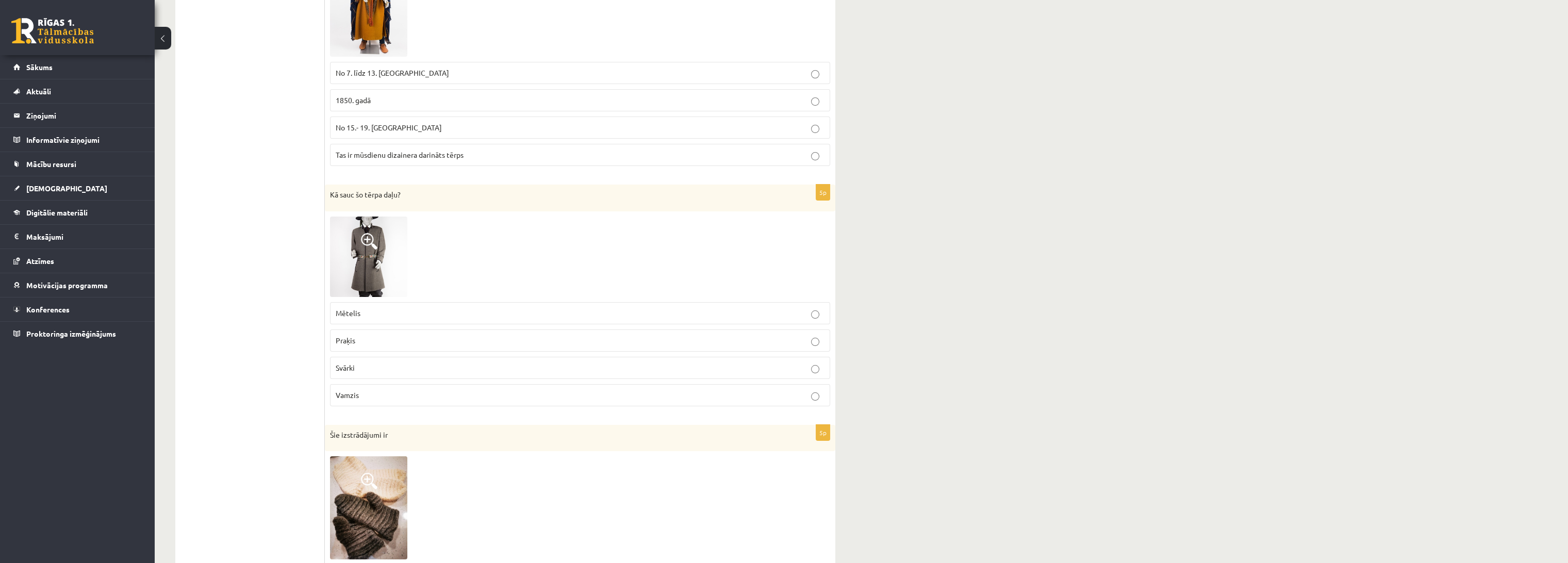
click at [379, 308] on p "Mētelis" at bounding box center [580, 313] width 489 height 11
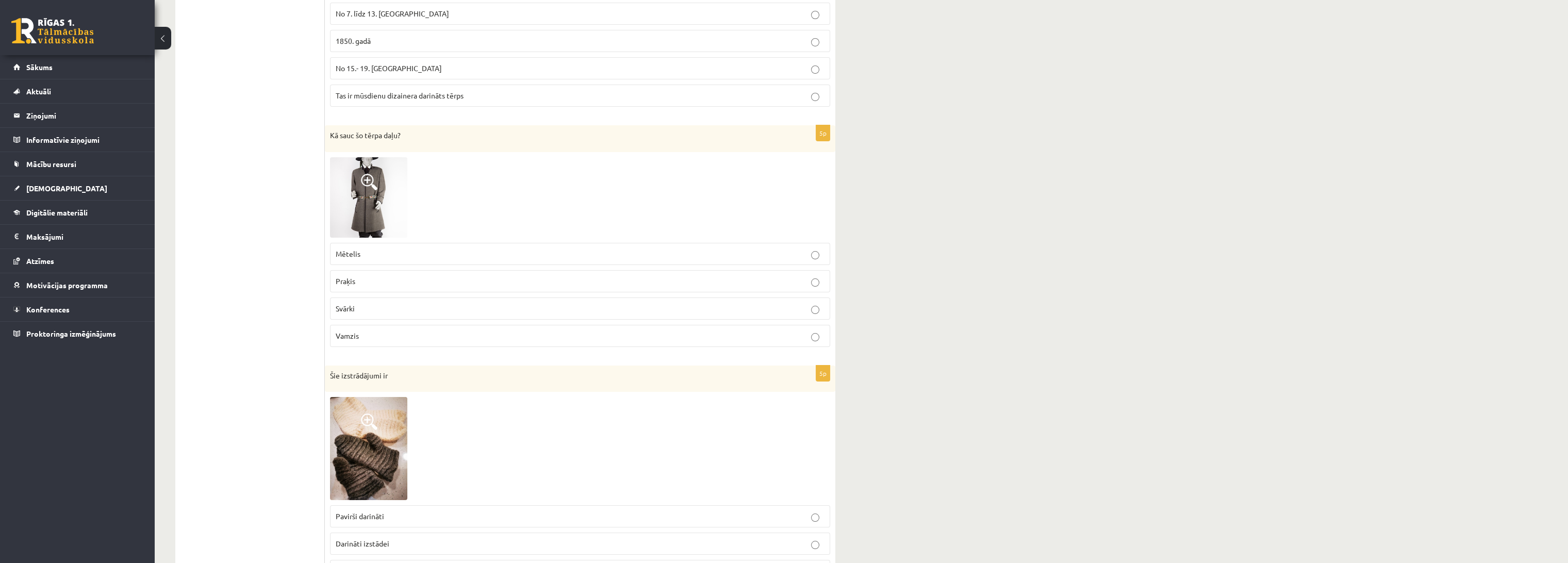
scroll to position [572, 0]
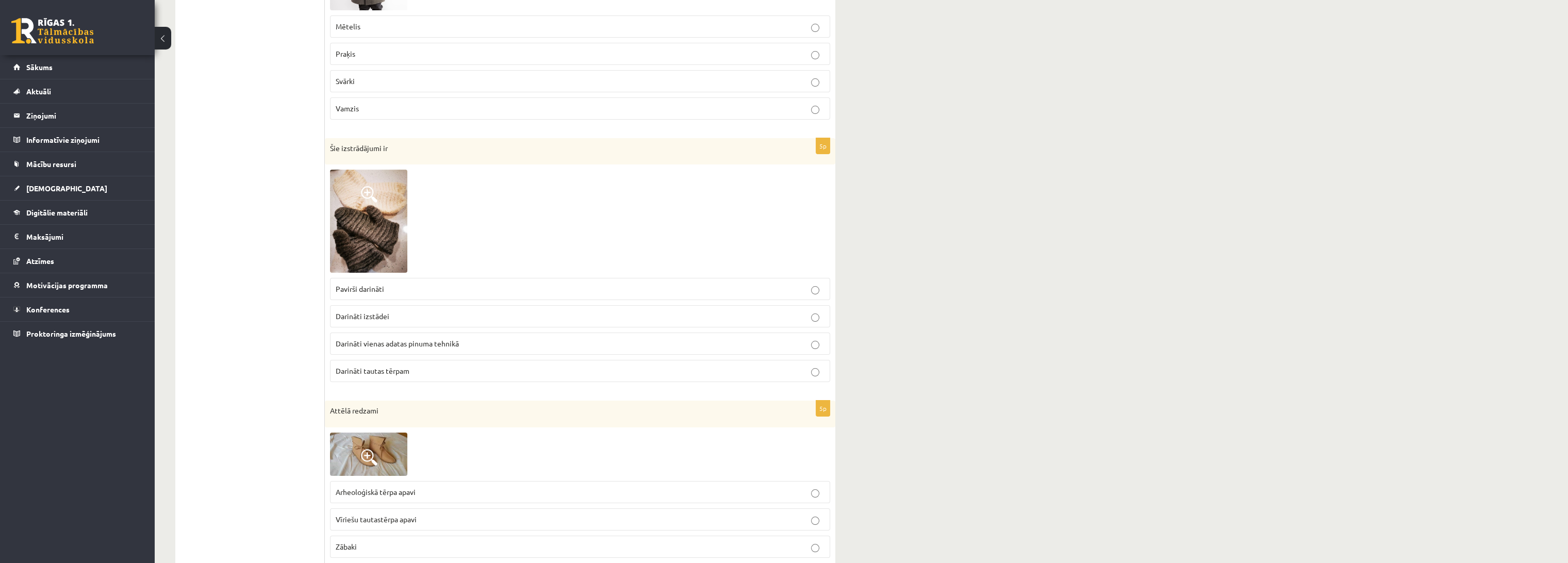
click at [437, 346] on span "Darināti vienas adatas pinuma tehnikā" at bounding box center [397, 343] width 123 height 9
click at [278, 343] on ul "1. uzdevums 2. uzdevums" at bounding box center [256, 463] width 139 height 1702
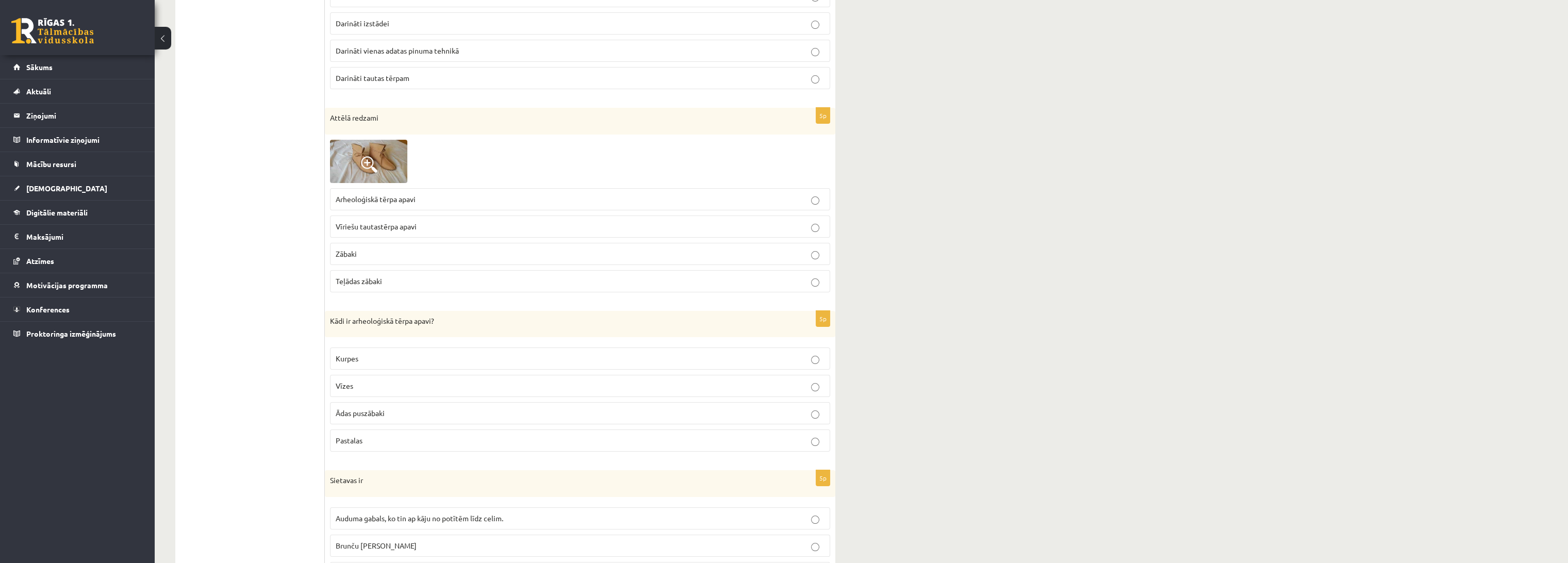
scroll to position [916, 0]
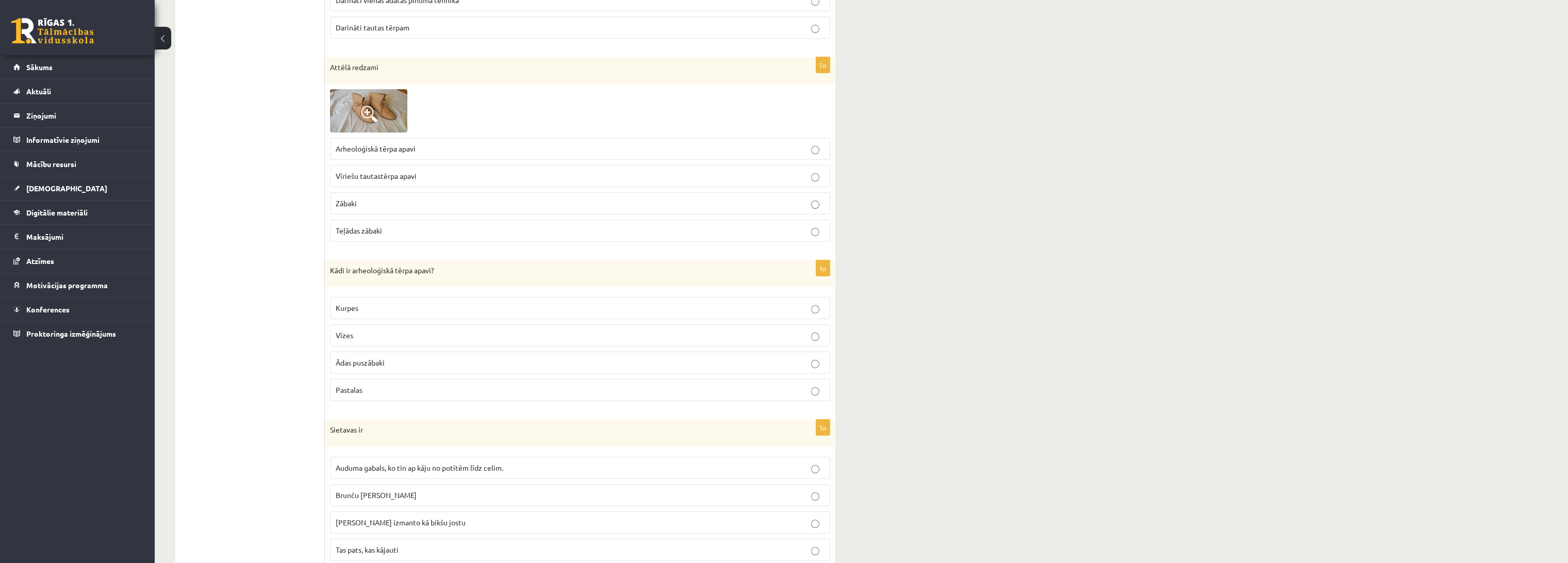
click at [384, 151] on p "Arheoloģiskā tērpa apavi" at bounding box center [580, 149] width 489 height 11
click at [278, 227] on ul "1. uzdevums 2. uzdevums" at bounding box center [256, 120] width 139 height 1702
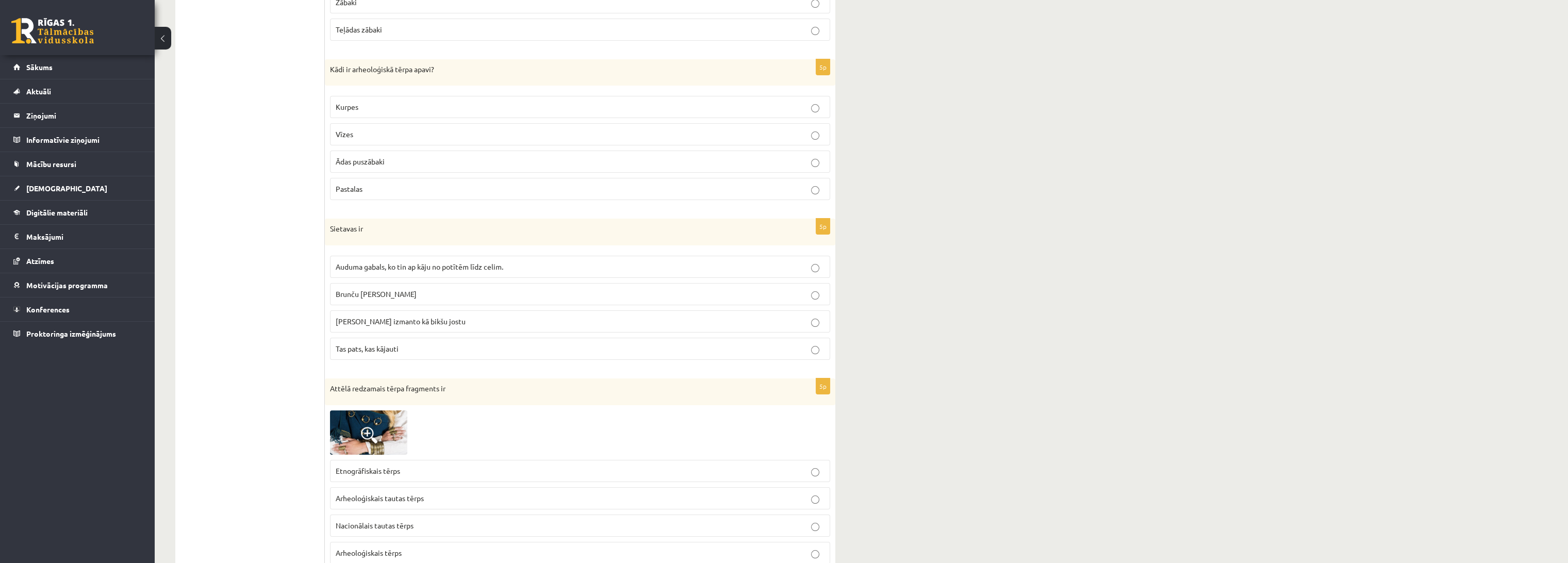
scroll to position [1260, 0]
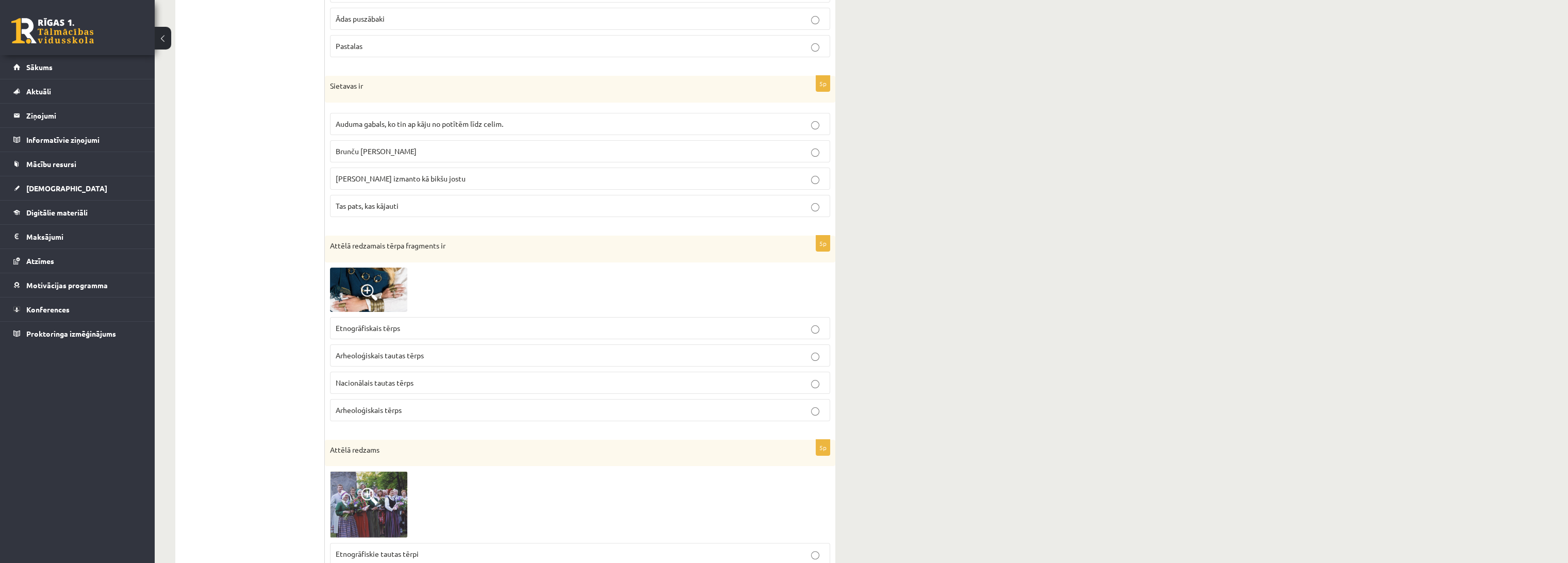
click at [393, 344] on label "Arheoloģiskais tautas tērps" at bounding box center [580, 355] width 500 height 22
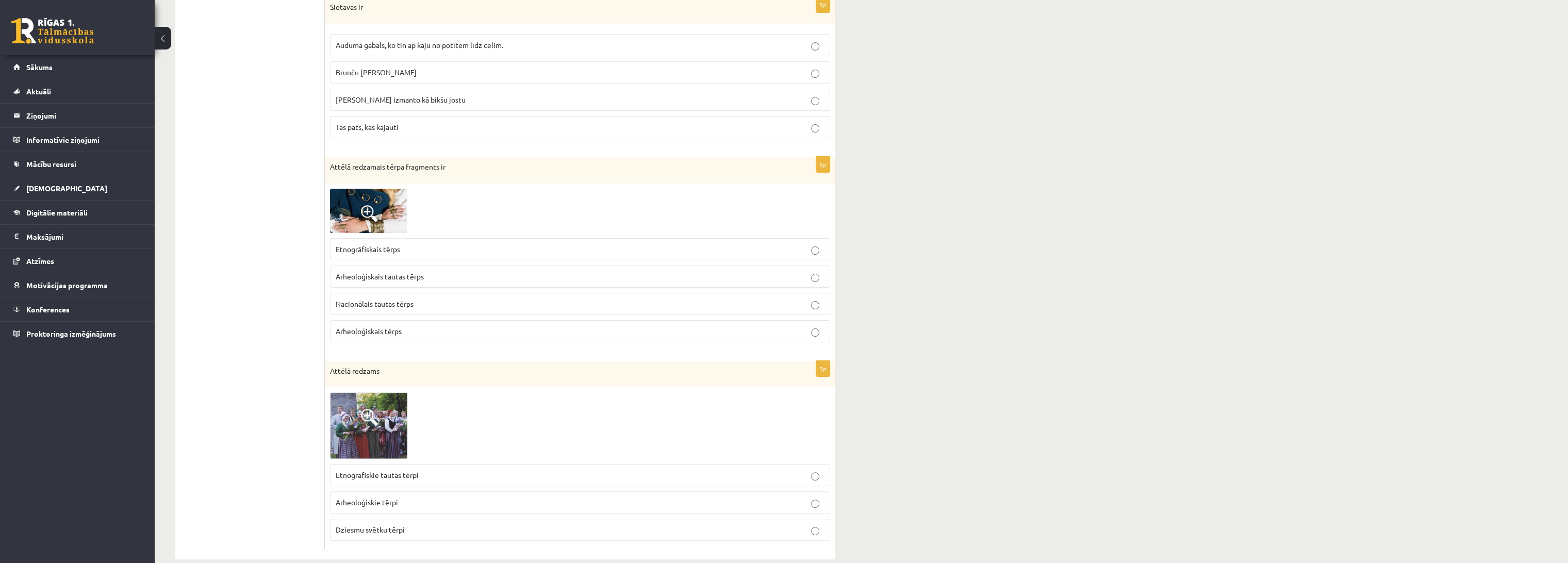
scroll to position [1351, 0]
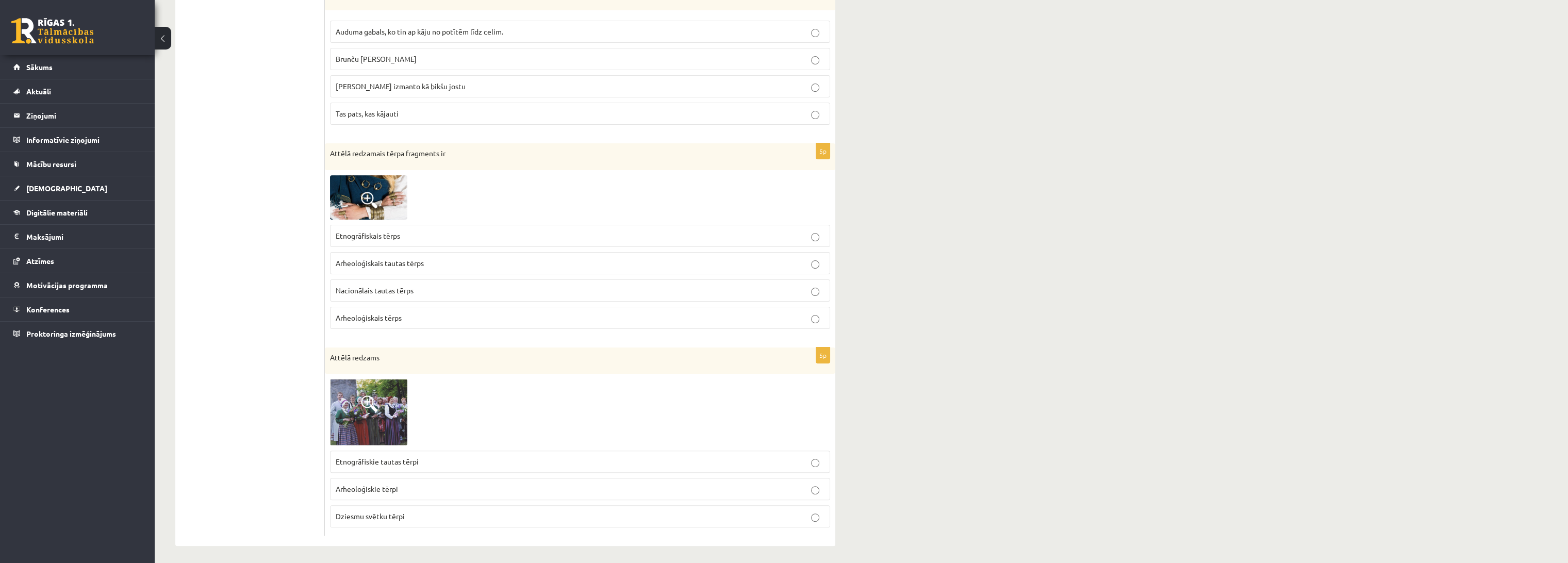
click at [403, 459] on span "Etnogrāfiskie tautas tērpi" at bounding box center [377, 461] width 83 height 9
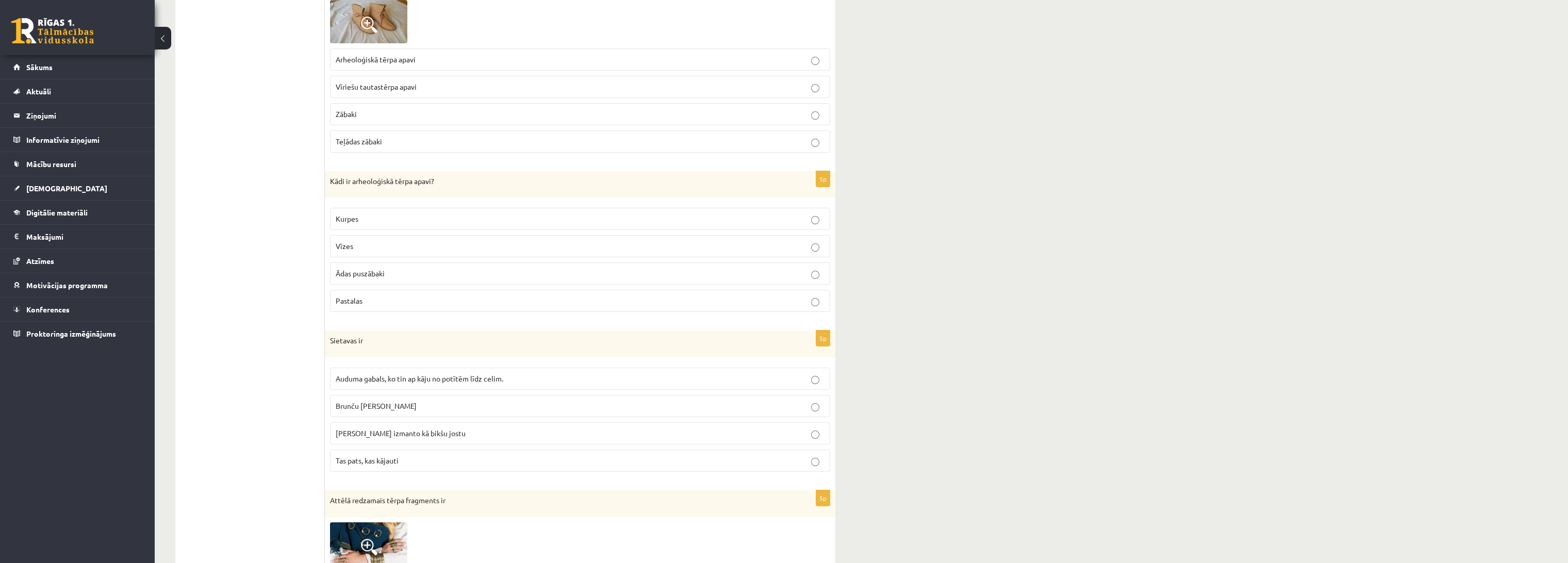
scroll to position [1008, 0]
click at [398, 271] on p "Ādas puszābaki" at bounding box center [580, 270] width 489 height 11
click at [396, 374] on span "Auduma gabals, ko tin ap kāju no potītēm līdz celim." at bounding box center [419, 376] width 168 height 9
click at [233, 406] on ul "1. uzdevums 2. uzdevums" at bounding box center [256, 28] width 139 height 1702
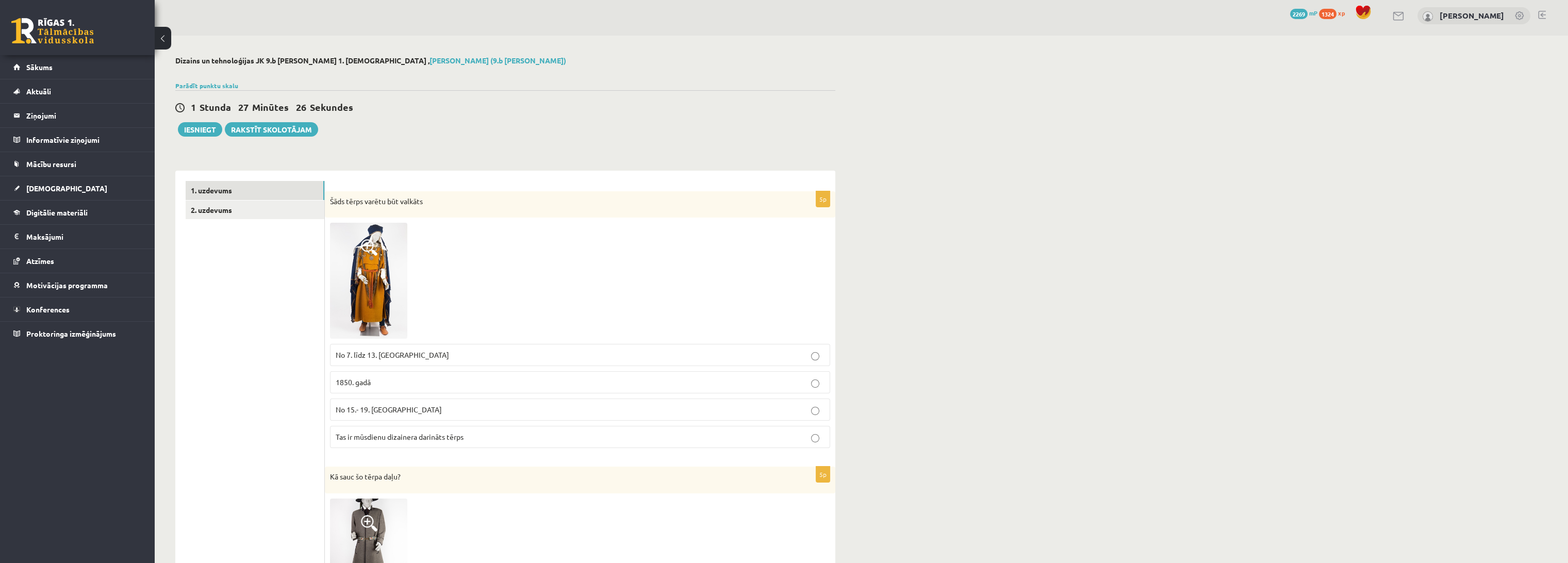
scroll to position [0, 0]
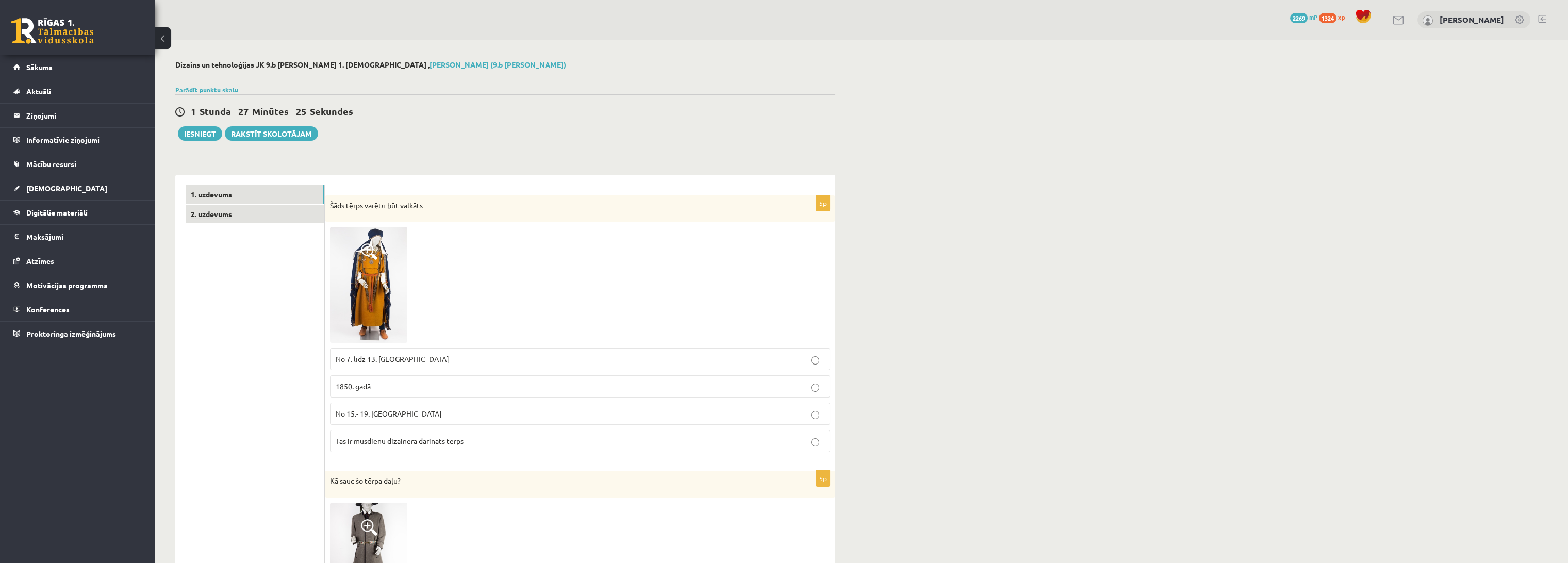
click at [218, 210] on link "2. uzdevums" at bounding box center [255, 214] width 138 height 19
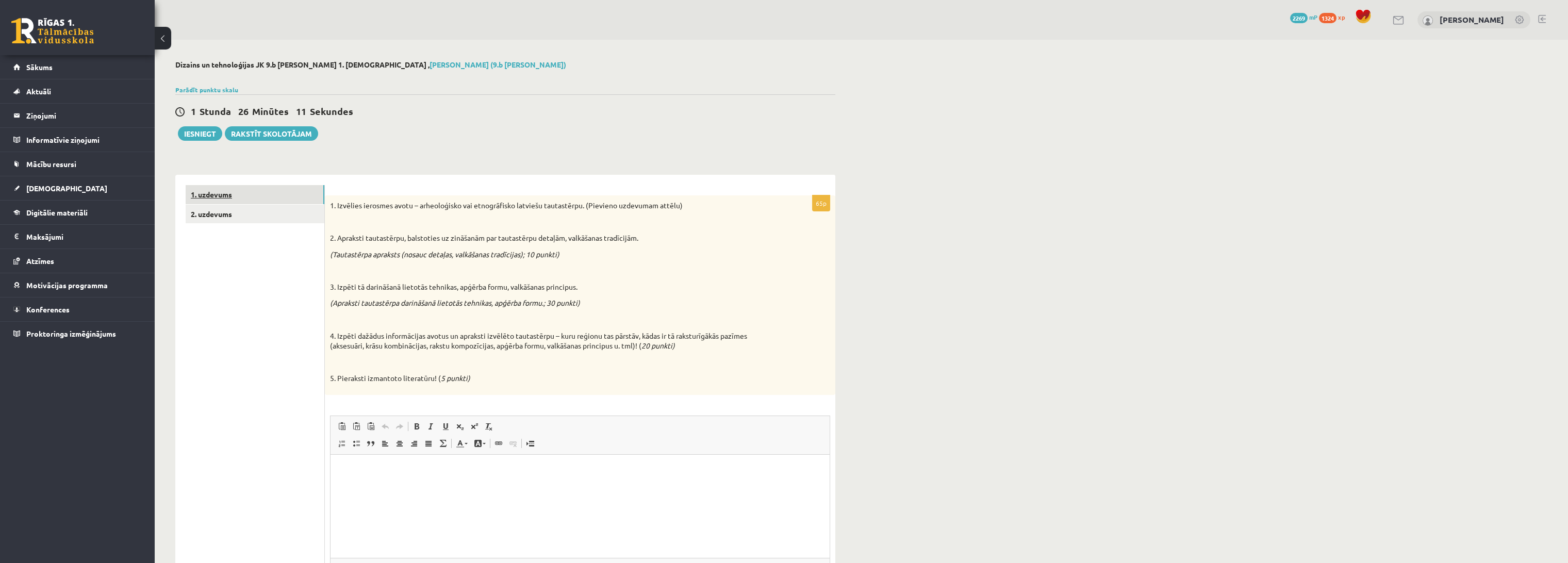
drag, startPoint x: 285, startPoint y: 193, endPoint x: 237, endPoint y: 4, distance: 195.0
click at [285, 193] on link "1. uzdevums" at bounding box center [255, 195] width 138 height 19
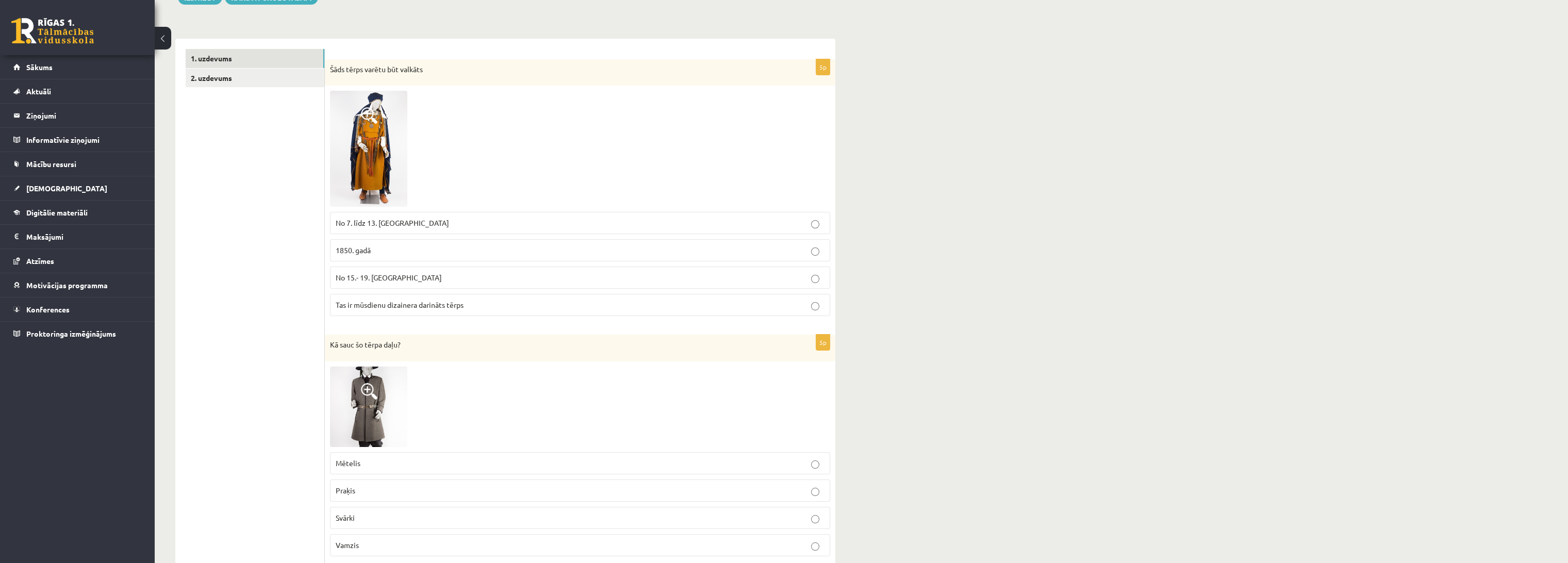
scroll to position [172, 0]
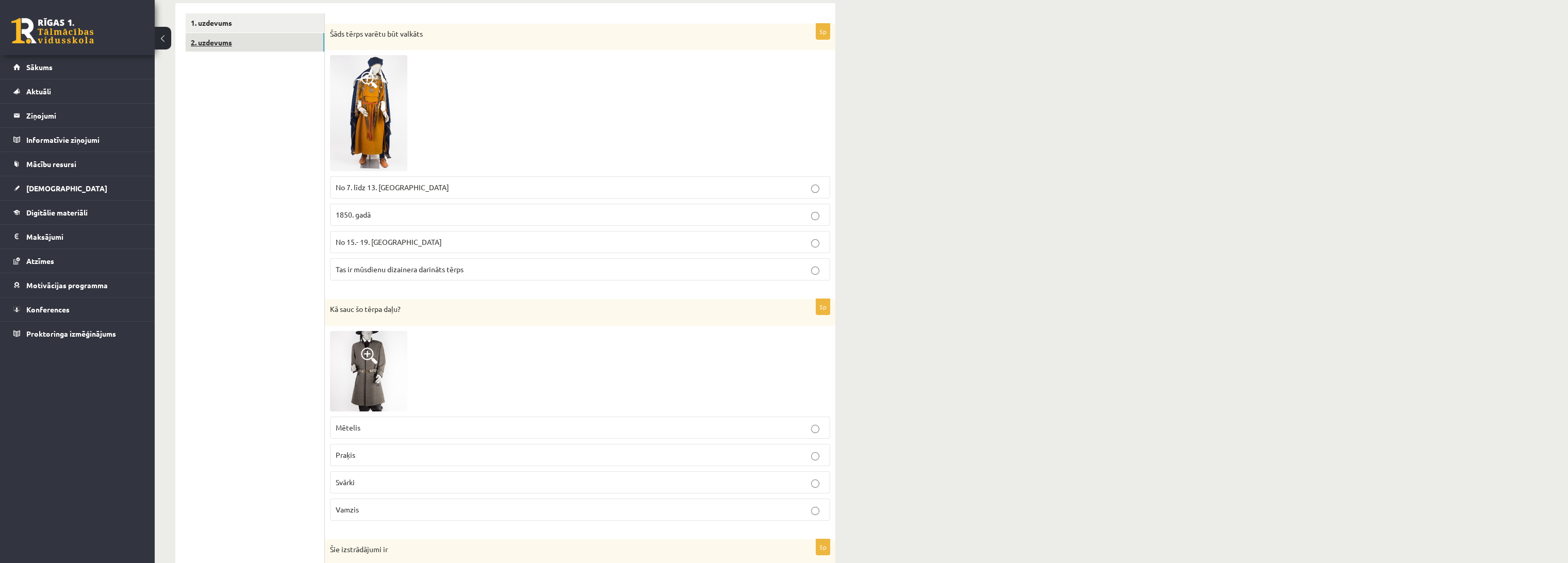
click at [218, 33] on link "2. uzdevums" at bounding box center [255, 43] width 138 height 19
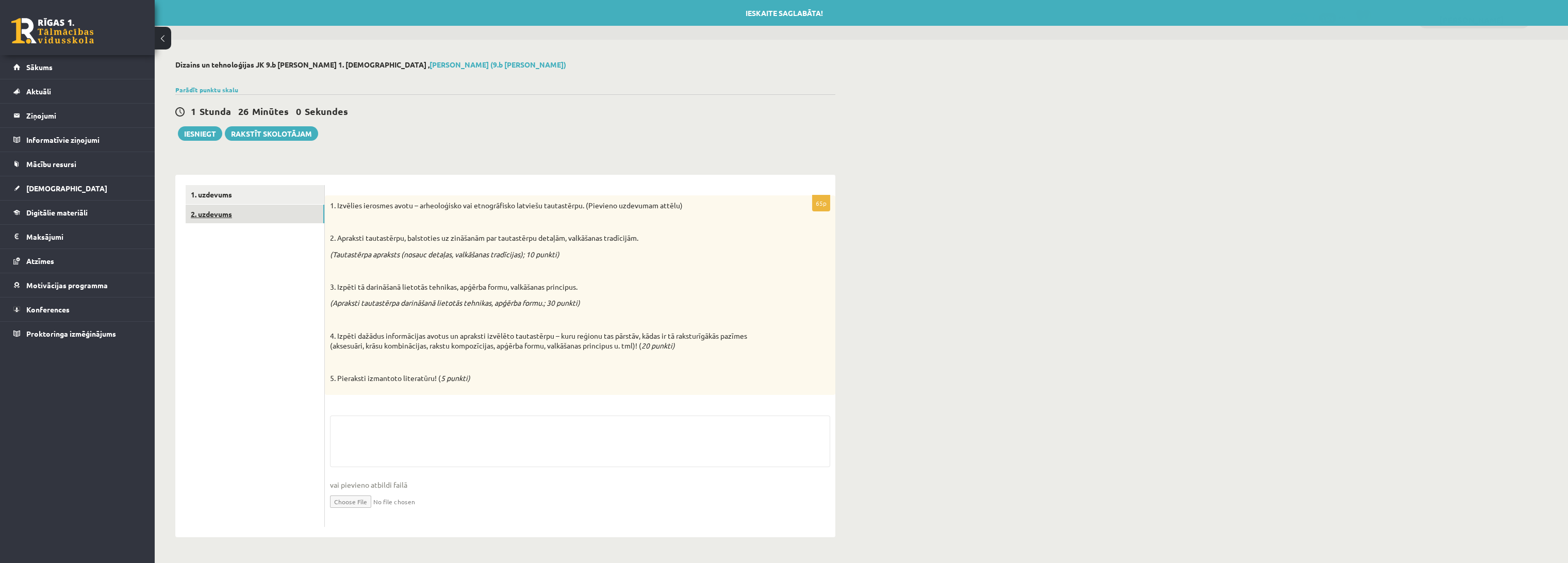
scroll to position [0, 0]
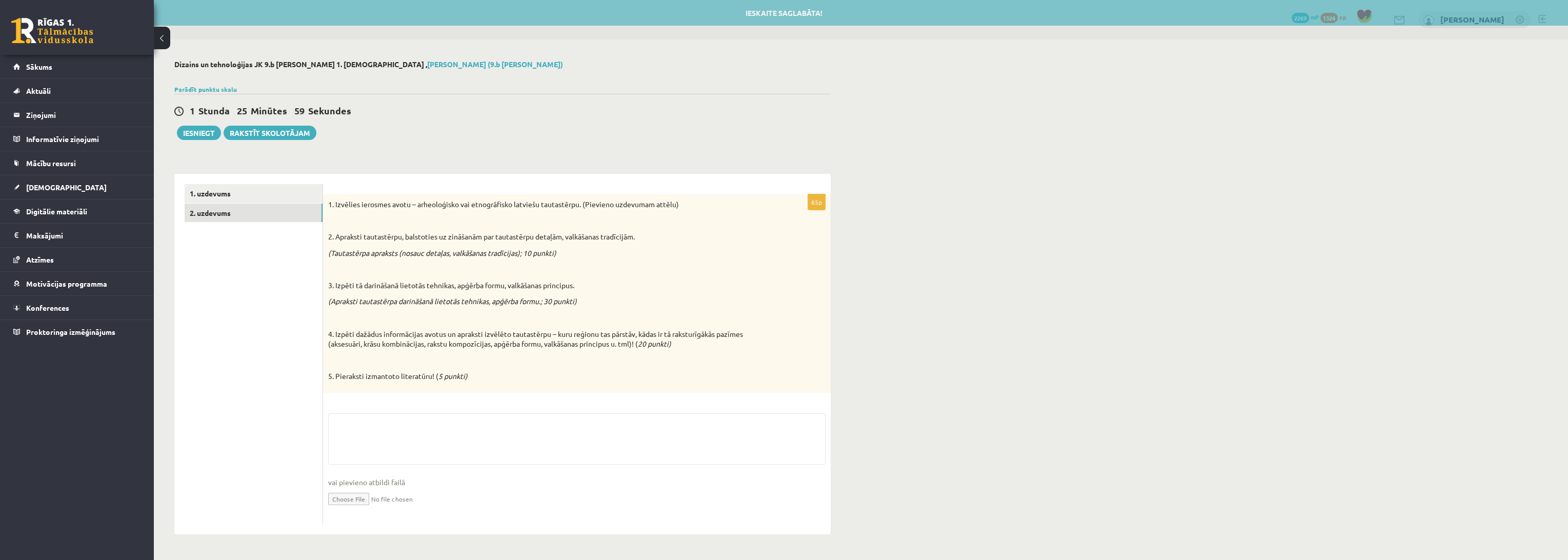
drag, startPoint x: 459, startPoint y: 179, endPoint x: 426, endPoint y: 164, distance: 36.2
click at [451, 174] on div "65p 1. Izvēlies ierosmes avotu – arheoloģisko vai etnogrāfisko latviešu tautast…" at bounding box center [577, 354] width 507 height 360
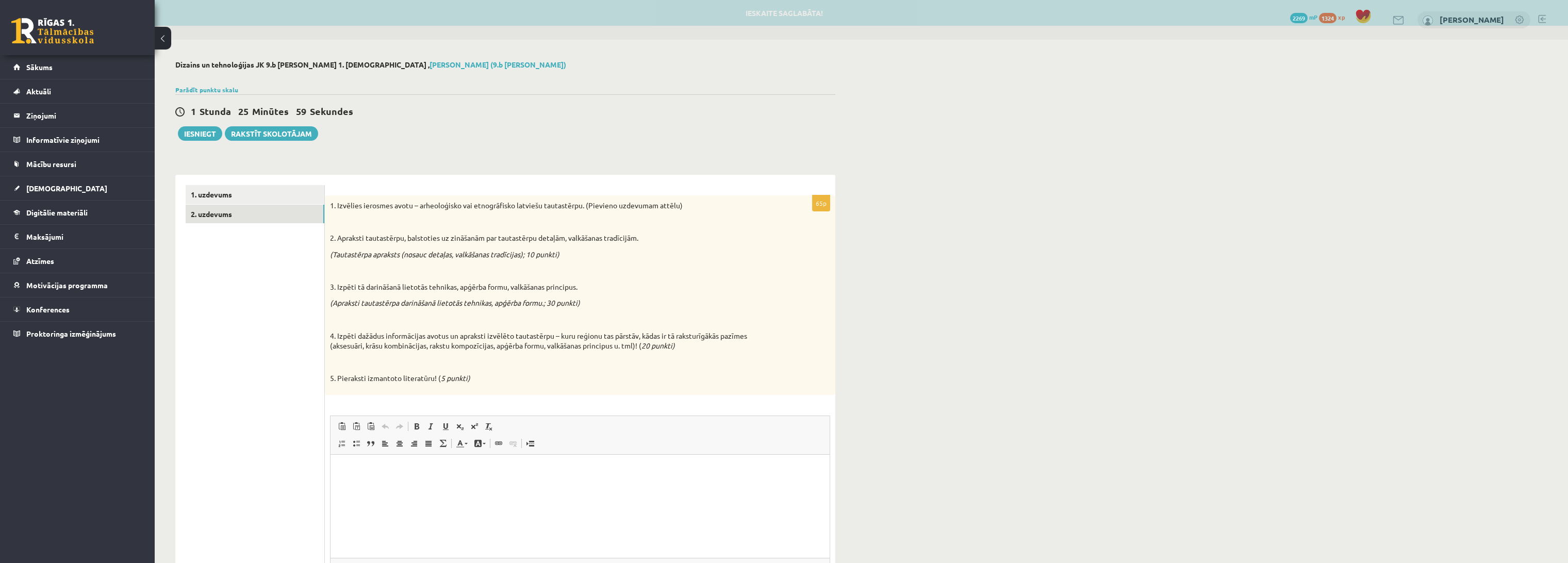
click at [423, 164] on div "**********" at bounding box center [506, 350] width 701 height 621
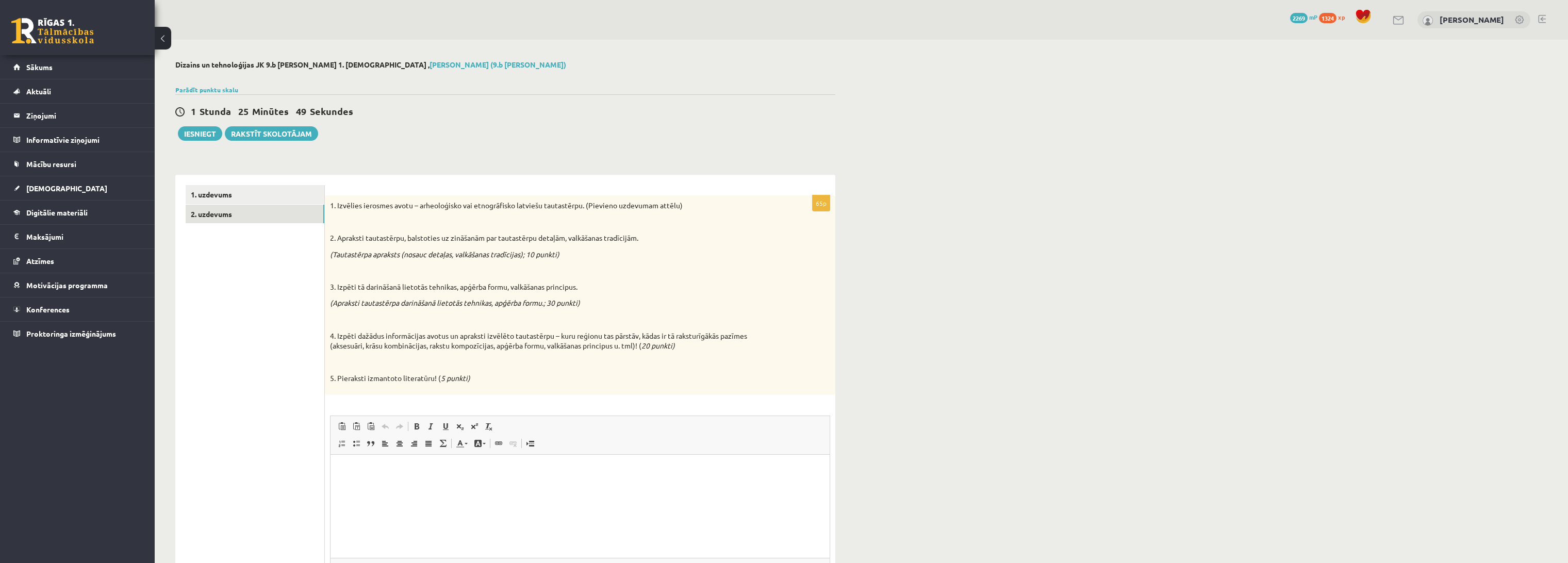
click at [684, 259] on p "(Tautastērpa apraksts (nosauc detaļas, valkāšanas tradīcijas); 10 punkti)" at bounding box center [554, 254] width 449 height 10
click at [901, 453] on div "**********" at bounding box center [862, 350] width 1413 height 621
click at [1195, 166] on div "**********" at bounding box center [862, 350] width 1413 height 621
click at [229, 198] on link "1. uzdevums" at bounding box center [255, 195] width 138 height 19
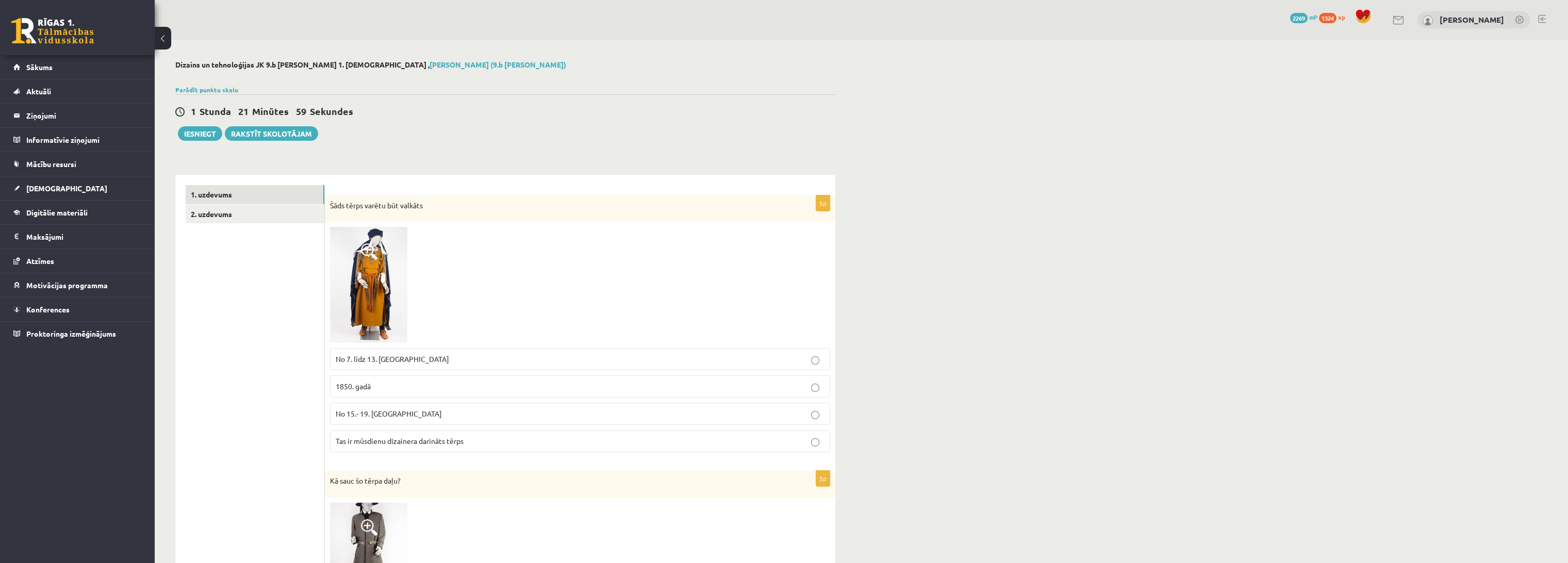
click at [282, 221] on link "2. uzdevums" at bounding box center [255, 214] width 138 height 19
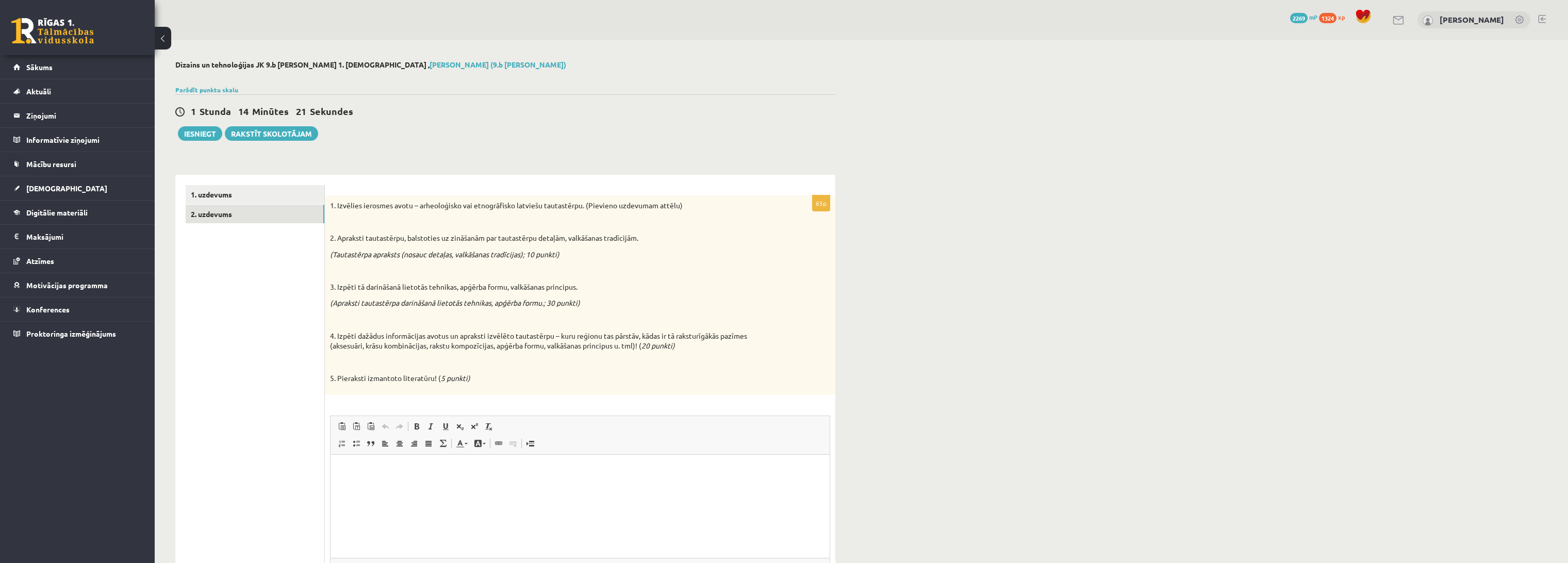
click at [448, 476] on html at bounding box center [580, 470] width 499 height 32
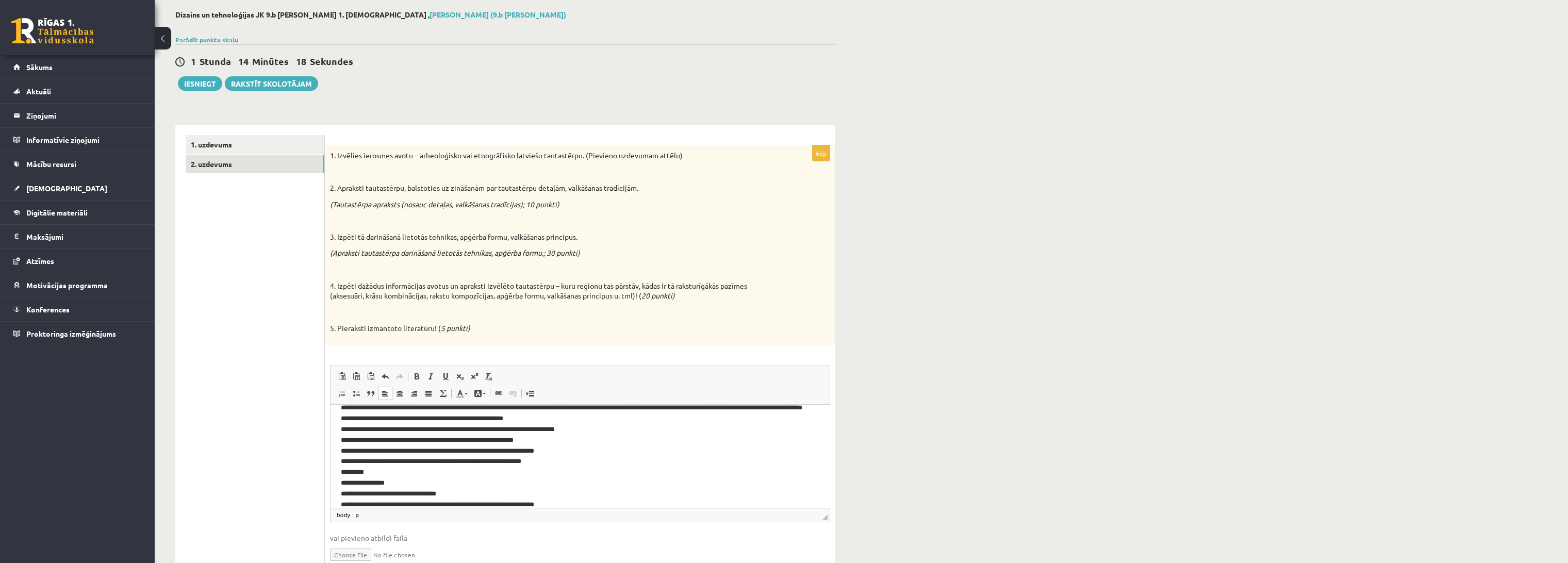
scroll to position [57, 0]
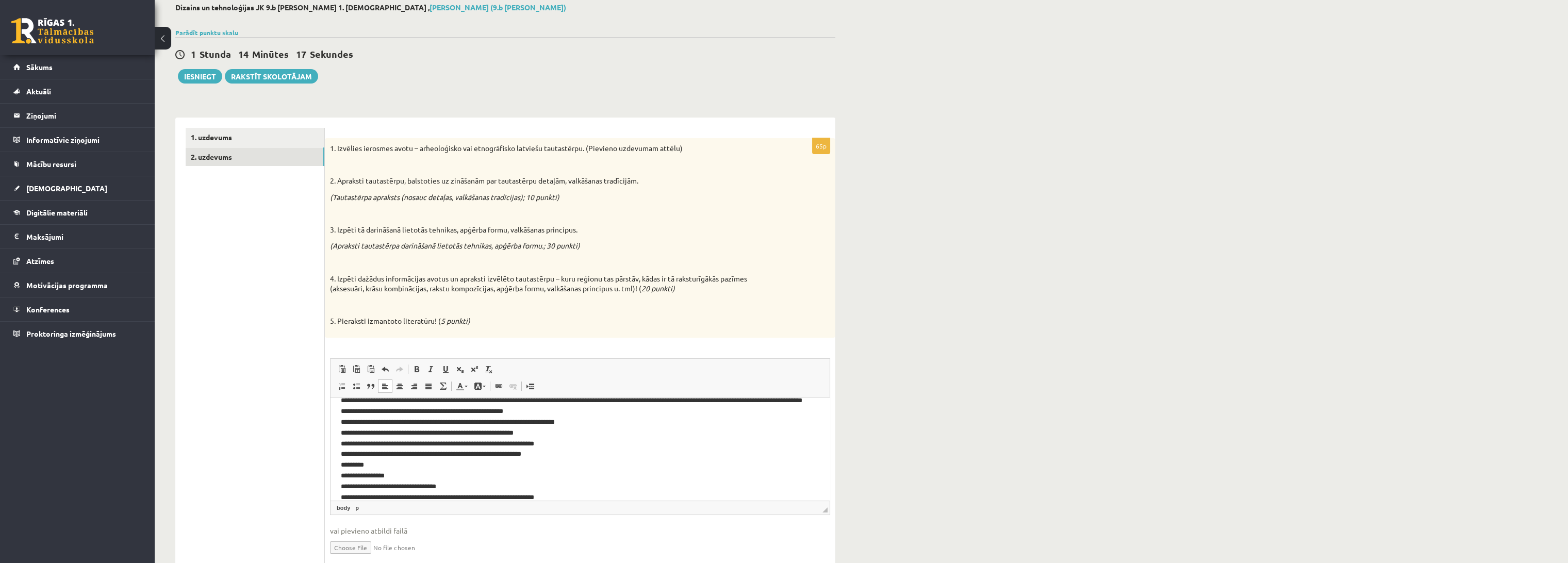
click at [392, 473] on p "**********" at bounding box center [576, 433] width 470 height 139
click at [341, 474] on p "**********" at bounding box center [576, 433] width 470 height 139
click at [556, 455] on p "**********" at bounding box center [576, 433] width 470 height 139
click at [349, 492] on p "**********" at bounding box center [576, 493] width 470 height 54
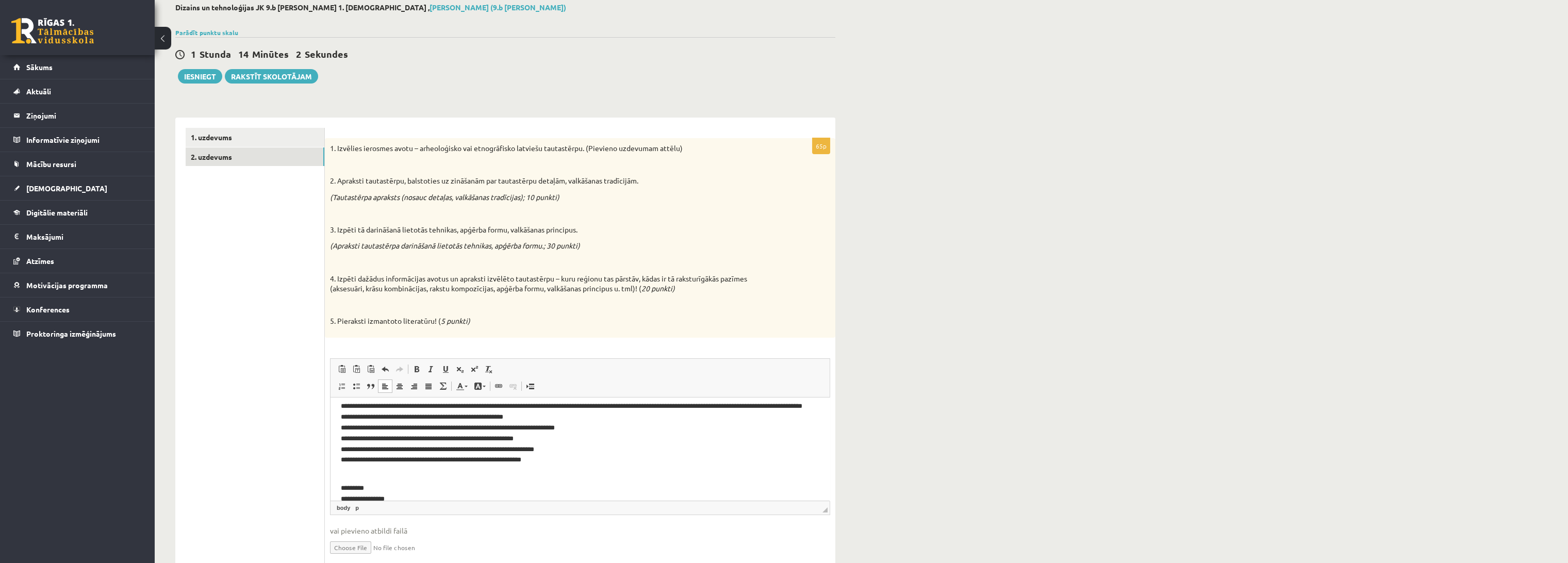
scroll to position [0, 0]
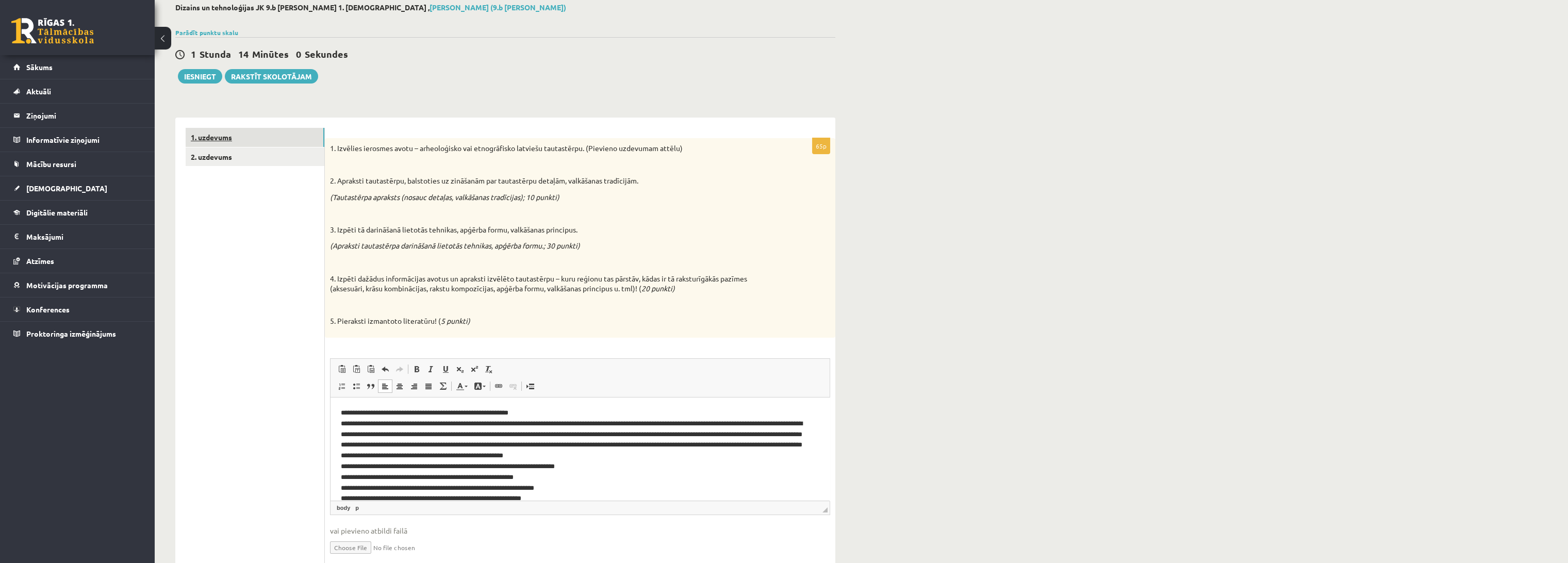
click at [235, 138] on link "1. uzdevums" at bounding box center [255, 138] width 138 height 19
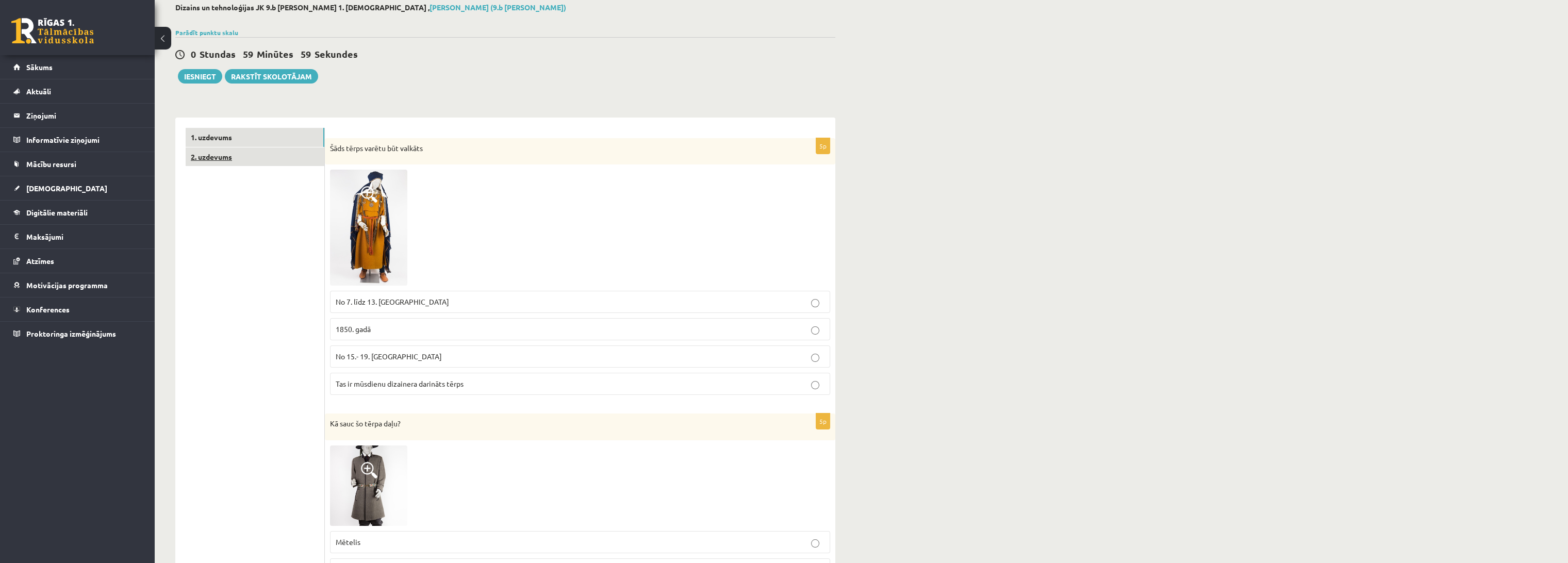
click at [245, 158] on link "2. uzdevums" at bounding box center [255, 157] width 138 height 19
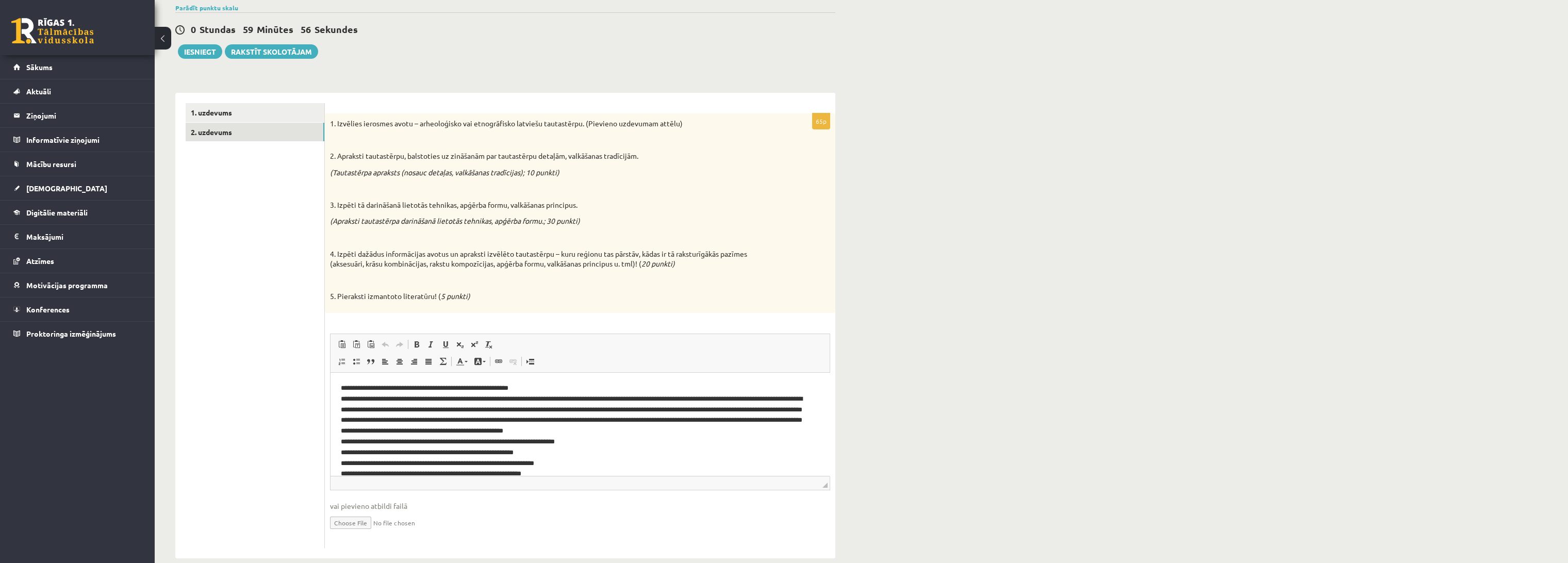
scroll to position [98, 0]
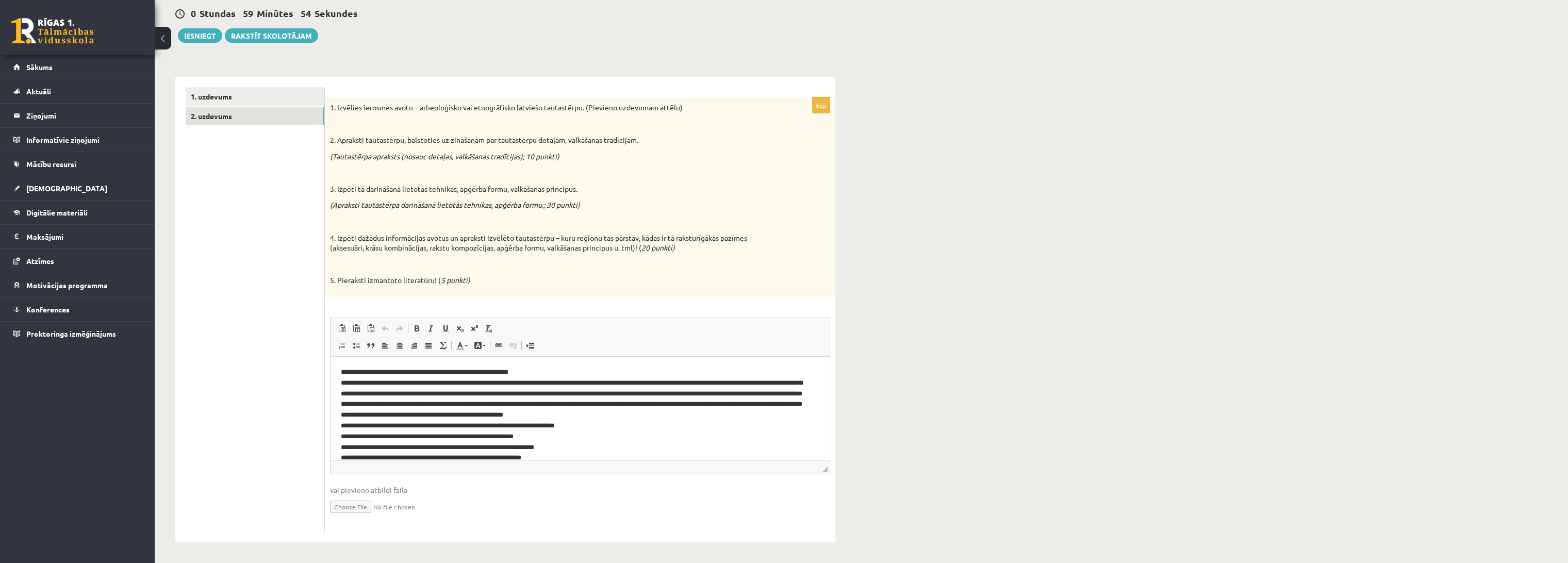
click at [351, 374] on p "**********" at bounding box center [576, 414] width 470 height 96
click at [571, 383] on p "**********" at bounding box center [576, 414] width 470 height 96
drag, startPoint x: 665, startPoint y: 384, endPoint x: 675, endPoint y: 391, distance: 12.2
click at [665, 384] on p "**********" at bounding box center [576, 414] width 470 height 96
drag, startPoint x: 464, startPoint y: 391, endPoint x: 434, endPoint y: 390, distance: 30.0
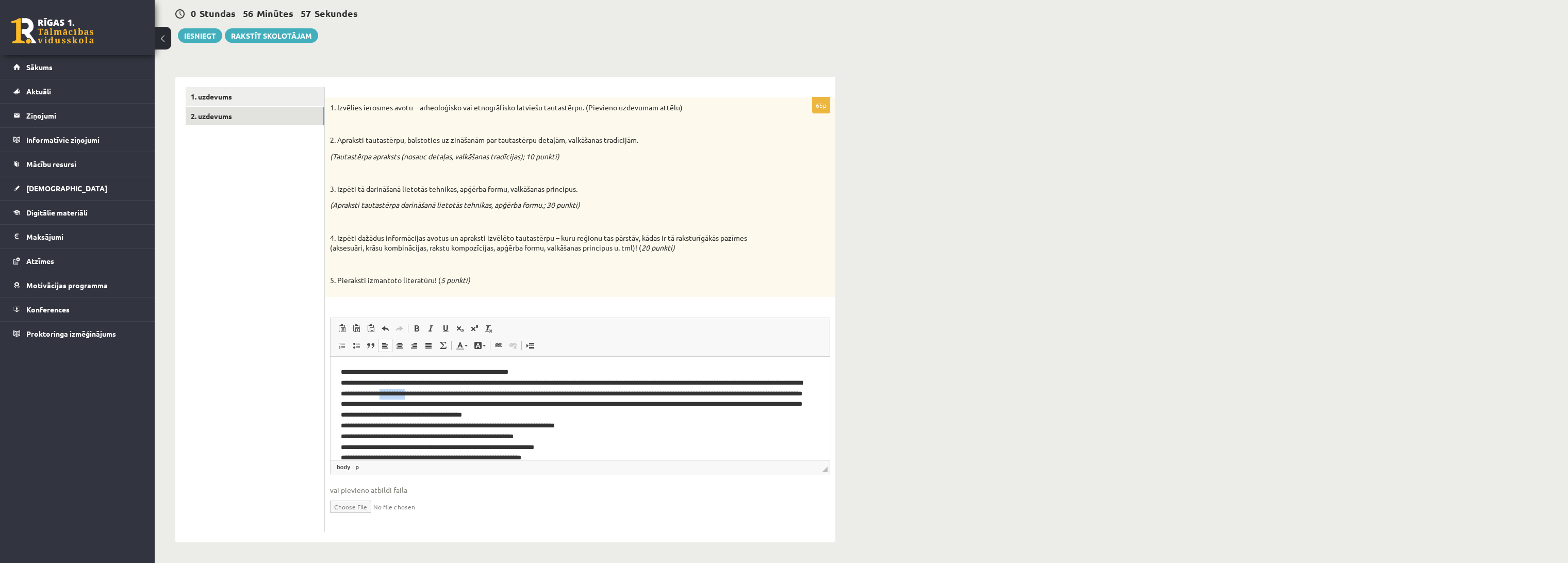
click at [434, 390] on p "**********" at bounding box center [576, 414] width 470 height 96
click at [487, 394] on p "**********" at bounding box center [576, 414] width 470 height 96
click at [787, 394] on p "**********" at bounding box center [576, 414] width 470 height 96
drag, startPoint x: 782, startPoint y: 394, endPoint x: 772, endPoint y: 391, distance: 10.4
click at [781, 393] on p "**********" at bounding box center [576, 414] width 470 height 96
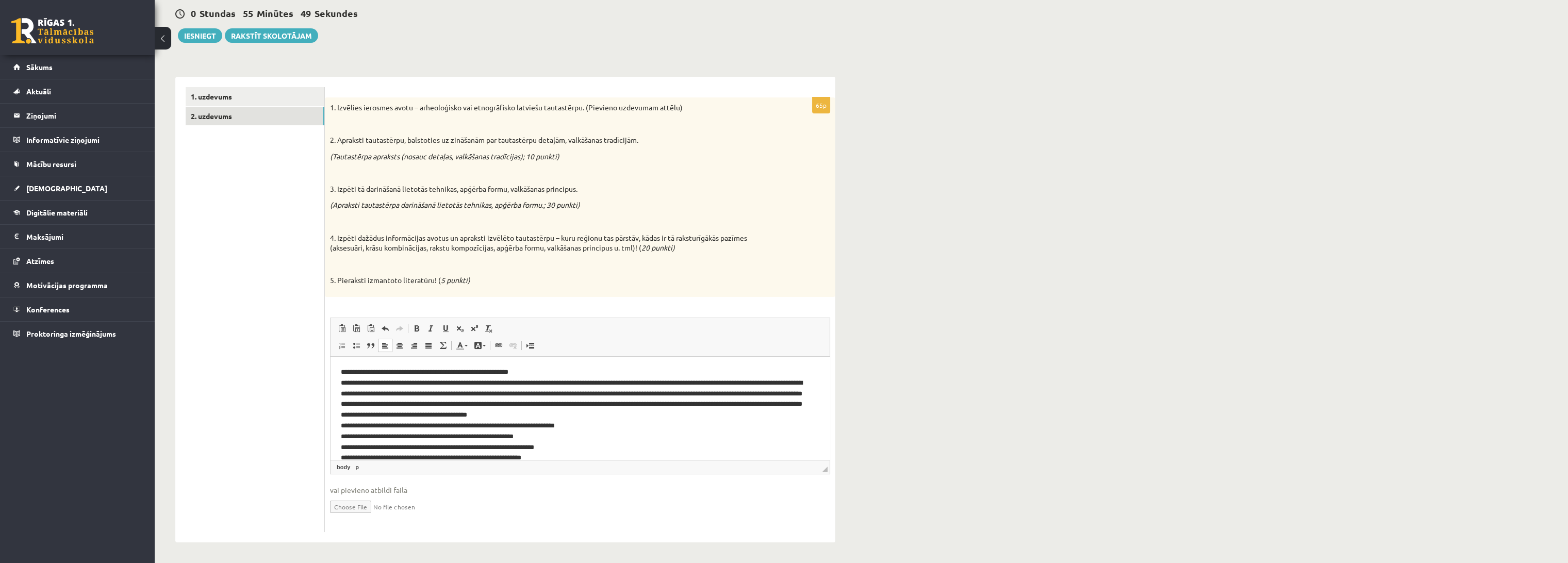
click at [784, 387] on p "**********" at bounding box center [576, 414] width 470 height 96
click at [779, 398] on p "**********" at bounding box center [576, 414] width 470 height 96
click at [384, 403] on p "**********" at bounding box center [576, 414] width 470 height 96
click at [561, 405] on p "**********" at bounding box center [576, 414] width 470 height 96
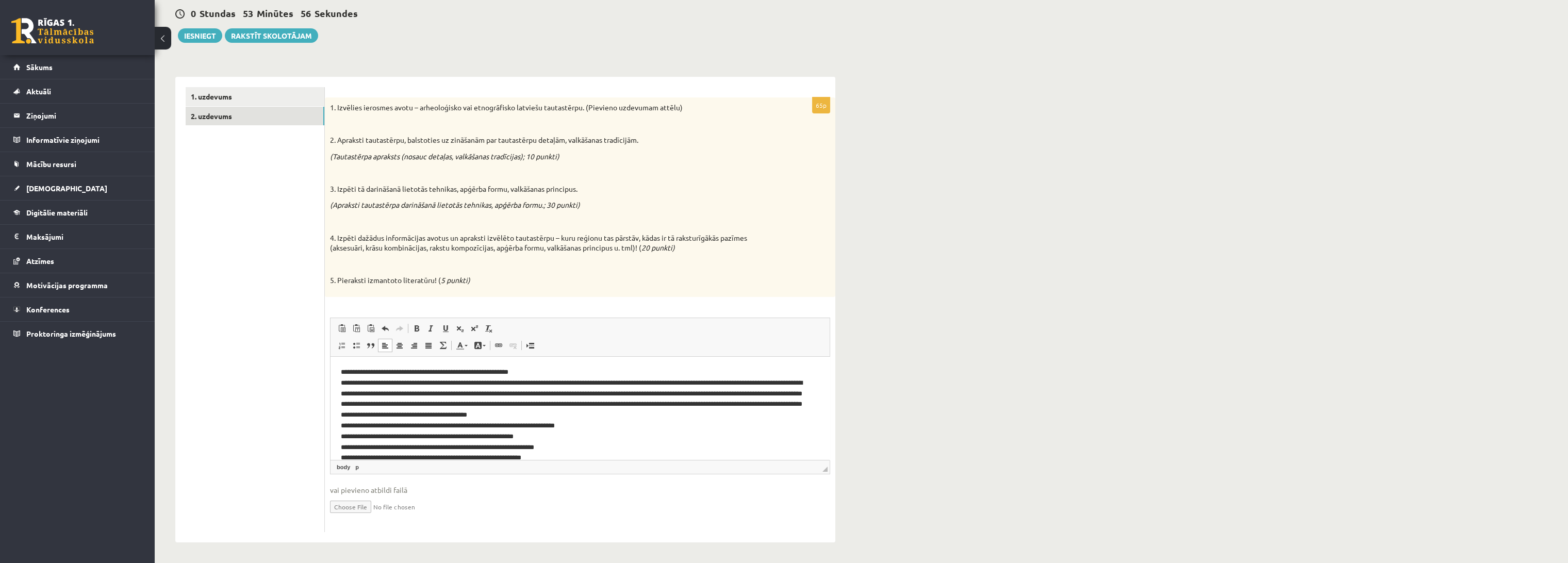
click at [674, 407] on p "**********" at bounding box center [576, 414] width 470 height 96
drag, startPoint x: 360, startPoint y: 417, endPoint x: 365, endPoint y: 419, distance: 5.4
click at [362, 418] on p "**********" at bounding box center [576, 414] width 470 height 96
click at [385, 418] on p "**********" at bounding box center [576, 414] width 470 height 96
click at [421, 420] on p "**********" at bounding box center [576, 414] width 470 height 96
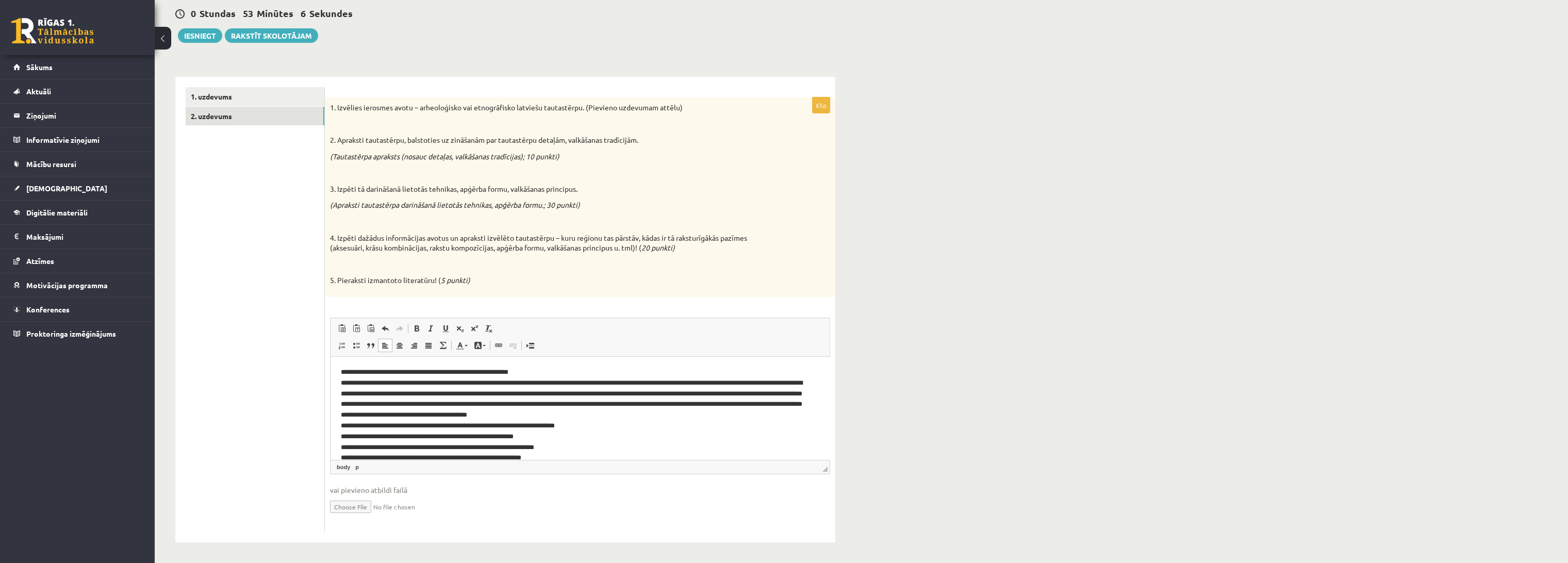
click at [419, 415] on p "**********" at bounding box center [576, 414] width 470 height 96
click at [380, 415] on p "**********" at bounding box center [576, 414] width 470 height 96
drag, startPoint x: 498, startPoint y: 416, endPoint x: 491, endPoint y: 414, distance: 7.3
click at [491, 414] on p "**********" at bounding box center [576, 414] width 470 height 96
click at [266, 93] on link "1. uzdevums" at bounding box center [255, 96] width 138 height 19
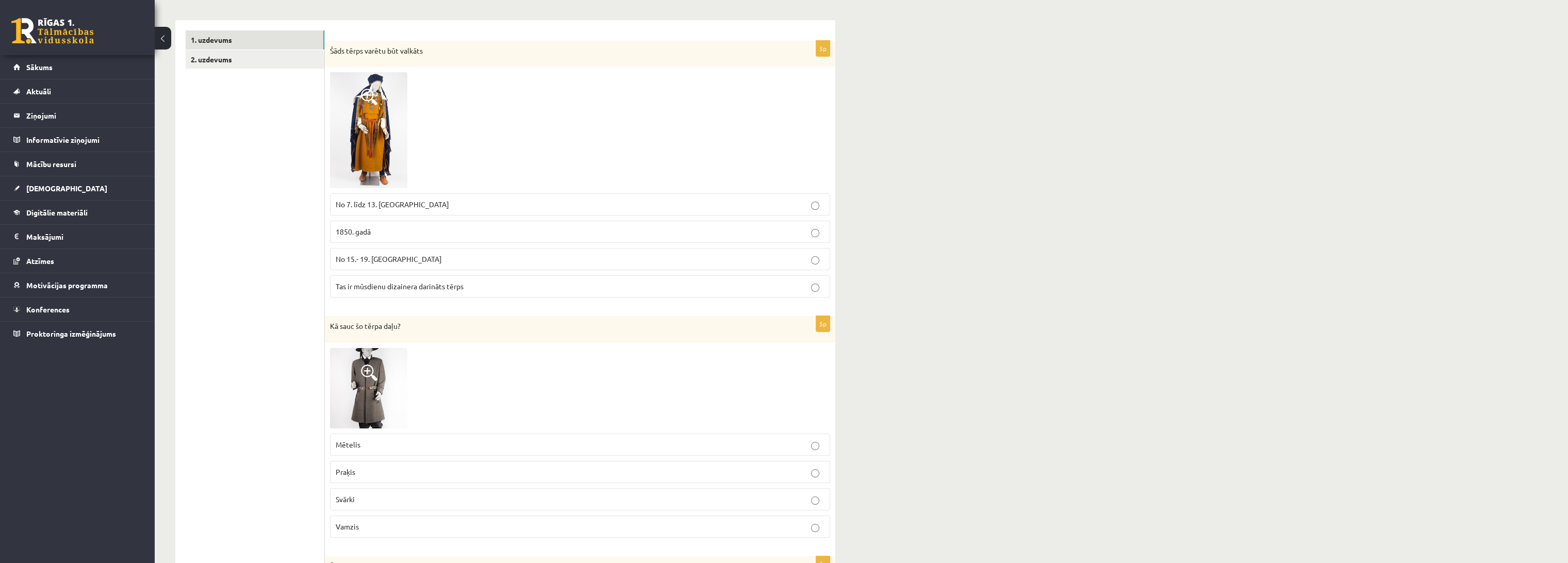
scroll to position [155, 0]
click at [225, 52] on link "2. uzdevums" at bounding box center [255, 59] width 138 height 19
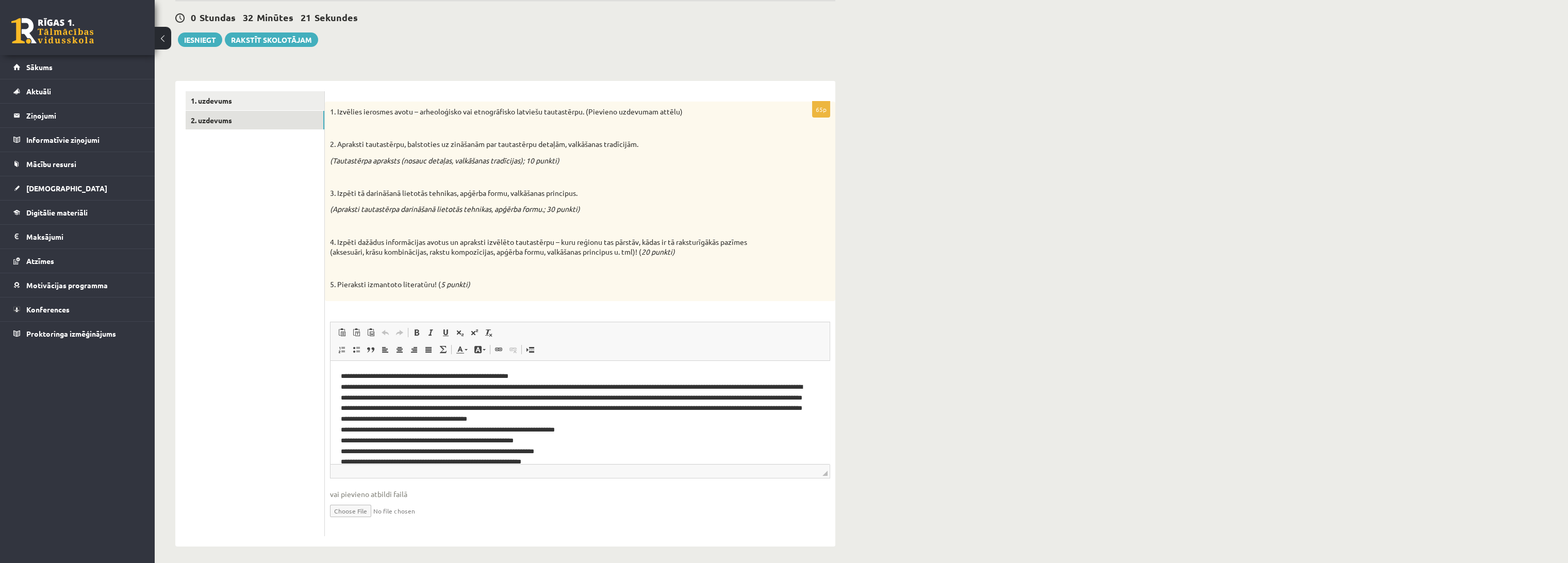
scroll to position [98, 0]
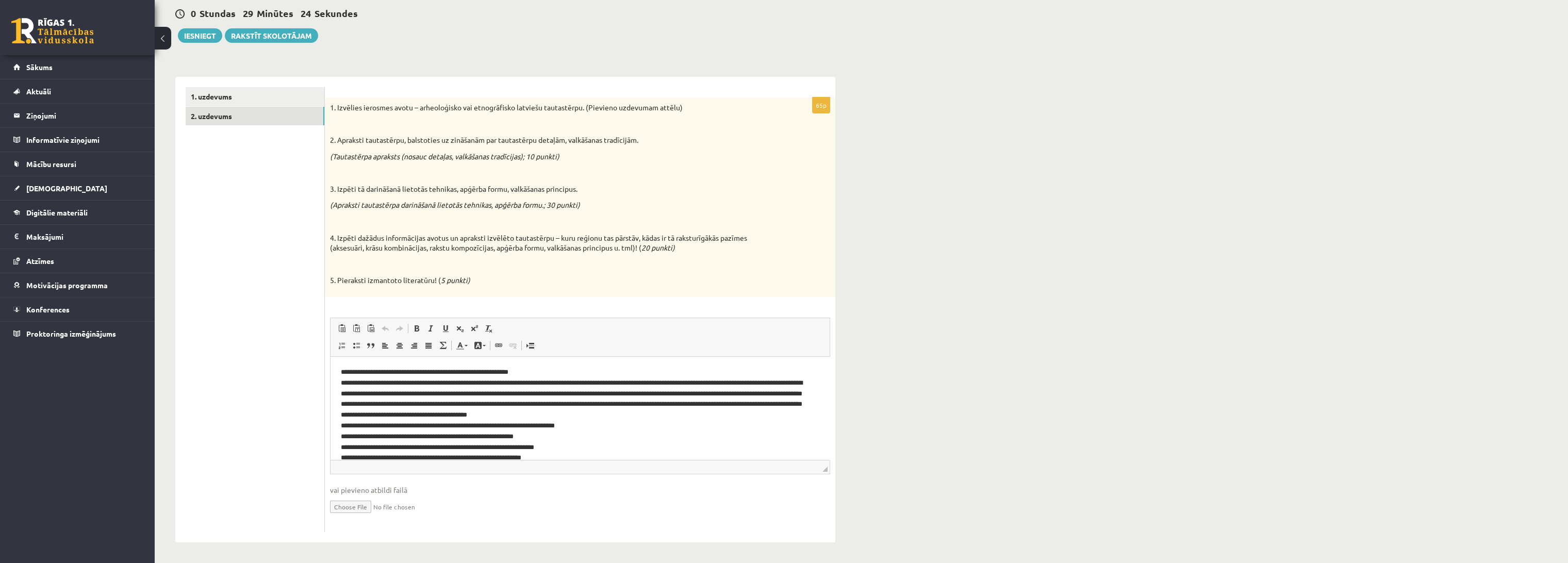
click at [665, 415] on p "**********" at bounding box center [576, 414] width 470 height 96
click at [361, 417] on p "**********" at bounding box center [576, 414] width 470 height 96
click at [345, 425] on p "**********" at bounding box center [576, 414] width 470 height 96
click at [343, 436] on p "**********" at bounding box center [576, 414] width 470 height 96
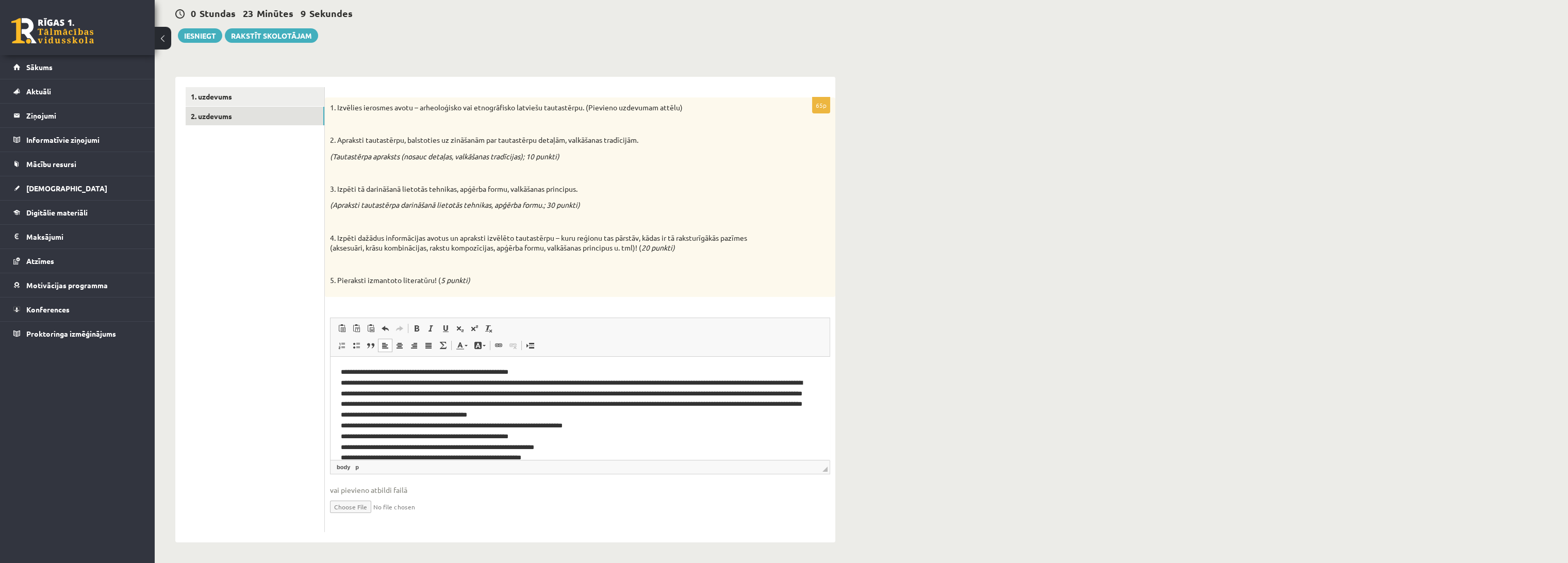
click at [369, 448] on p "**********" at bounding box center [576, 414] width 470 height 96
click at [345, 455] on p "**********" at bounding box center [576, 413] width 470 height 96
click at [375, 456] on p "**********" at bounding box center [576, 413] width 470 height 96
click at [509, 457] on p "**********" at bounding box center [576, 413] width 470 height 96
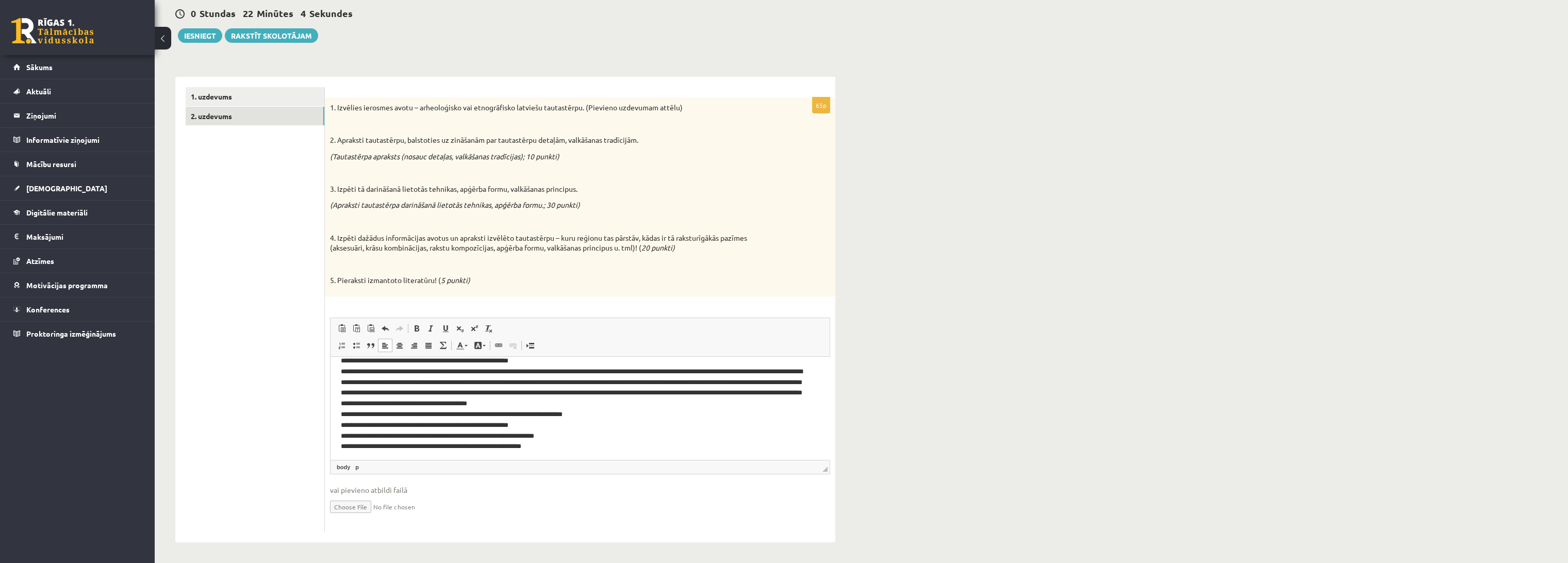
scroll to position [0, 0]
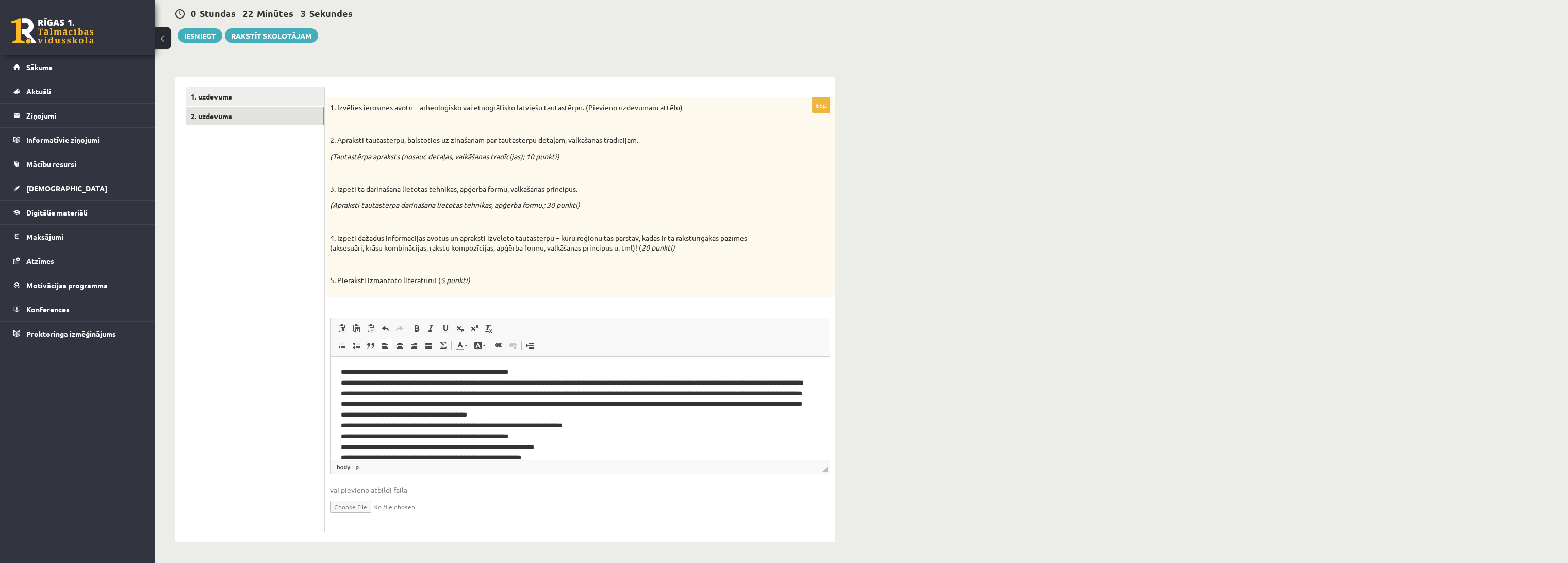
click at [259, 380] on ul "1. uzdevums 2. uzdevums" at bounding box center [256, 309] width 139 height 444
click at [443, 374] on p "**********" at bounding box center [576, 414] width 470 height 96
click at [665, 380] on p "**********" at bounding box center [576, 414] width 470 height 96
click at [645, 313] on div "65p 1. Izvēlies ierosmes avotu – arheoloģisko vai etnogrāfisko latviešu tautast…" at bounding box center [580, 314] width 510 height 434
click at [619, 403] on p "**********" at bounding box center [576, 414] width 470 height 96
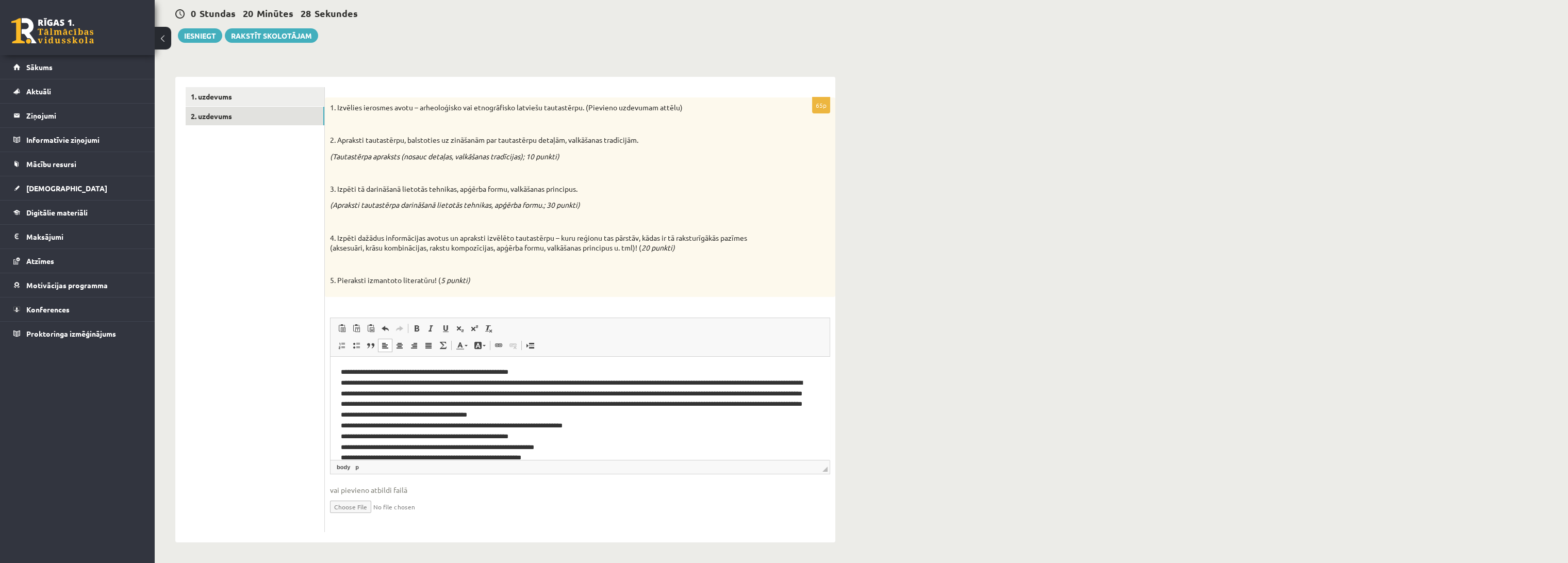
click at [634, 406] on p "**********" at bounding box center [576, 414] width 470 height 96
drag, startPoint x: 806, startPoint y: 406, endPoint x: 1166, endPoint y: 784, distance: 522.0
click at [806, 406] on p "**********" at bounding box center [576, 414] width 470 height 96
drag, startPoint x: 603, startPoint y: 424, endPoint x: 660, endPoint y: 783, distance: 363.5
click at [331, 426] on html "**********" at bounding box center [580, 444] width 499 height 177
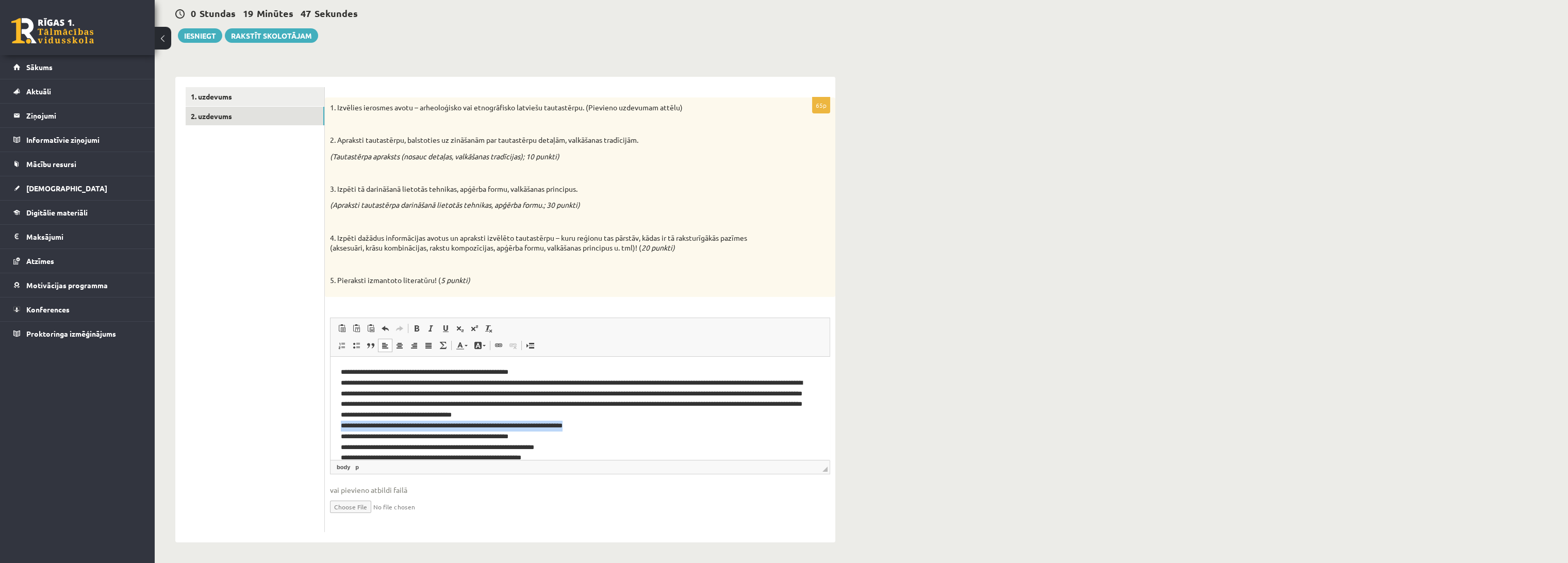
copy p "**********"
click at [559, 424] on p "**********" at bounding box center [576, 409] width 470 height 85
click at [540, 431] on body "**********" at bounding box center [580, 448] width 479 height 164
click at [521, 431] on body "**********" at bounding box center [580, 448] width 479 height 164
click at [512, 432] on body "**********" at bounding box center [580, 448] width 479 height 164
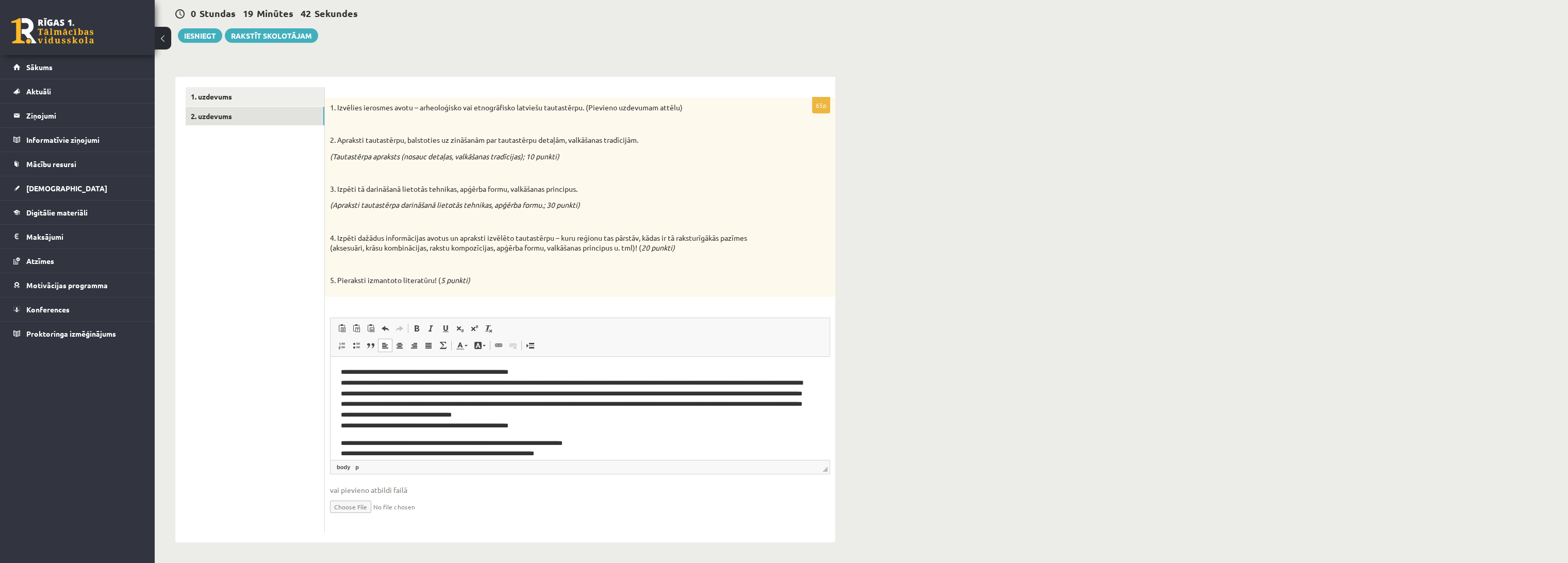
click at [490, 429] on p "**********" at bounding box center [576, 398] width 470 height 64
click at [410, 430] on p "**********" at bounding box center [576, 398] width 470 height 64
click at [344, 433] on body "**********" at bounding box center [580, 448] width 479 height 164
click at [341, 431] on body "**********" at bounding box center [580, 448] width 479 height 164
click at [343, 429] on p "**********" at bounding box center [576, 398] width 470 height 64
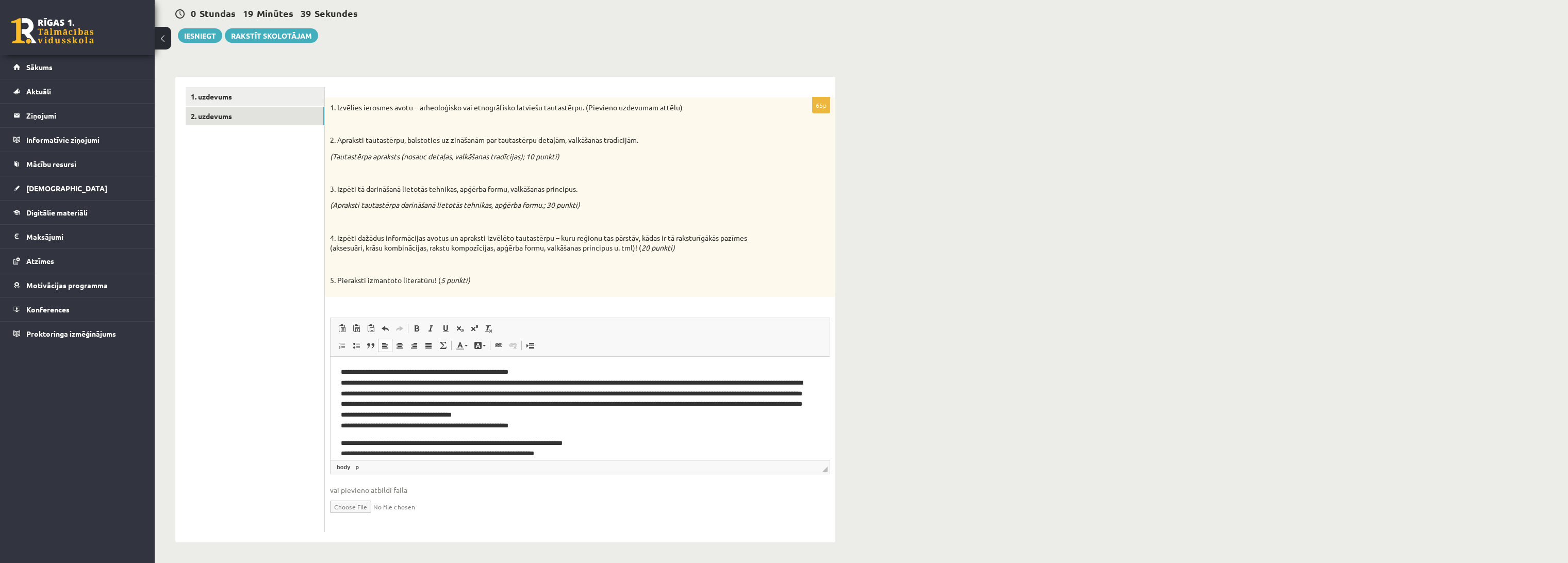
click at [344, 431] on body "**********" at bounding box center [580, 448] width 479 height 164
click at [339, 433] on html "**********" at bounding box center [580, 448] width 499 height 184
click at [586, 449] on p "**********" at bounding box center [576, 409] width 470 height 85
click at [574, 442] on p "**********" at bounding box center [576, 409] width 470 height 85
click at [553, 450] on p "**********" at bounding box center [576, 409] width 470 height 85
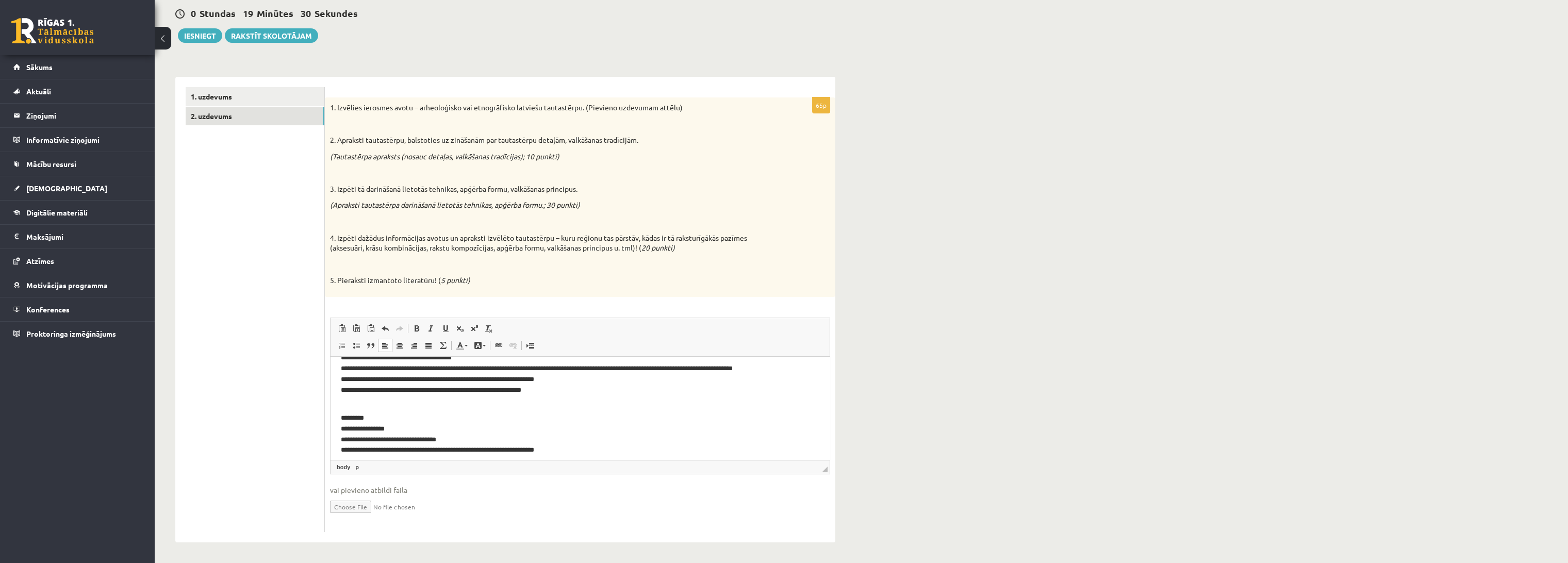
scroll to position [63, 0]
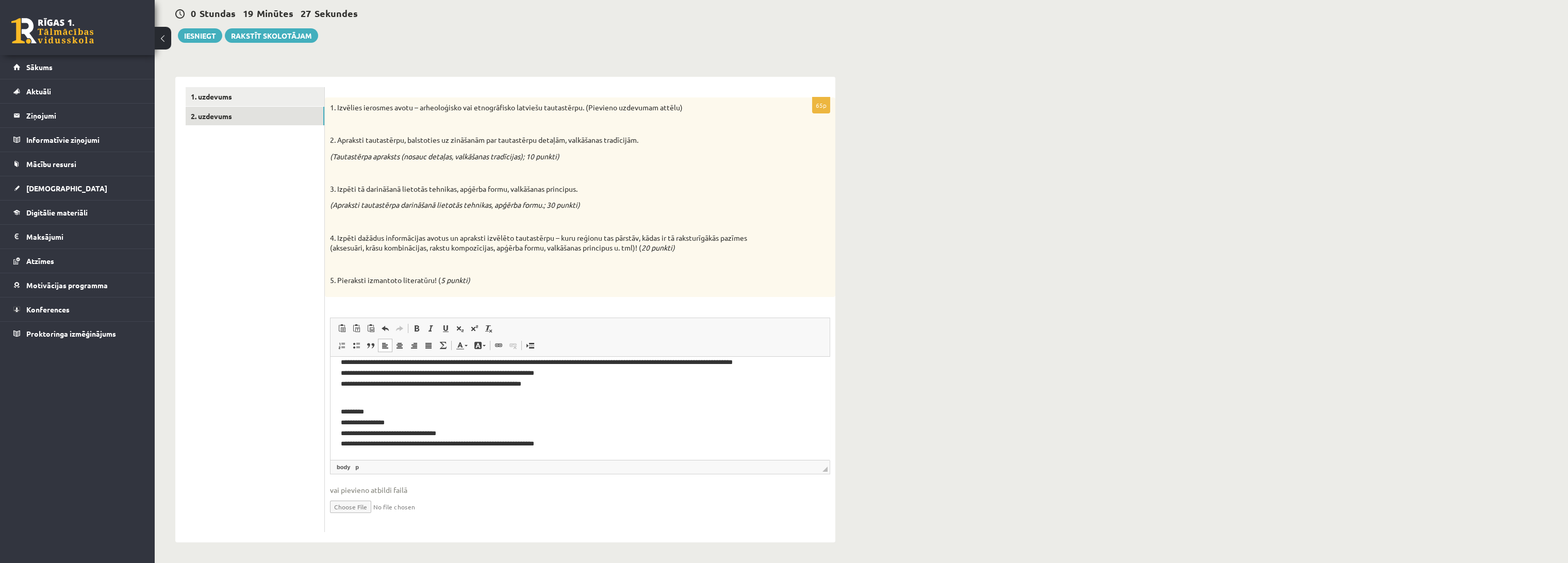
click at [277, 436] on ul "1. uzdevums 2. uzdevums" at bounding box center [256, 309] width 139 height 444
click at [450, 431] on p "**********" at bounding box center [576, 422] width 470 height 54
click at [421, 433] on p "**********" at bounding box center [576, 422] width 470 height 54
drag, startPoint x: 340, startPoint y: 434, endPoint x: 450, endPoint y: 437, distance: 110.0
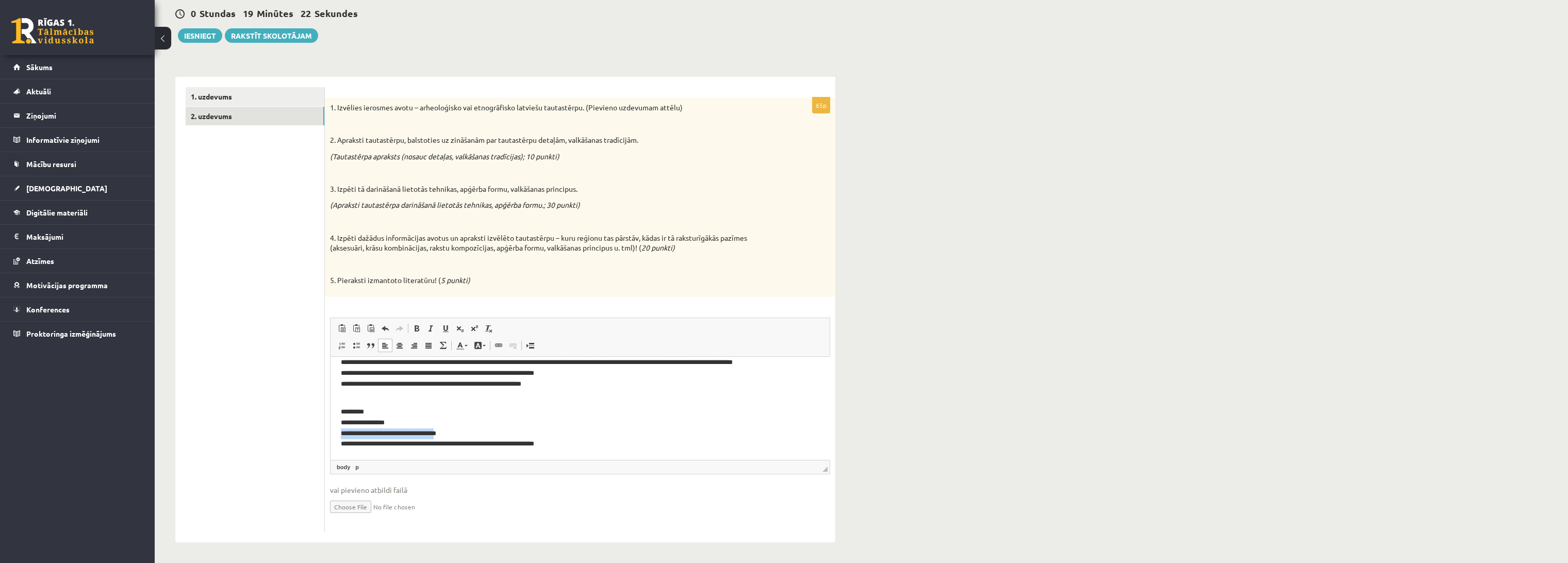
click at [450, 437] on p "**********" at bounding box center [576, 422] width 470 height 54
click at [446, 434] on p "**********" at bounding box center [576, 422] width 470 height 54
drag, startPoint x: 447, startPoint y: 433, endPoint x: 335, endPoint y: 436, distance: 112.0
click at [335, 436] on html "**********" at bounding box center [580, 376] width 499 height 166
drag, startPoint x: 571, startPoint y: 437, endPoint x: 424, endPoint y: 431, distance: 147.1
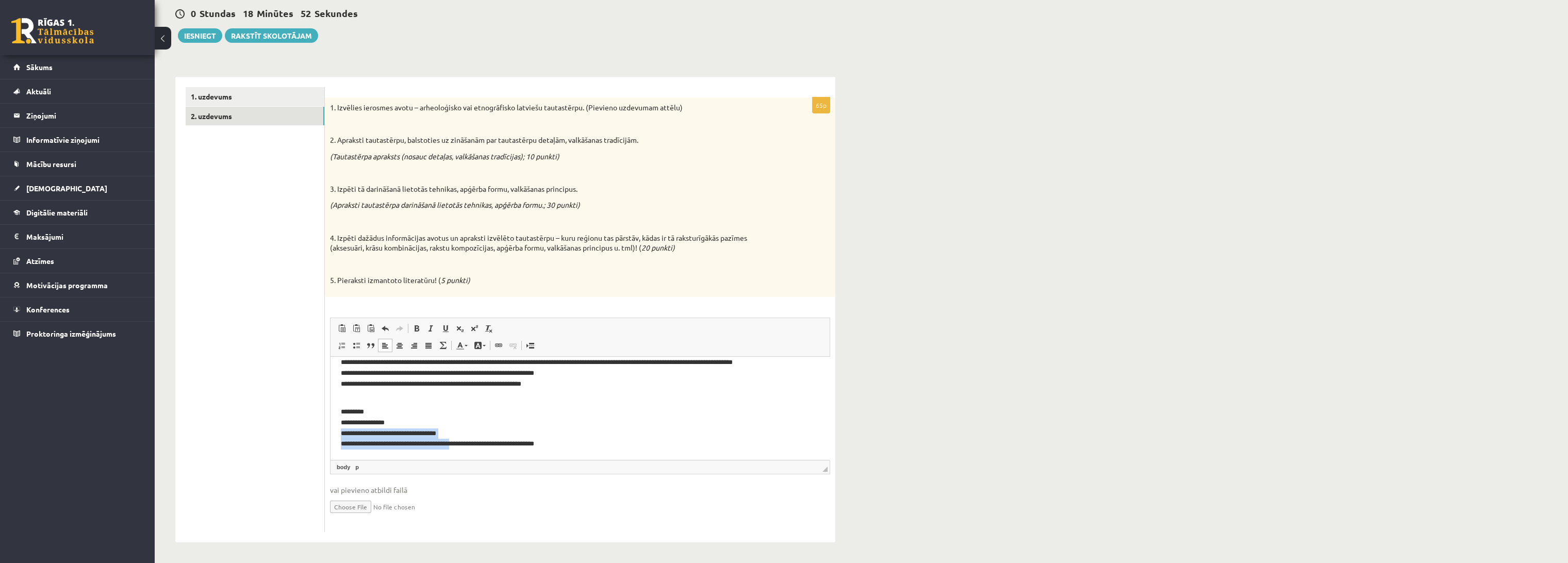
click at [456, 442] on p "**********" at bounding box center [576, 422] width 470 height 54
click at [403, 421] on p "**********" at bounding box center [576, 422] width 470 height 54
drag, startPoint x: 575, startPoint y: 443, endPoint x: 365, endPoint y: 442, distance: 210.0
click at [331, 443] on html "**********" at bounding box center [580, 376] width 499 height 166
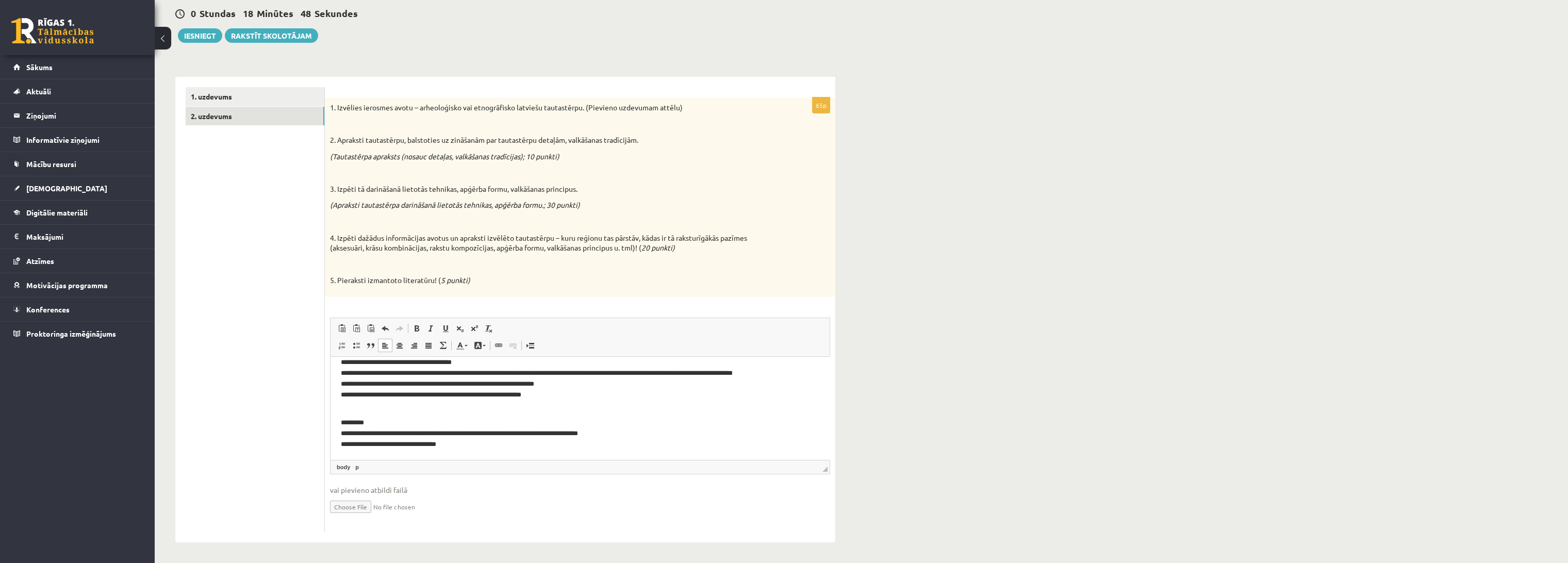
click at [393, 434] on p "**********" at bounding box center [576, 428] width 470 height 43
click at [341, 444] on p "**********" at bounding box center [576, 428] width 470 height 43
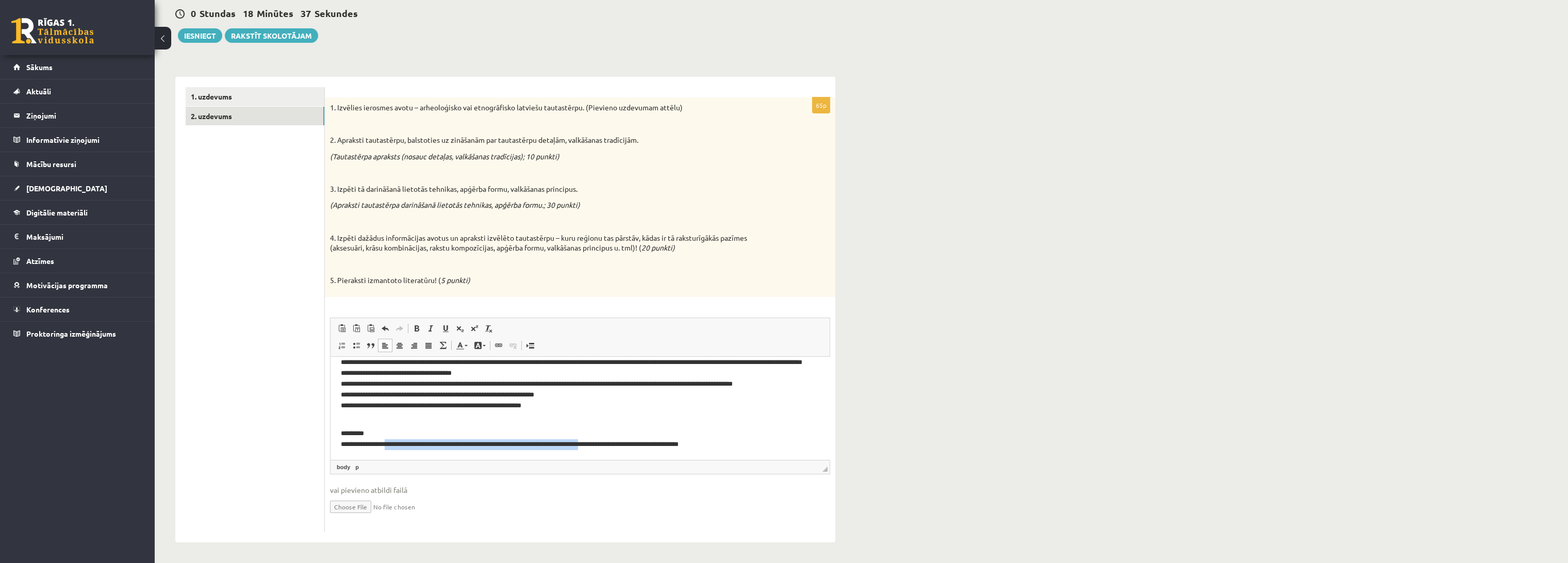
drag, startPoint x: 393, startPoint y: 443, endPoint x: 615, endPoint y: 445, distance: 222.0
click at [615, 445] on p "**********" at bounding box center [576, 433] width 470 height 32
click at [498, 518] on fieldset "Rich Text Editor, wiswyg-editor-user-answer-47434017757840 Editor toolbars Past…" at bounding box center [580, 421] width 500 height 210
click at [437, 433] on p "**********" at bounding box center [576, 433] width 470 height 32
click at [464, 444] on p "**********" at bounding box center [576, 433] width 470 height 32
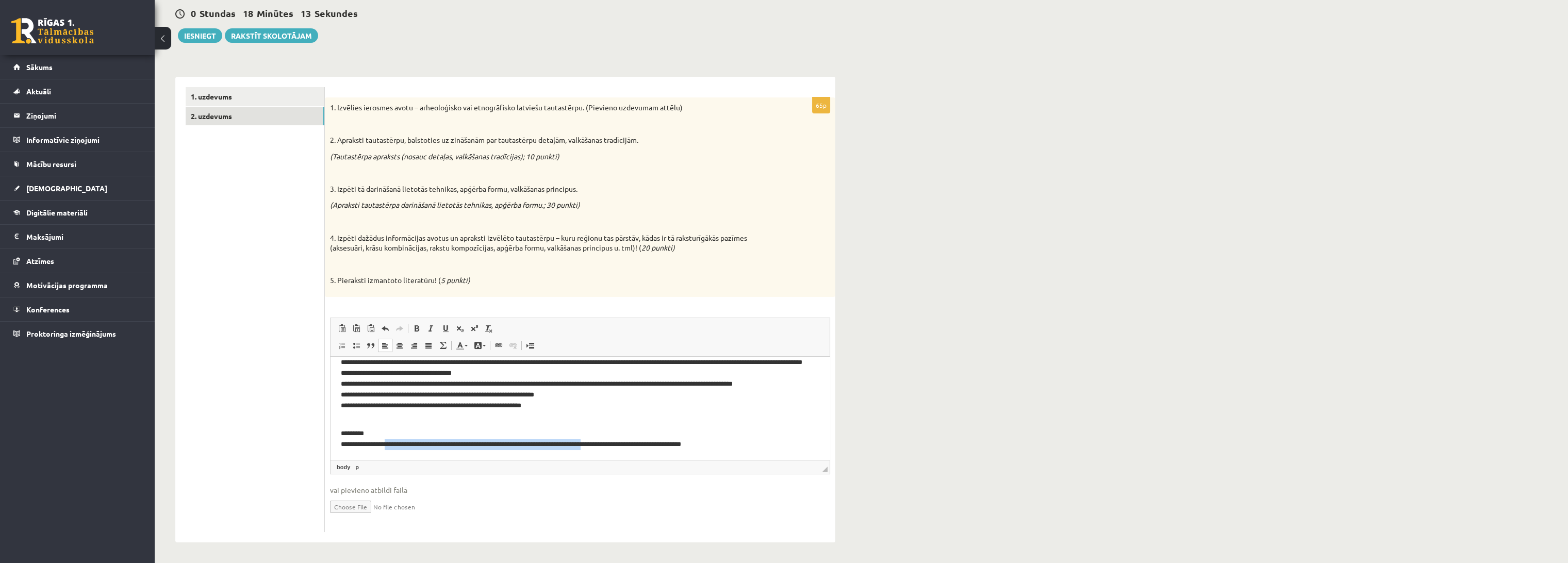
drag, startPoint x: 394, startPoint y: 443, endPoint x: 616, endPoint y: 444, distance: 222.0
click at [616, 444] on p "**********" at bounding box center [576, 433] width 470 height 32
click at [414, 444] on p "**********" at bounding box center [576, 433] width 470 height 32
drag, startPoint x: 393, startPoint y: 445, endPoint x: 618, endPoint y: 450, distance: 225.1
click at [618, 450] on html "**********" at bounding box center [580, 387] width 499 height 145
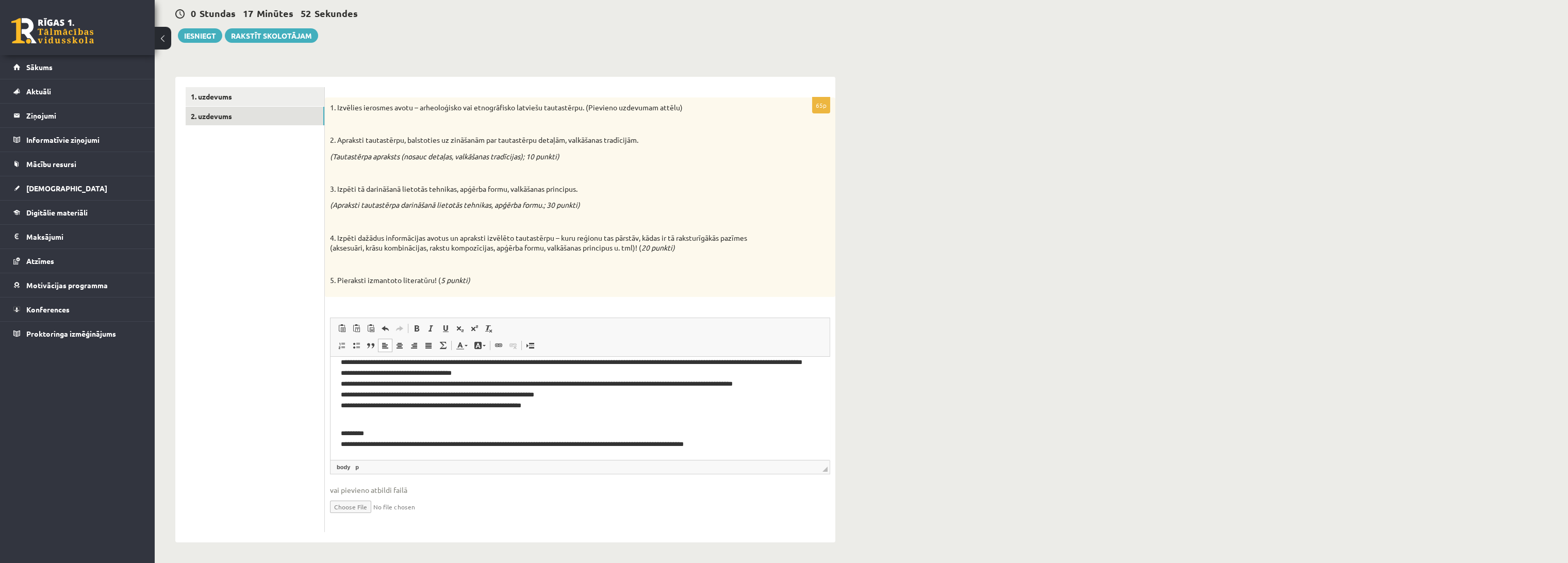
click at [307, 418] on ul "1. uzdevums 2. uzdevums" at bounding box center [256, 309] width 139 height 444
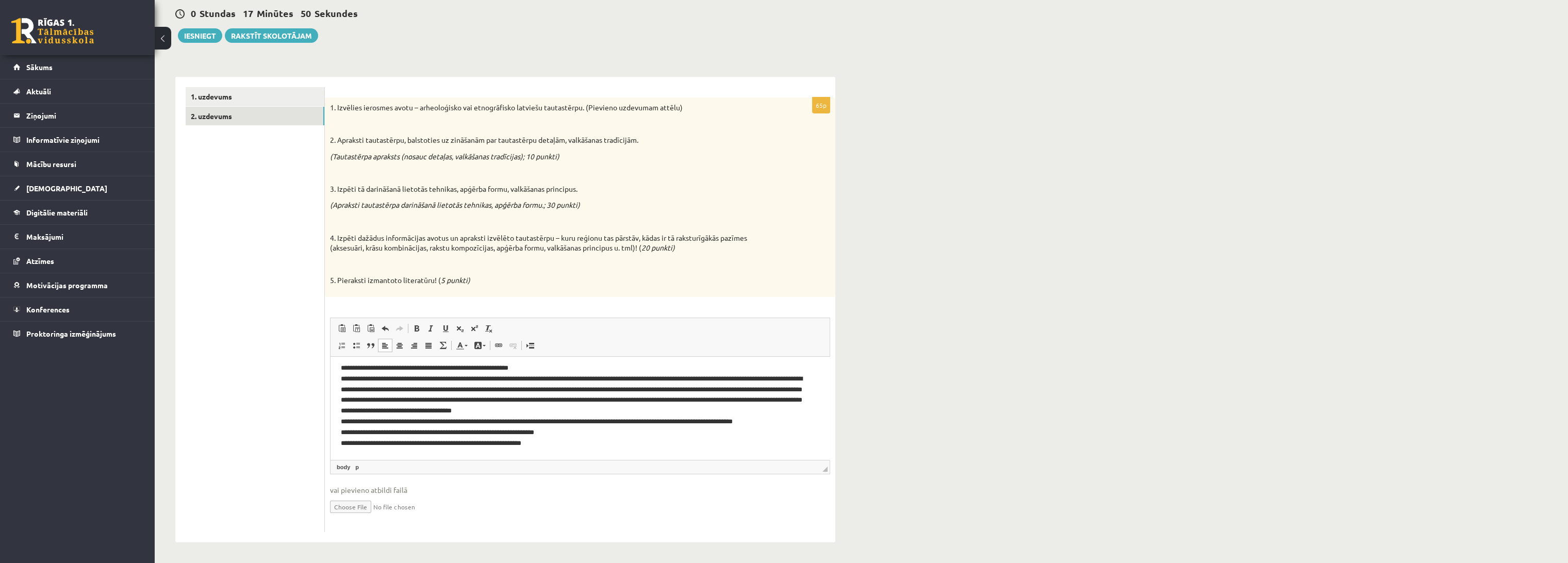
scroll to position [0, 0]
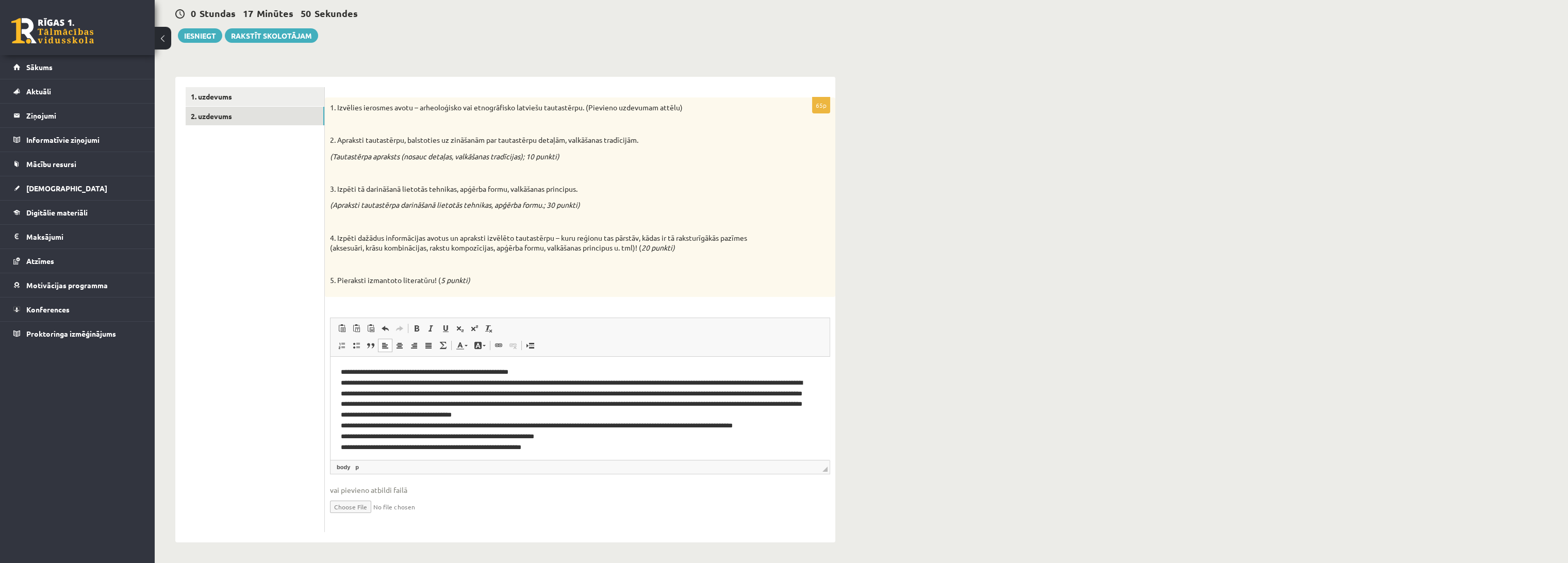
click at [764, 448] on body "**********" at bounding box center [580, 429] width 479 height 125
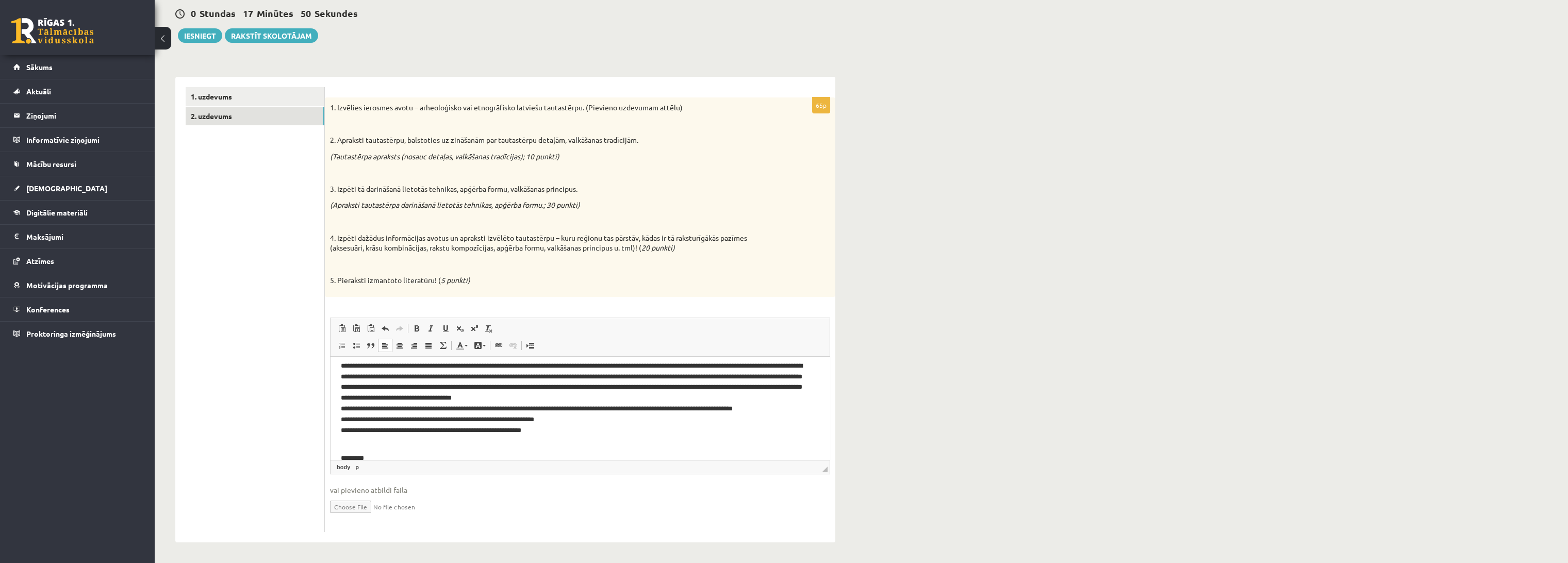
scroll to position [42, 0]
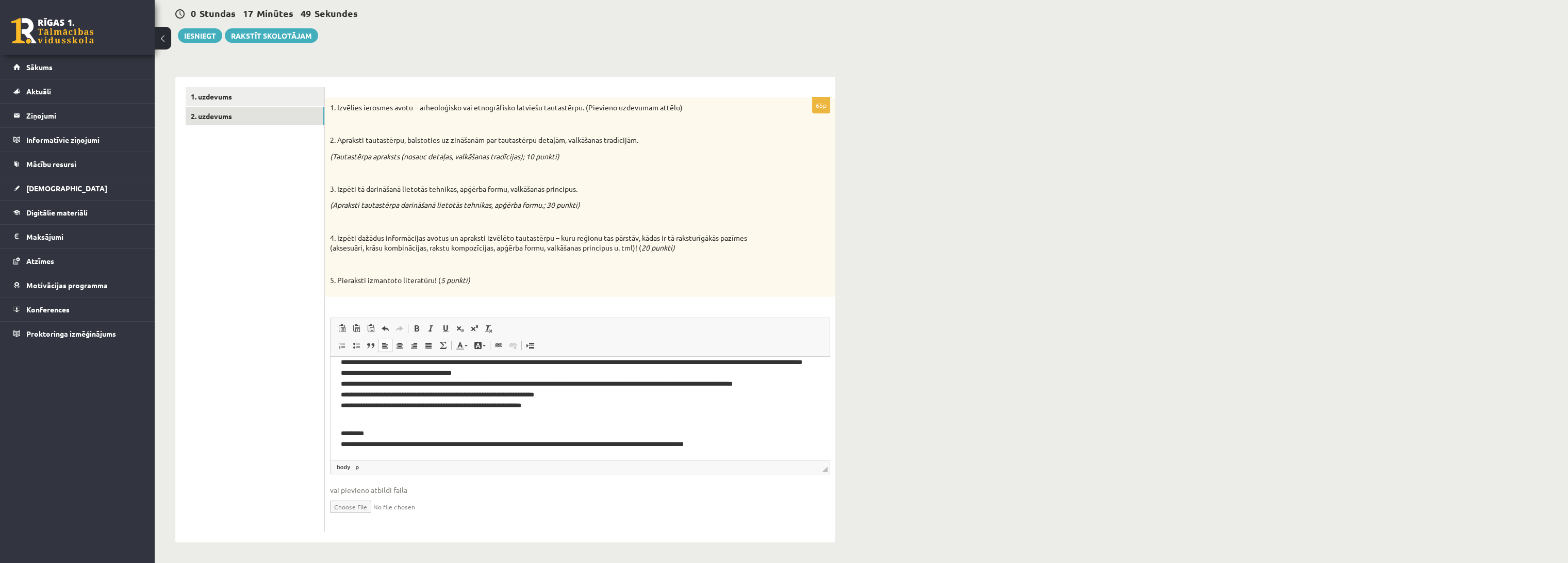
click at [766, 448] on p "**********" at bounding box center [576, 433] width 470 height 32
click at [267, 428] on ul "1. uzdevums 2. uzdevums" at bounding box center [256, 309] width 139 height 444
click at [336, 494] on span "vai pievieno atbildi failā" at bounding box center [580, 490] width 500 height 11
click at [354, 512] on input "file" at bounding box center [580, 505] width 500 height 21
type input "**********"
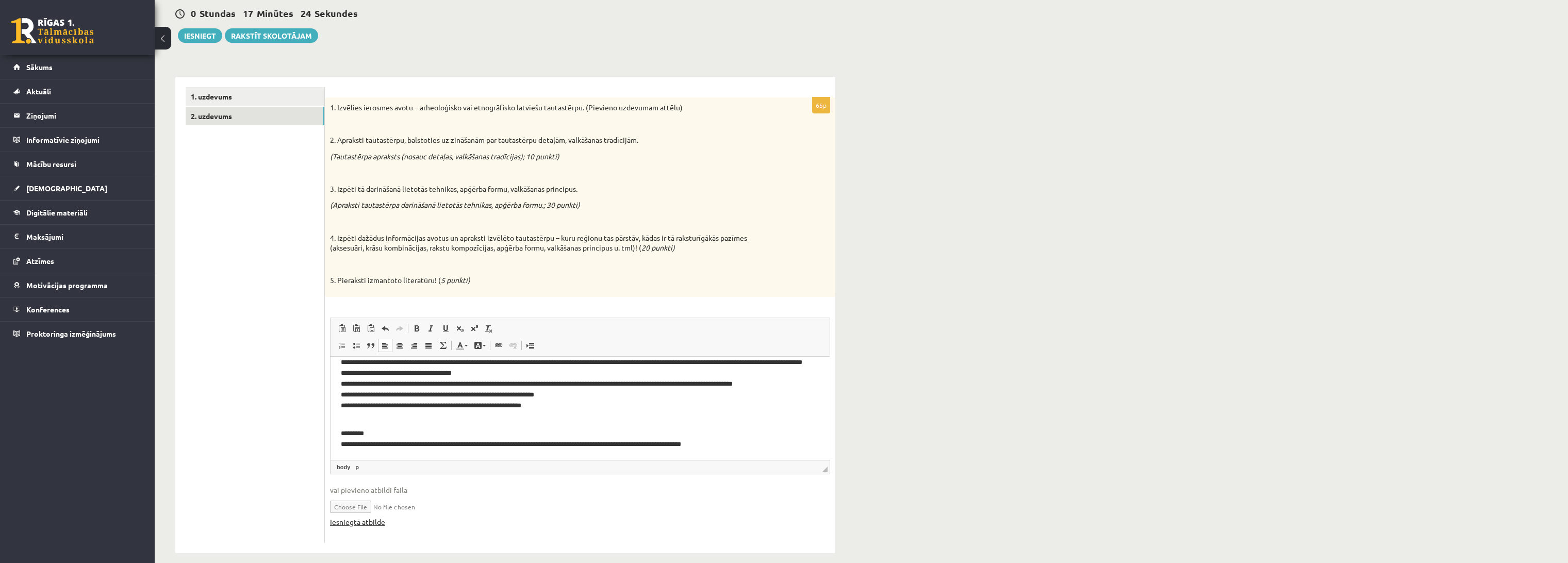
click at [375, 523] on link "Iesniegtā atbilde" at bounding box center [358, 522] width 55 height 11
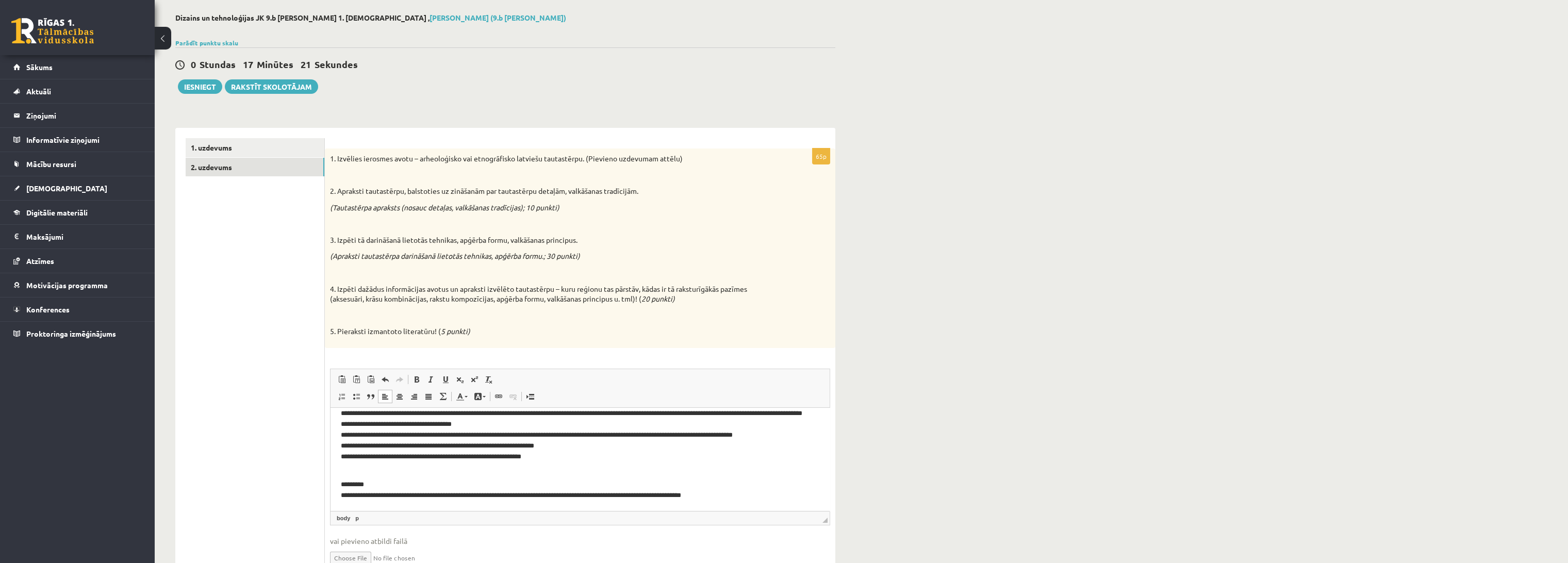
scroll to position [40, 0]
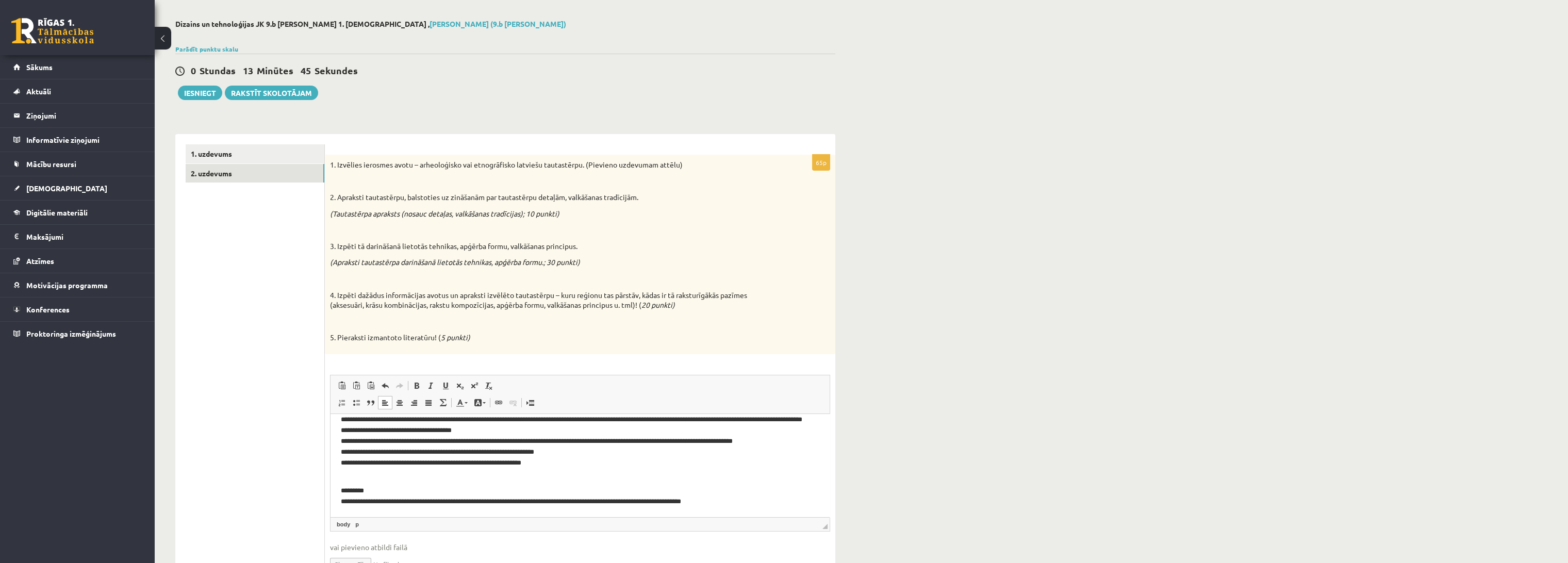
click at [243, 318] on ul "1. uzdevums 2. uzdevums" at bounding box center [256, 372] width 139 height 455
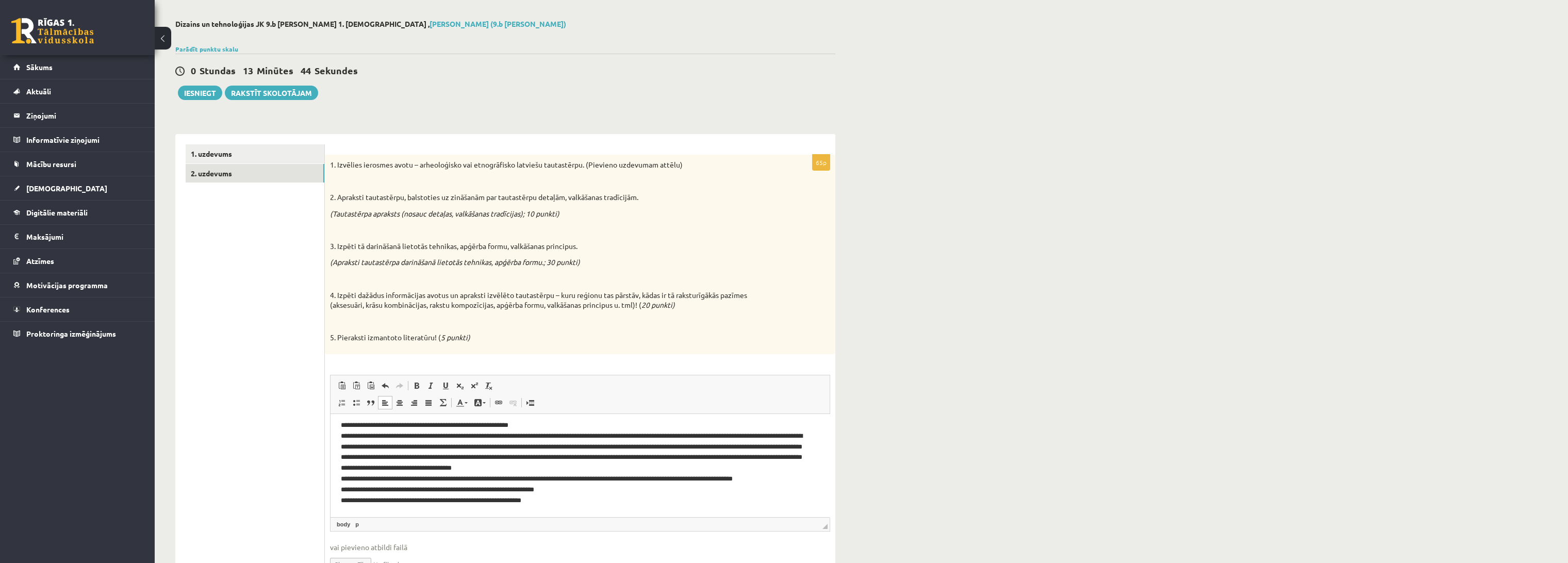
scroll to position [0, 0]
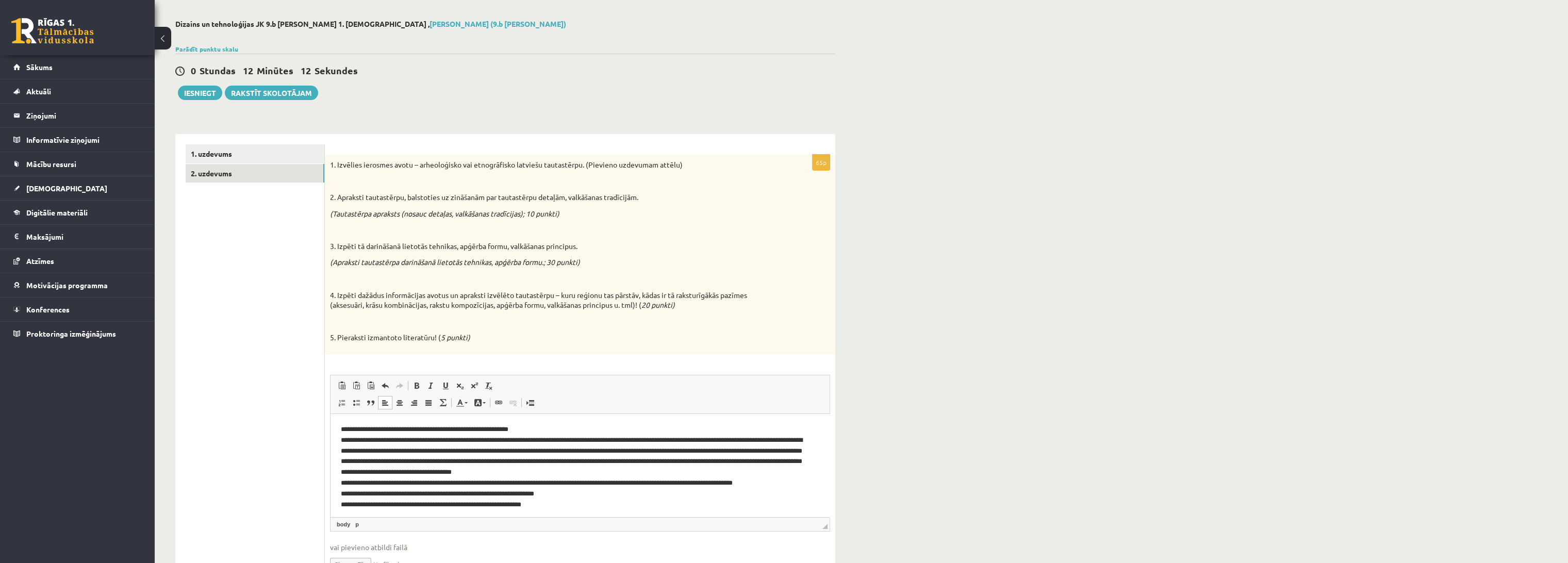
click at [474, 115] on div "**********" at bounding box center [506, 315] width 701 height 632
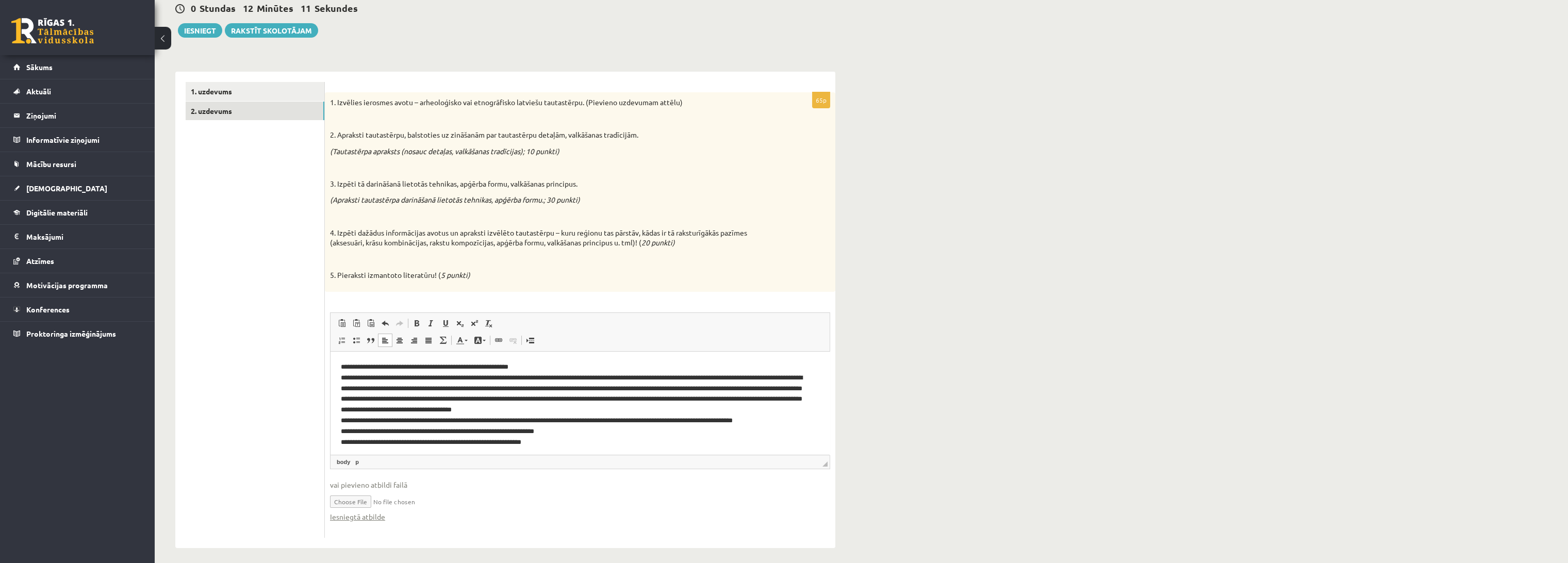
scroll to position [109, 0]
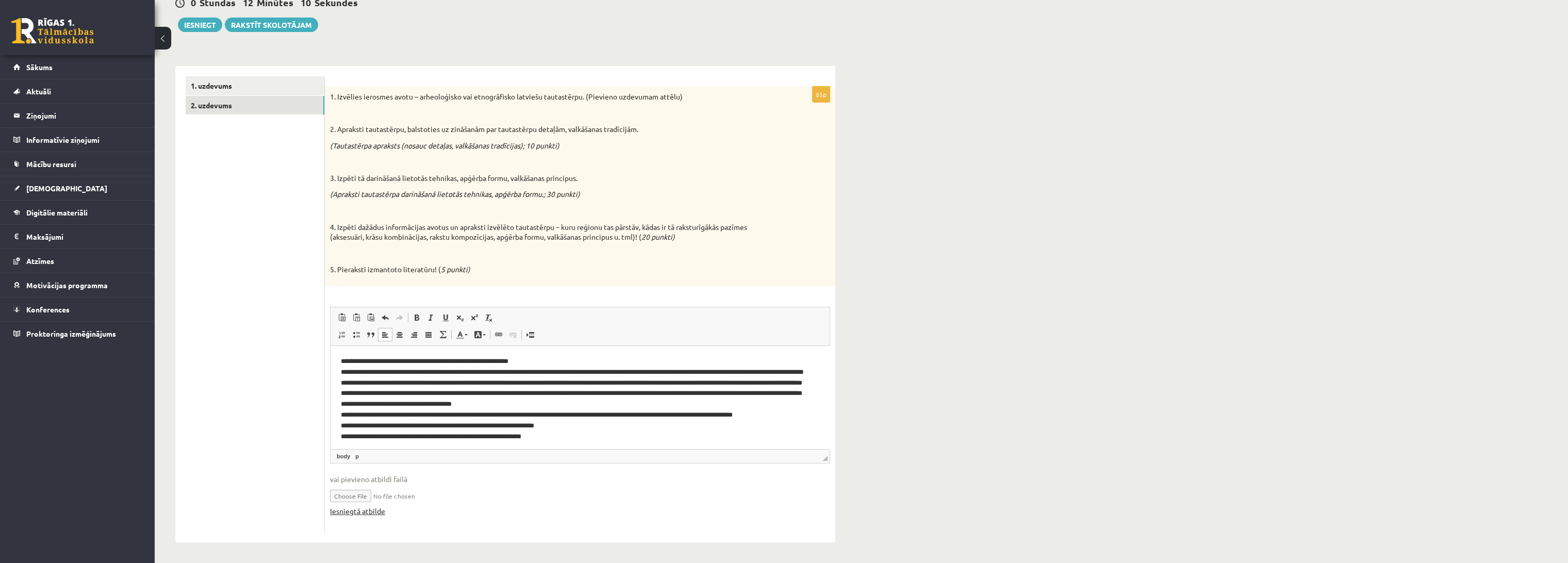
click at [361, 512] on link "Iesniegtā atbilde" at bounding box center [358, 511] width 55 height 11
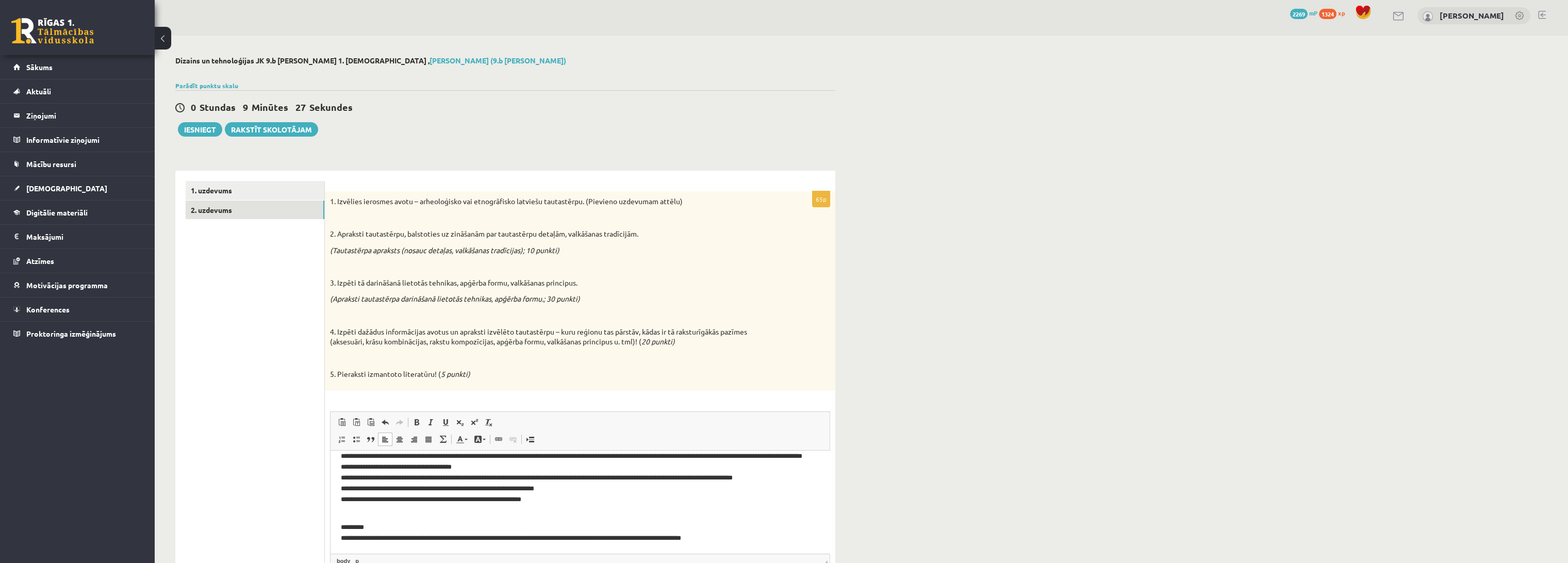
scroll to position [0, 0]
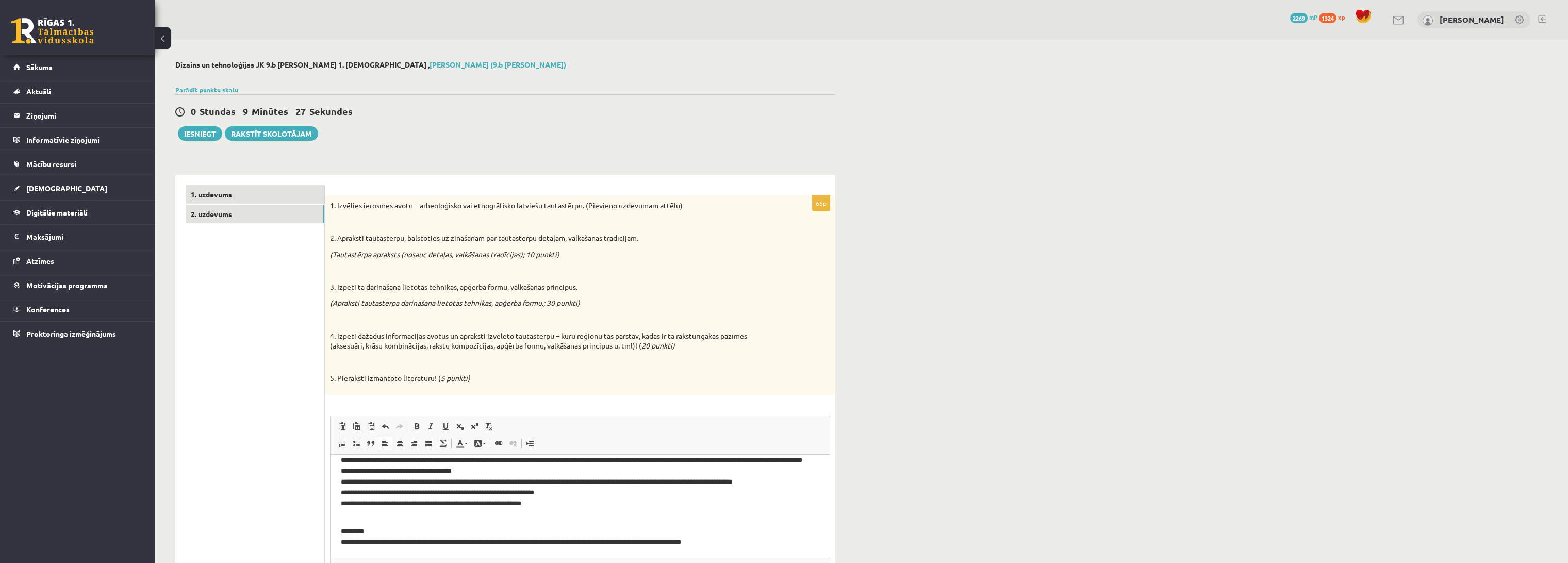
click at [208, 202] on link "1. uzdevums" at bounding box center [255, 195] width 138 height 19
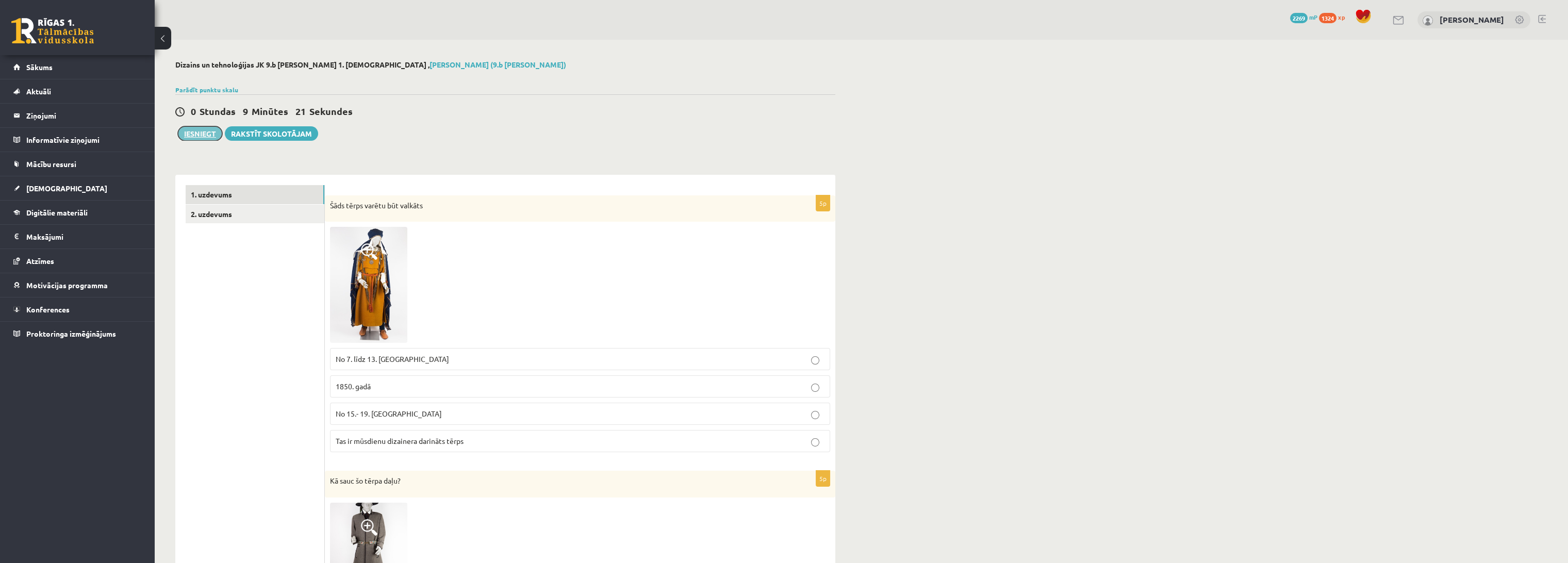
click at [194, 138] on button "Iesniegt" at bounding box center [200, 134] width 44 height 14
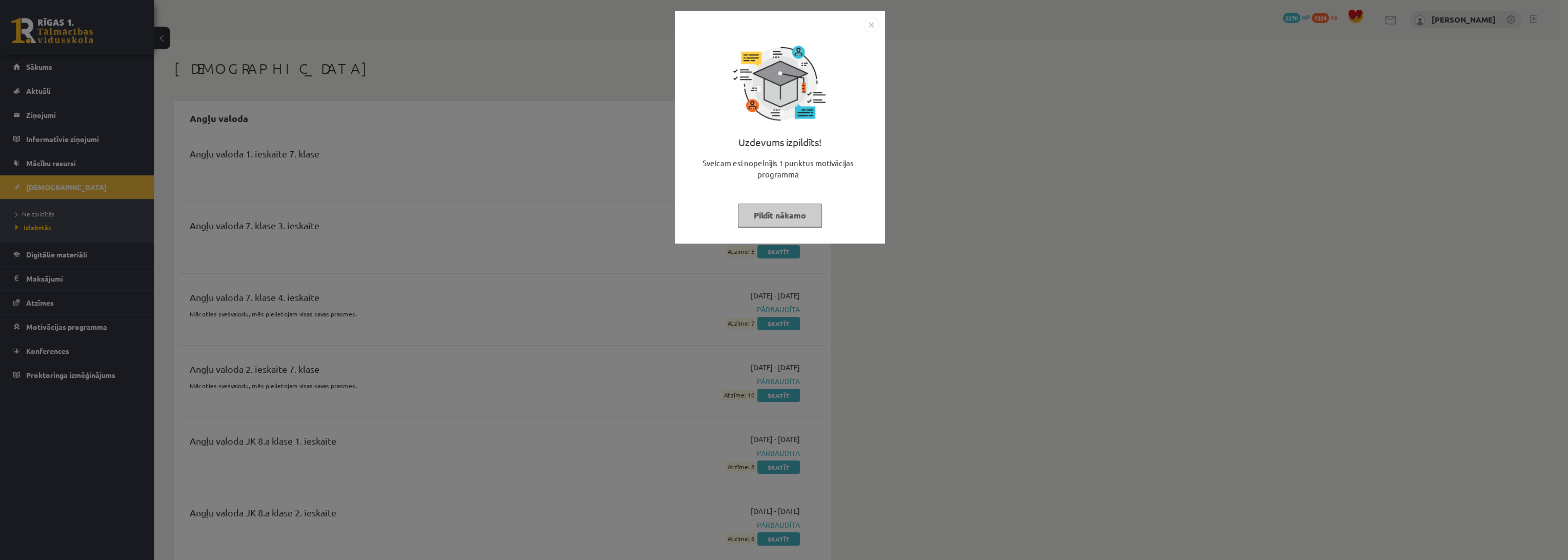
click at [763, 224] on button "Pildīt nākamo" at bounding box center [780, 216] width 84 height 24
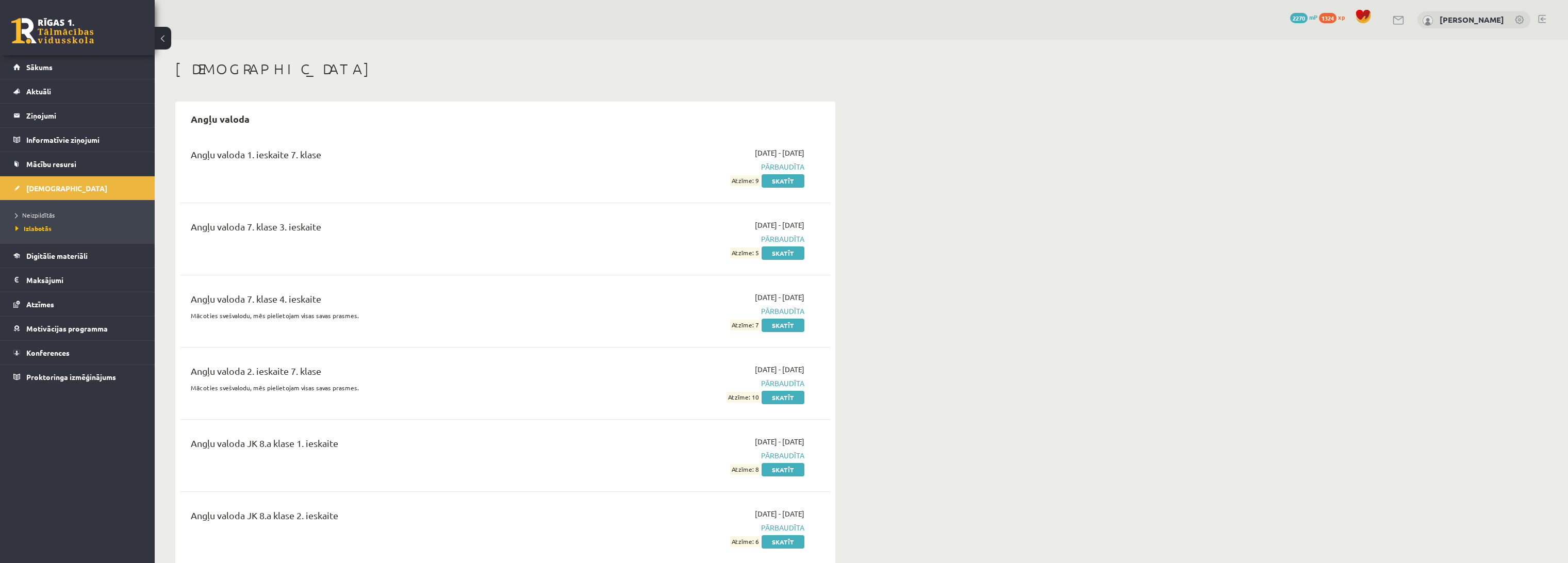
click at [59, 36] on link at bounding box center [52, 31] width 82 height 26
